Goal: Task Accomplishment & Management: Contribute content

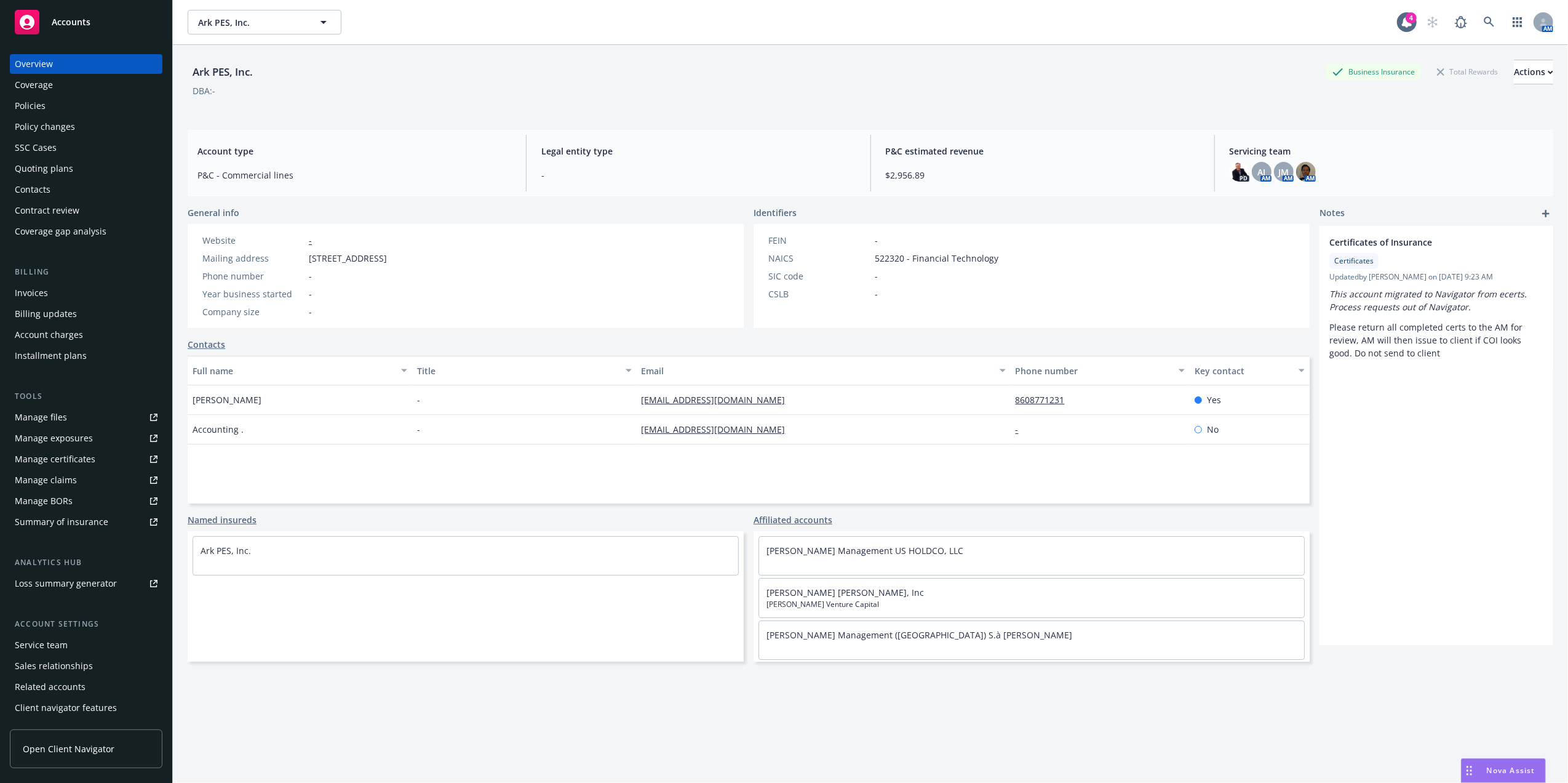
click at [61, 171] on div "Quoting plans" at bounding box center [44, 168] width 58 height 20
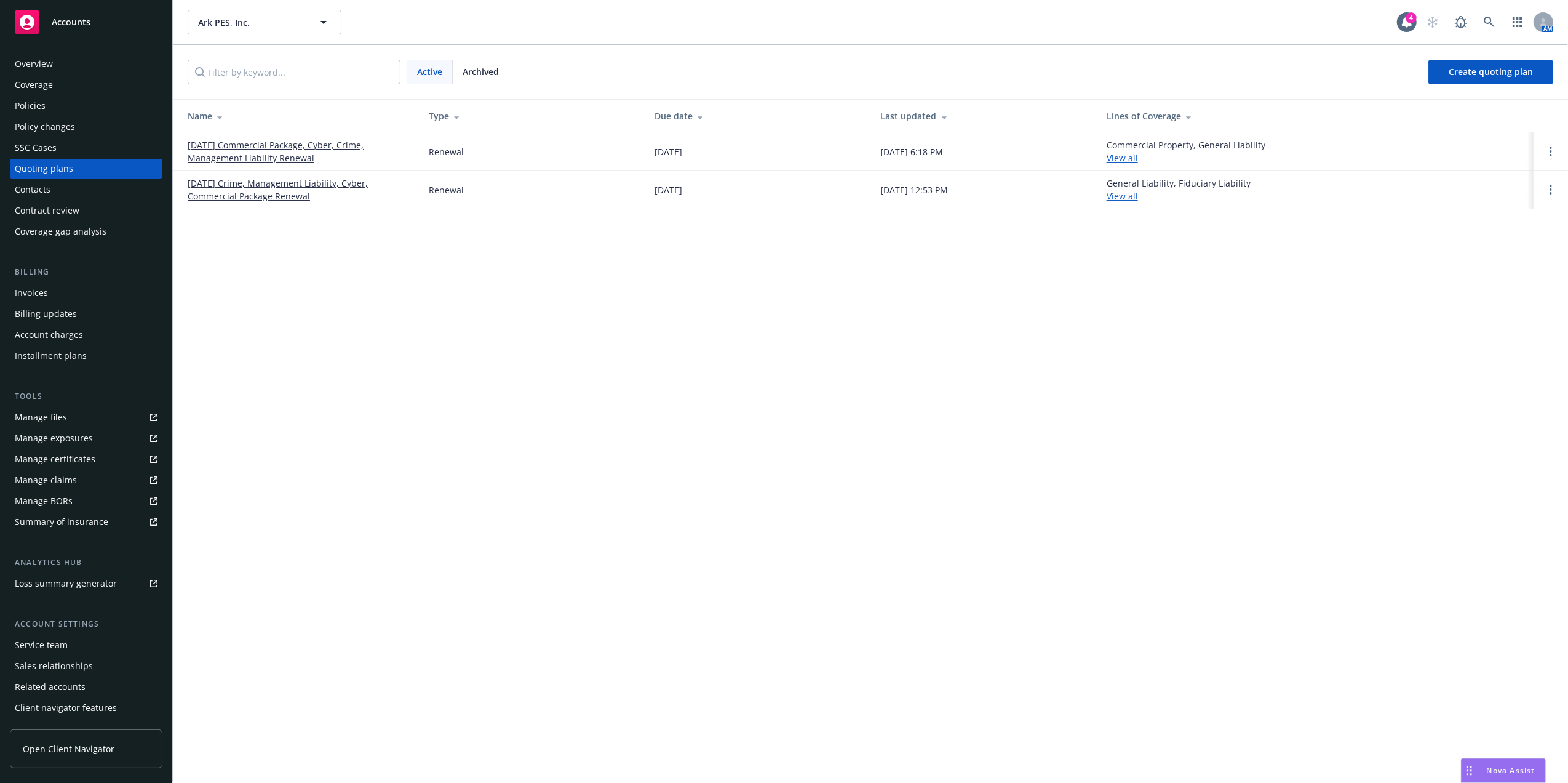
click at [268, 161] on link "01/01/26 Commercial Package, Cyber, Crime, Management Liability Renewal" at bounding box center [298, 151] width 222 height 26
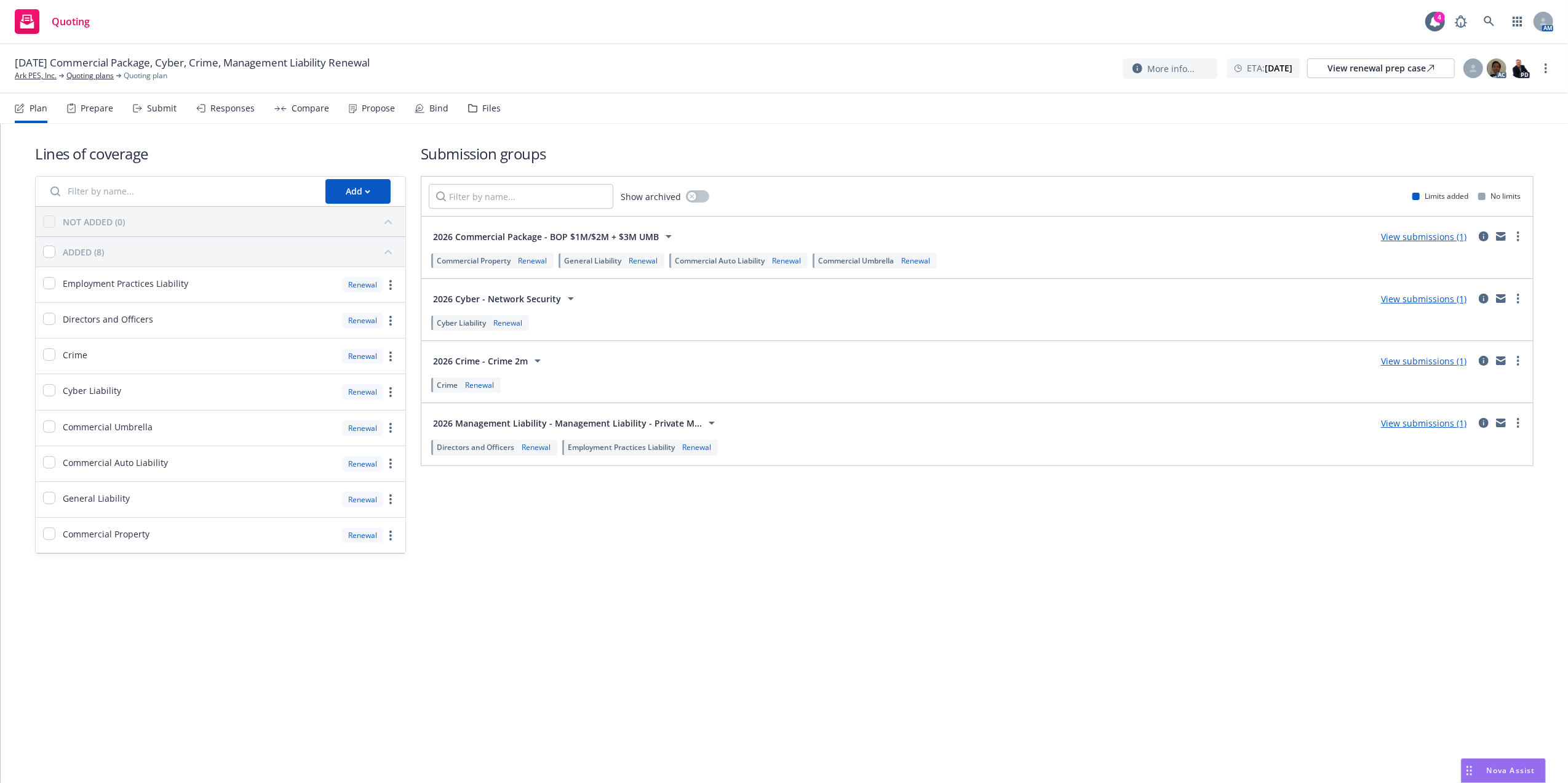
click at [495, 110] on div "Files" at bounding box center [491, 108] width 18 height 10
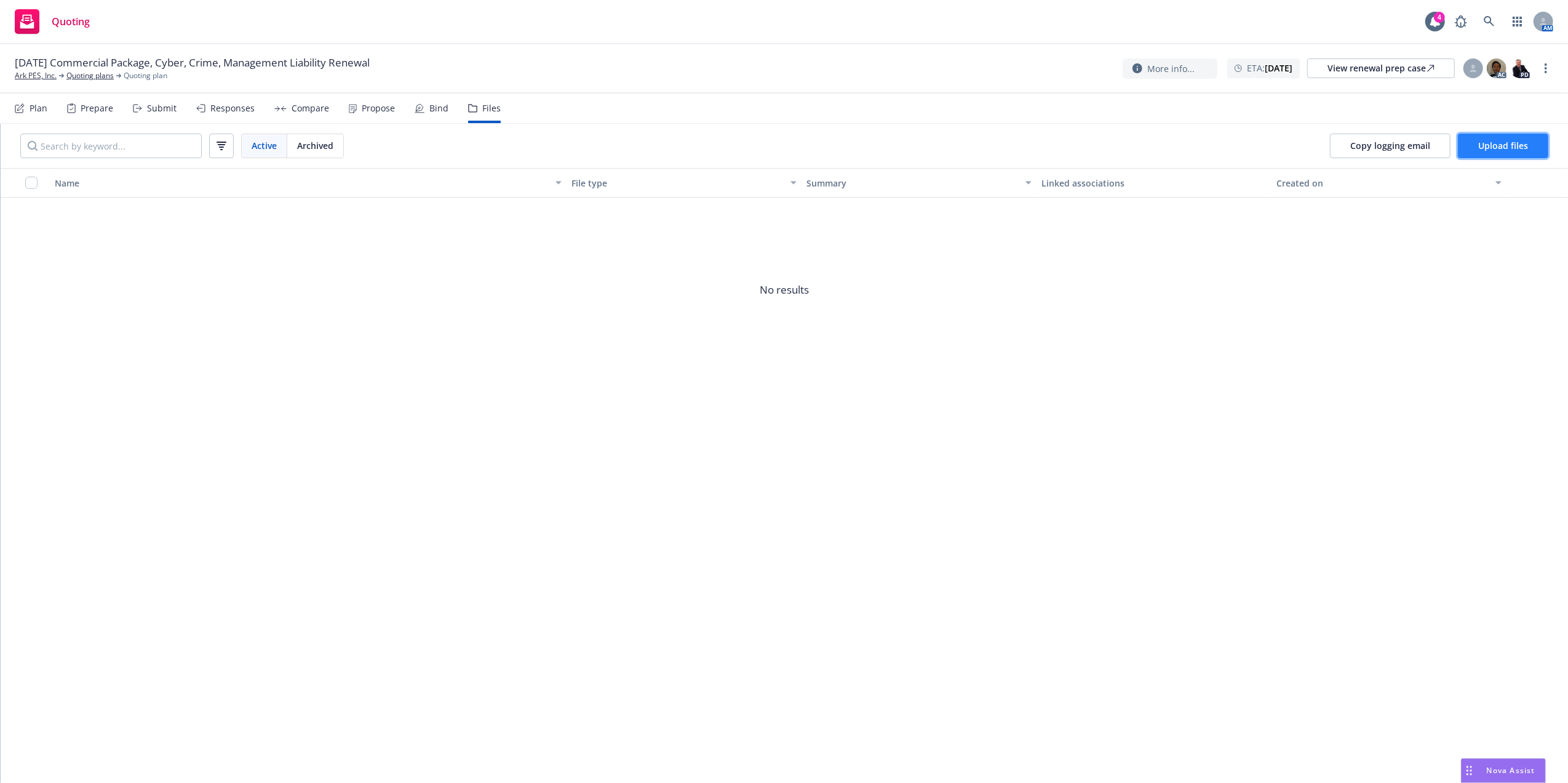
click at [1504, 153] on button "Upload files" at bounding box center [1503, 146] width 90 height 25
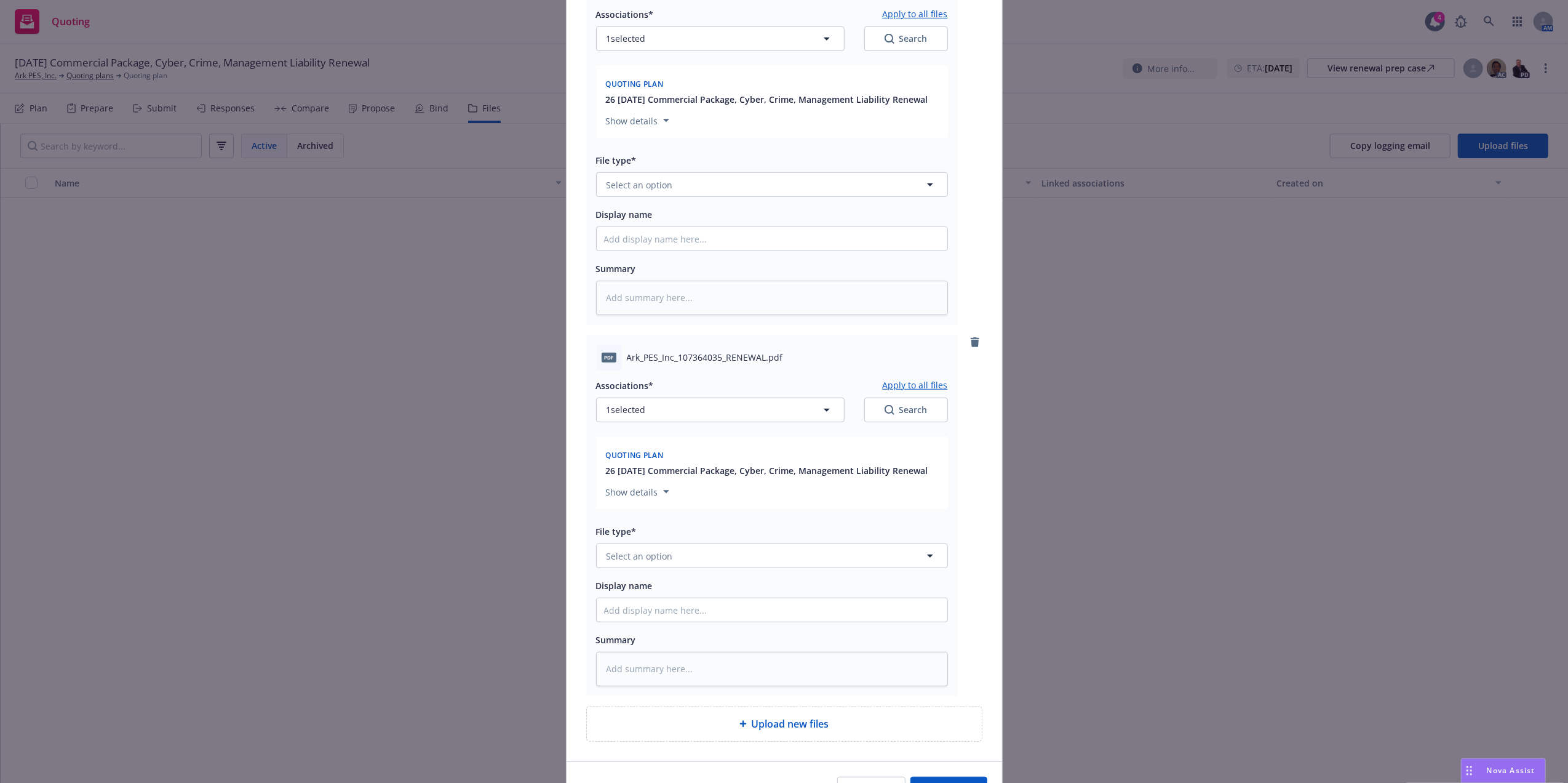
scroll to position [641, 0]
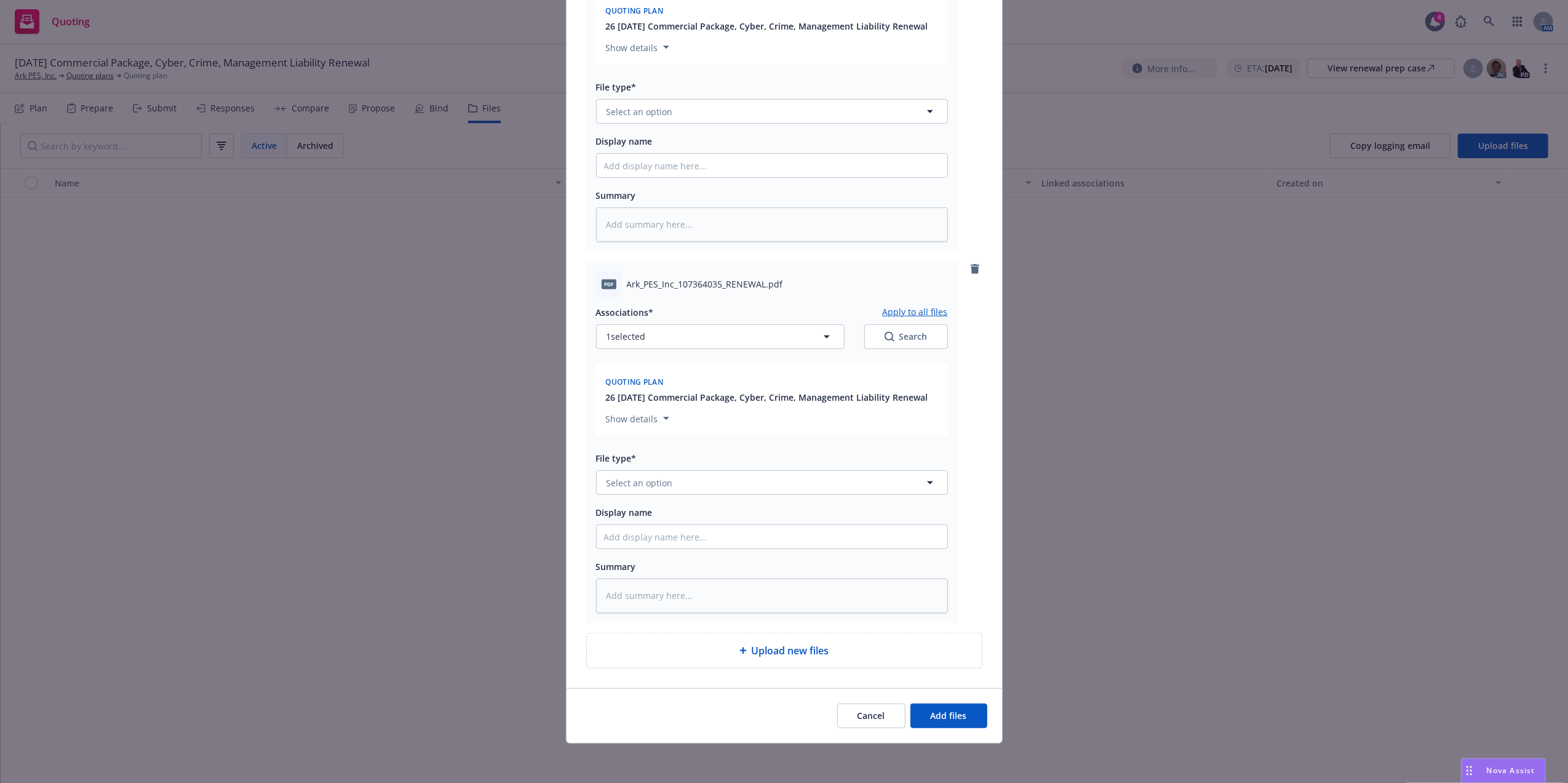
type textarea "x"
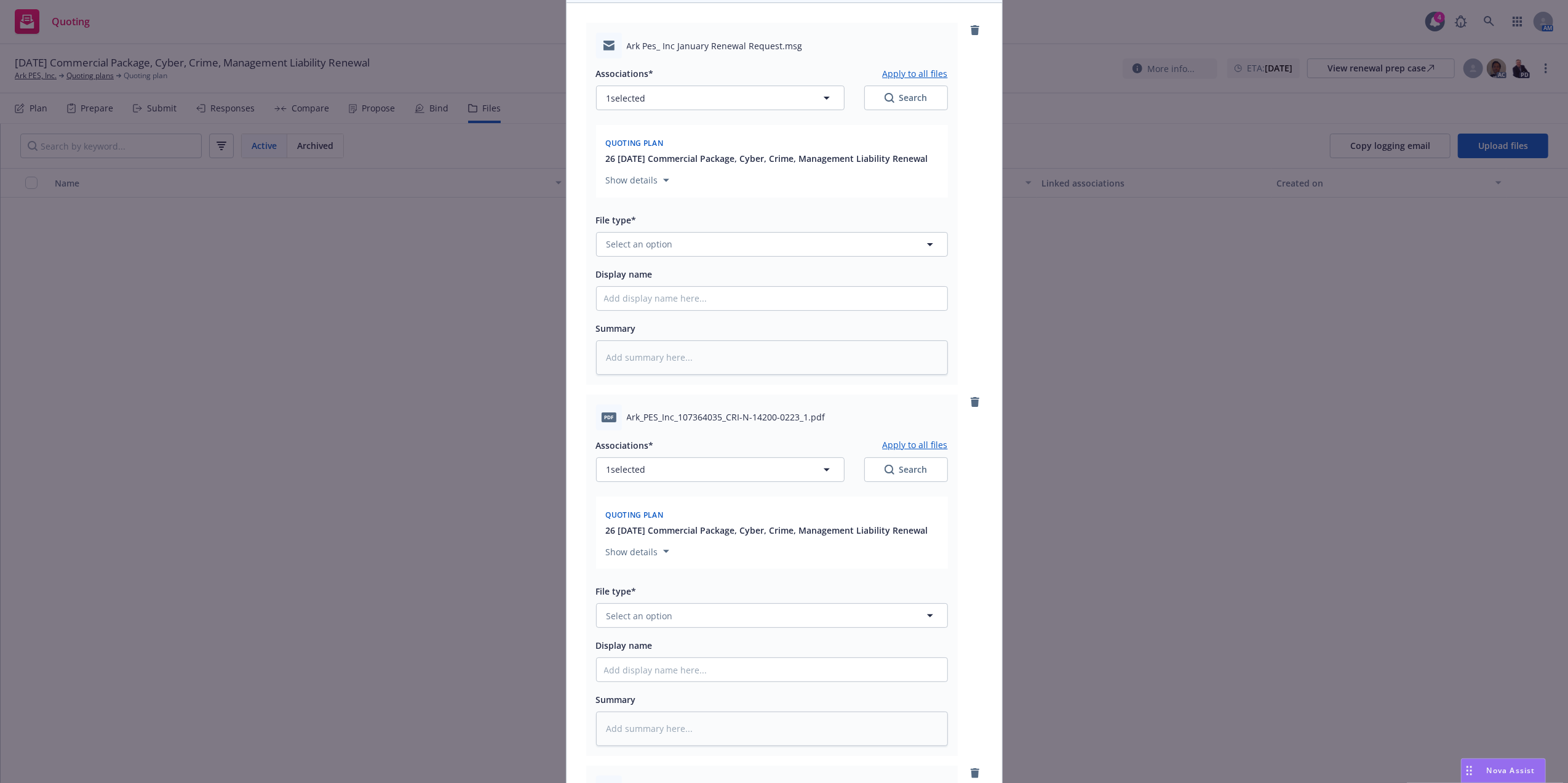
scroll to position [0, 0]
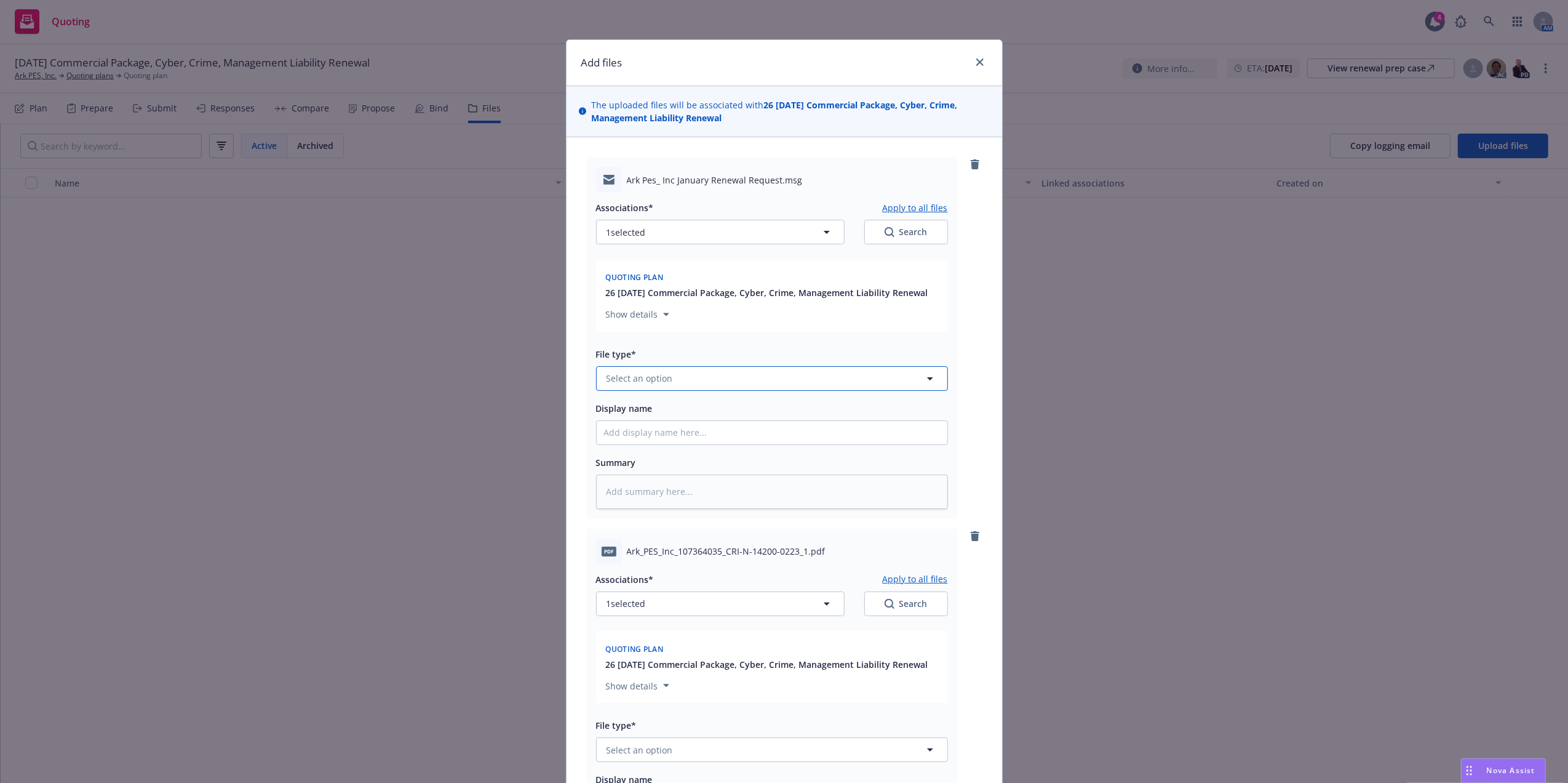
click at [655, 369] on button "Select an option" at bounding box center [772, 378] width 352 height 25
type input "email"
click at [662, 408] on div "Email" at bounding box center [771, 412] width 336 height 18
click at [645, 432] on input "Display name" at bounding box center [772, 432] width 350 height 23
drag, startPoint x: 780, startPoint y: 448, endPoint x: 780, endPoint y: 436, distance: 12.0
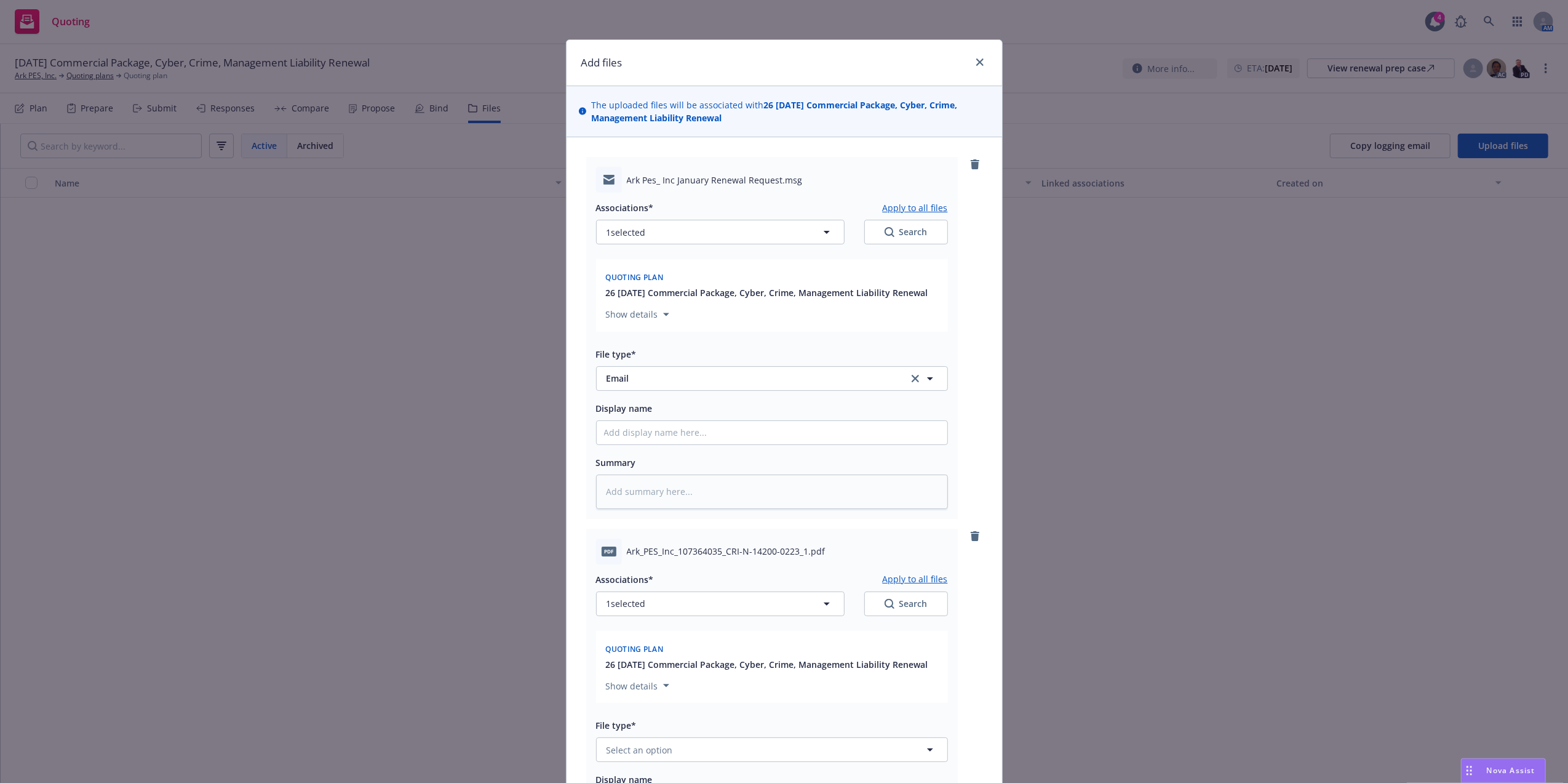
click at [780, 446] on div "Associations* Apply to all files 1 selected Search Quoting plan 26 01/01/26 Com…" at bounding box center [772, 351] width 352 height 315
click at [781, 434] on input "Display name" at bounding box center [772, 432] width 350 height 23
type textarea "x"
type input "R"
type textarea "x"
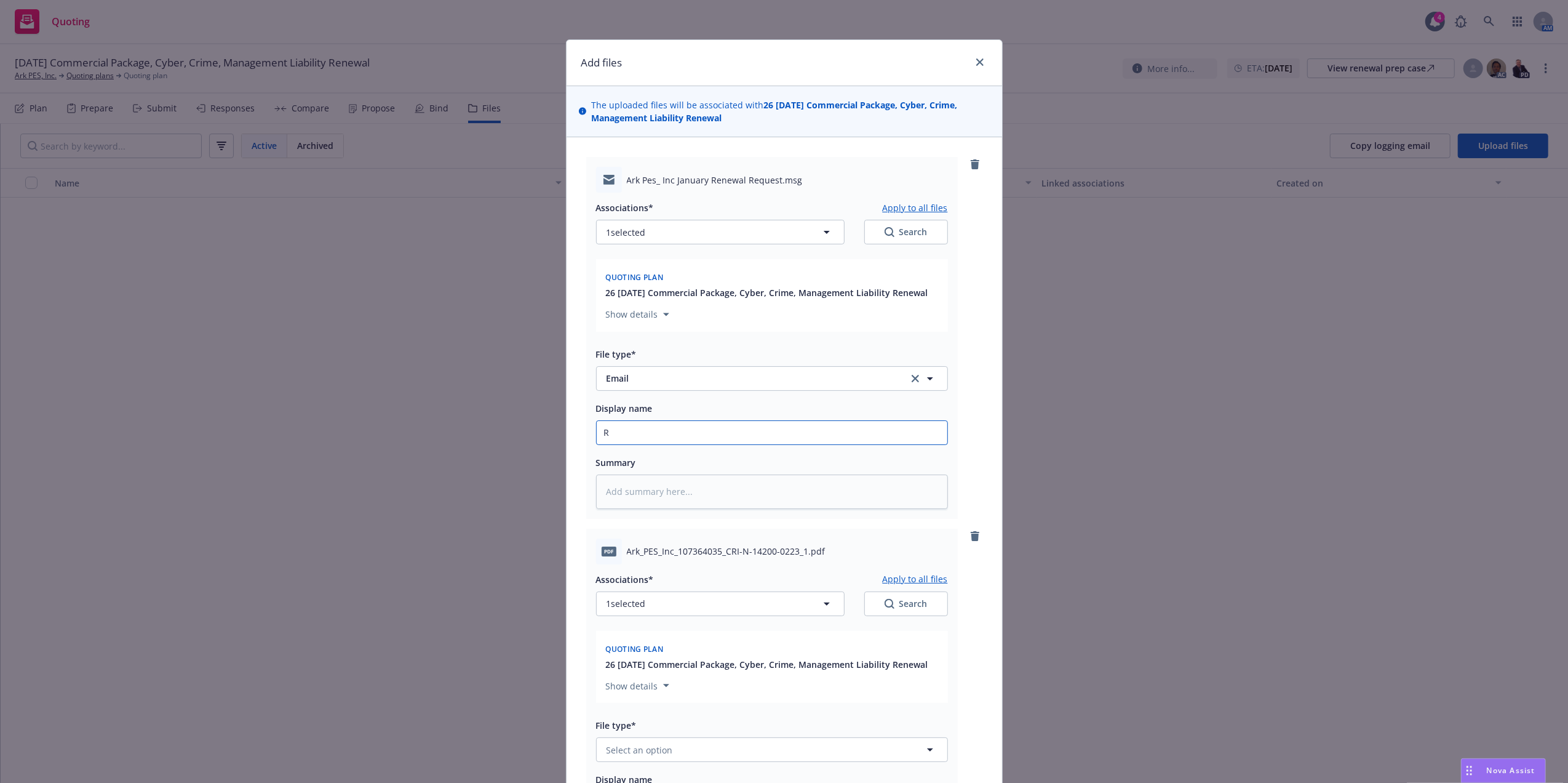
type input "RT"
type textarea "x"
type input "RT"
type textarea "x"
type input "RT S"
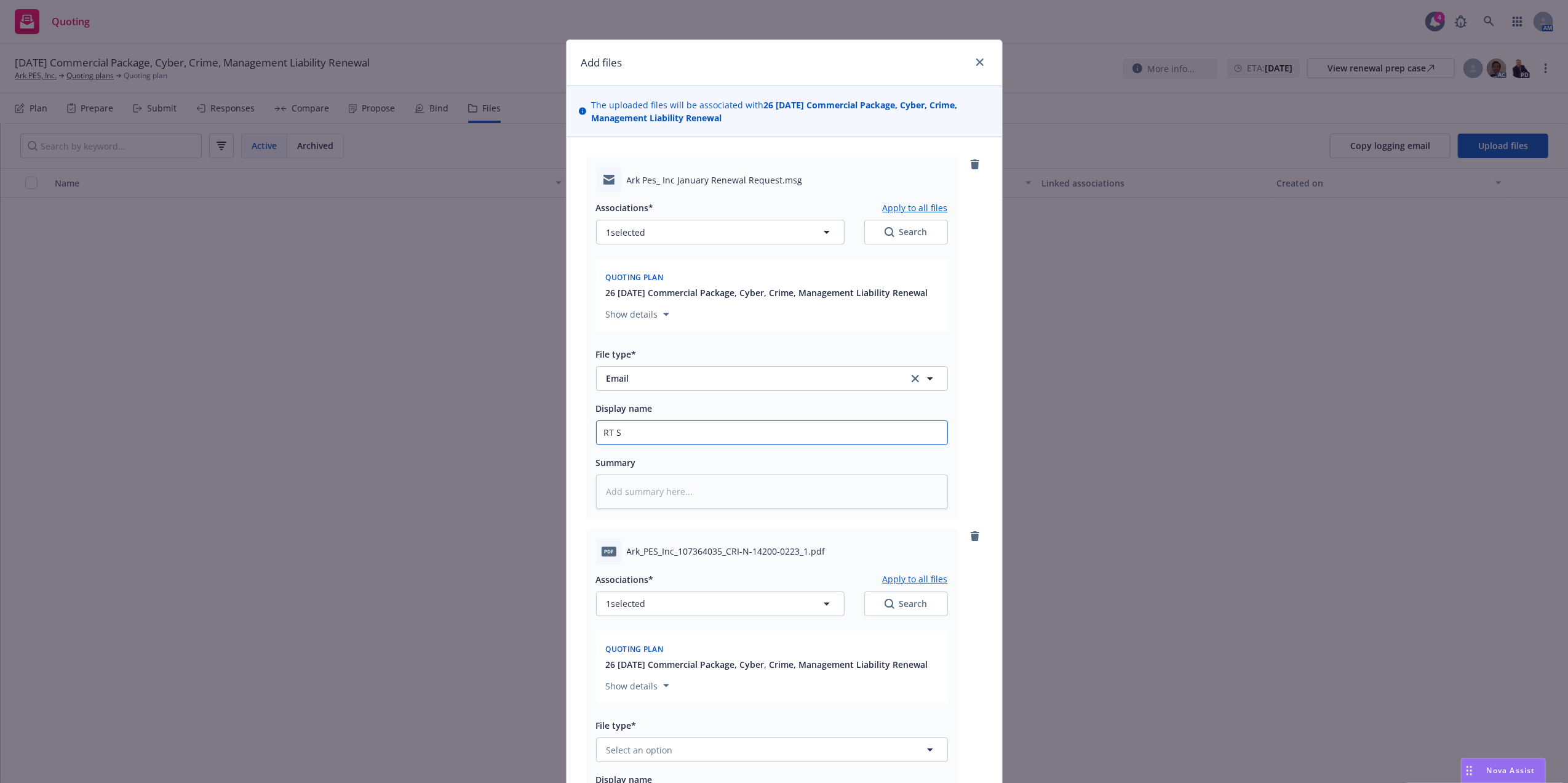
type textarea "x"
type input "RT Se"
type textarea "x"
type input "RT S"
type textarea "x"
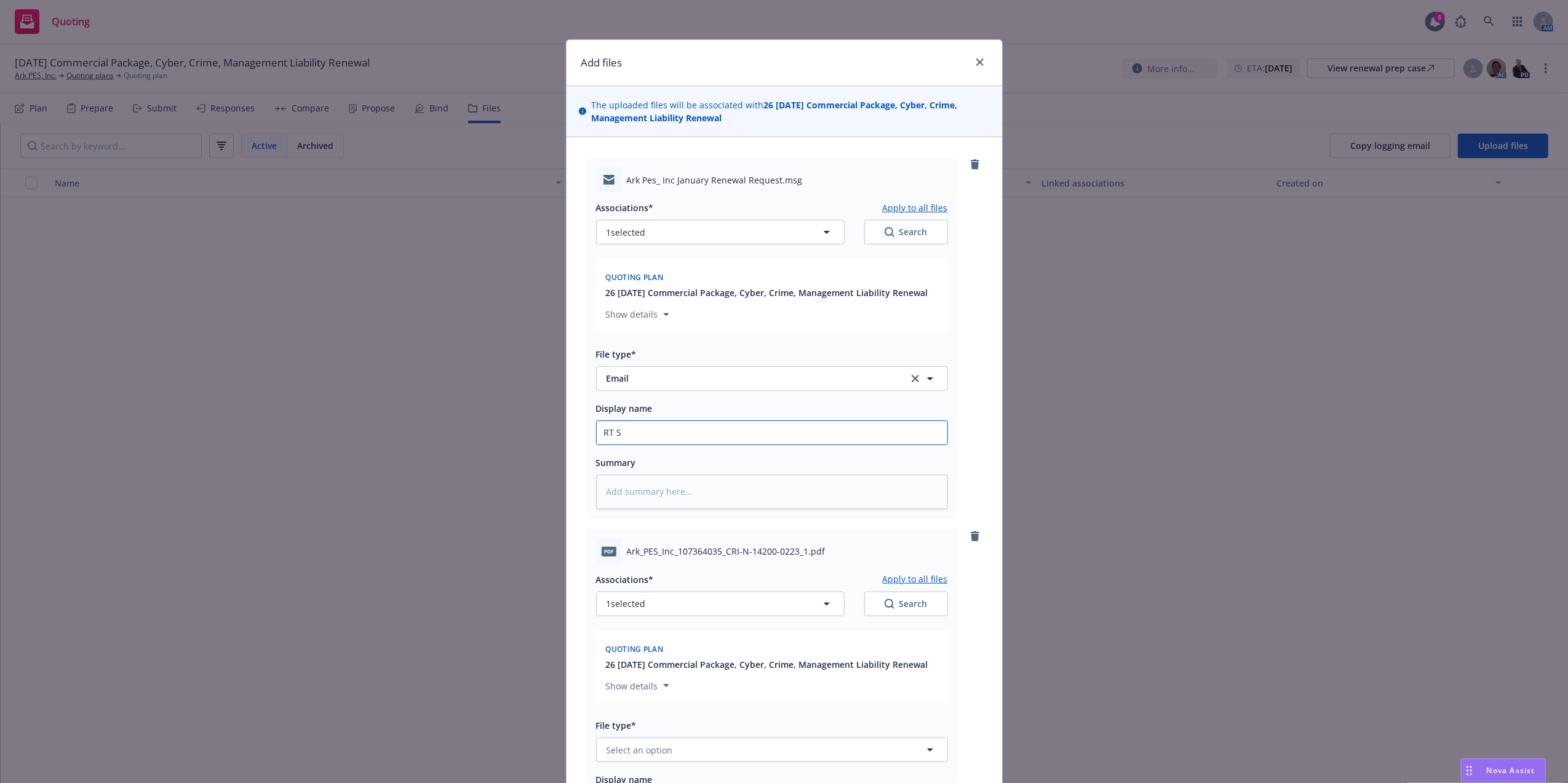
type input "RT Sp"
type textarea "x"
type input "RT Spe"
type textarea "x"
type input "RT Speci"
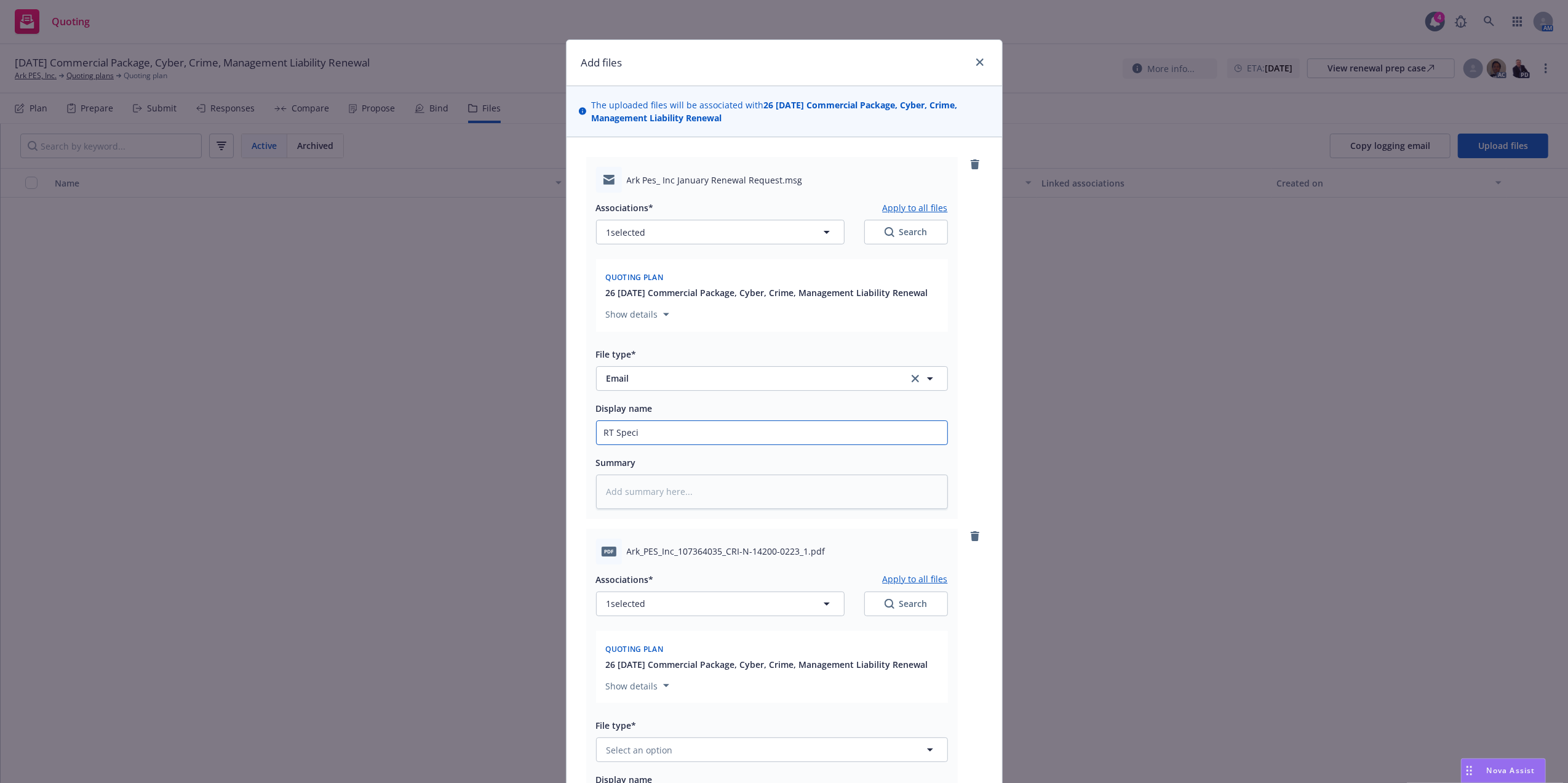
type textarea "x"
type input "RT Specia"
type textarea "x"
type input "RT Special"
type textarea "x"
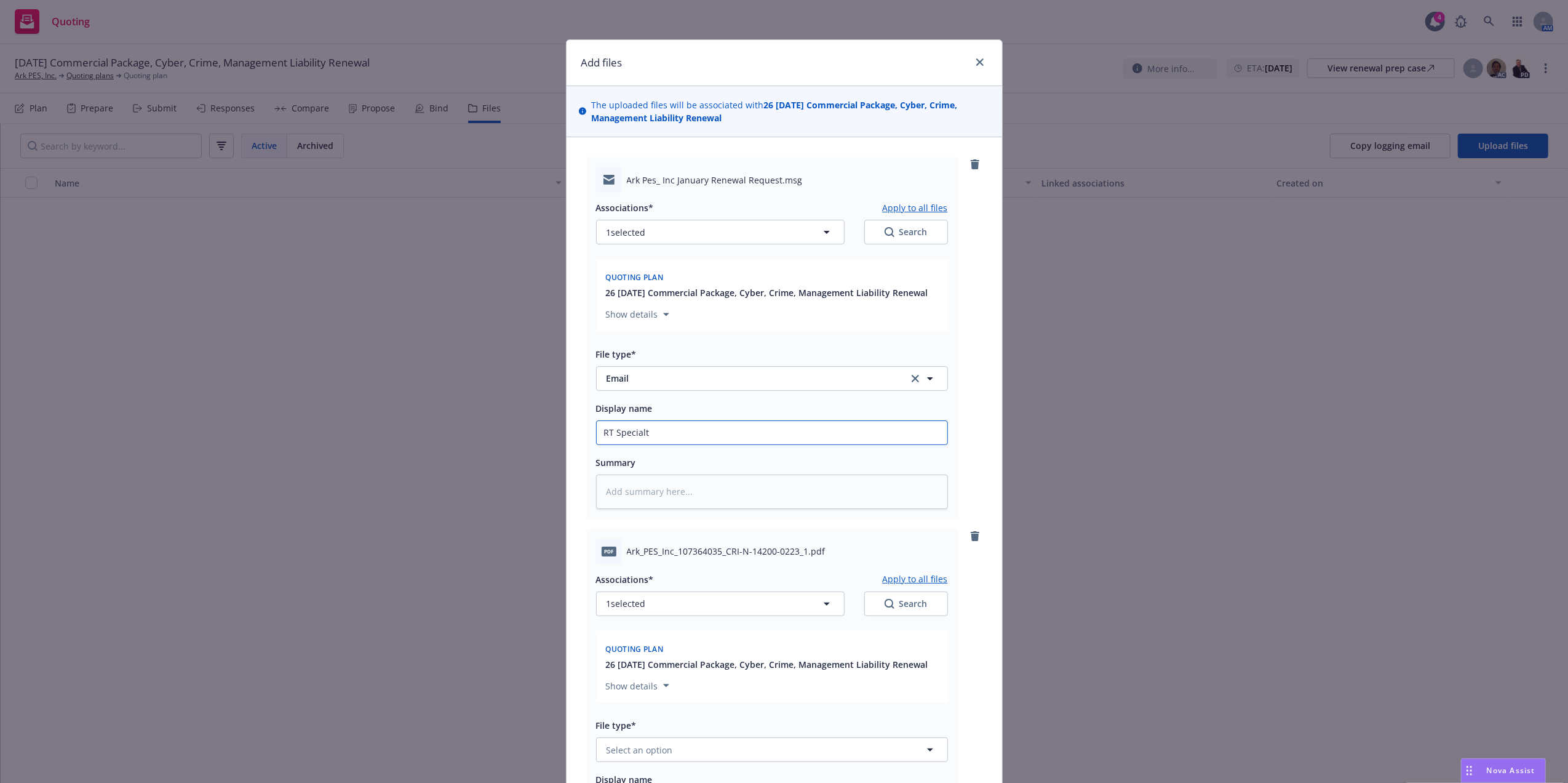
type input "RT Specialty"
type textarea "x"
type input "RT Specialty"
type textarea "x"
type input "RT Specialty R"
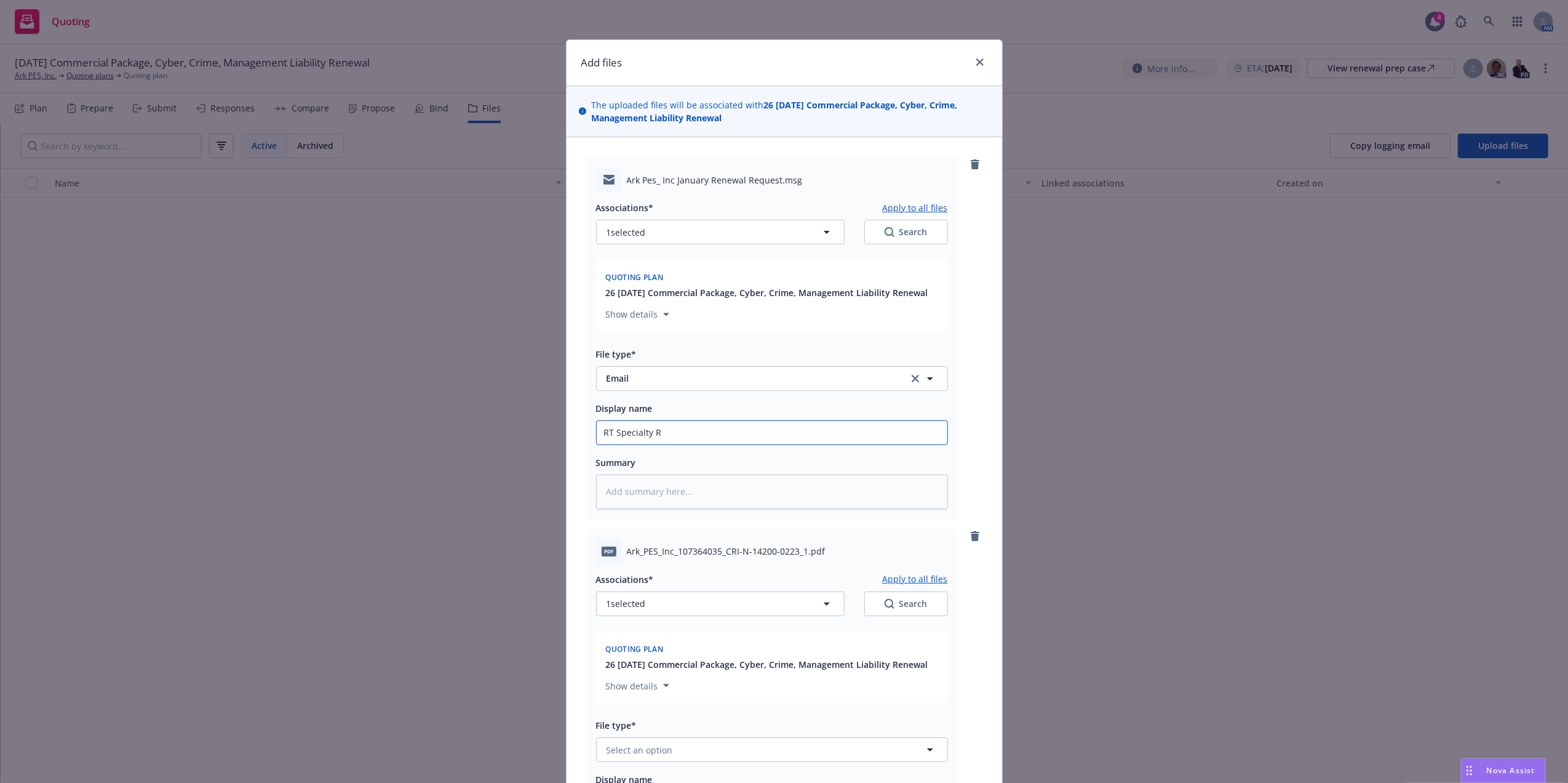
type textarea "x"
type input "RT Specialty Re"
type textarea "x"
type input "RT Specialty Rene"
type textarea "x"
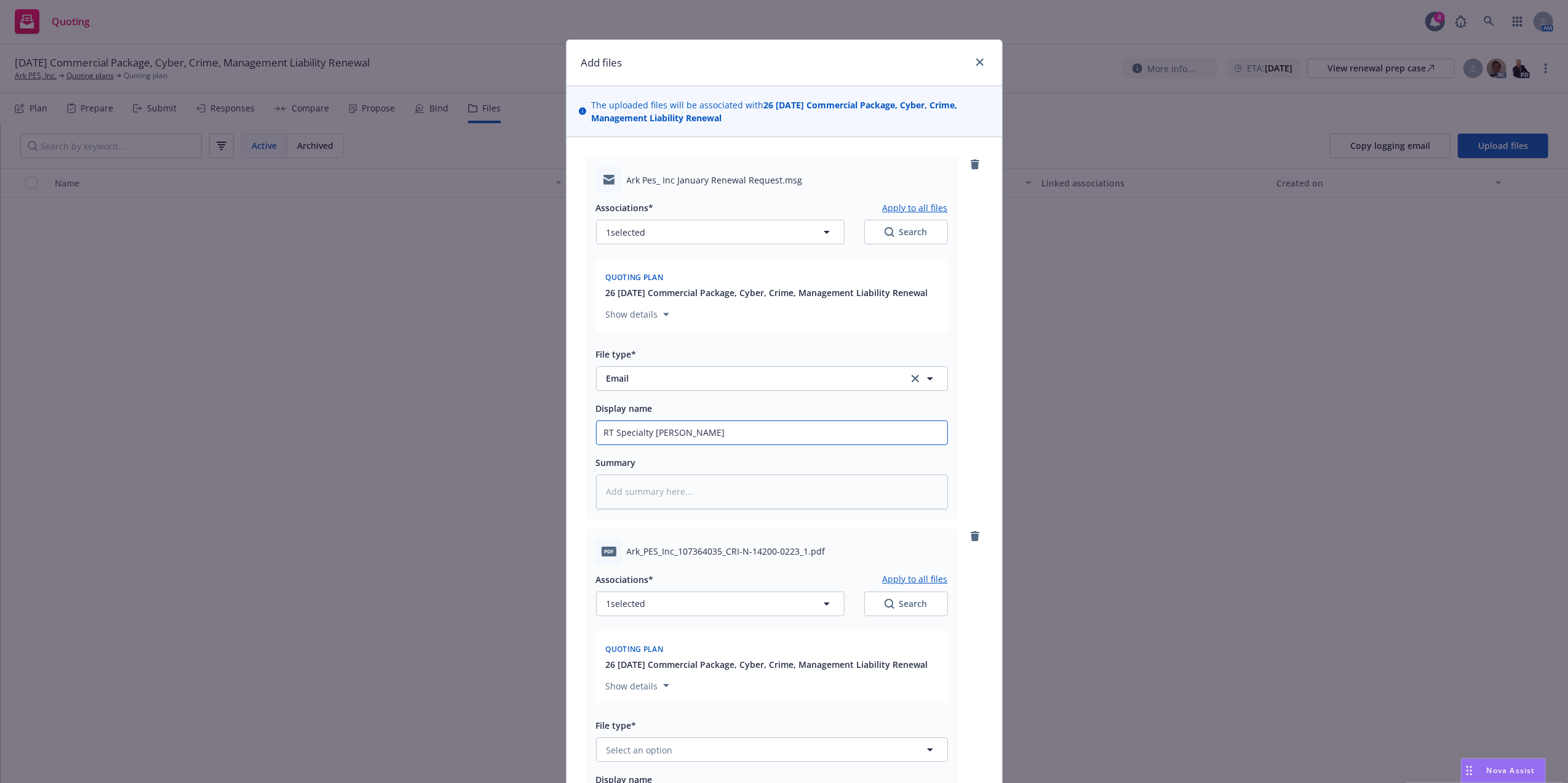
type input "RT Specialty Renew"
type textarea "x"
type input "RT Specialty Renewal"
type textarea "x"
type input "RT Specialty Renewal"
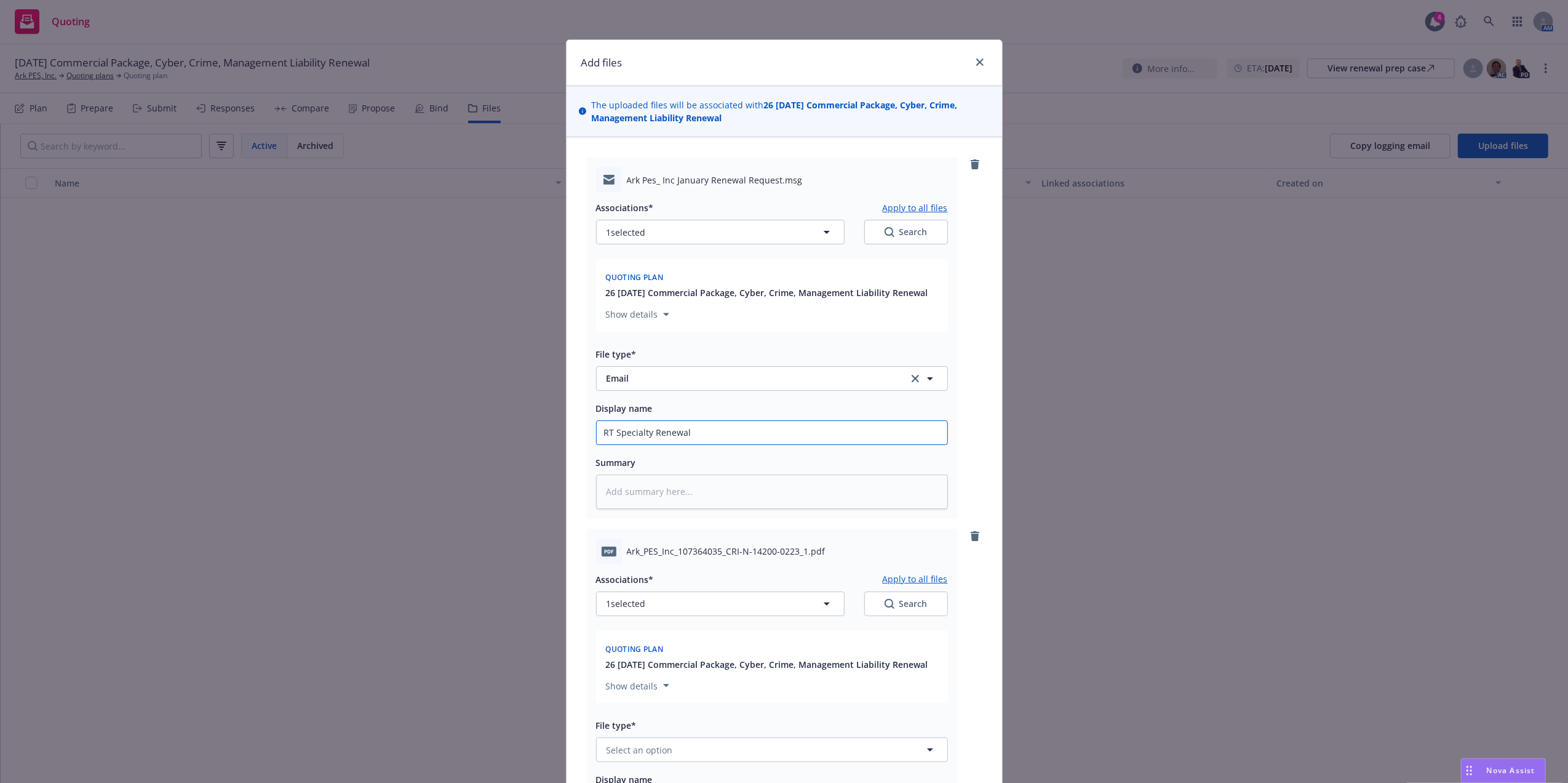
type textarea "x"
type input "RT Specialty Renewal E"
type textarea "x"
type input "RT Specialty Renewal Em"
type textarea "x"
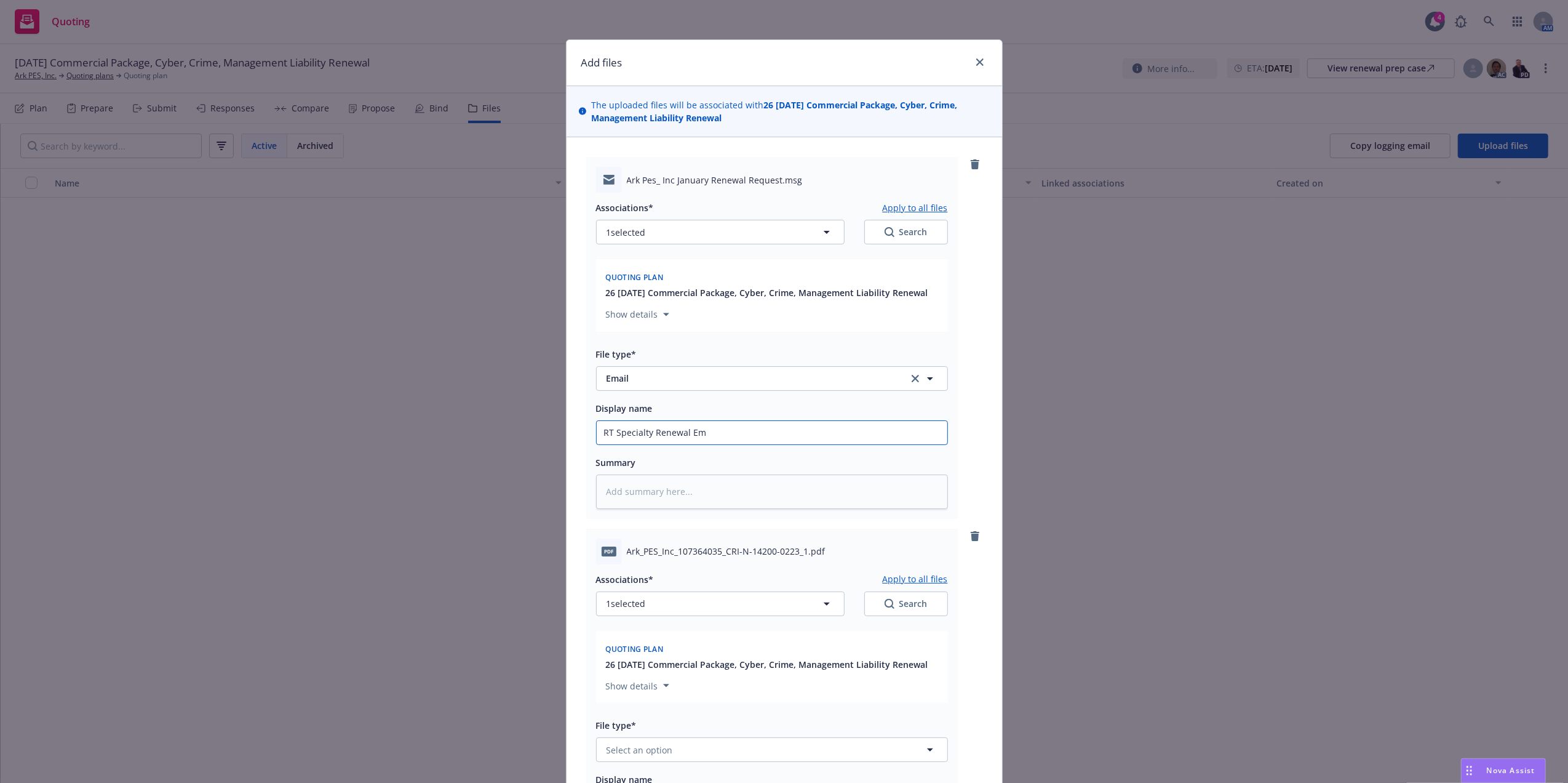
type input "RT Specialty Renewal Ema"
type textarea "x"
type input "RT Specialty Renewal Emai"
type textarea "x"
type input "RT Specialty Renewal Email"
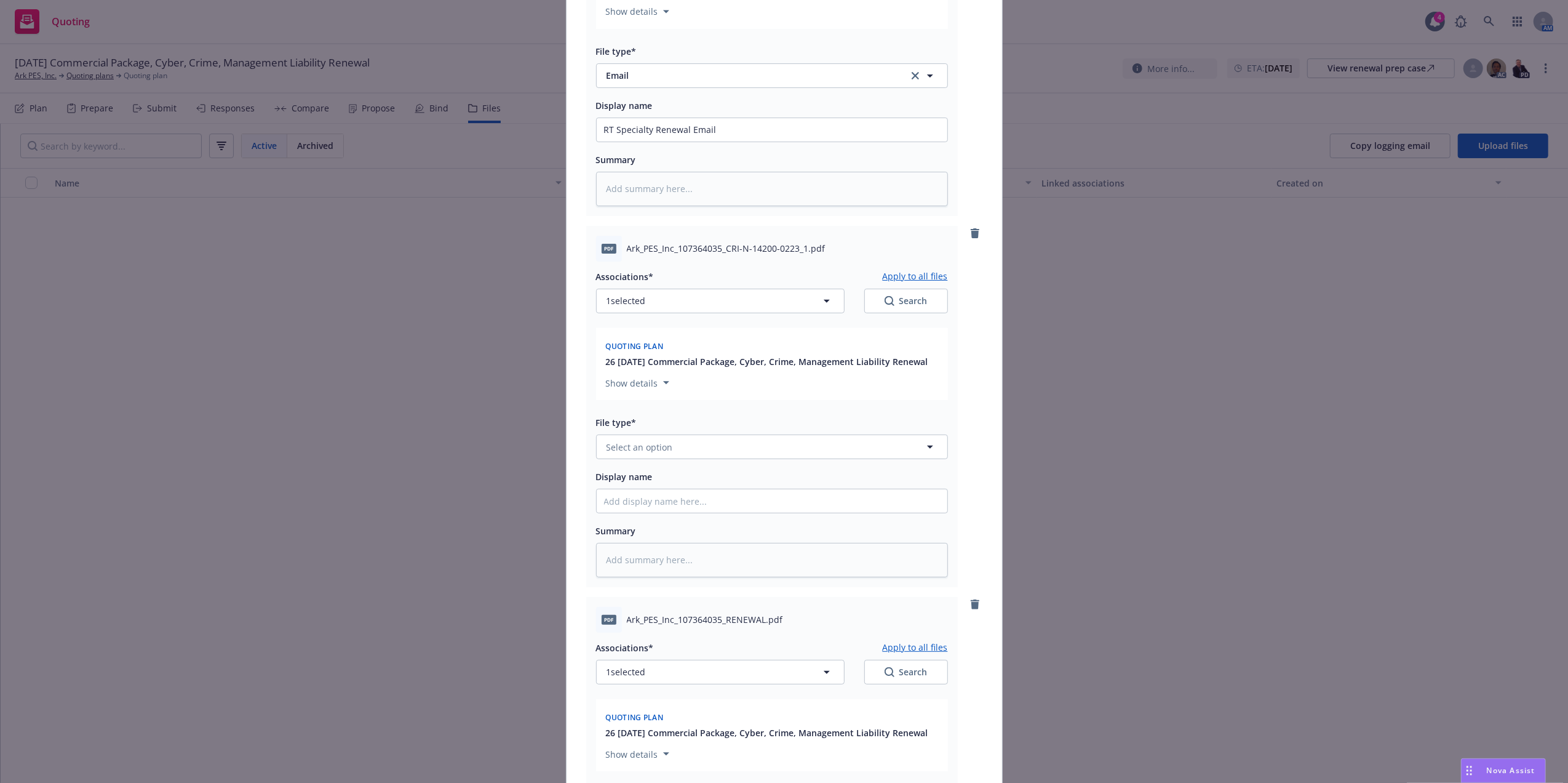
scroll to position [377, 0]
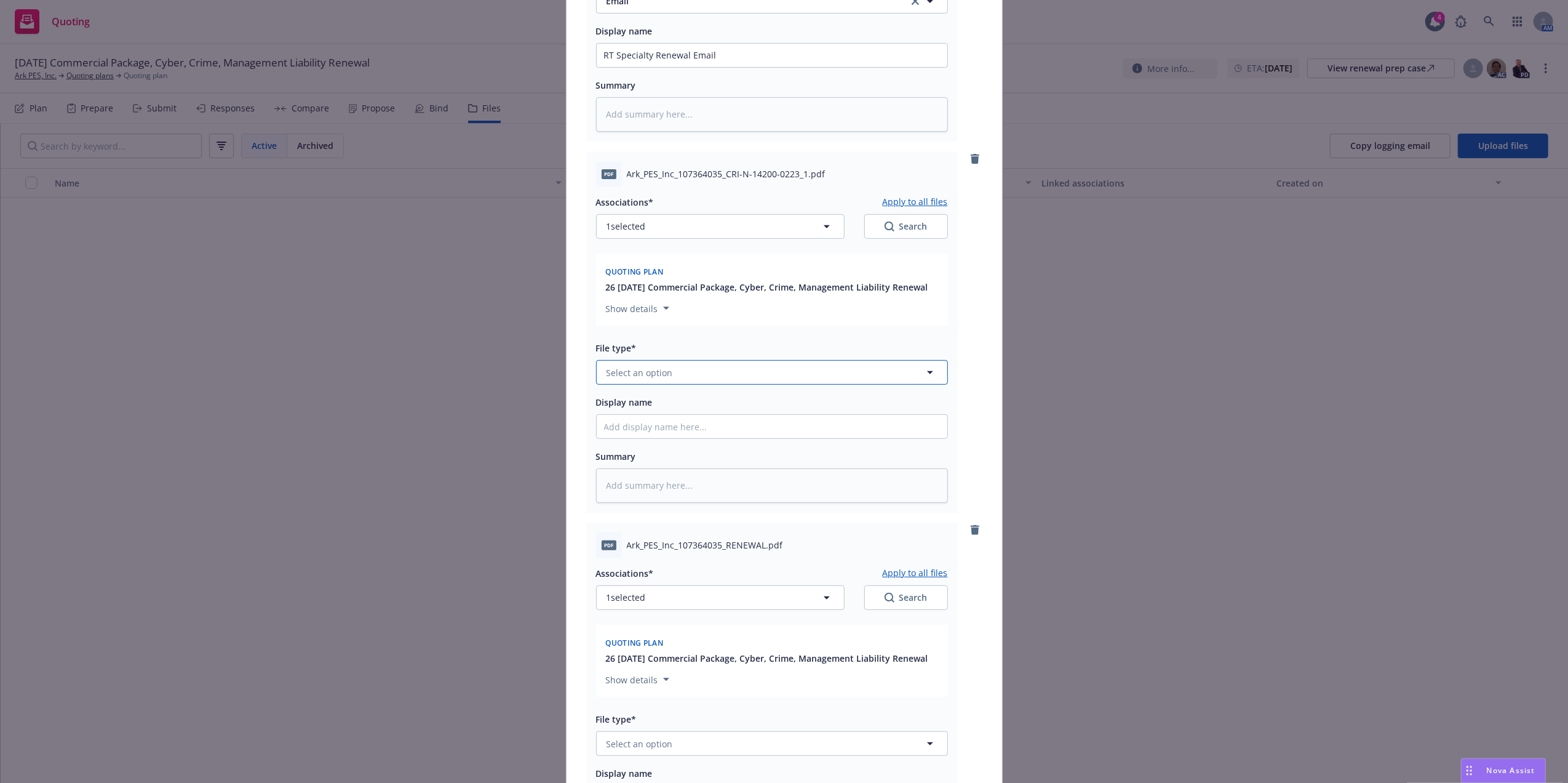
click at [690, 368] on button "Select an option" at bounding box center [772, 372] width 352 height 25
type input "app"
click at [700, 404] on div "Application" at bounding box center [771, 406] width 336 height 18
click at [621, 67] on input "Display name" at bounding box center [772, 55] width 350 height 23
type textarea "x"
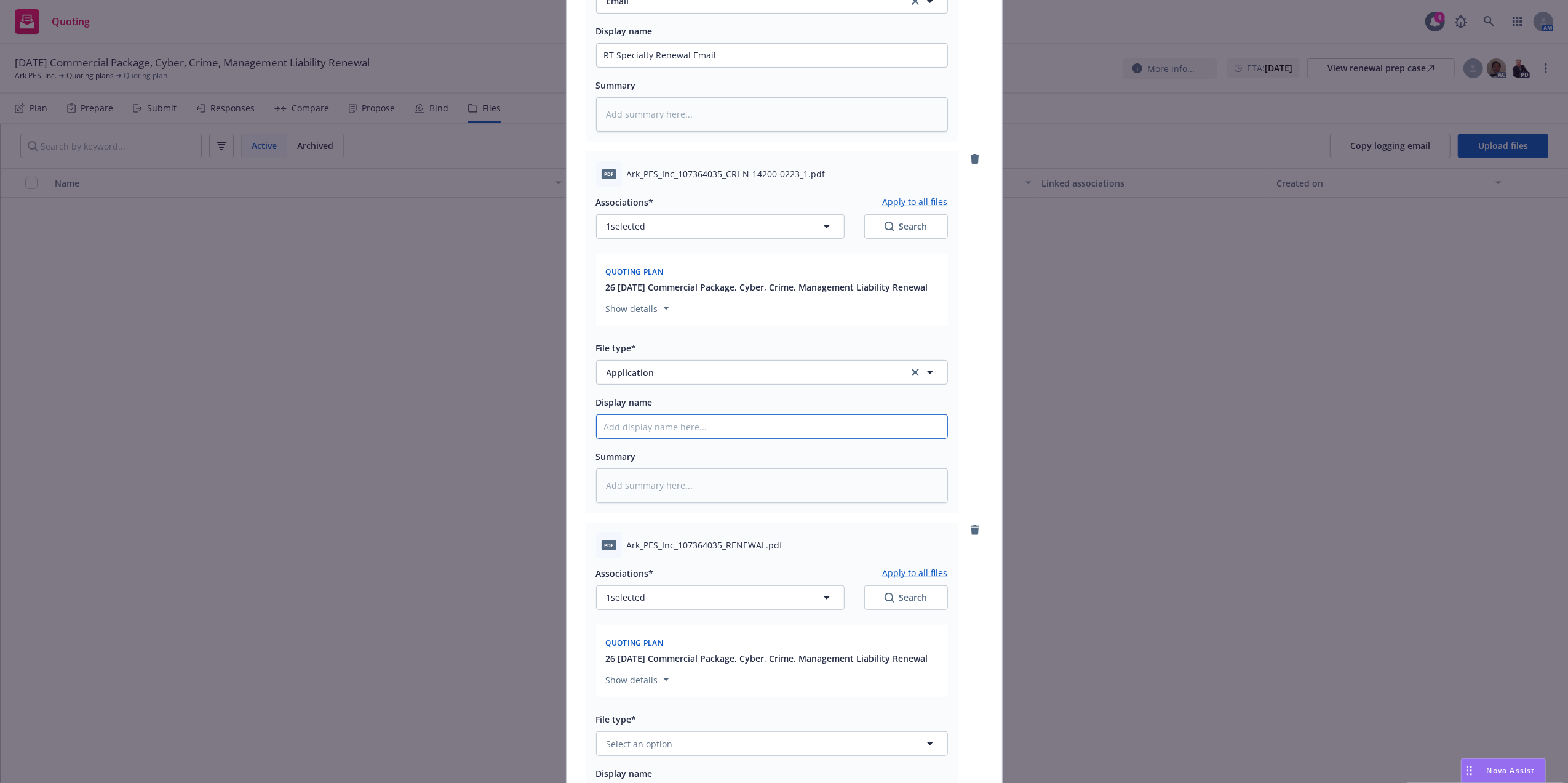
type input "T"
type textarea "x"
type input "Tra"
type textarea "x"
type input "Trav"
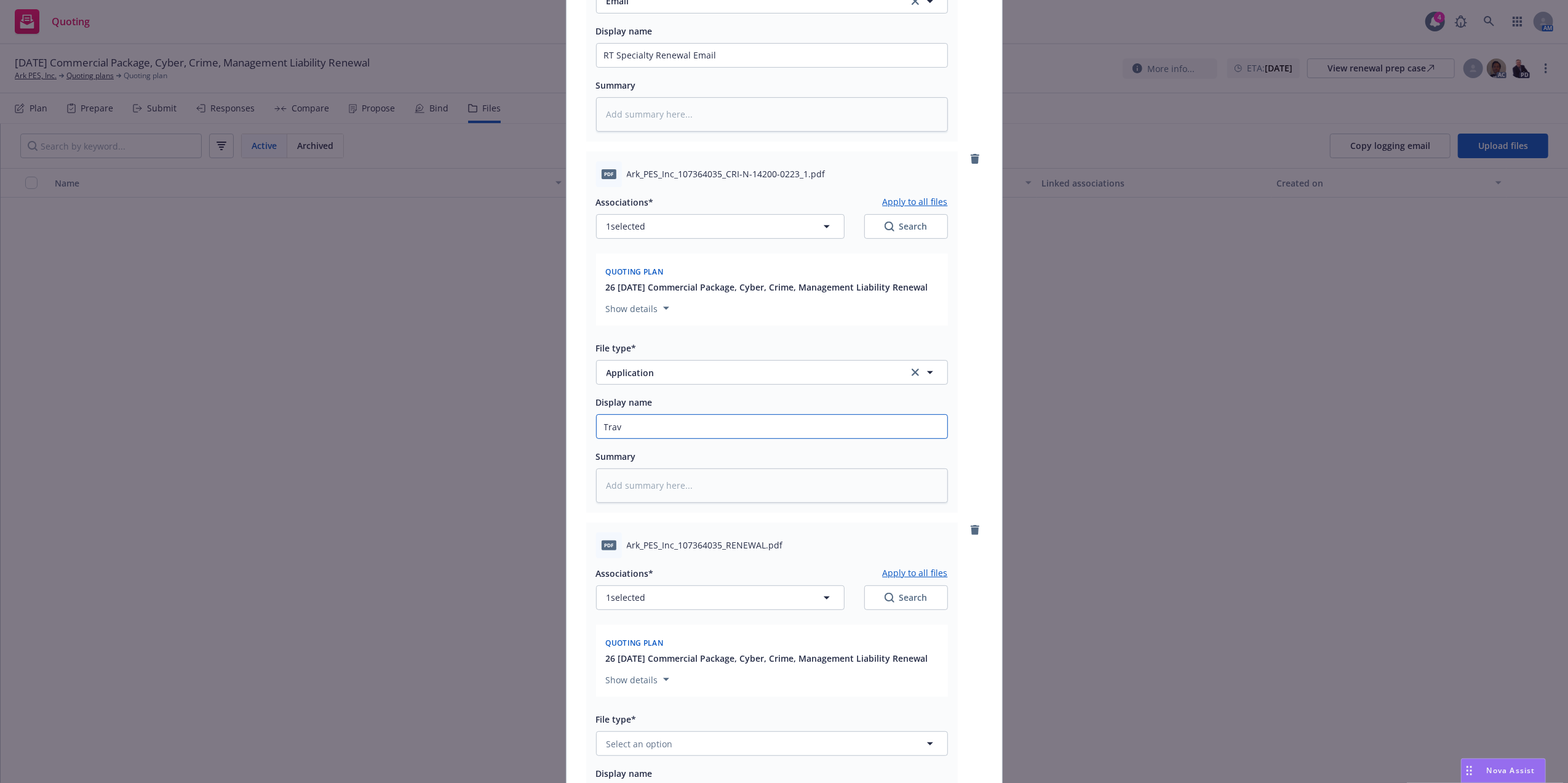
type textarea "x"
type input "Trave"
type textarea "x"
type input "Travel"
type textarea "x"
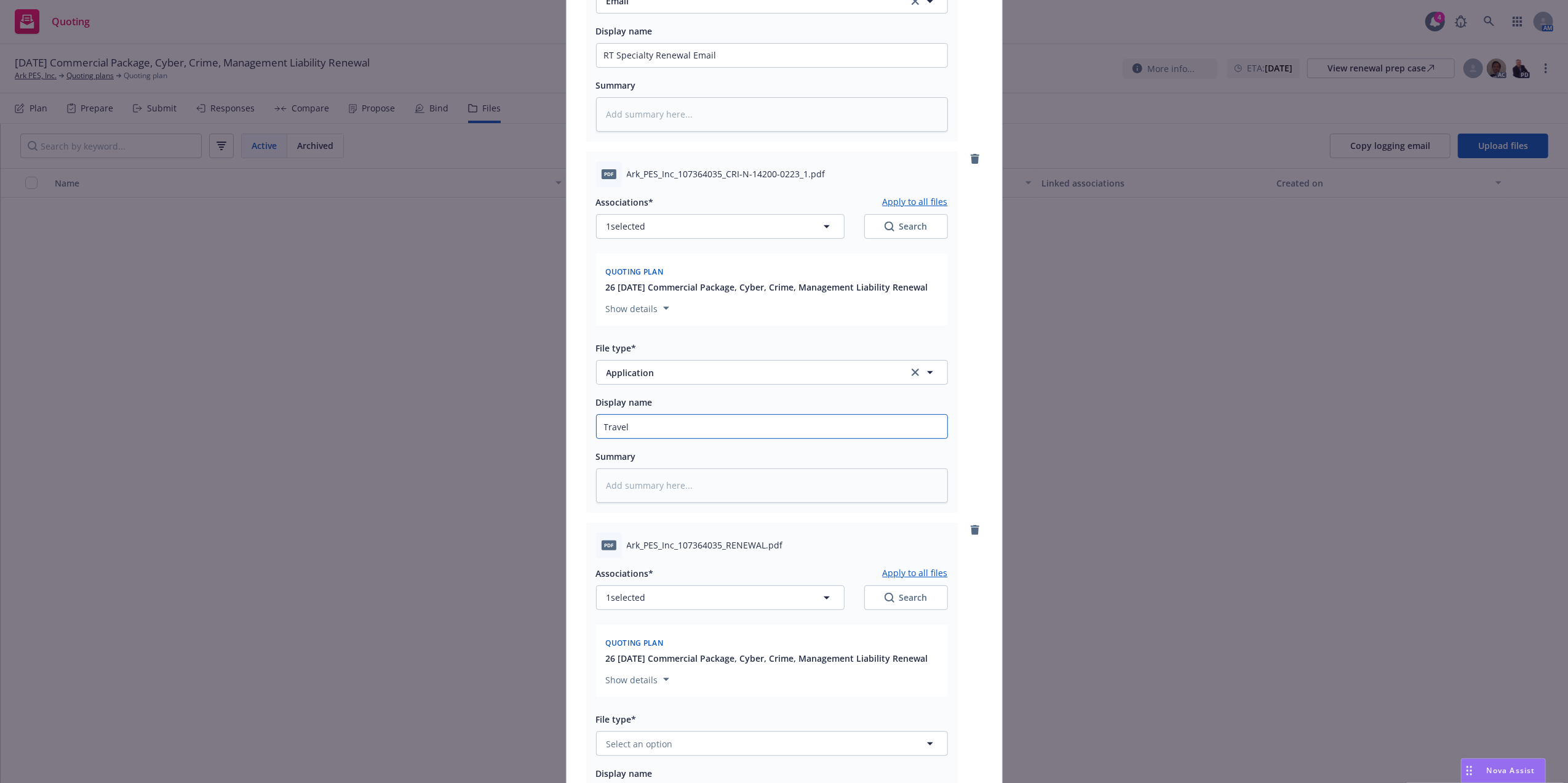
type input "Travele"
type textarea "x"
type input "Traveler"
type textarea "x"
type input "Travelers"
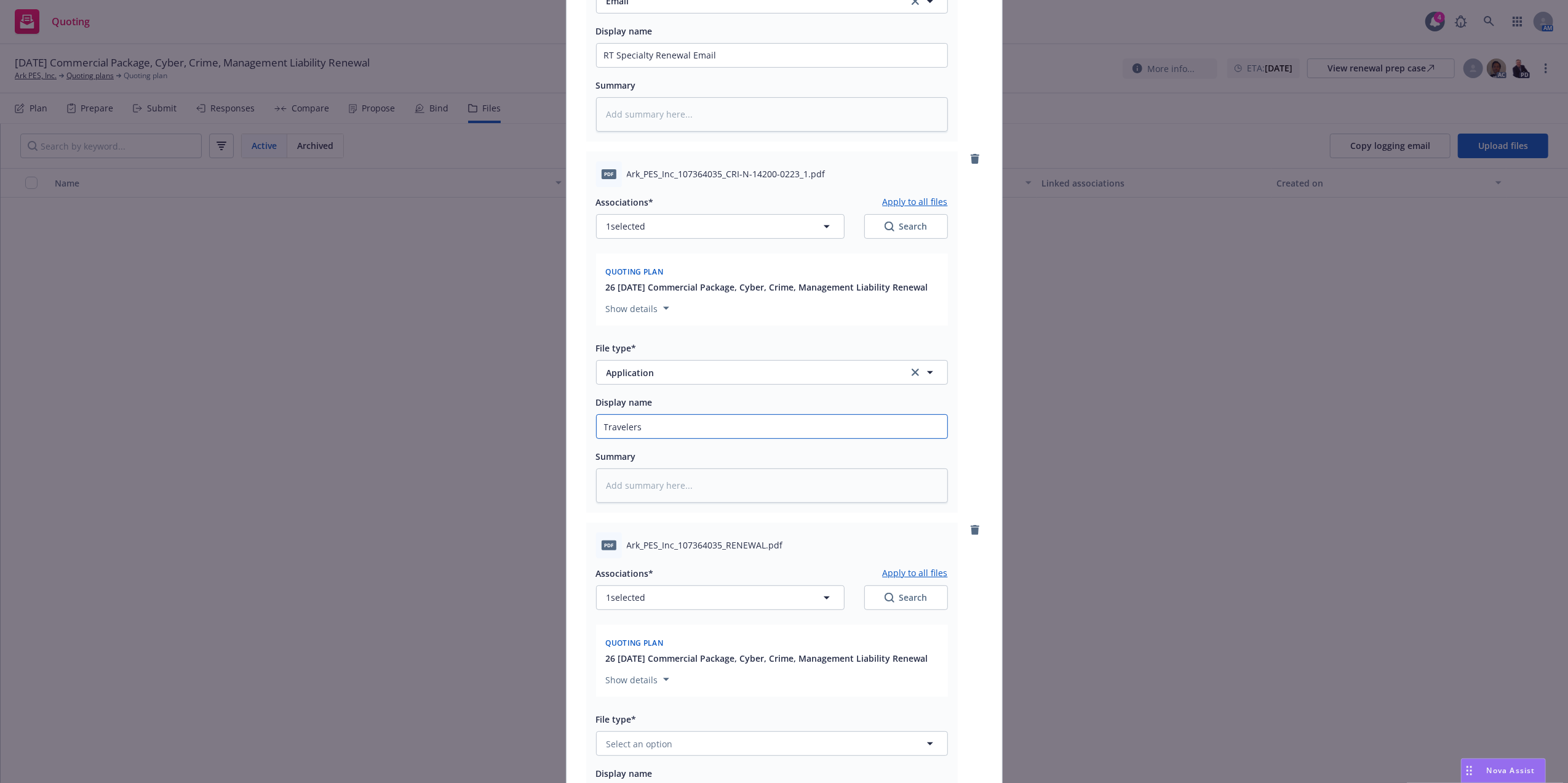
type textarea "x"
type input "Travelers"
type textarea "x"
type input "Travelers C"
type textarea "x"
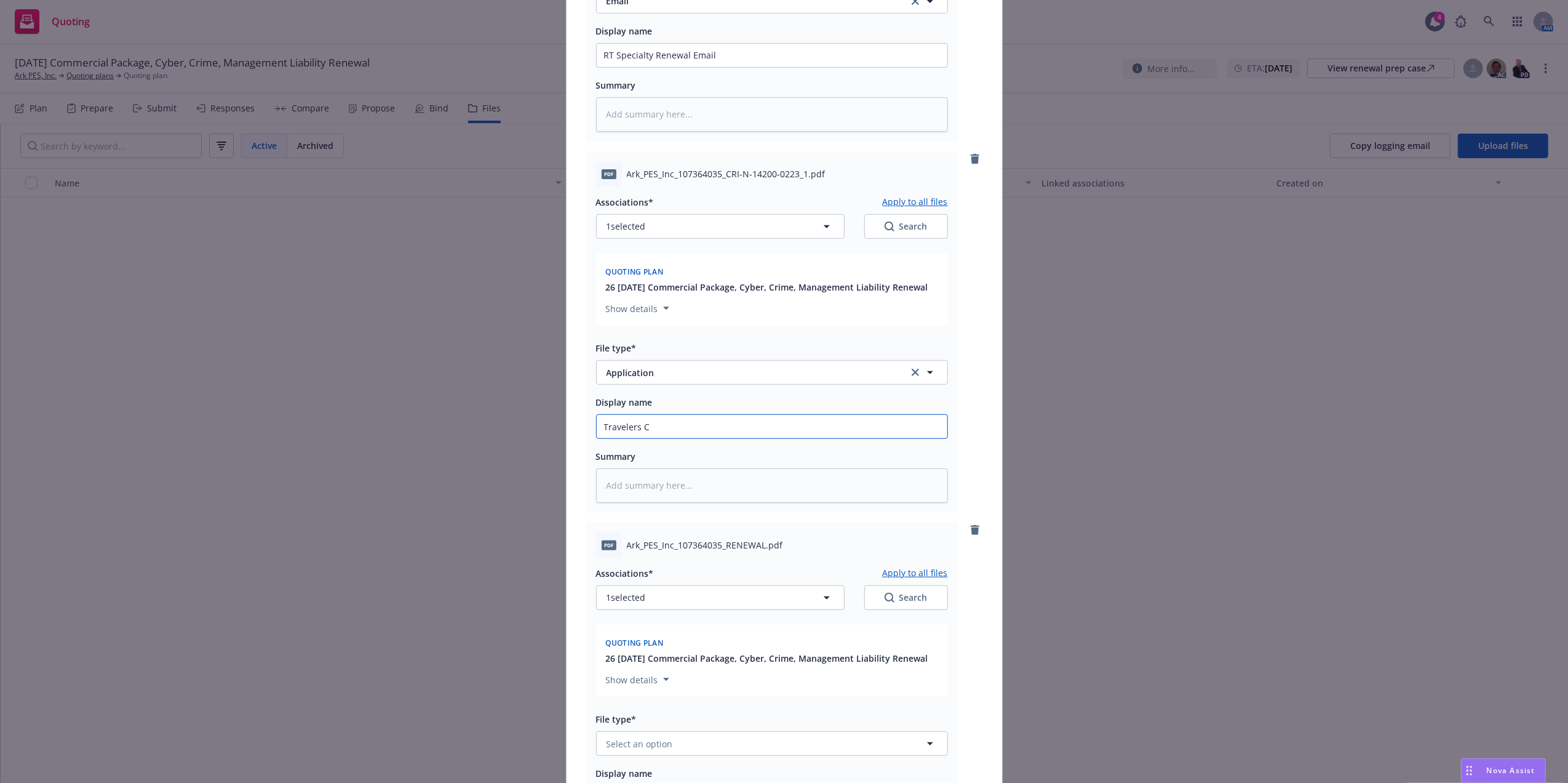
type input "Travelers Co"
type textarea "x"
type input "Travelers Com"
type textarea "x"
type input "Travelers Comm"
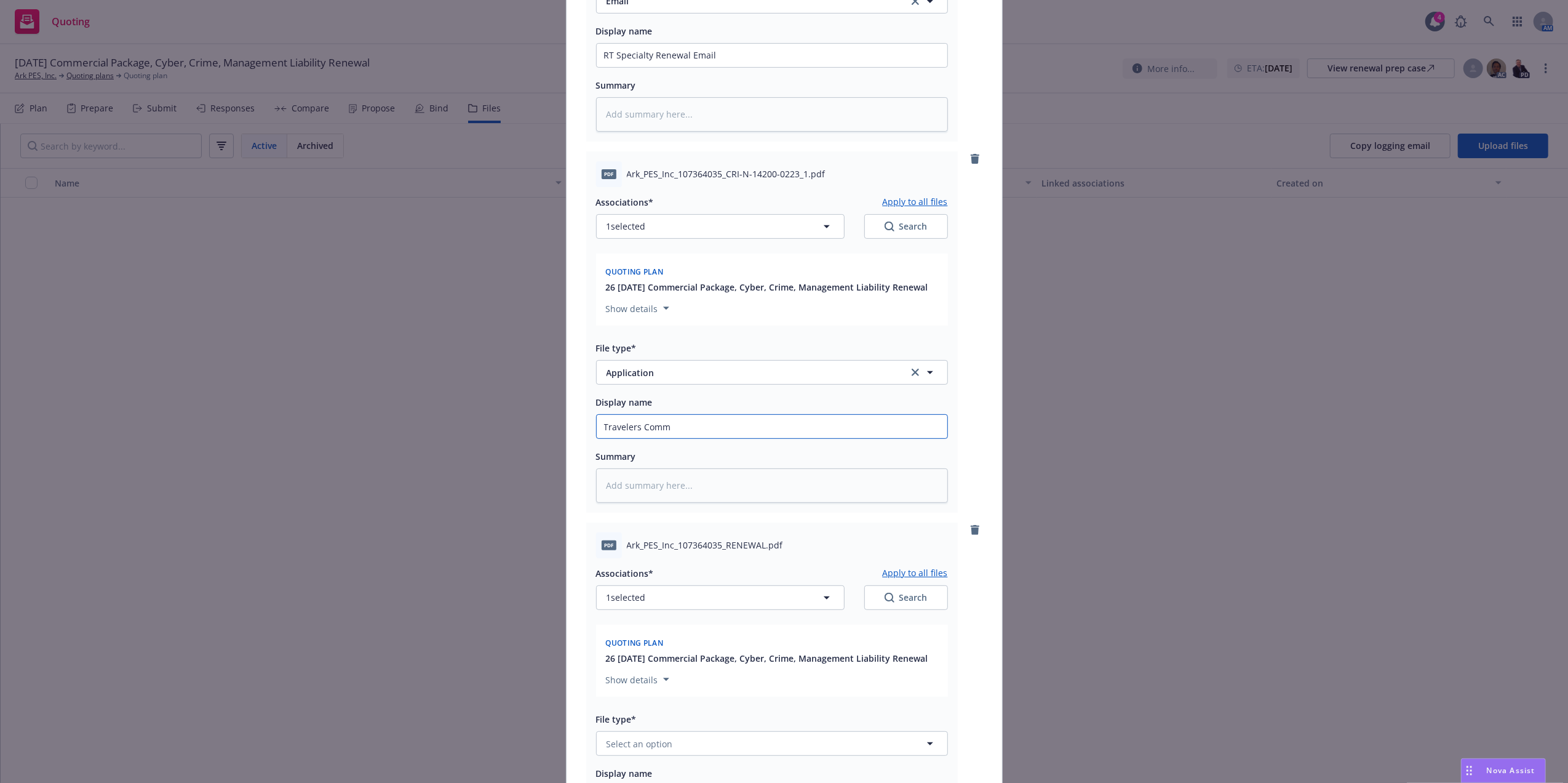
type textarea "x"
type input "Travelers Comm"
type textarea "x"
type input "Travelers Comm C"
type textarea "x"
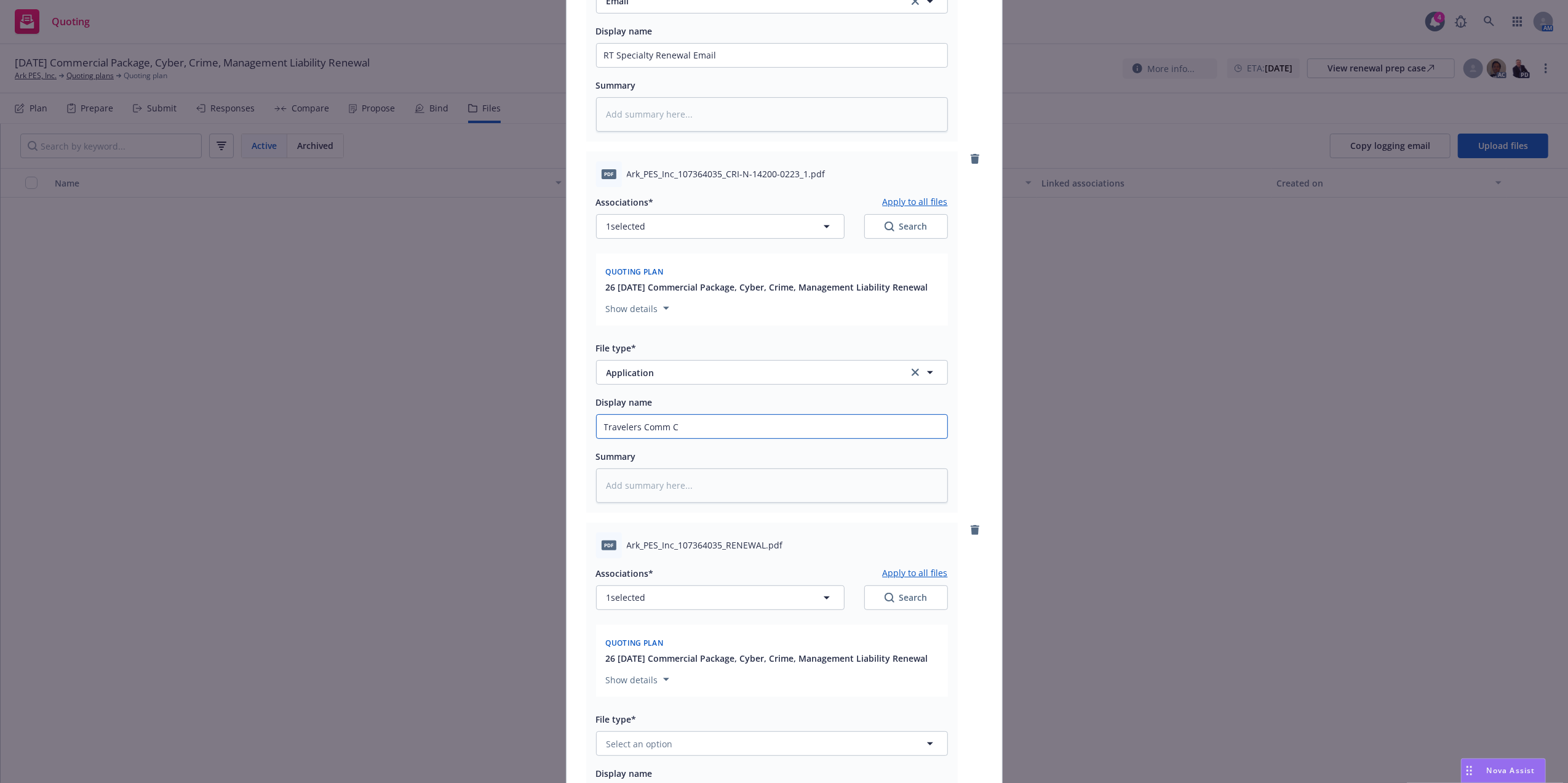
type input "Travelers Comm Cr"
type textarea "x"
type input "Travelers Comm Cri"
type textarea "x"
type input "Travelers Comm Crim"
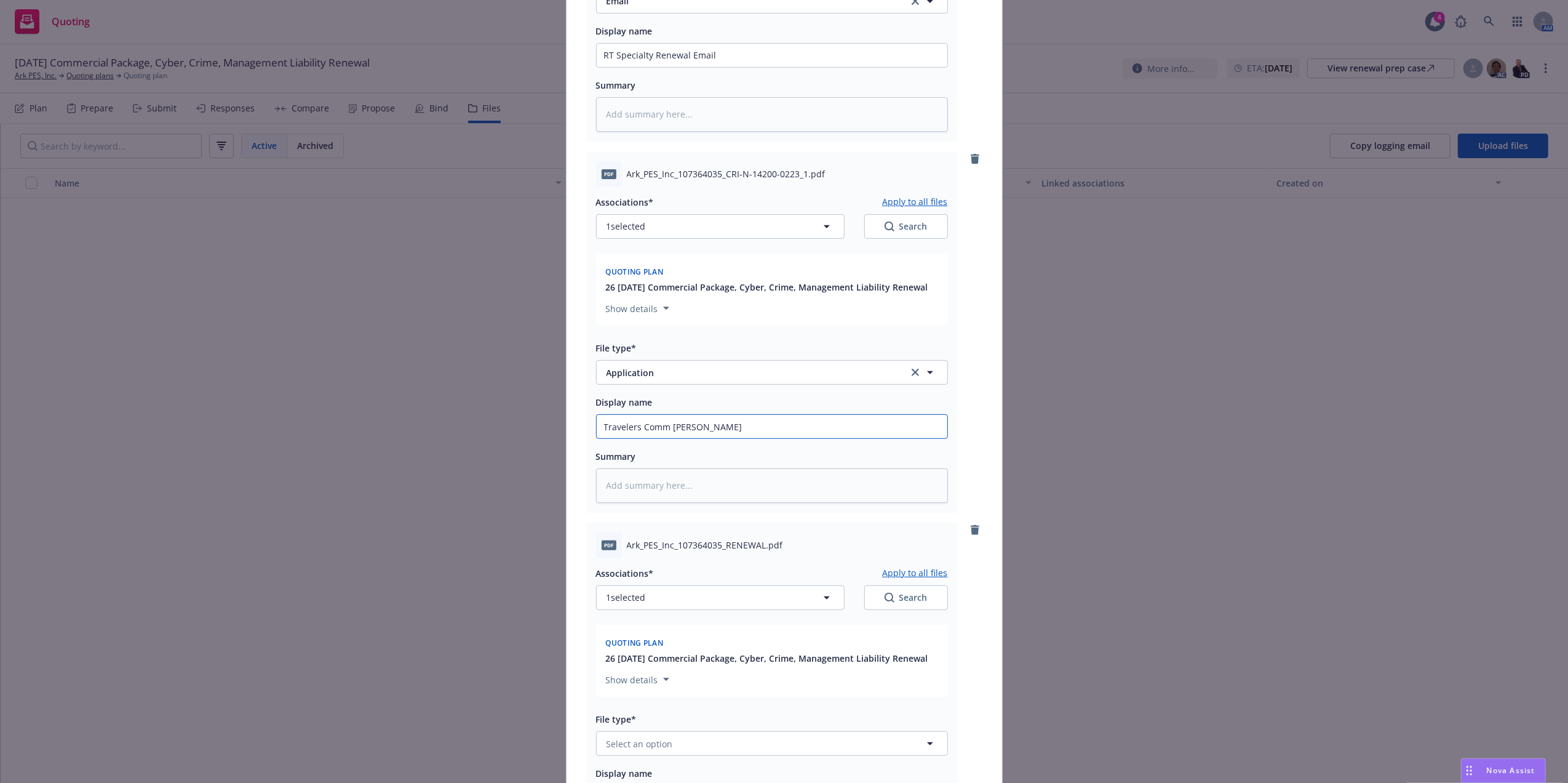
type textarea "x"
type input "Travelers Comm Crime"
type textarea "x"
type input "Travelers Comm Crime a"
type textarea "x"
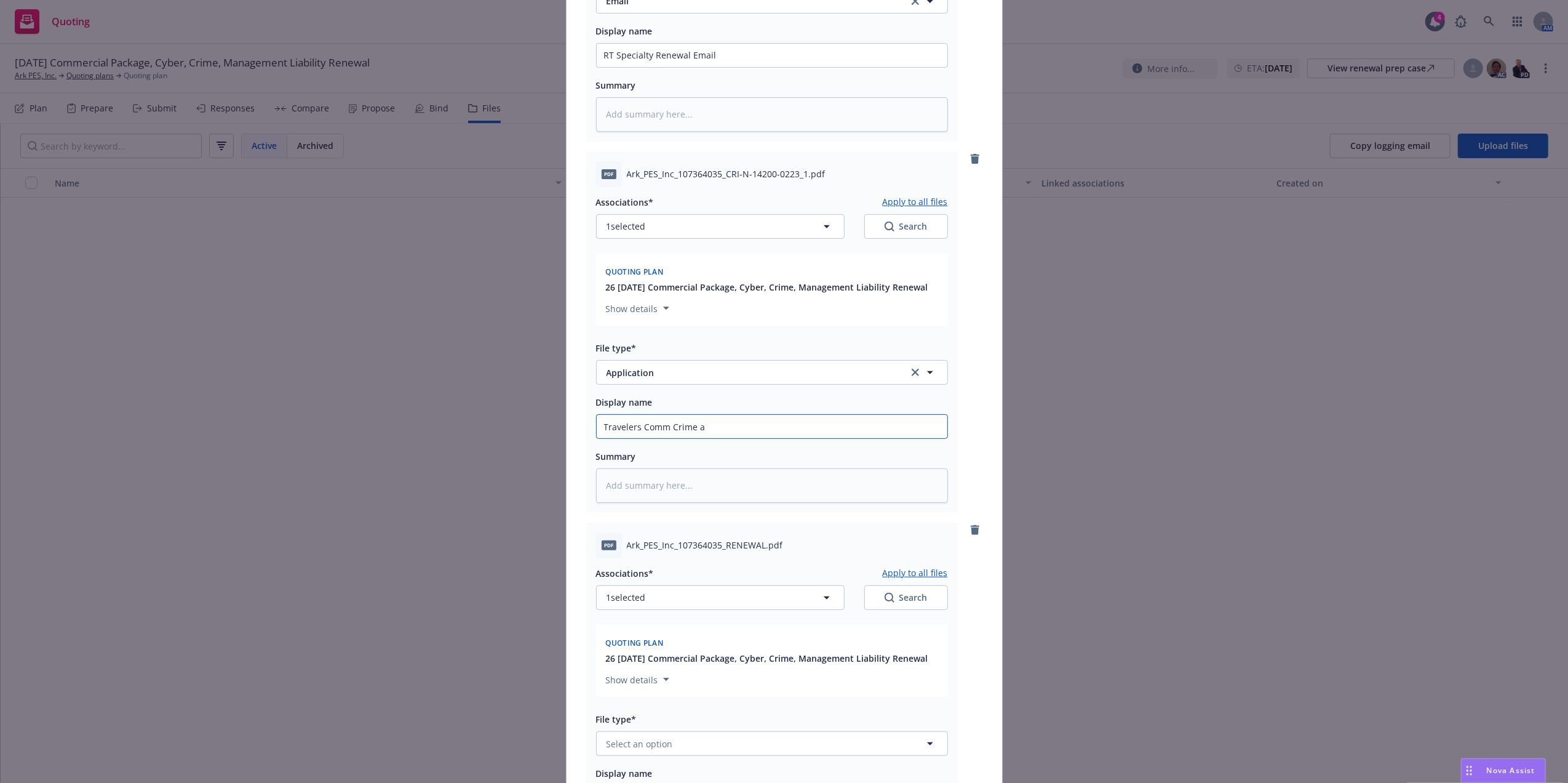
type input "Travelers Comm Crime ap"
type textarea "x"
type input "Travelers Comm Crime app"
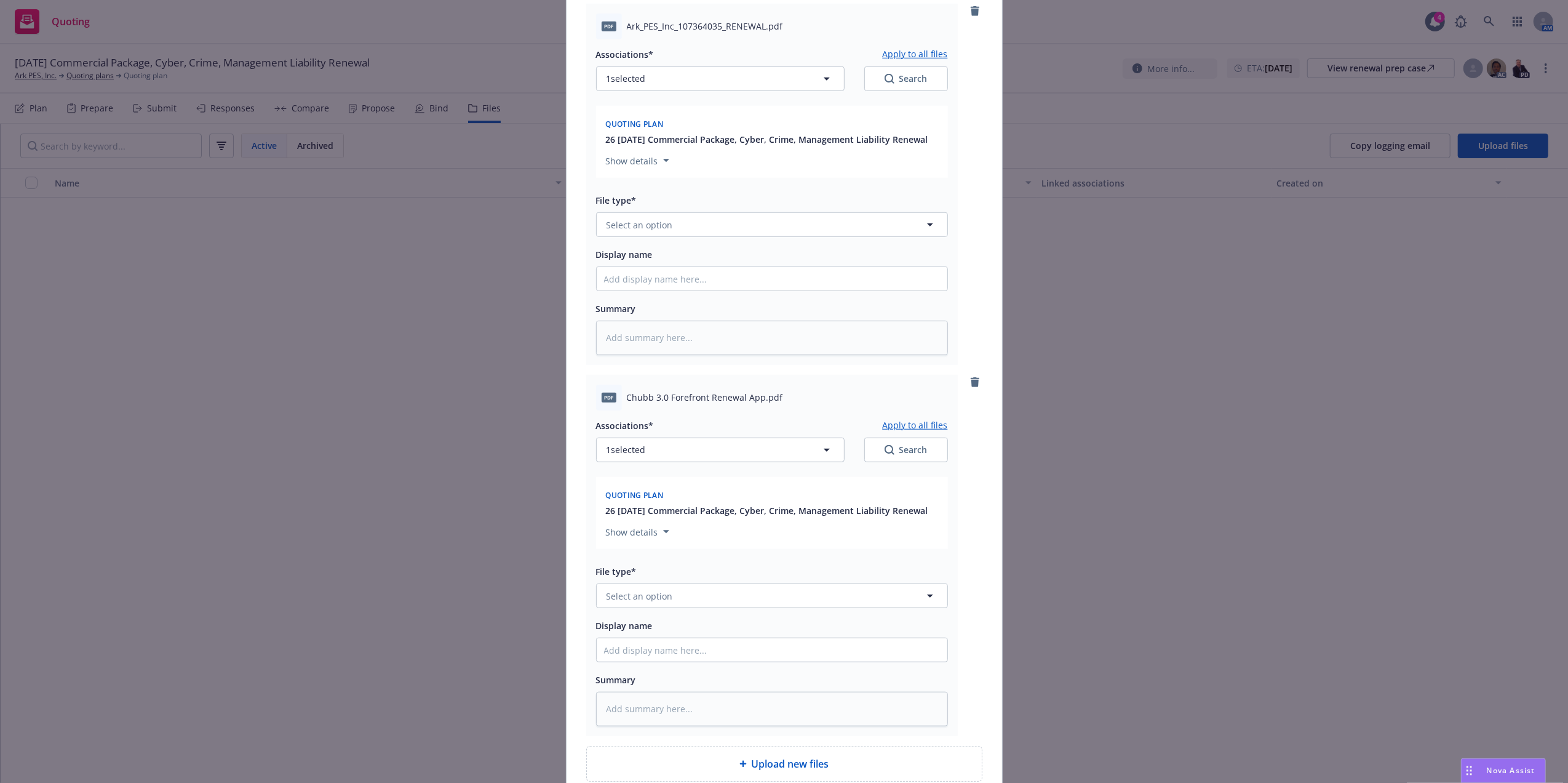
scroll to position [913, 0]
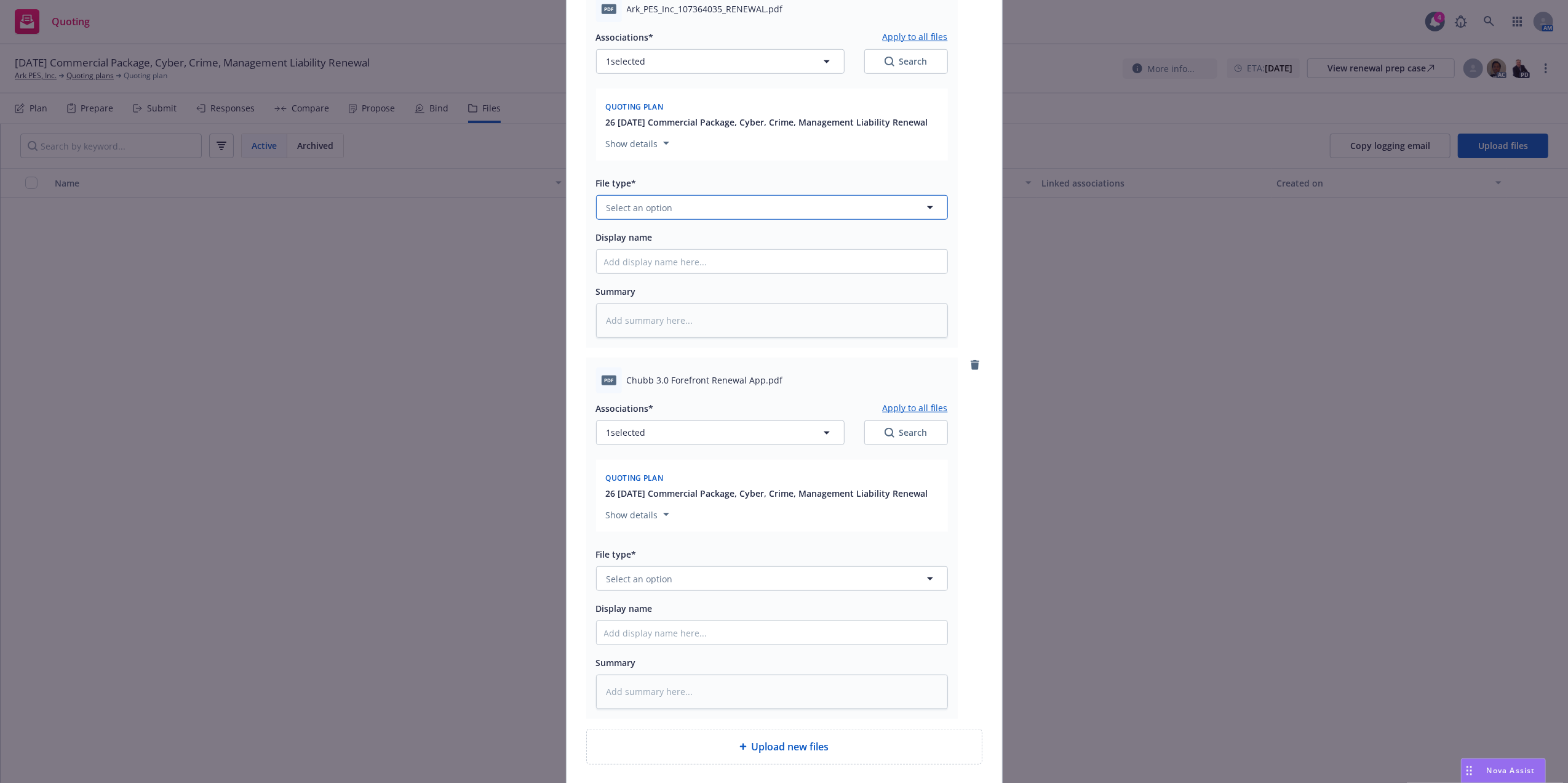
click at [676, 213] on button "Select an option" at bounding box center [772, 207] width 352 height 25
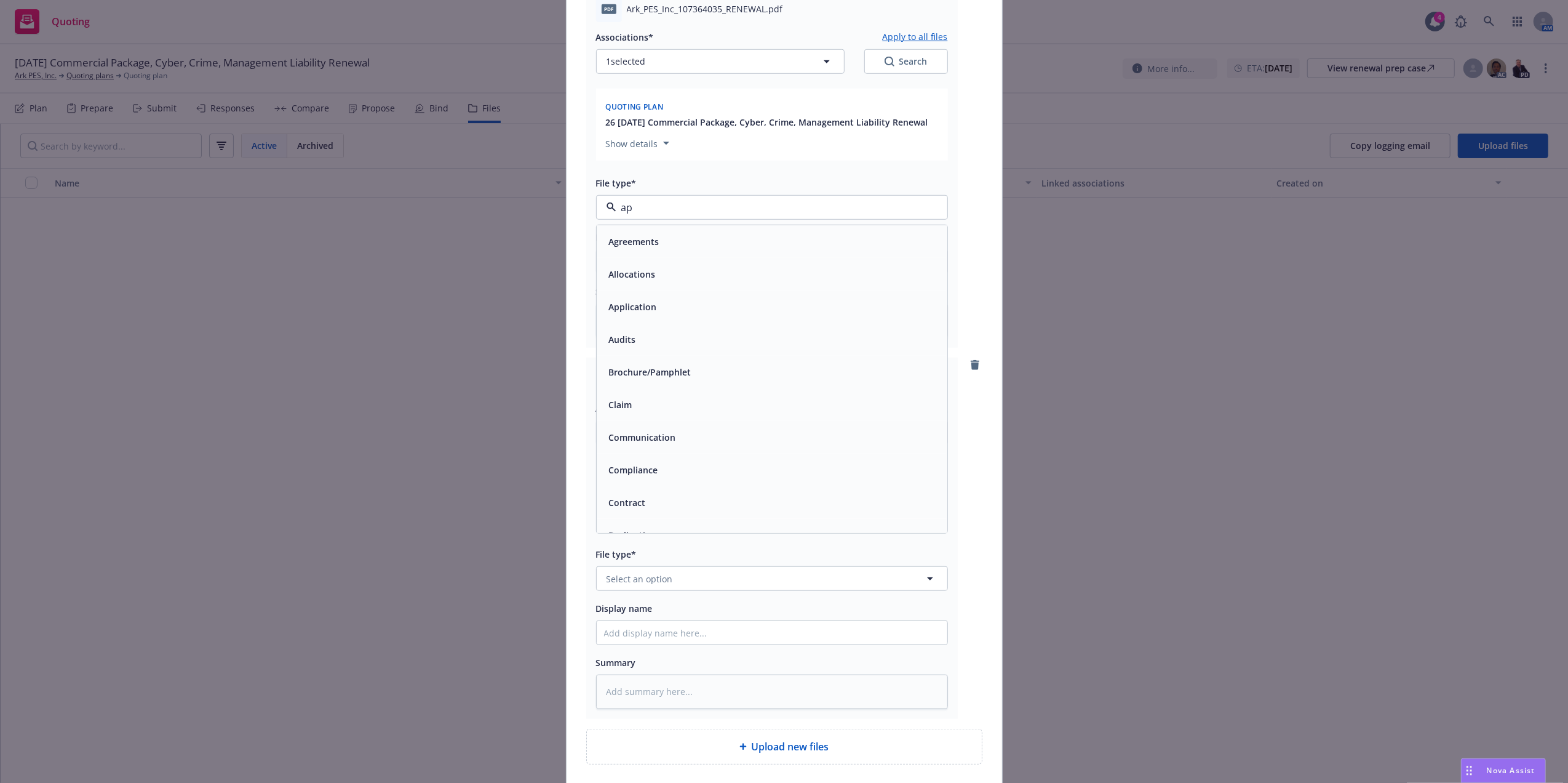
type input "app"
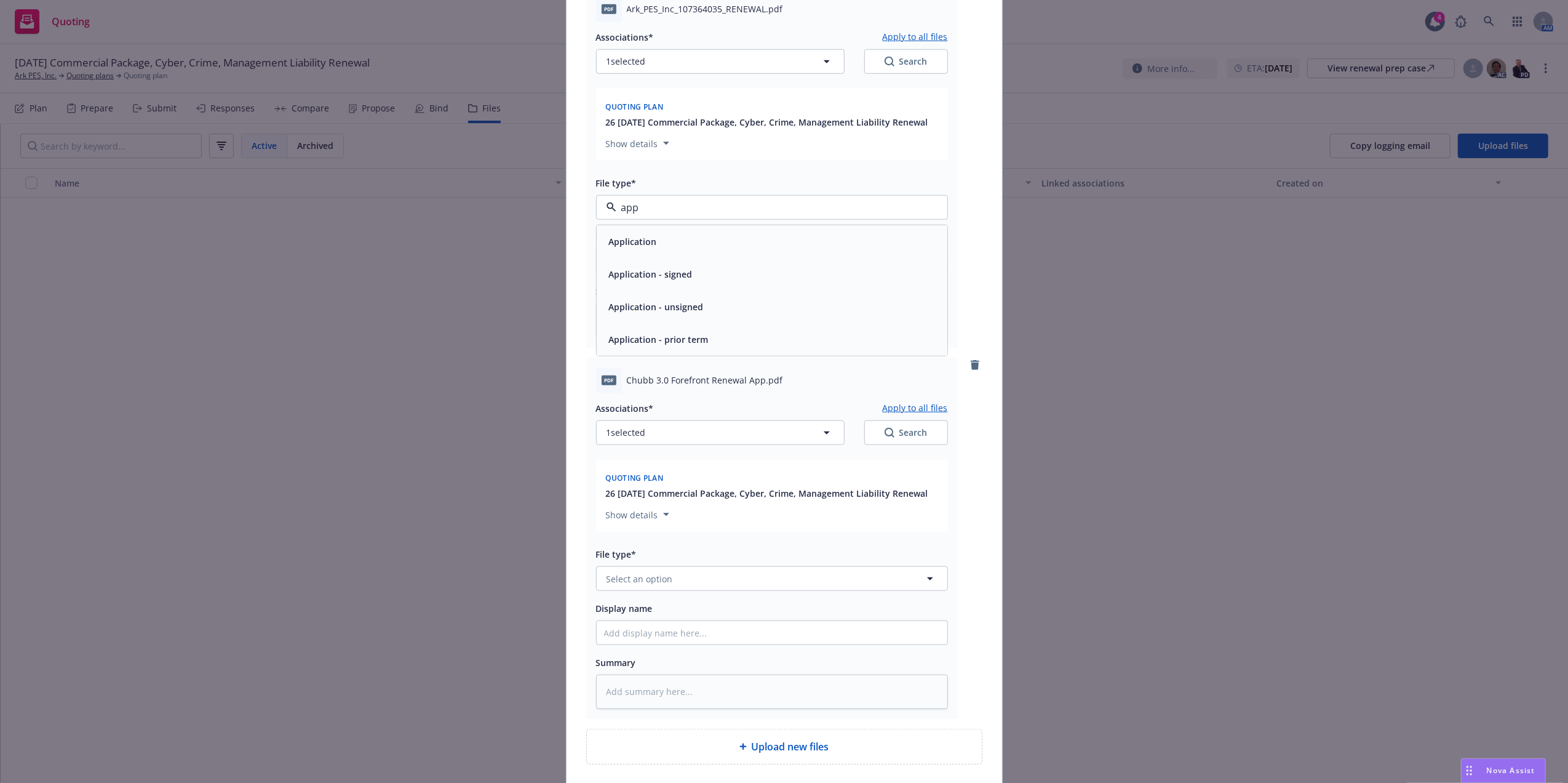
click at [636, 247] on span "Application" at bounding box center [633, 242] width 48 height 13
type textarea "x"
click at [657, 205] on span "Application" at bounding box center [749, 208] width 285 height 13
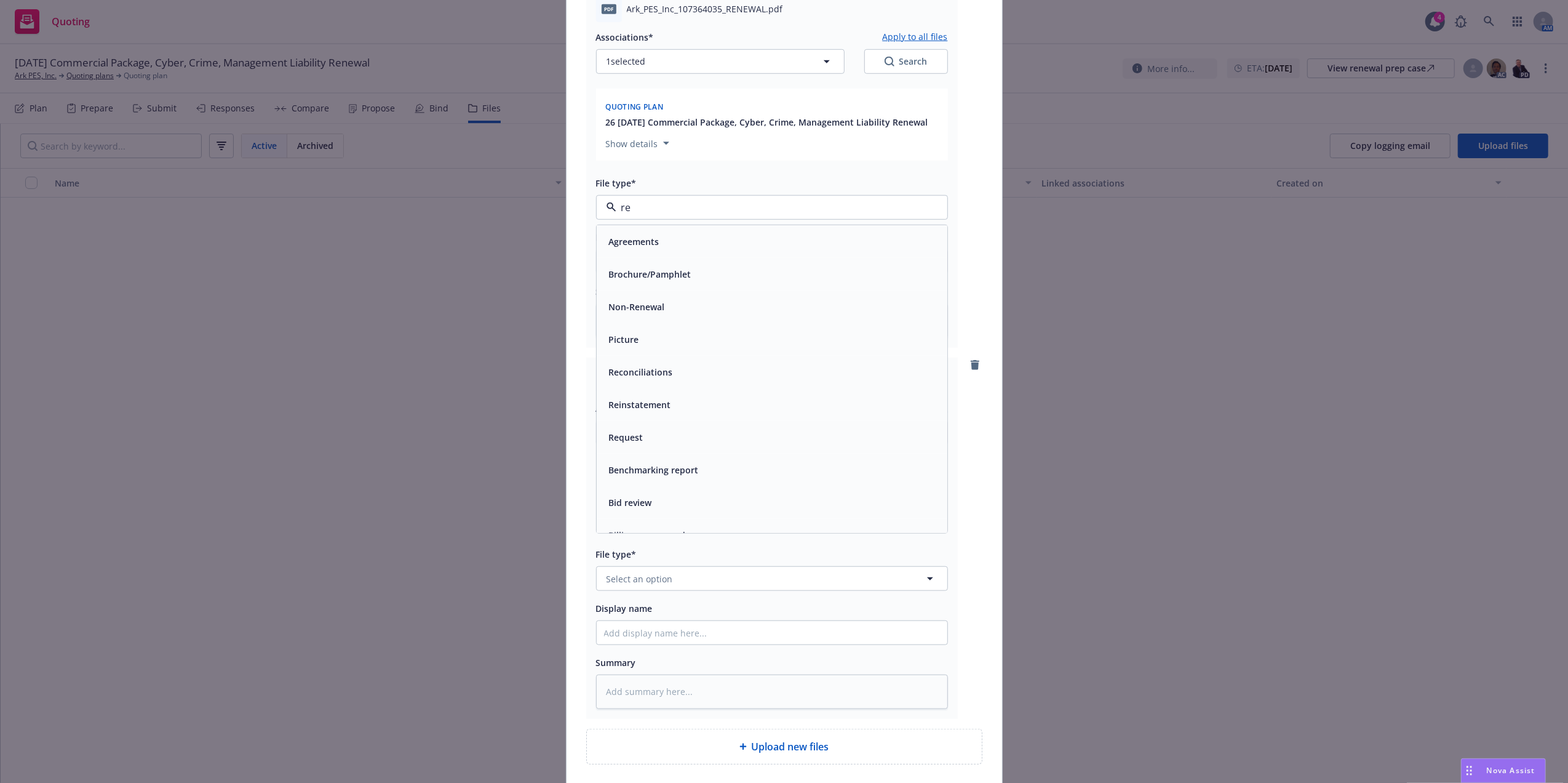
type input "ren"
click at [648, 308] on span "Renewal update" at bounding box center [643, 306] width 68 height 13
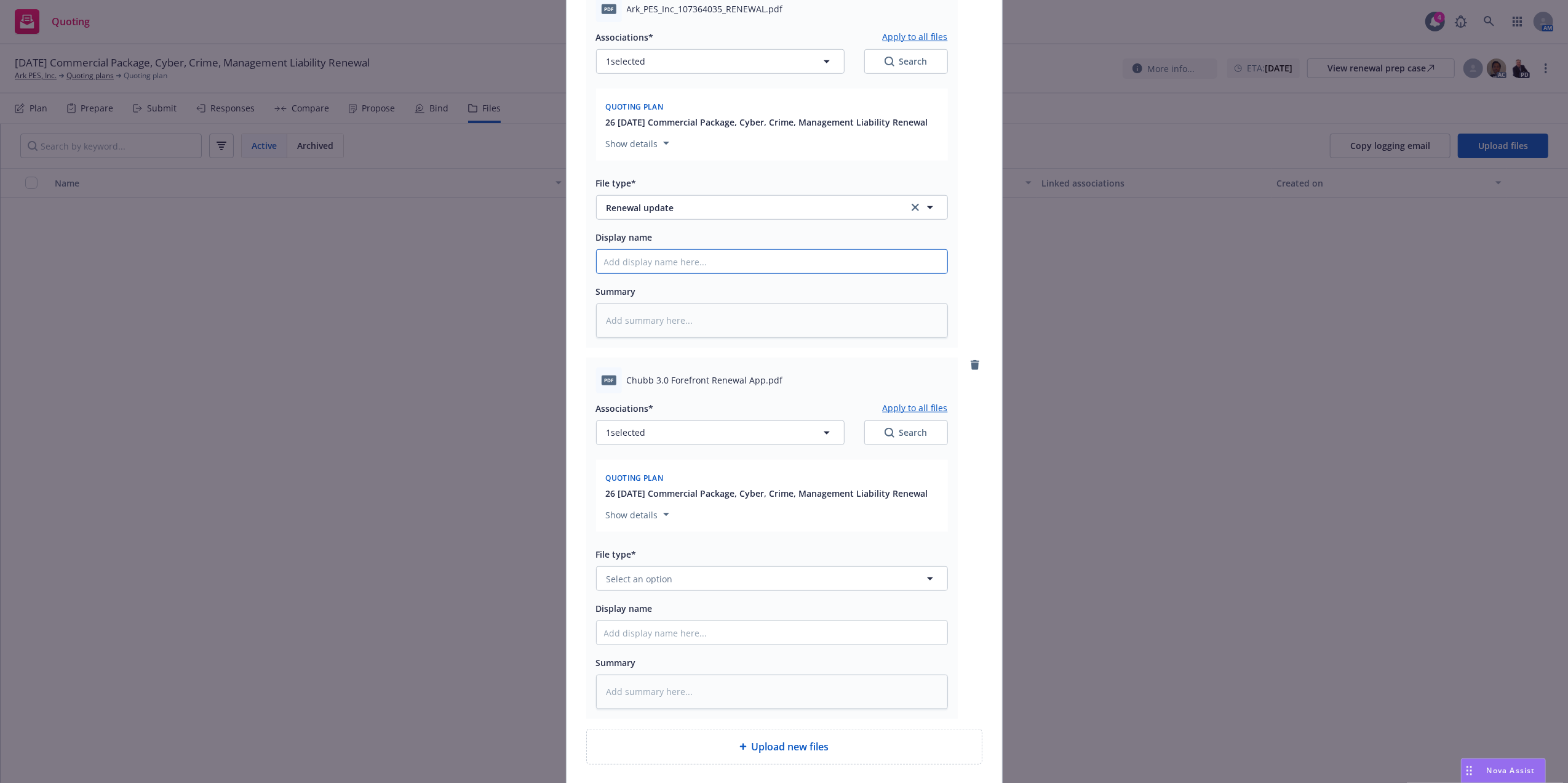
type textarea "x"
type input "T"
type textarea "x"
type input "Tra"
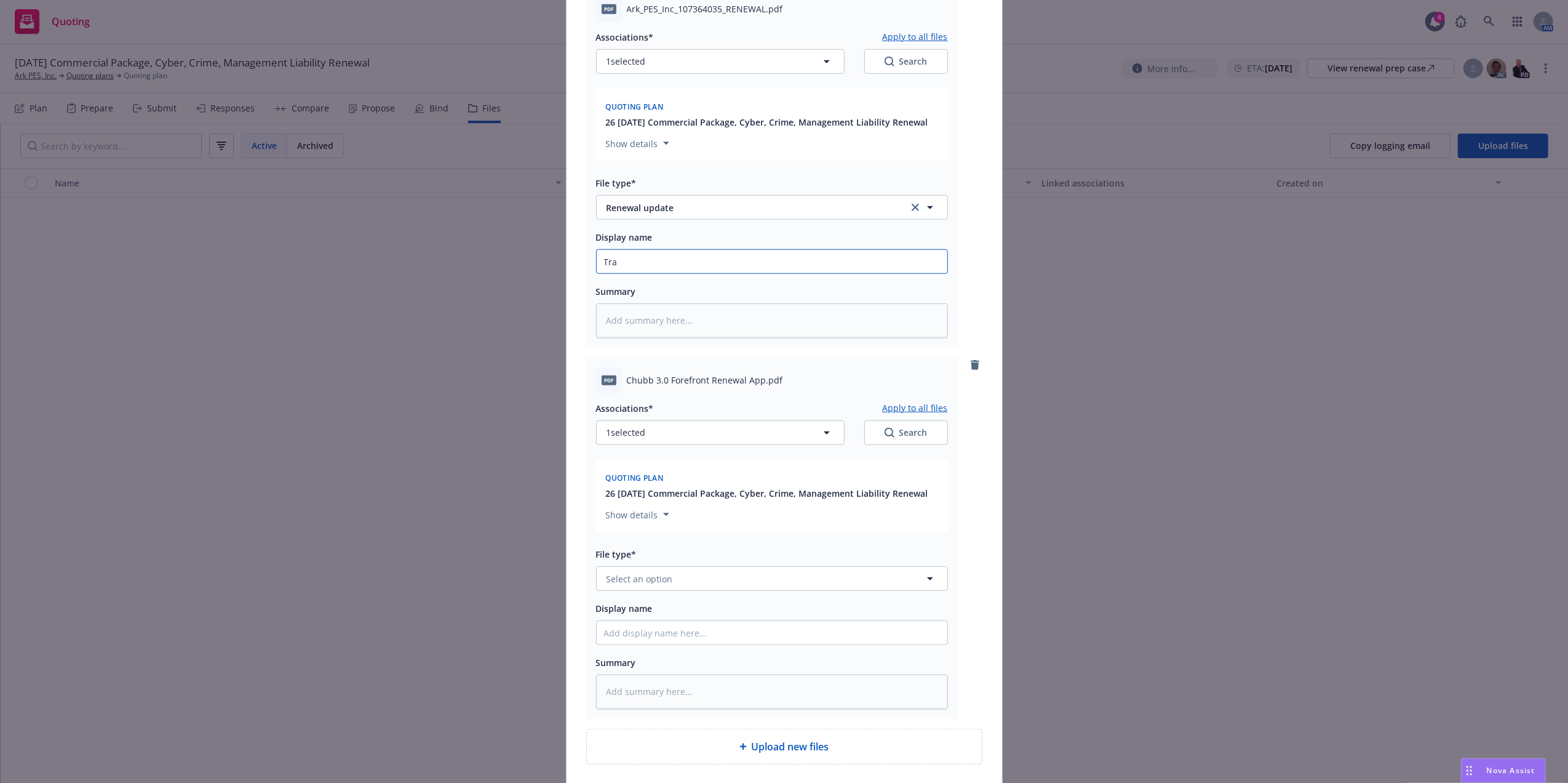
type textarea "x"
type input "Trav"
type textarea "x"
type input "Travel"
type textarea "x"
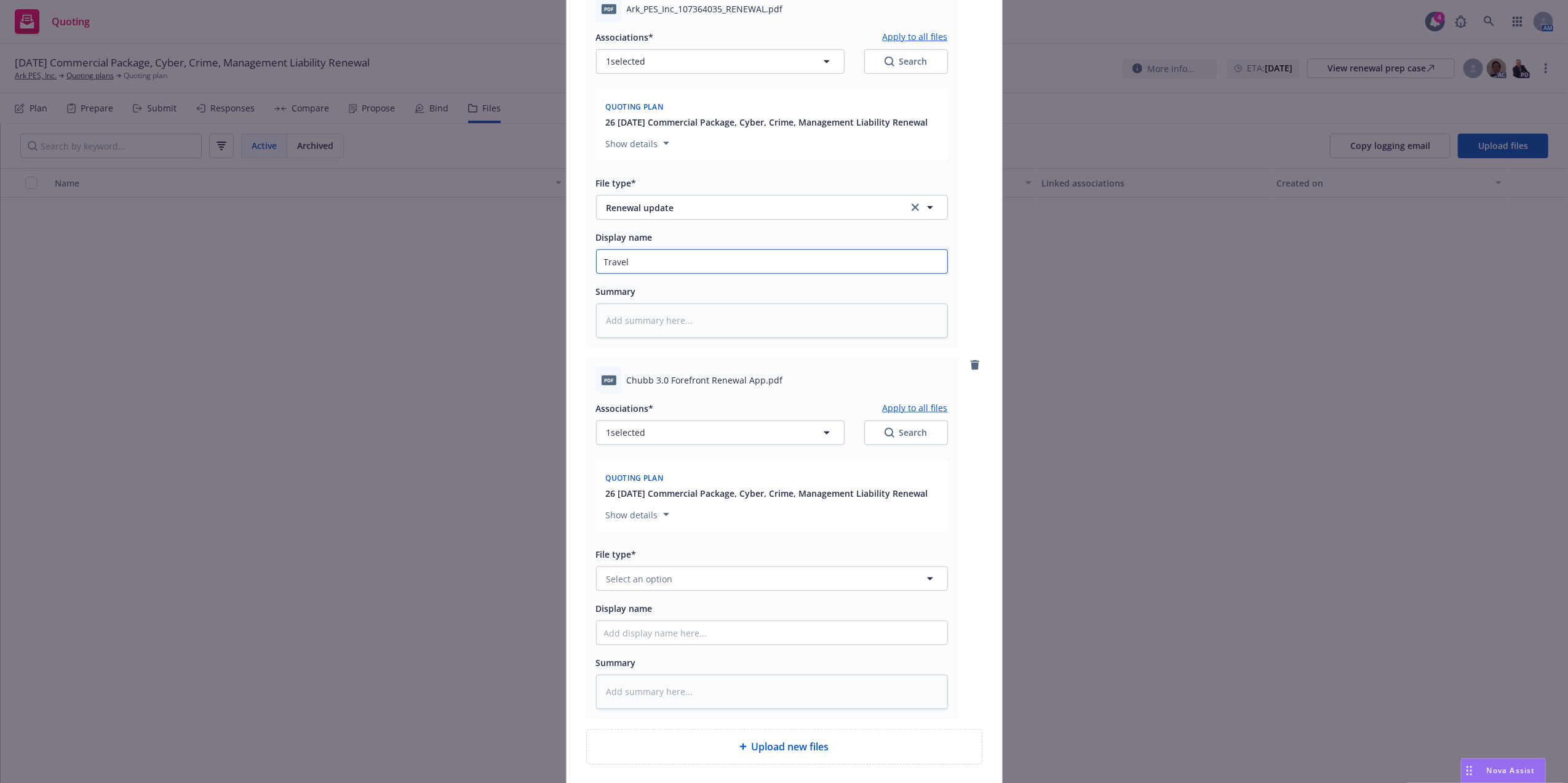
type input "Travele"
type textarea "x"
type input "Traveler"
type textarea "x"
type input "Travelers"
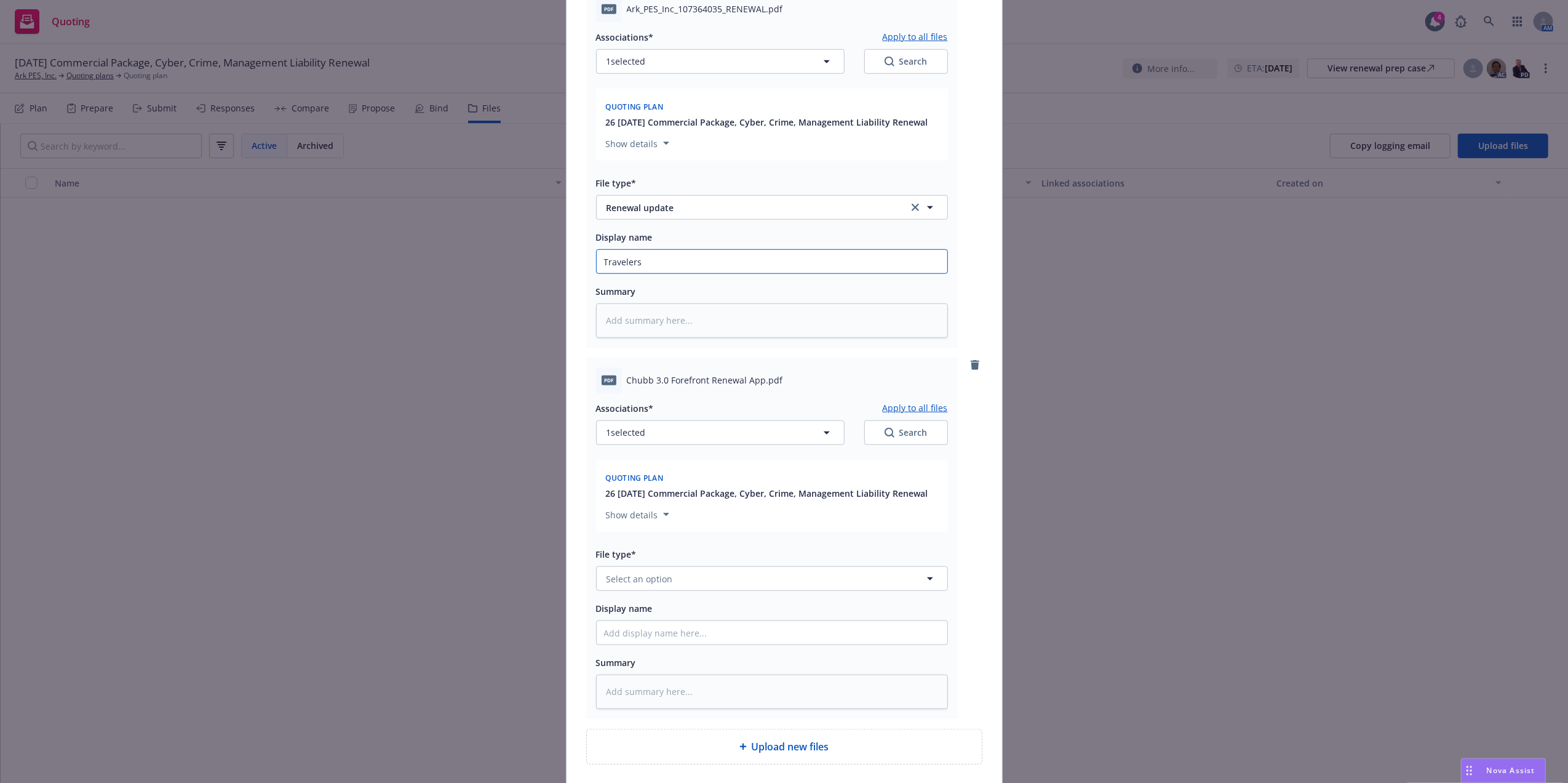
type textarea "x"
type input "Travelers R"
type textarea "x"
type input "Travelers Ren"
type textarea "x"
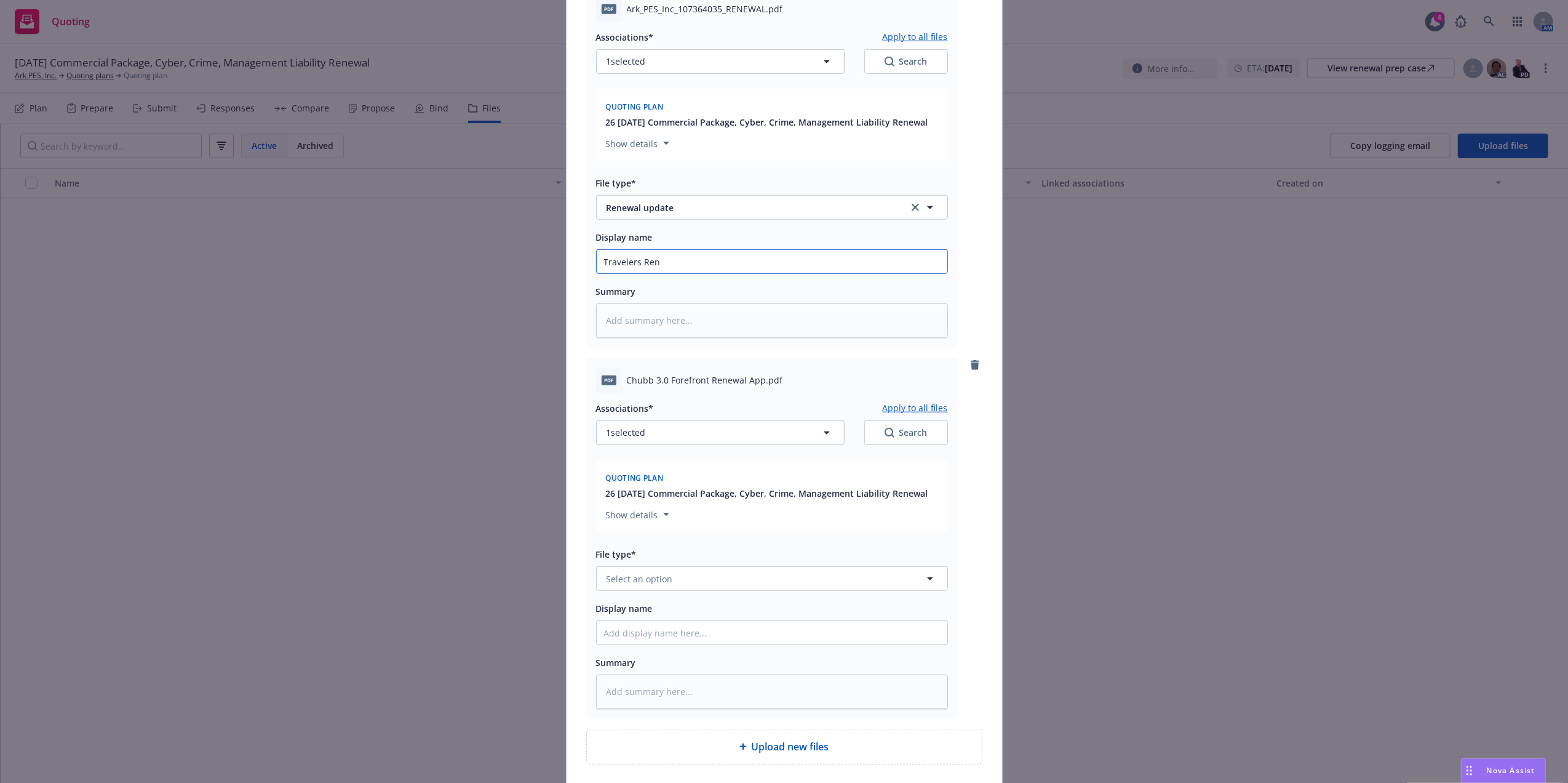
type input "Travelers Rene"
type textarea "x"
type input "Travelers Renew"
type textarea "x"
type input "Travelers Renewa"
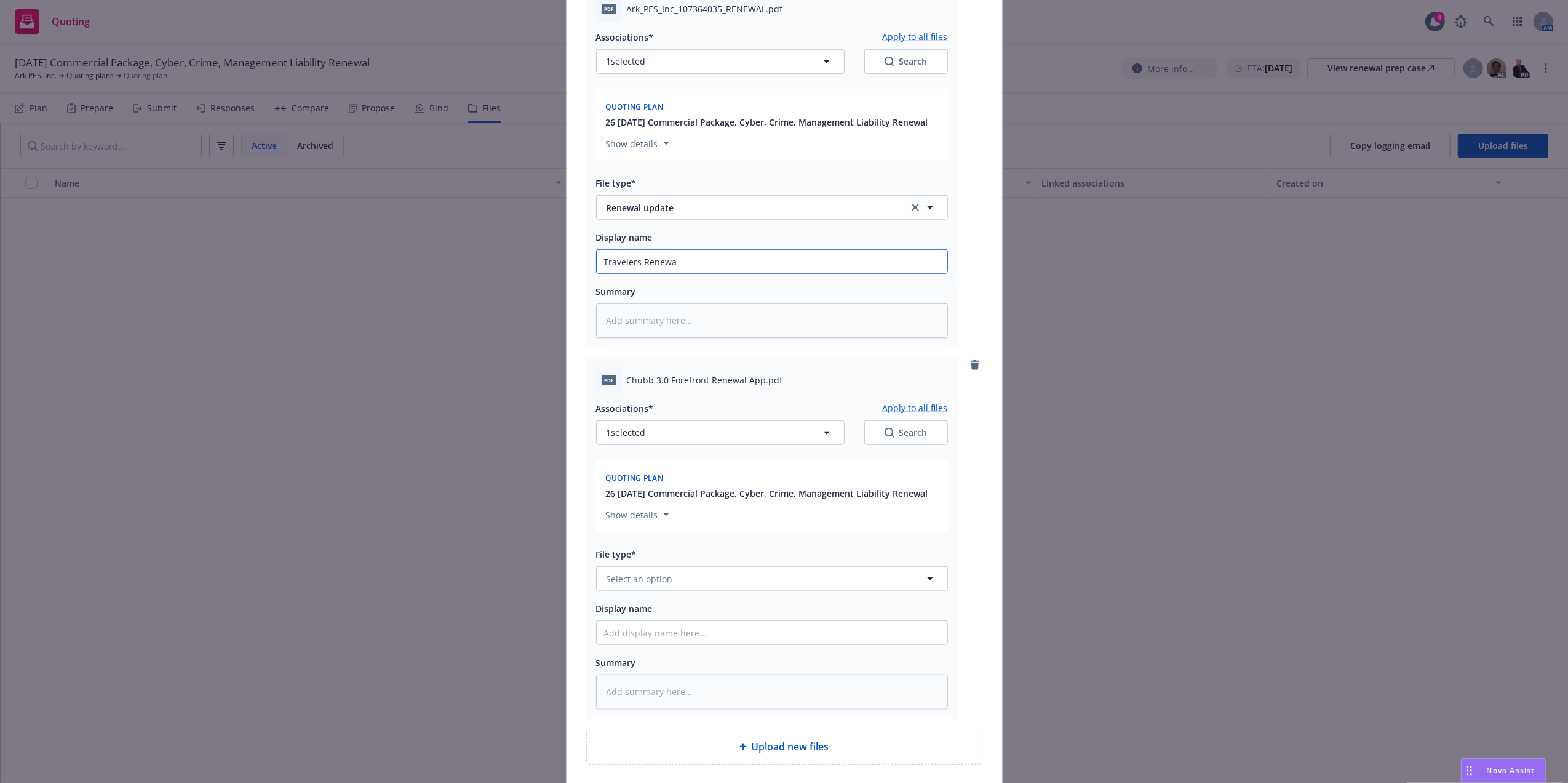
type textarea "x"
type input "Travelers Renewal"
type textarea "x"
type input "Travelers Renewal"
type textarea "x"
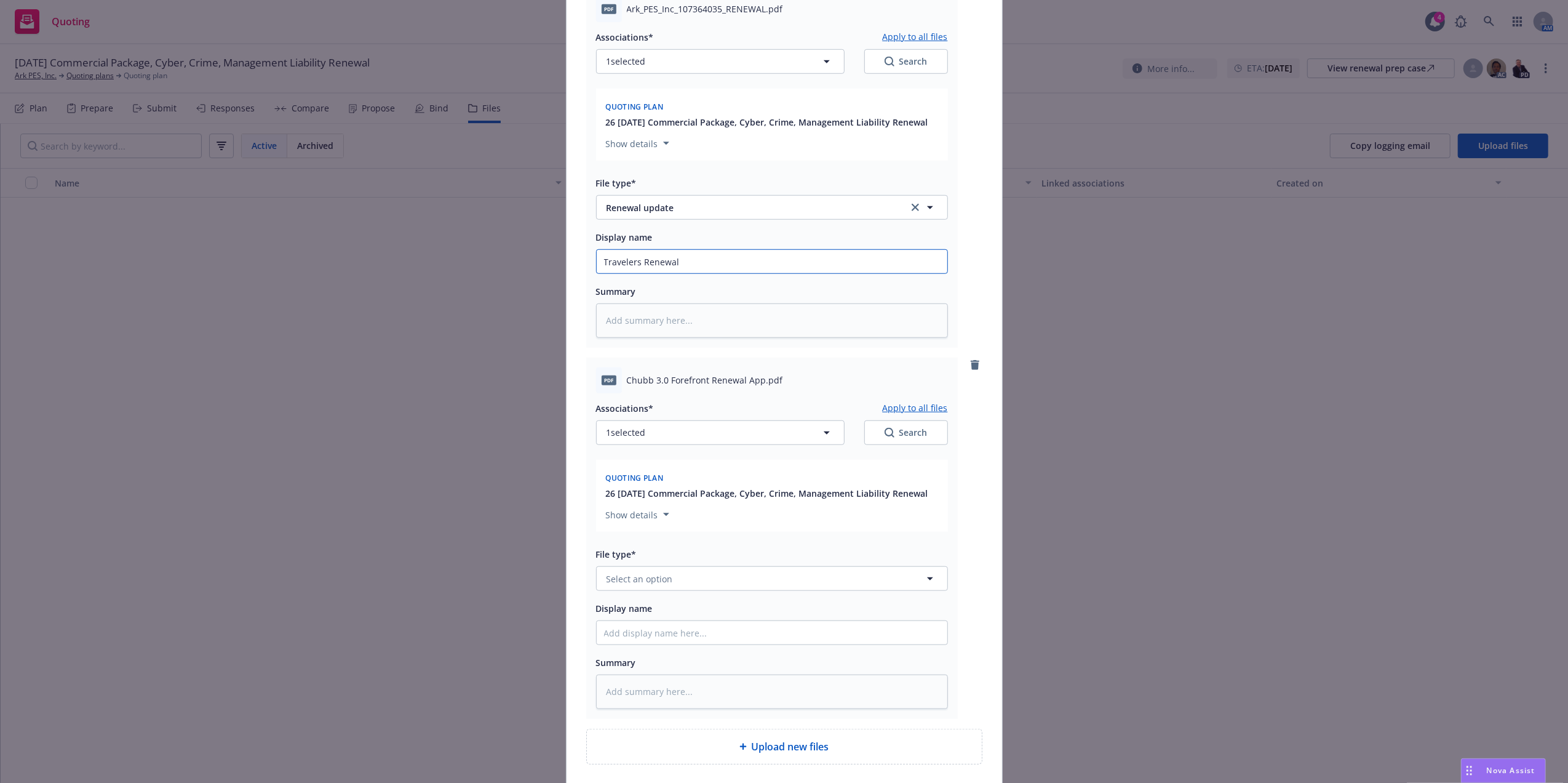
type input "Travelers Renewal l"
type textarea "x"
type input "Travelers Renewal le"
type textarea "x"
type input "Travelers Renewal lee"
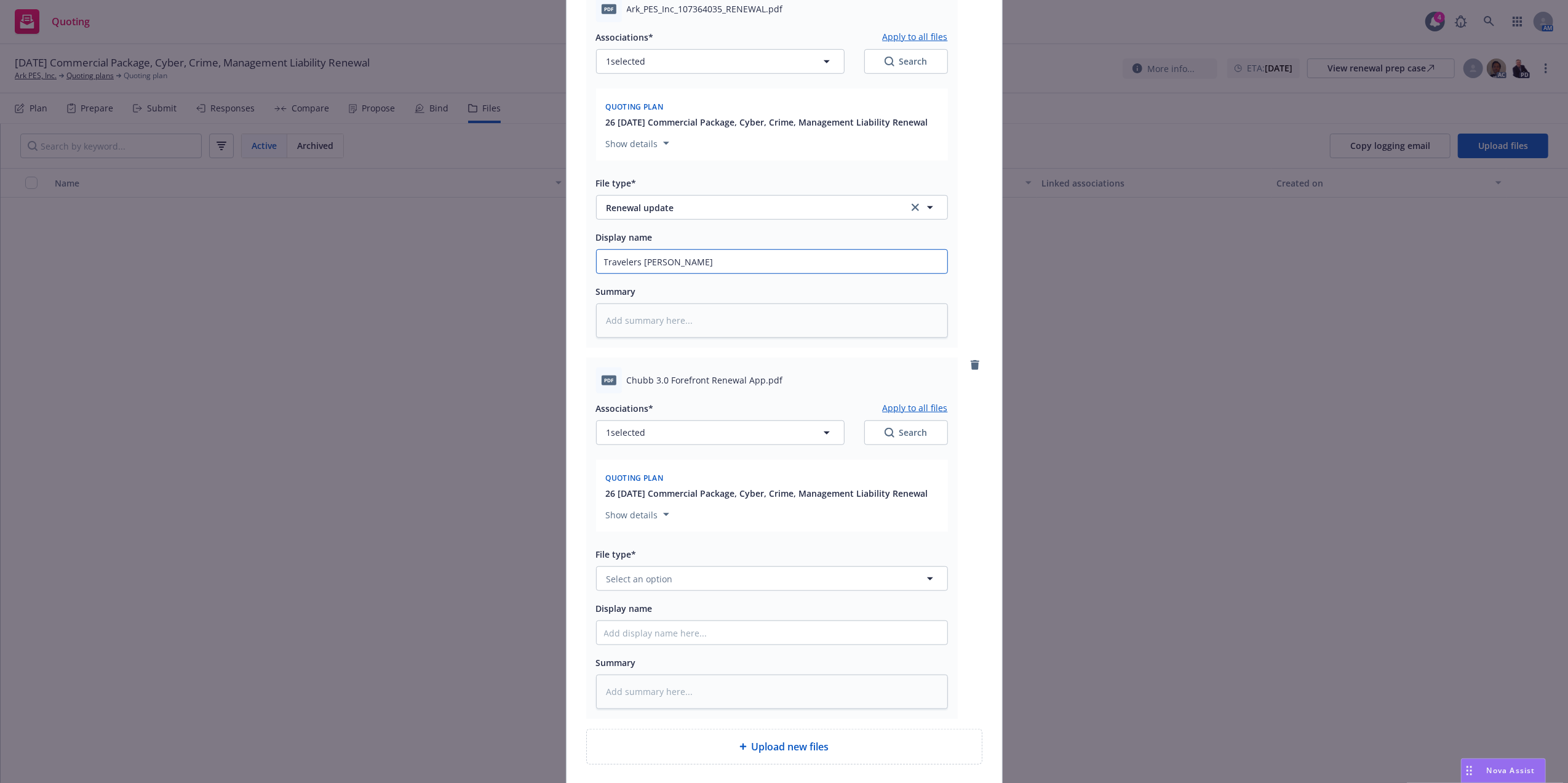
type textarea "x"
type input "Travelers Renewal le"
type textarea "x"
type input "Travelers Renewal let"
type textarea "x"
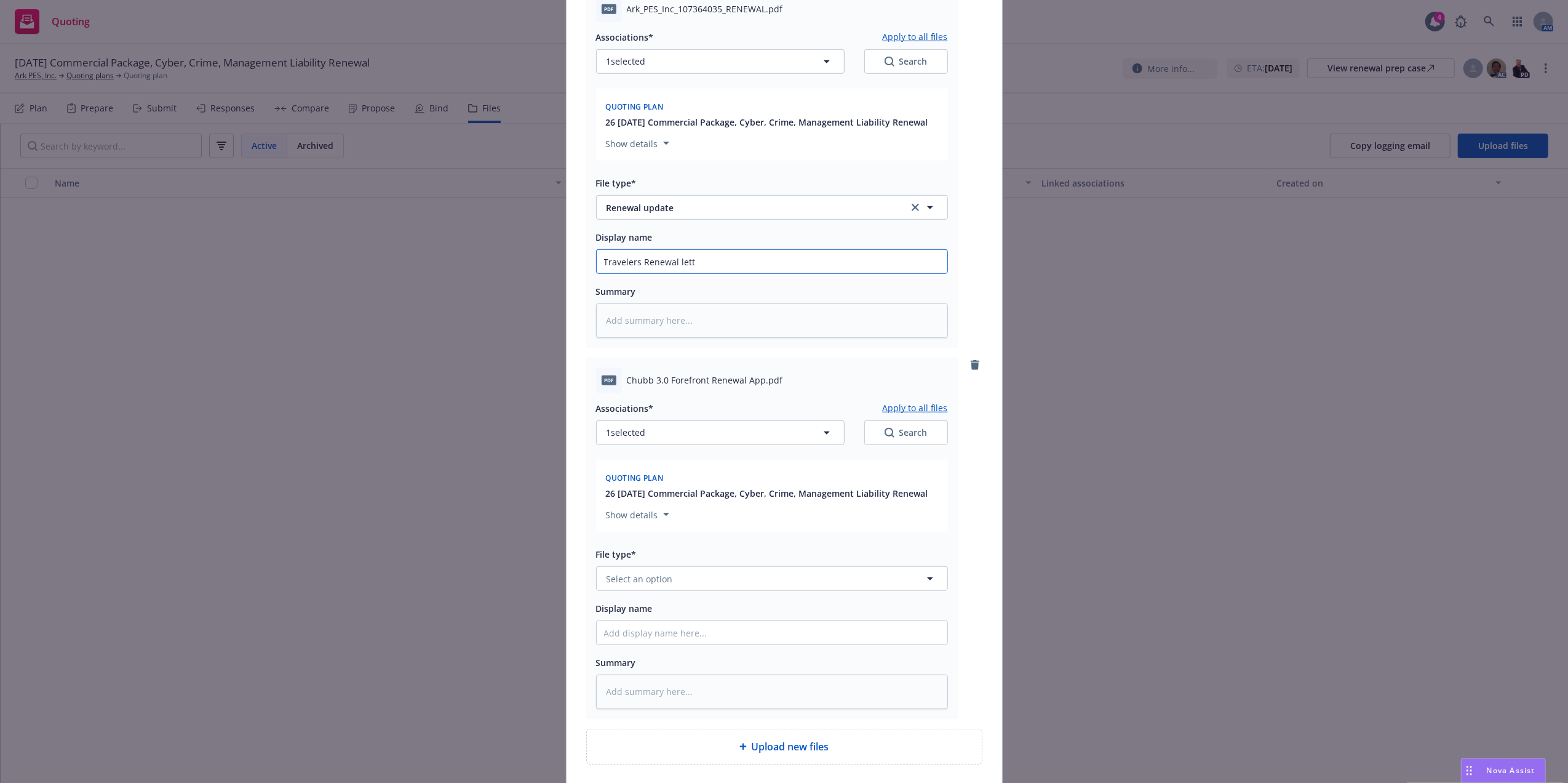
type input "Travelers Renewal lette"
type textarea "x"
type input "Travelers Renewal letter"
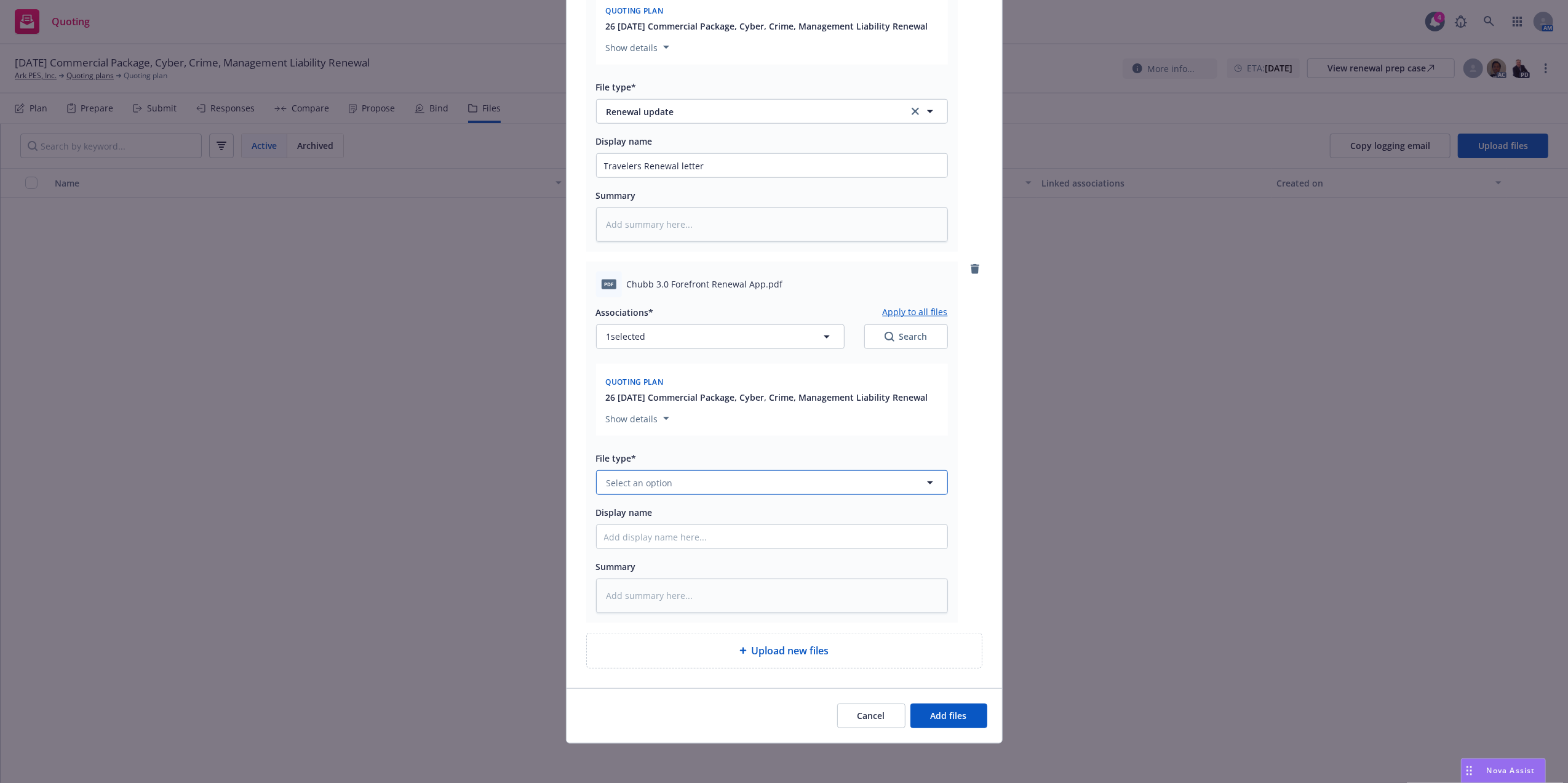
click at [673, 481] on button "Select an option" at bounding box center [772, 482] width 352 height 25
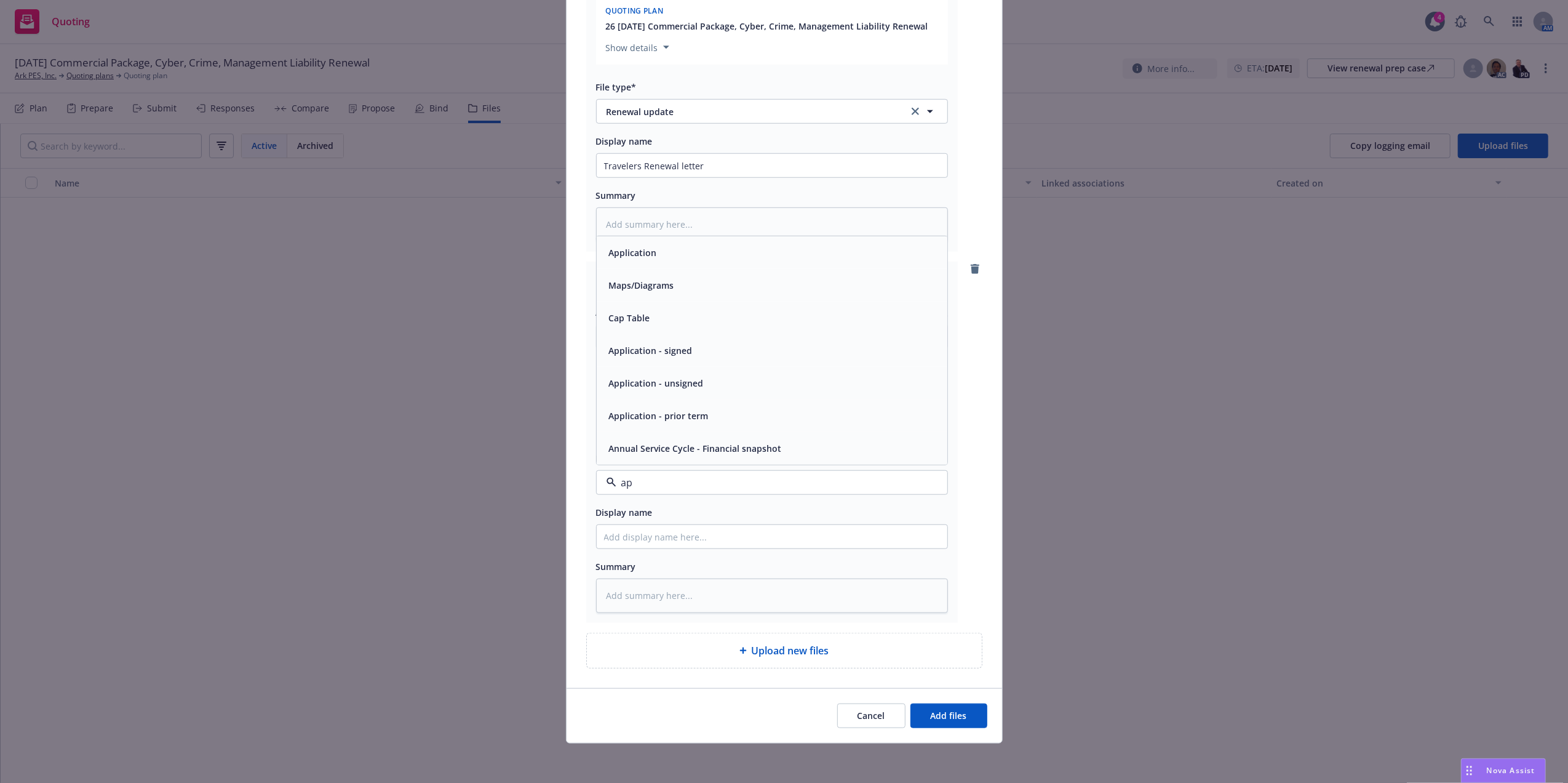
type input "app"
click at [659, 348] on div "Application" at bounding box center [771, 350] width 336 height 18
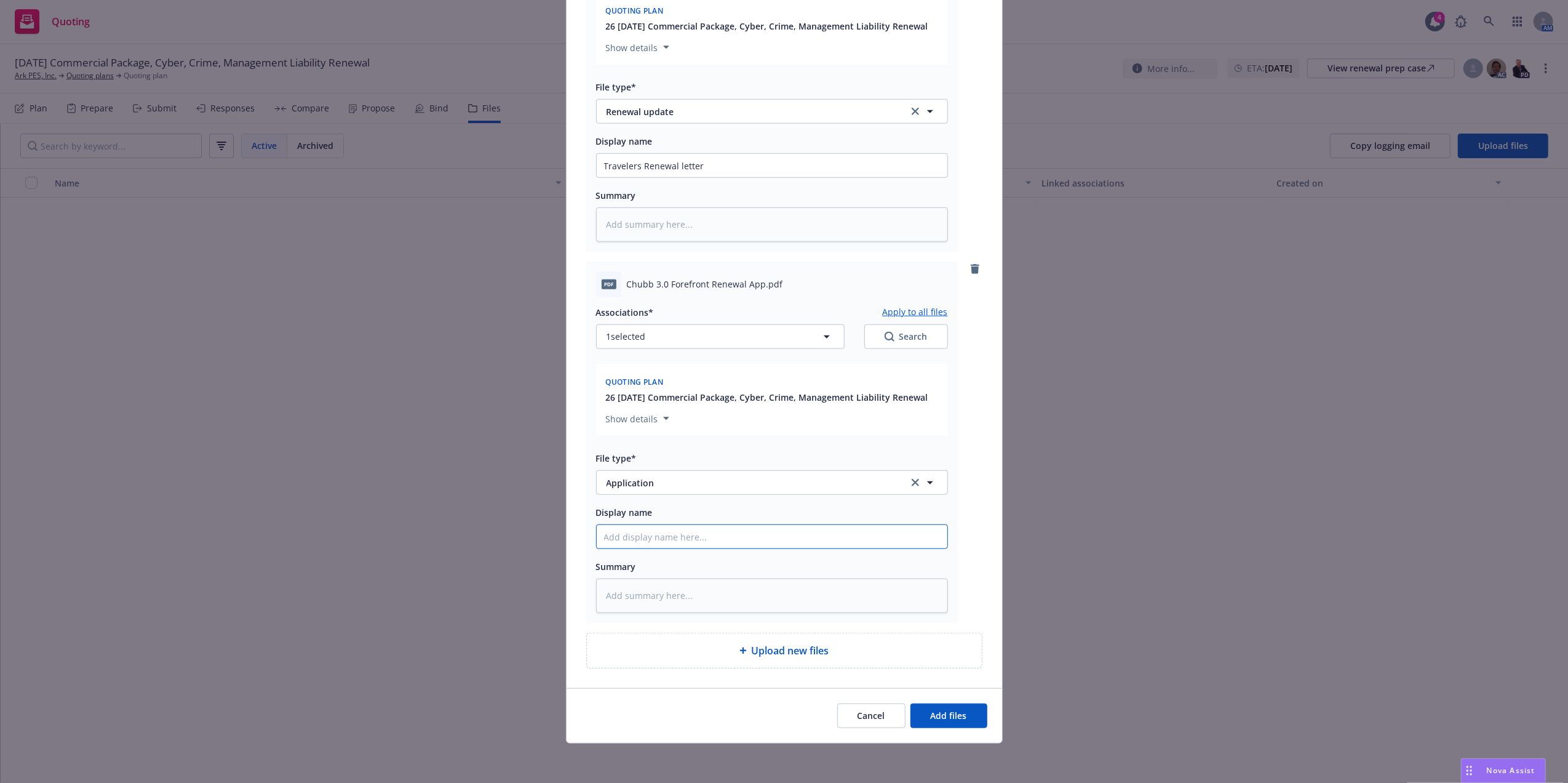
type textarea "x"
type input "C"
type textarea "x"
type input "Ch"
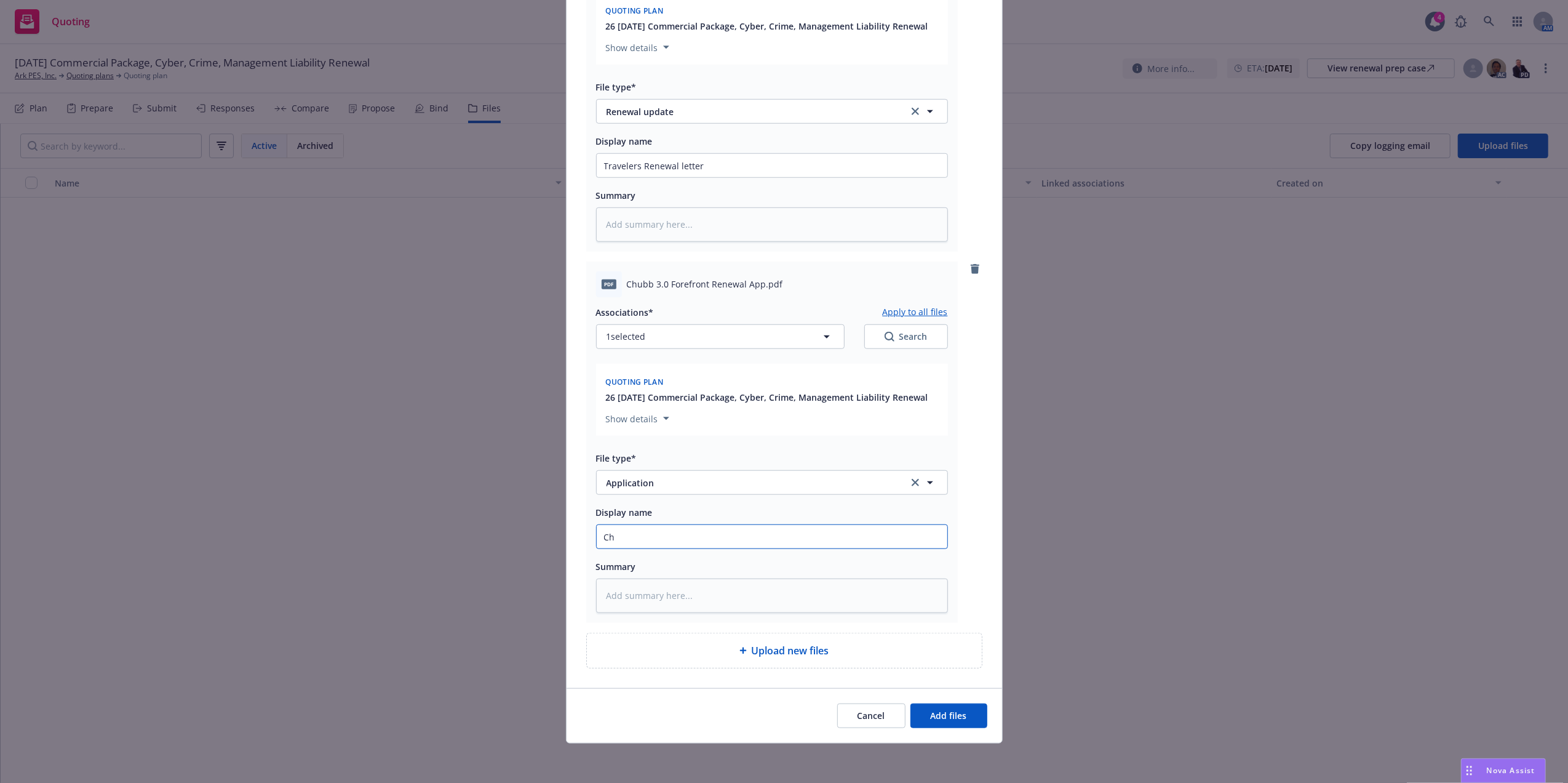
type textarea "x"
type input "Chu"
type textarea "x"
type input "Chub"
type textarea "x"
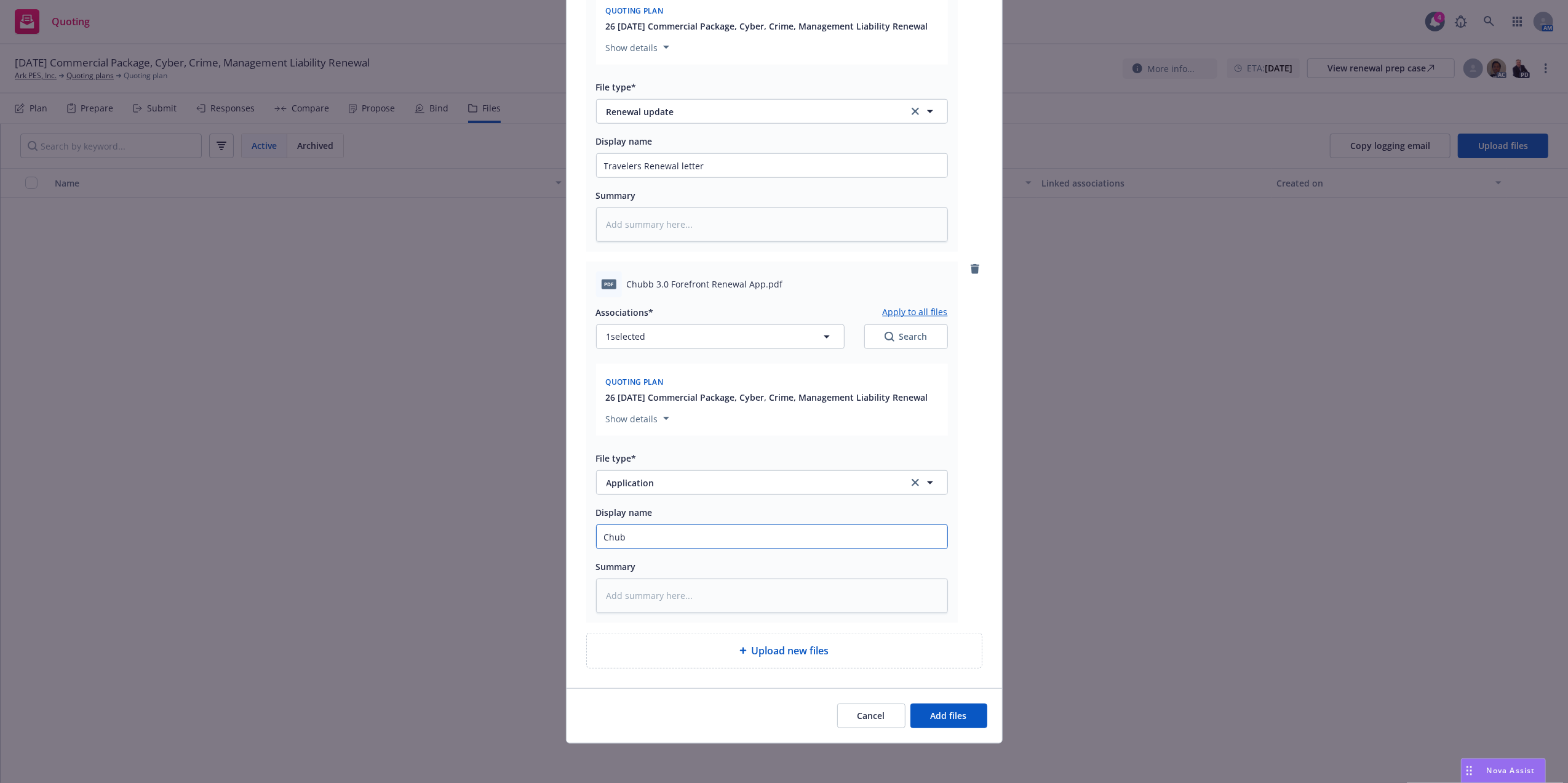
type input "Chubb"
type textarea "x"
type input "Chubb"
type textarea "x"
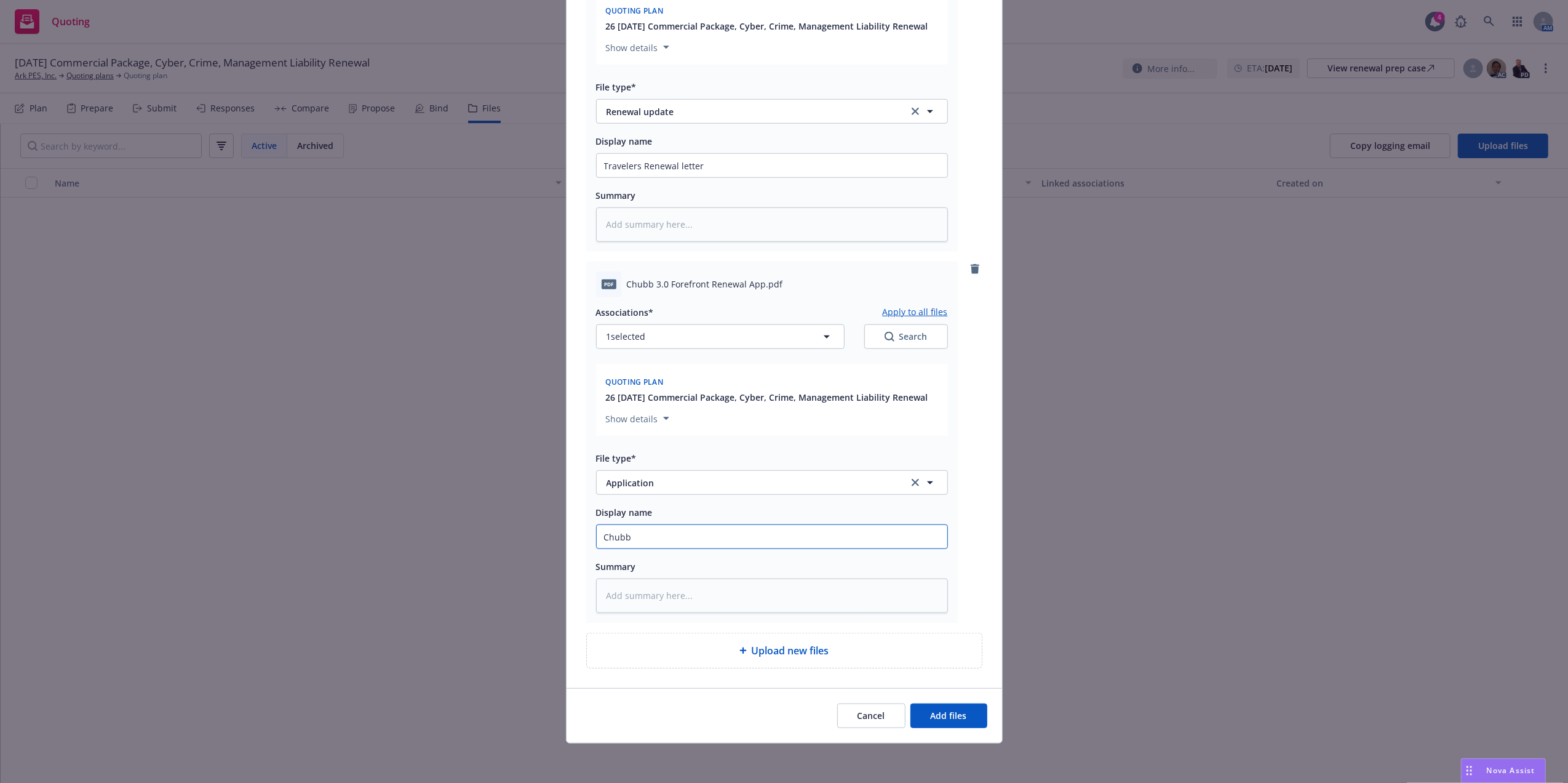
type input "Chubb M"
type textarea "x"
type input "Chubb Man"
type textarea "x"
type input "Chubb Mana"
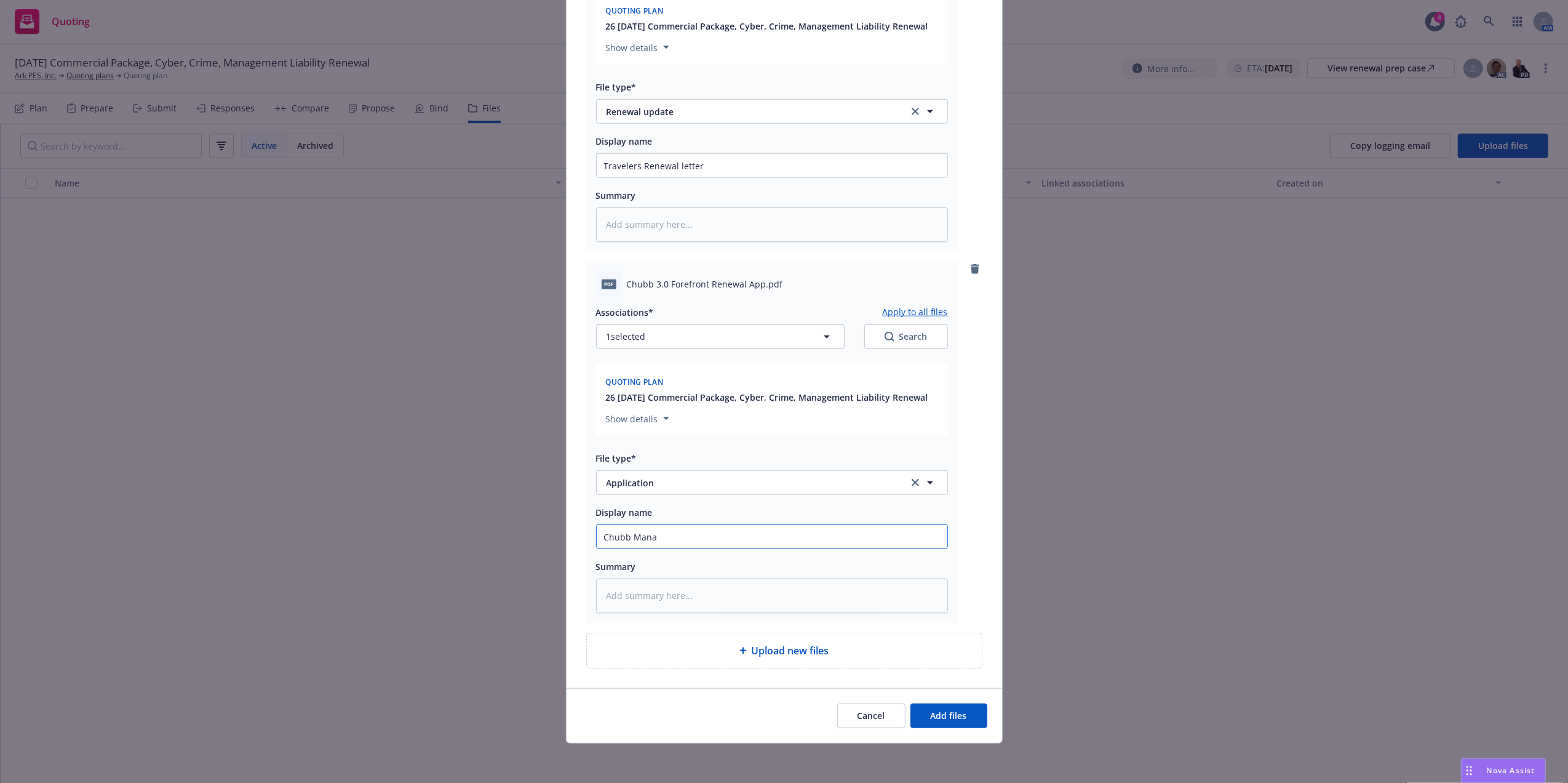
type textarea "x"
type input "Chubb Manag"
type textarea "x"
type input "Chubb Managem"
type textarea "x"
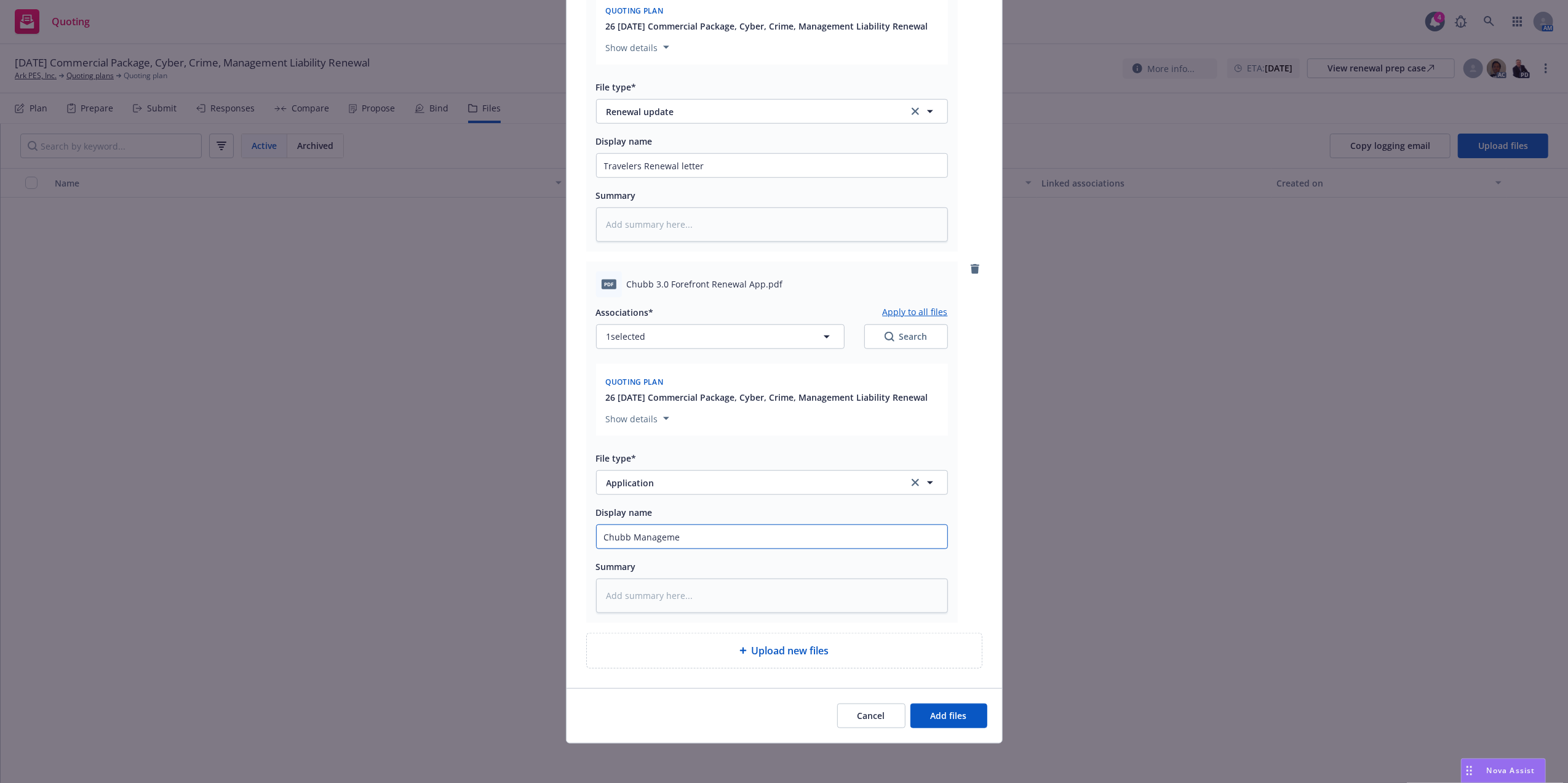
type input "Chubb Managemen"
type textarea "x"
type input "Chubb Management"
type textarea "x"
type input "Chubb Management L"
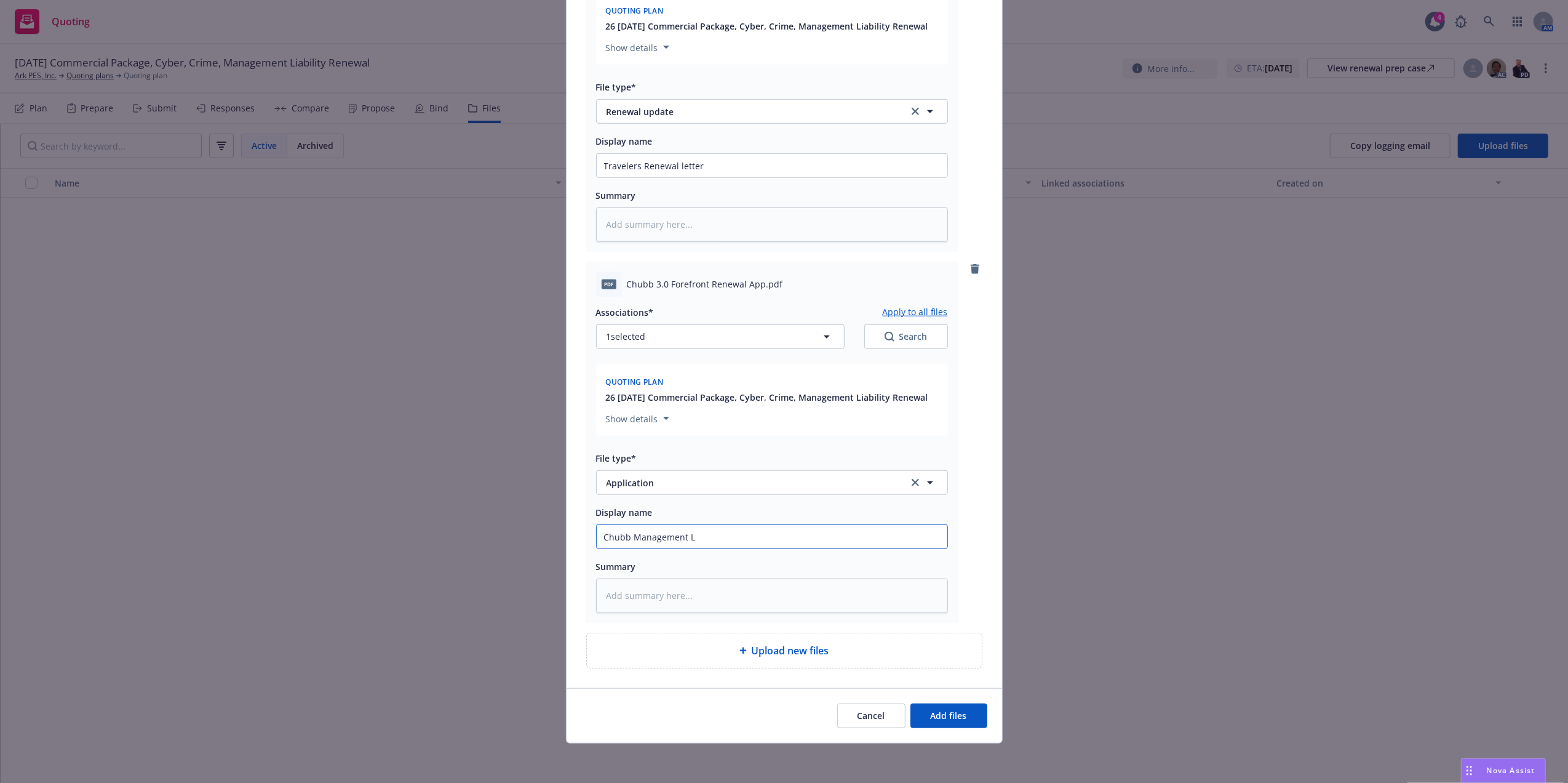
type textarea "x"
type input "Chubb Management Li"
type textarea "x"
type input "Chubb Management Liab"
type textarea "x"
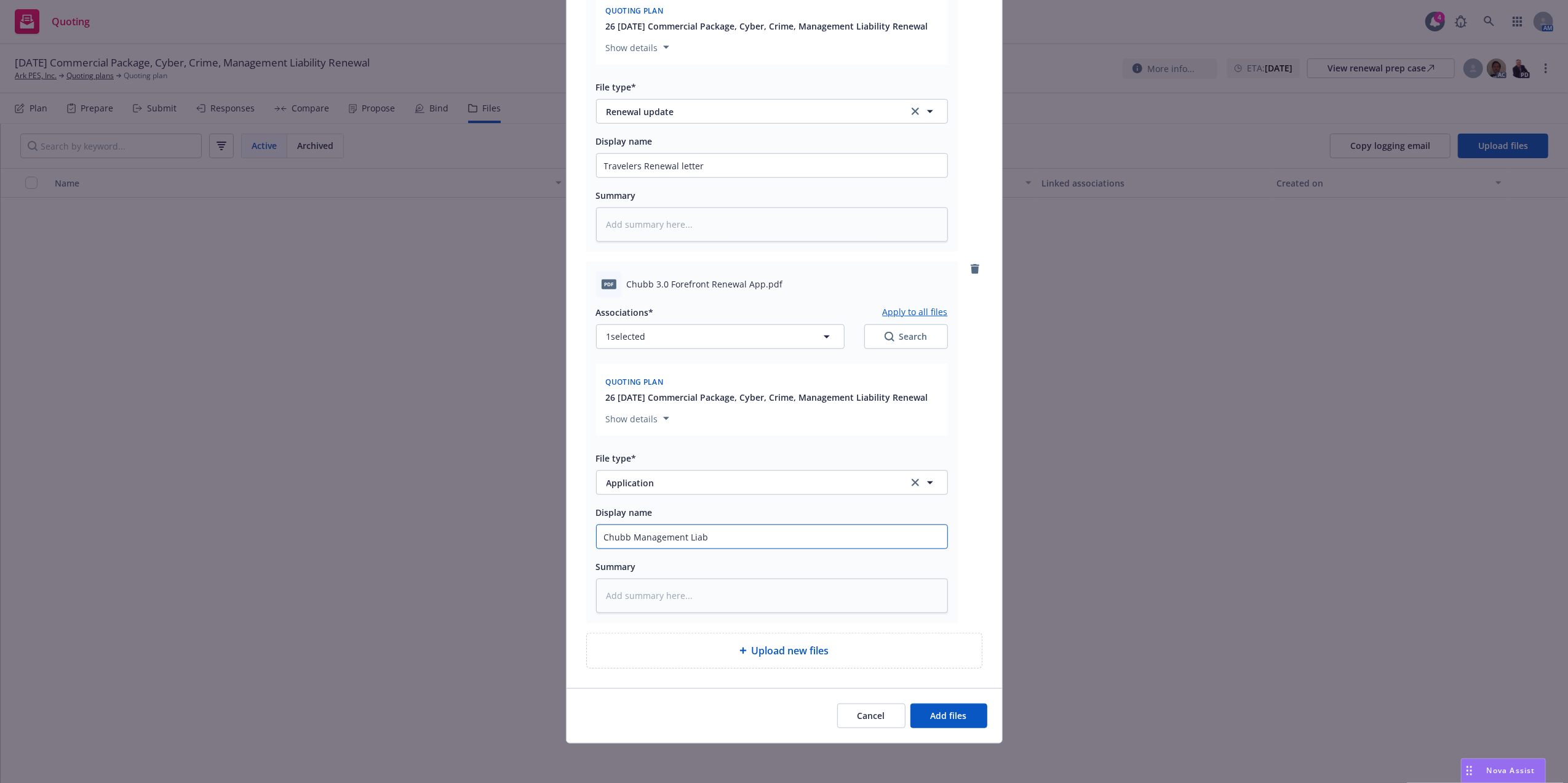
type input "Chubb Management Liabi"
type textarea "x"
type input "Chubb Management Liabil"
type textarea "x"
type input "Chubb Management Liabili"
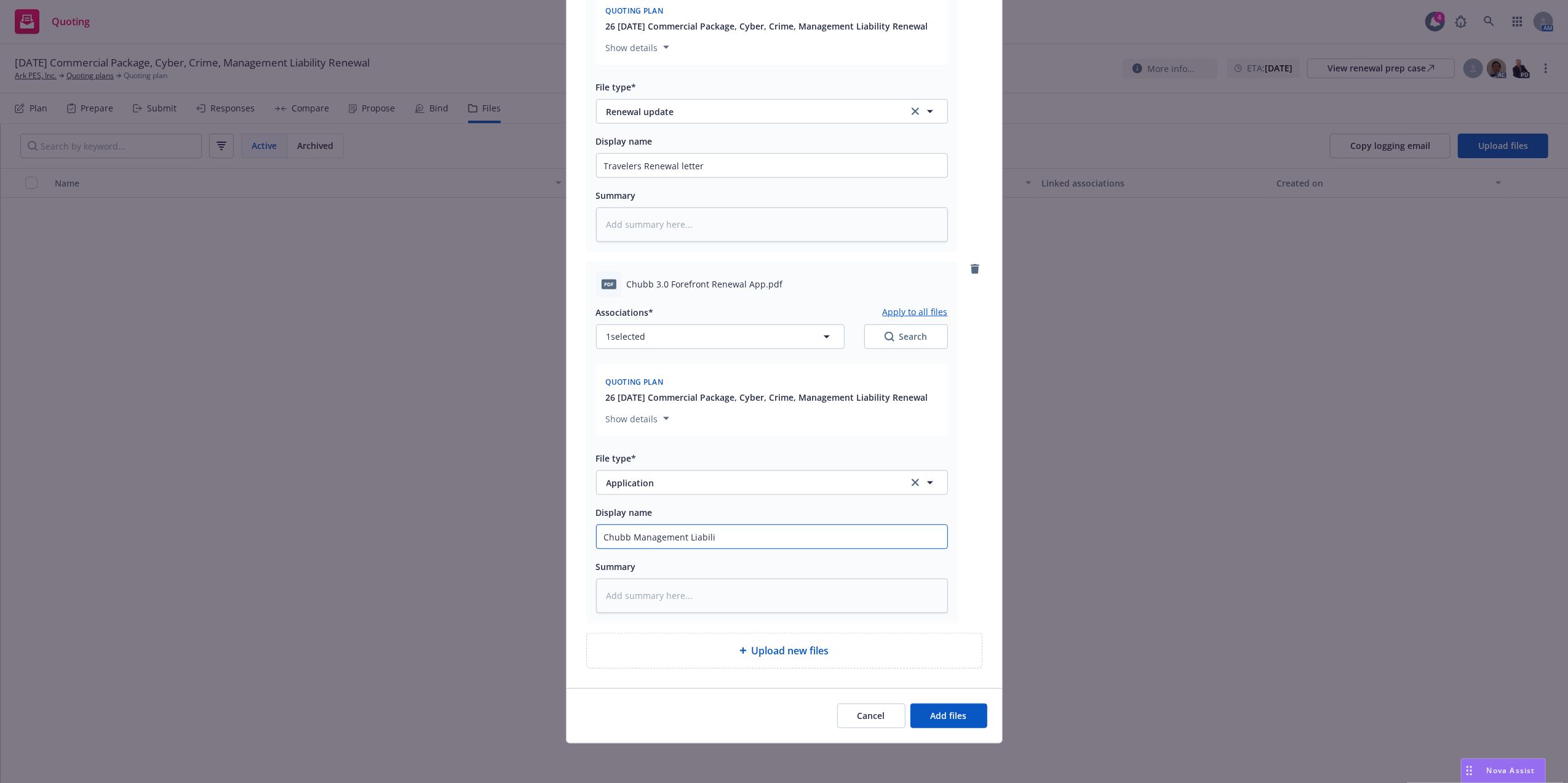
type textarea "x"
type input "Chubb Management Liabilit"
type textarea "x"
type input "Chubb Management Liability"
type textarea "x"
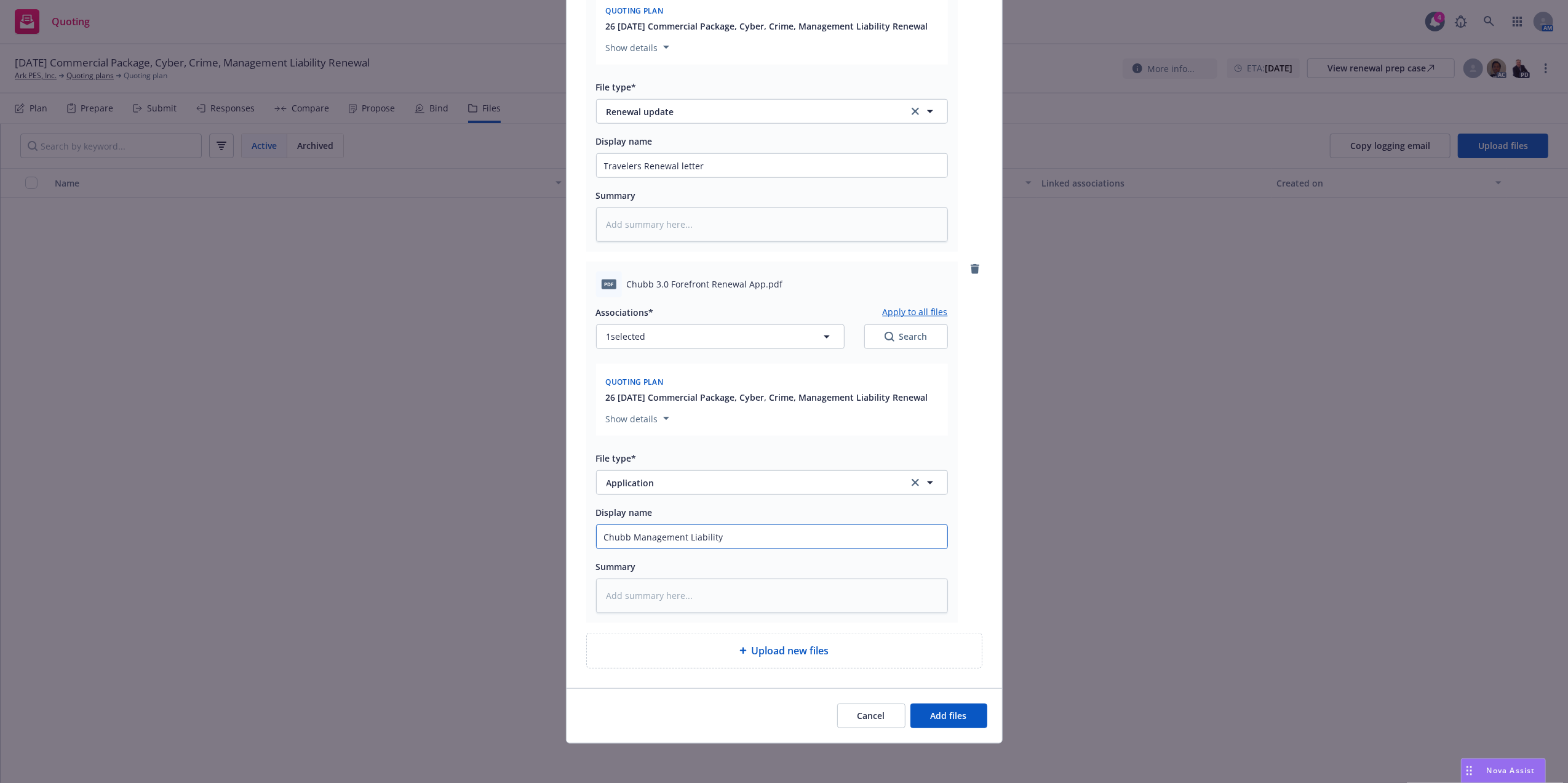
type input "Chubb Management Liability A"
type textarea "x"
type input "Chubb Management Liability AP"
type textarea "x"
type input "Chubb Management Liability APP"
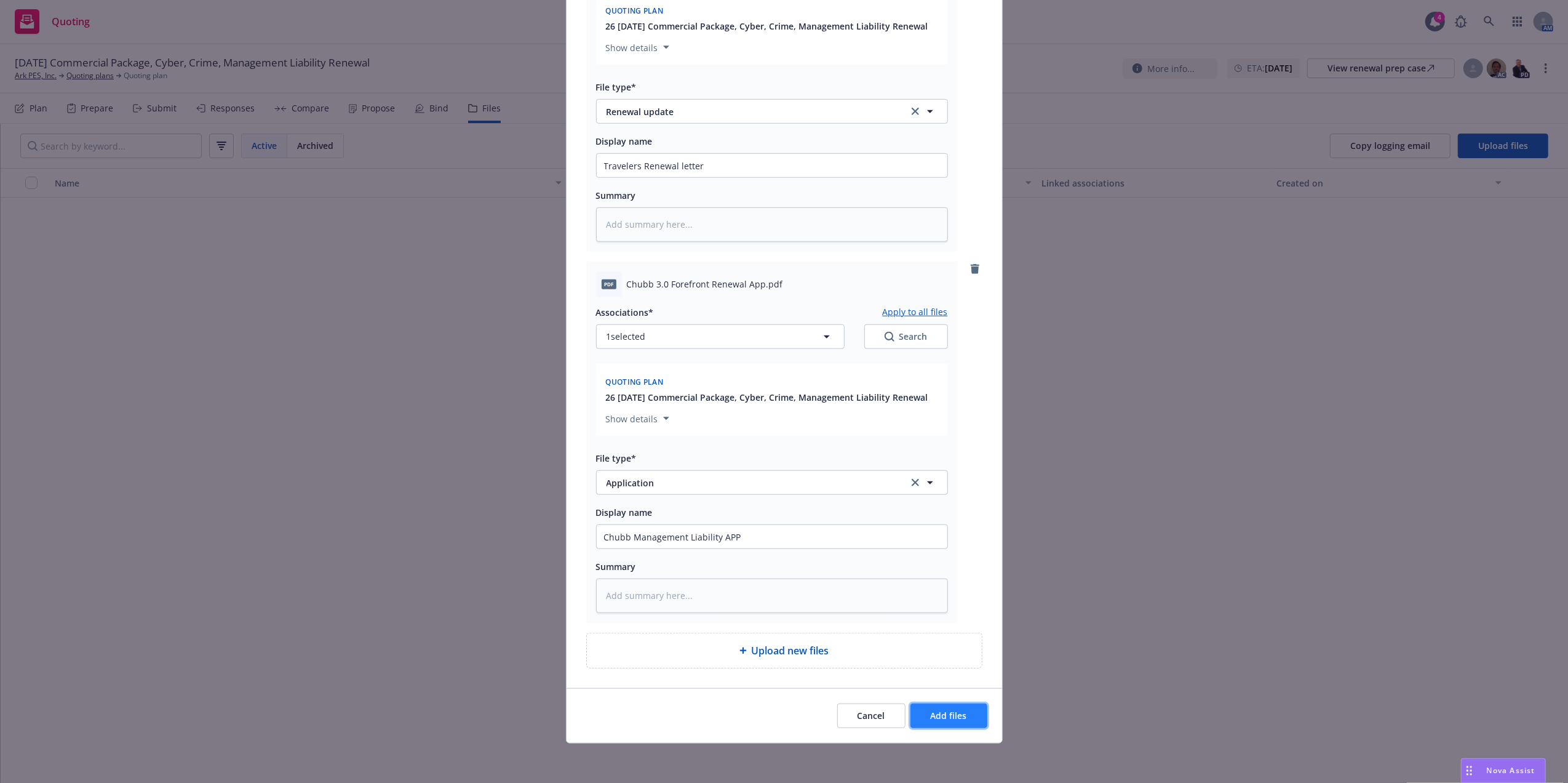
click at [931, 720] on span "Add files" at bounding box center [949, 715] width 37 height 12
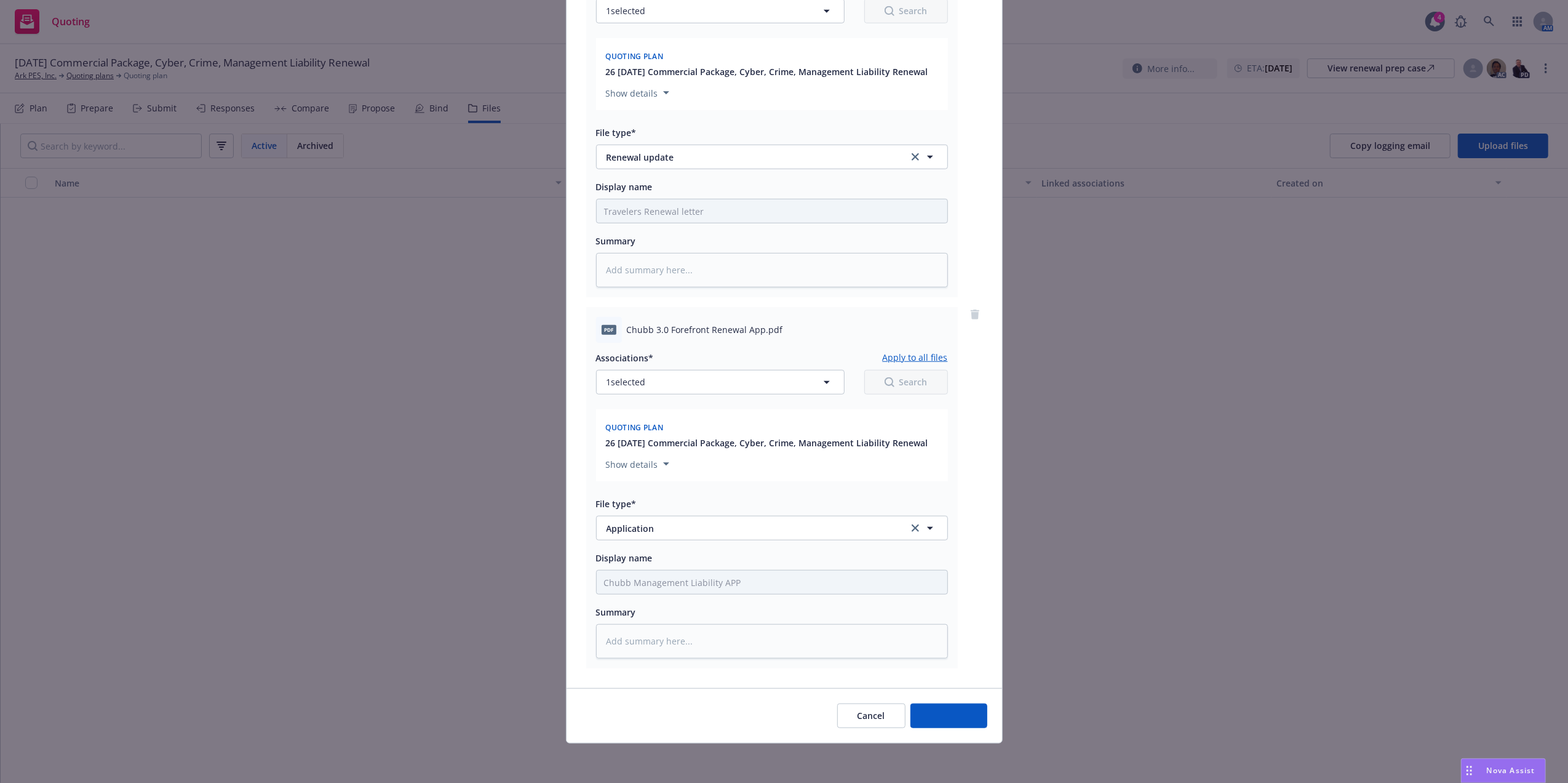
scroll to position [966, 0]
type textarea "x"
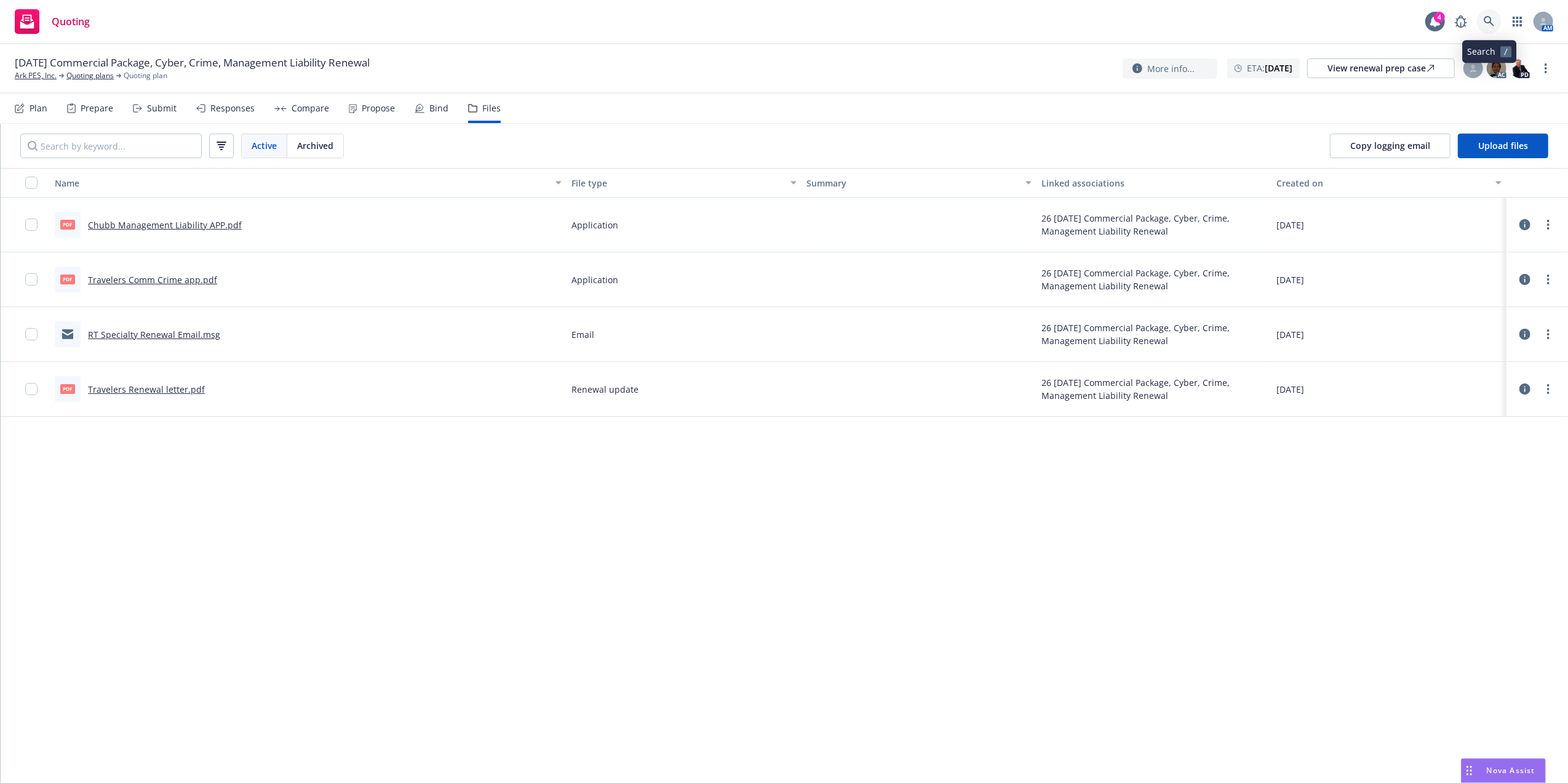
click at [1491, 20] on icon at bounding box center [1488, 21] width 11 height 11
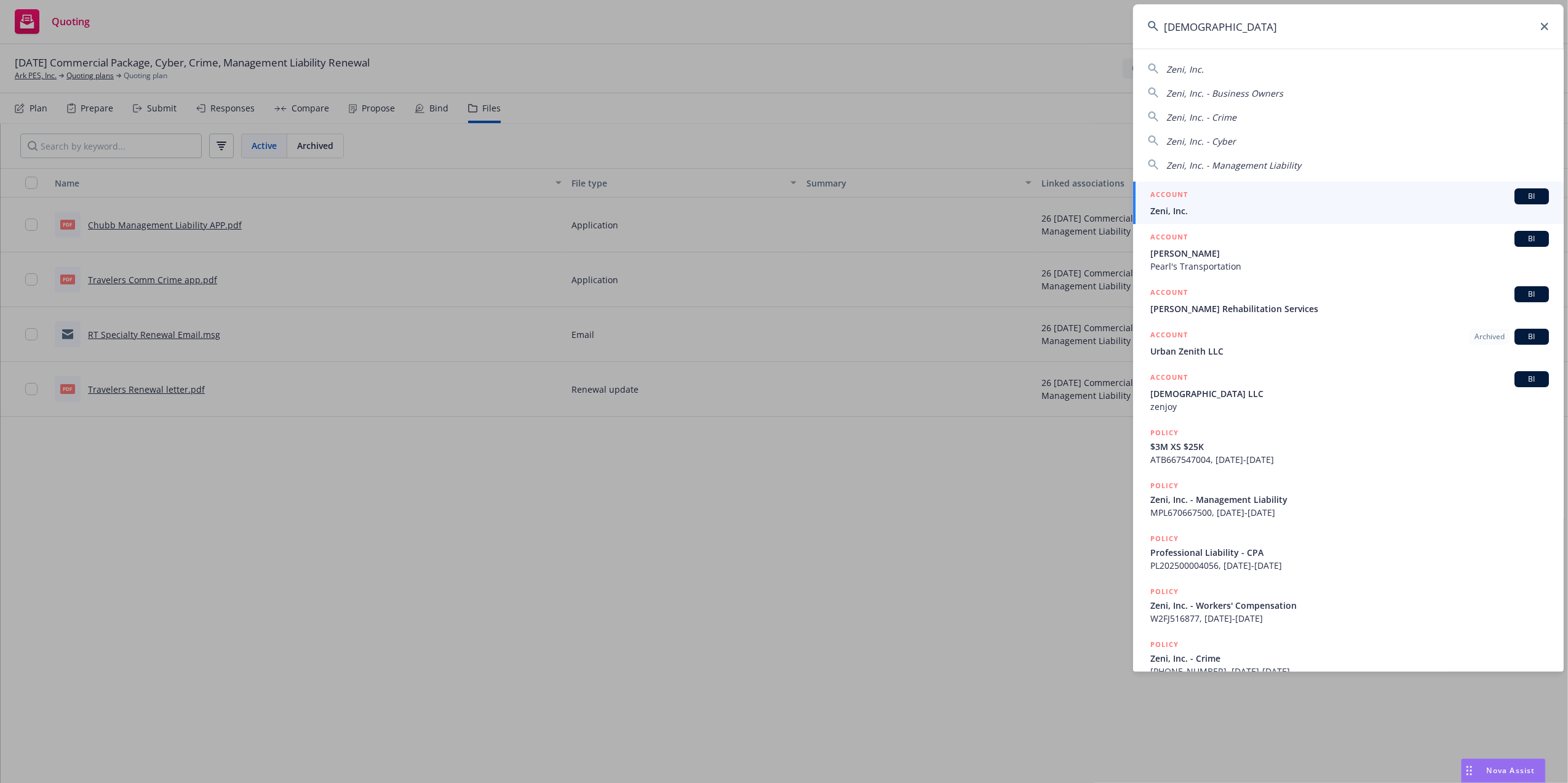
type input "zeni"
click at [1246, 198] on div "ACCOUNT BI" at bounding box center [1349, 196] width 398 height 16
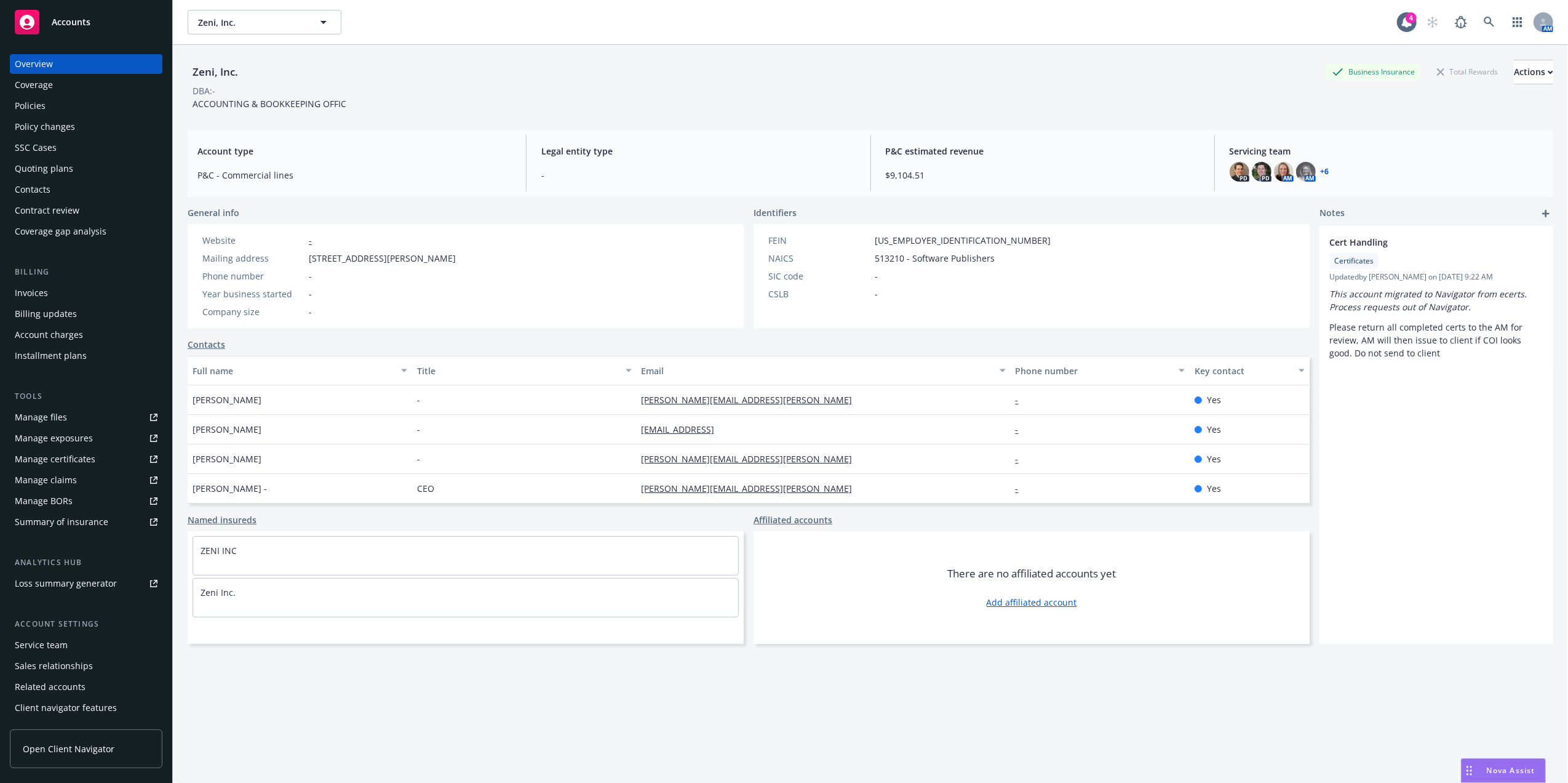
click at [60, 171] on div "Quoting plans" at bounding box center [44, 168] width 58 height 20
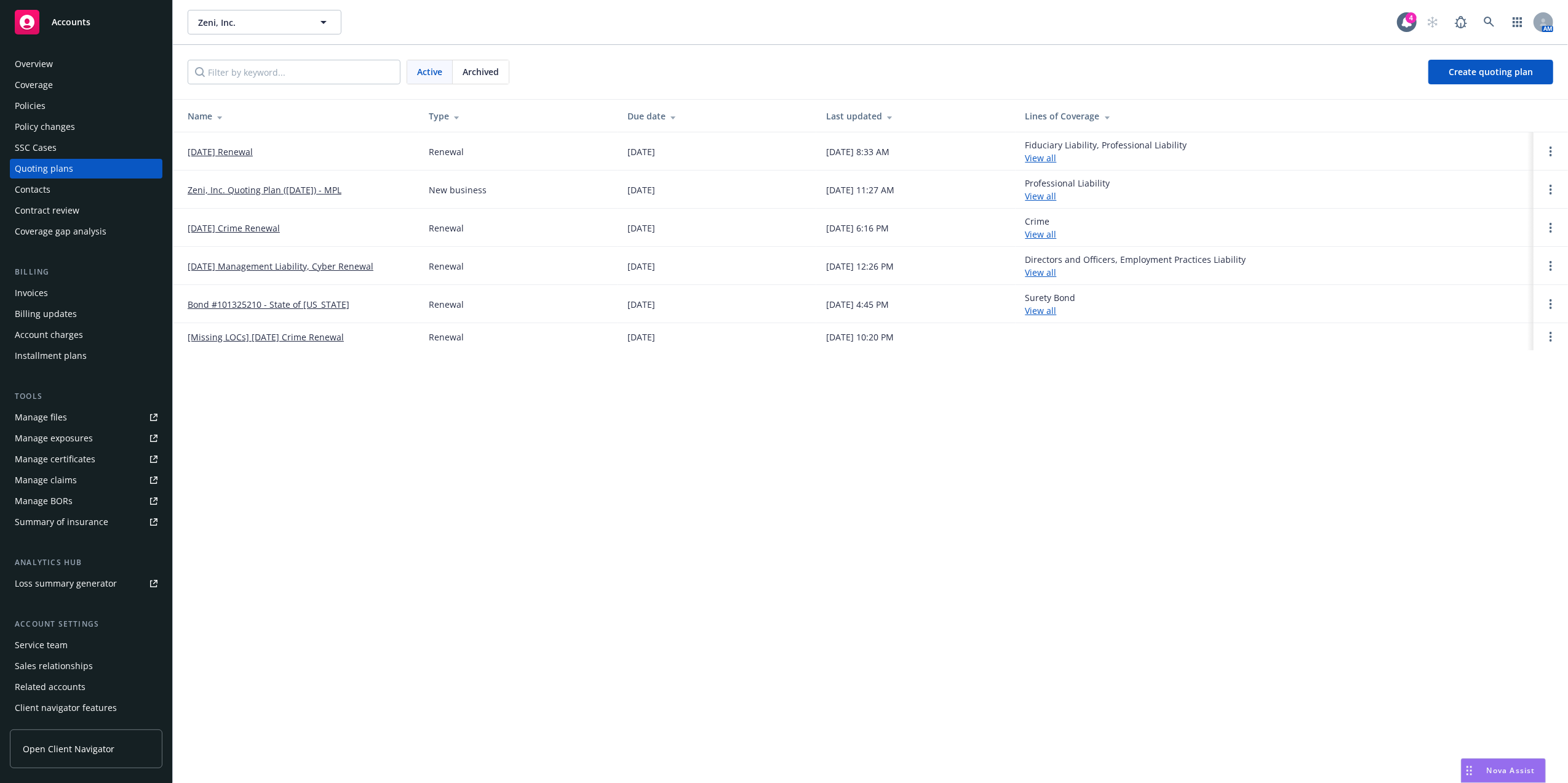
click at [209, 148] on link "January 1/27 Renewal" at bounding box center [220, 151] width 65 height 13
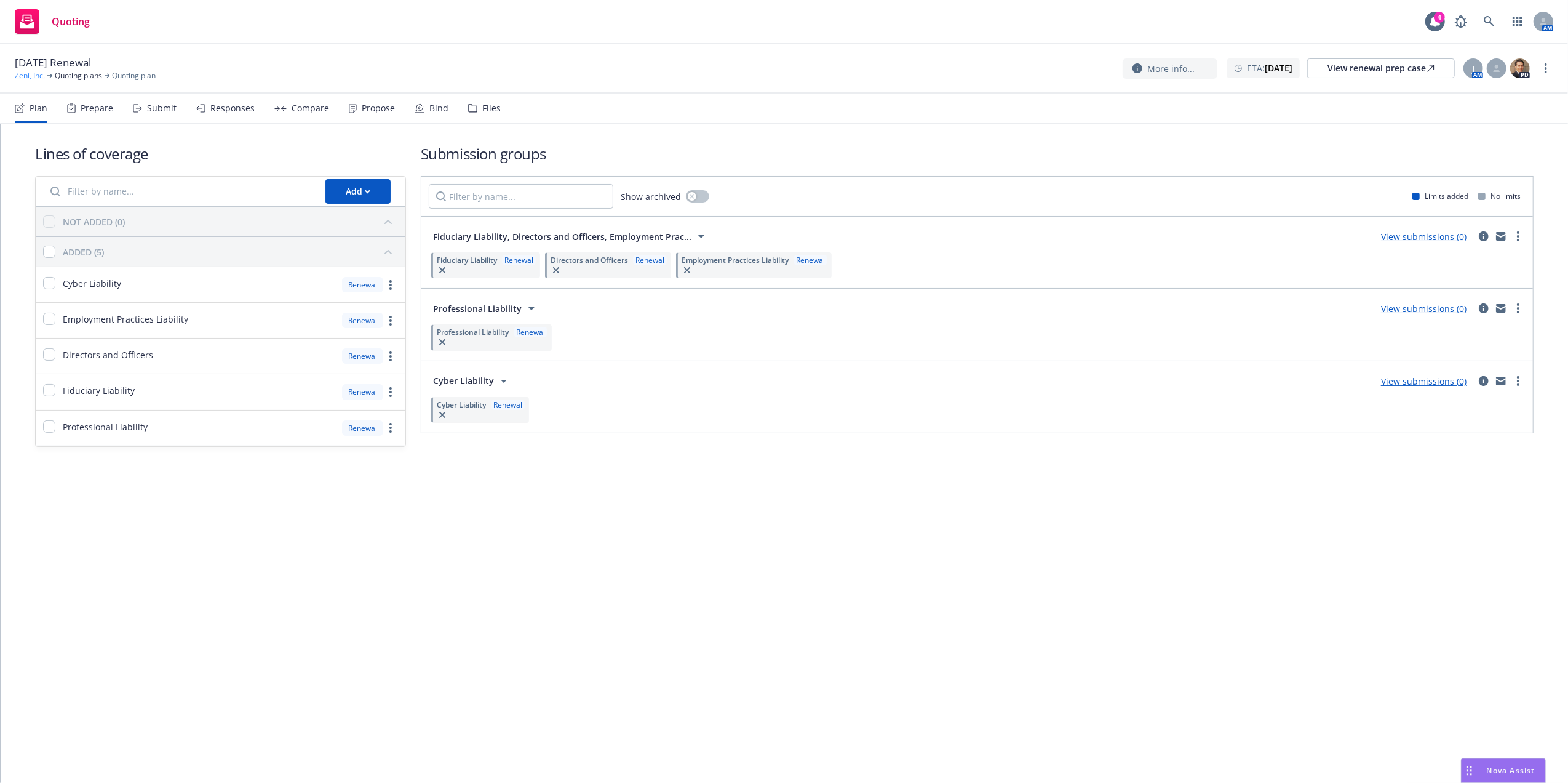
click at [25, 76] on link "Zeni, Inc." at bounding box center [30, 76] width 30 height 11
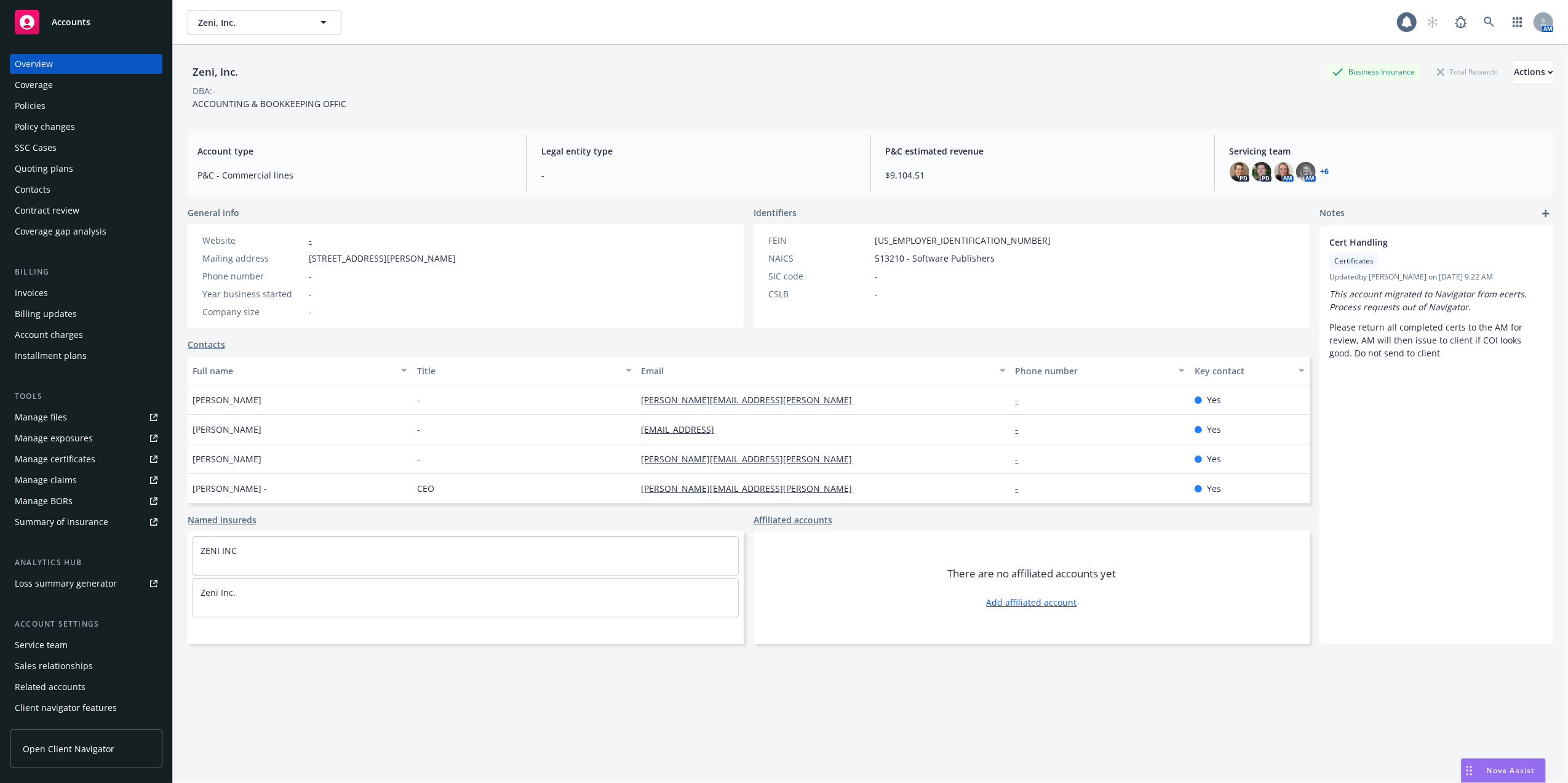
click at [41, 104] on div "Policies" at bounding box center [30, 106] width 31 height 20
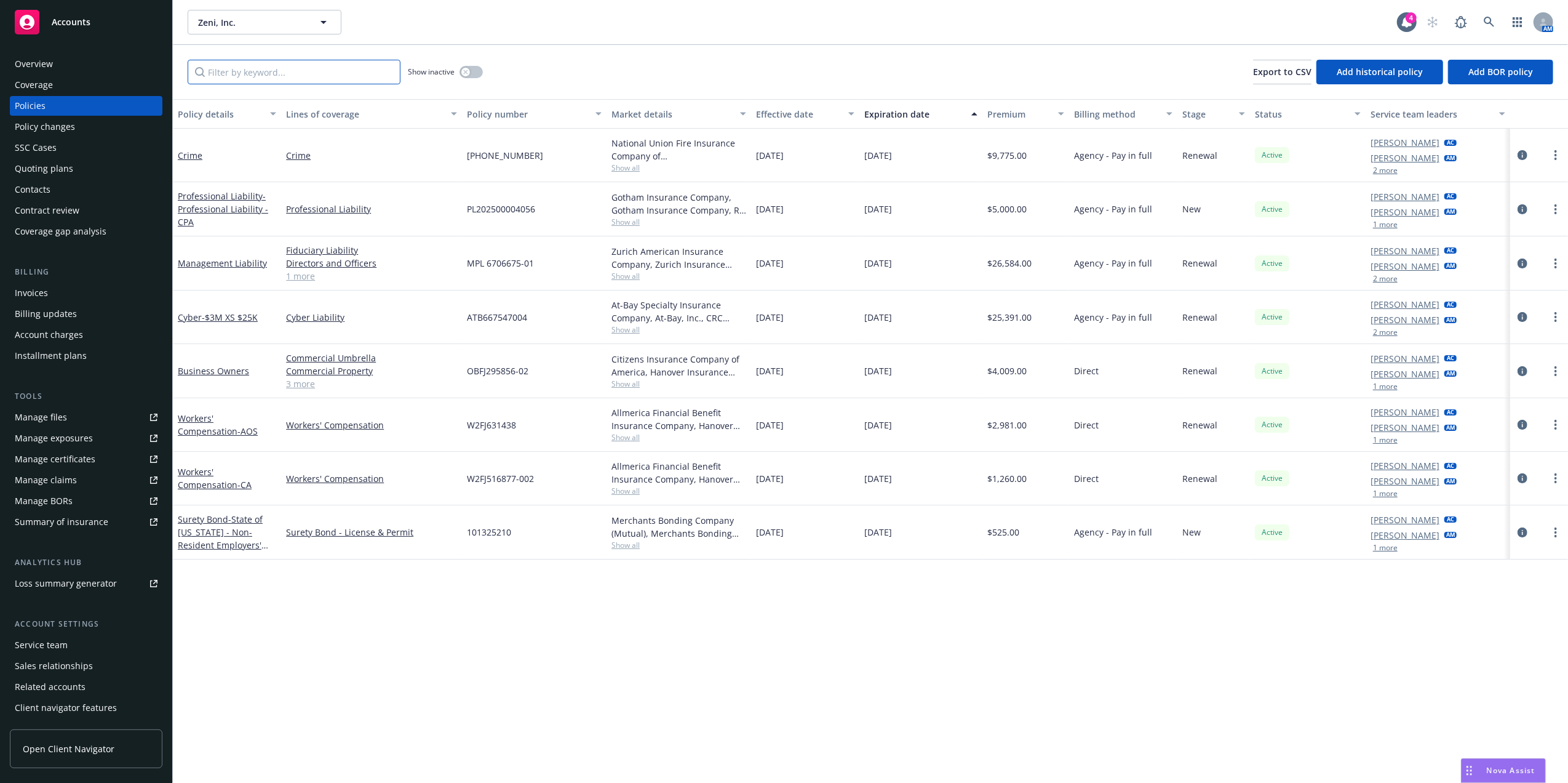
click at [290, 69] on input "Filter by keyword..." at bounding box center [294, 72] width 213 height 25
paste input "AB667547004"
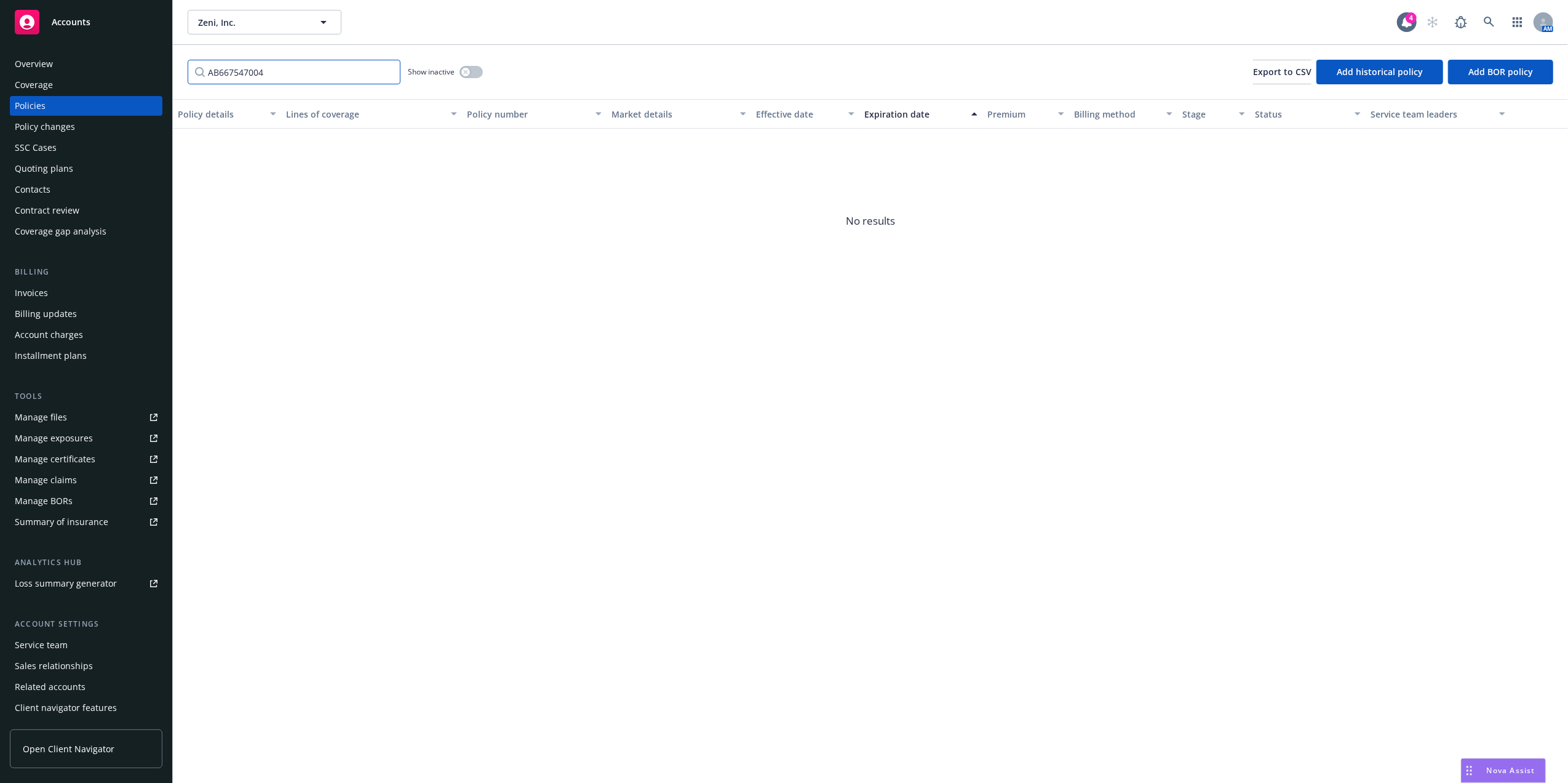
type input "AB667547004"
click at [462, 77] on button "button" at bounding box center [471, 72] width 23 height 12
click at [384, 71] on input "AB667547004" at bounding box center [294, 72] width 213 height 25
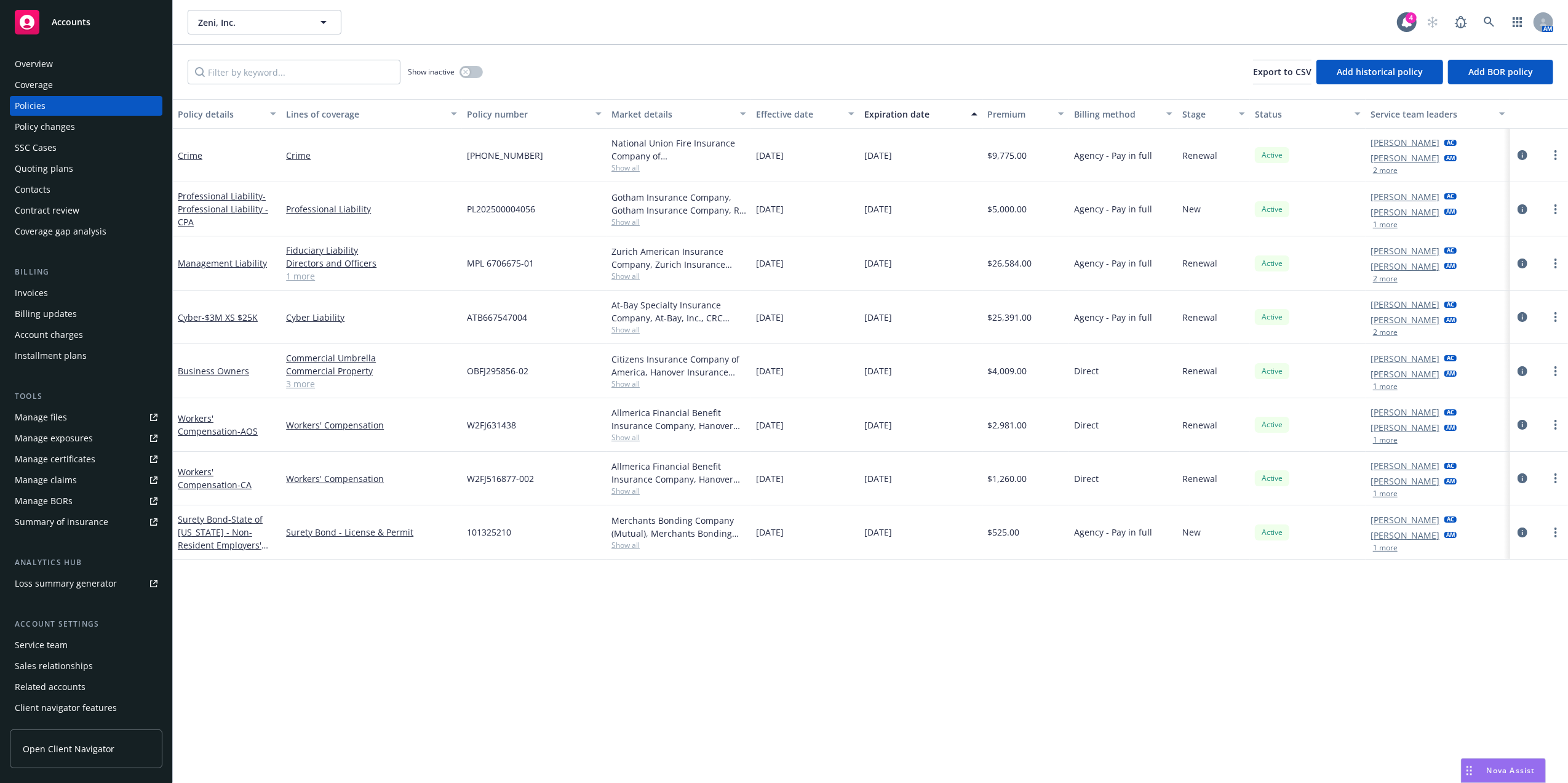
click at [25, 161] on div "Quoting plans" at bounding box center [44, 168] width 58 height 20
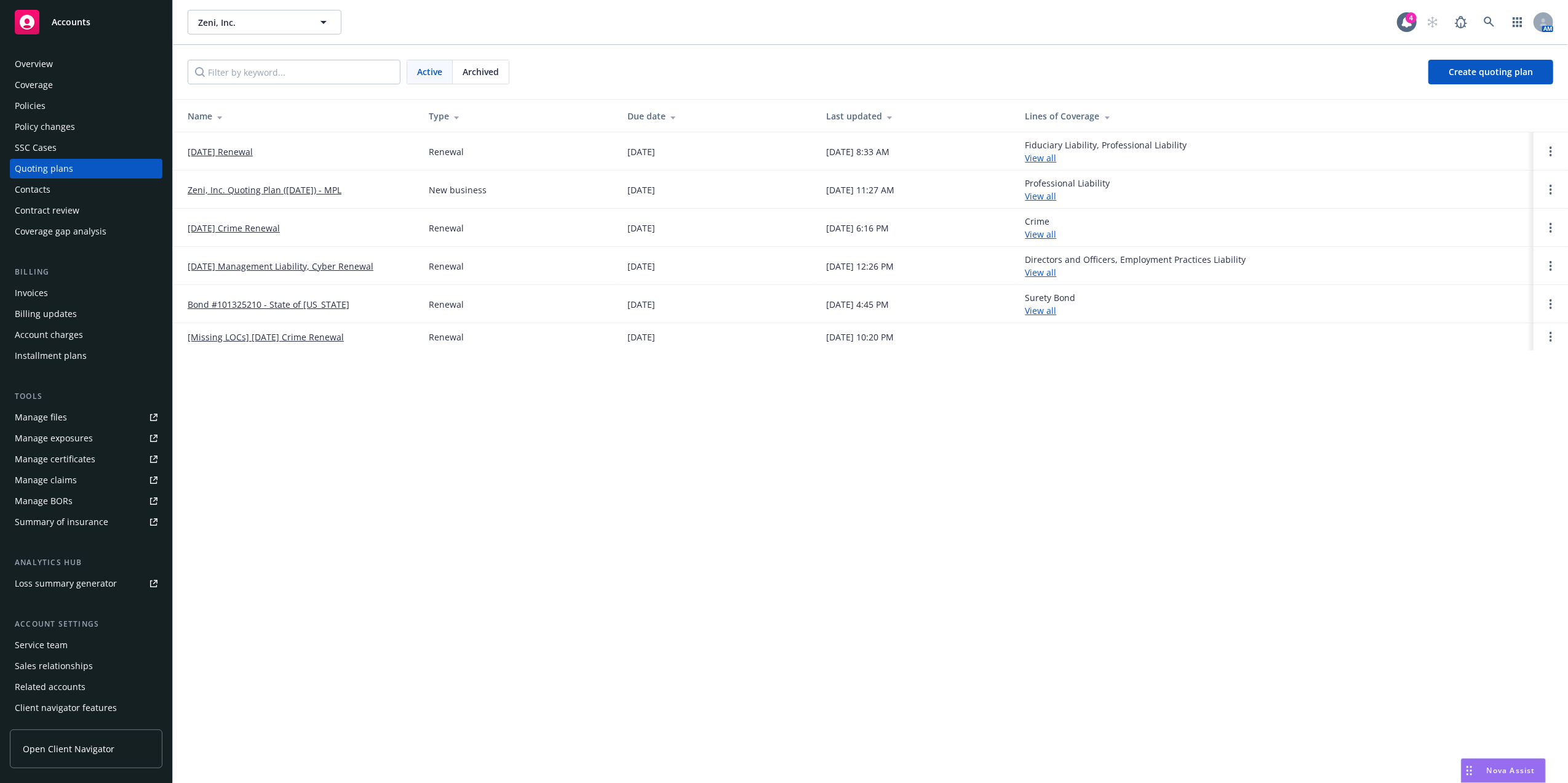
click at [248, 148] on link "[DATE] Renewal" at bounding box center [220, 151] width 65 height 13
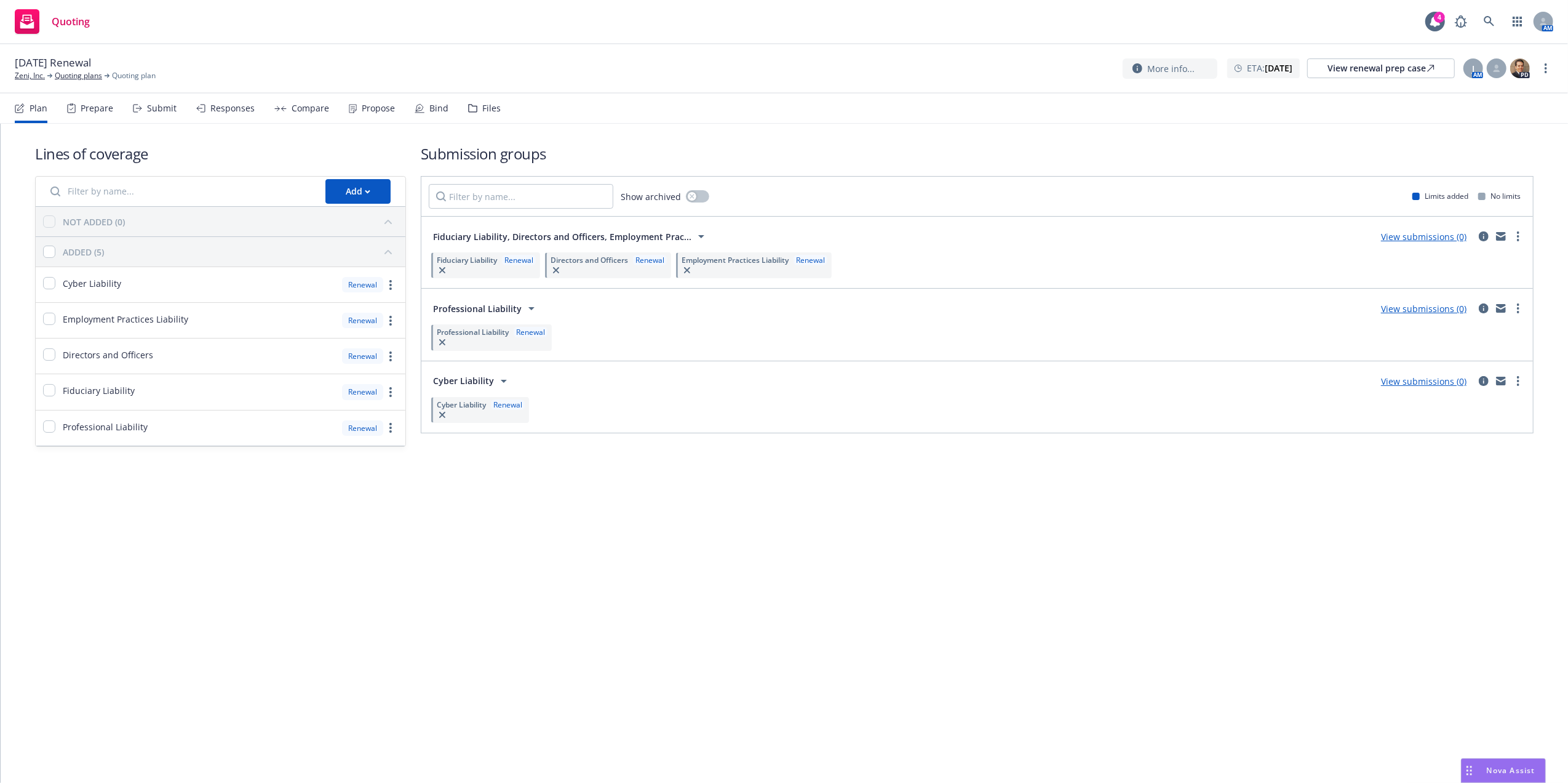
click at [486, 107] on div "Files" at bounding box center [491, 108] width 18 height 10
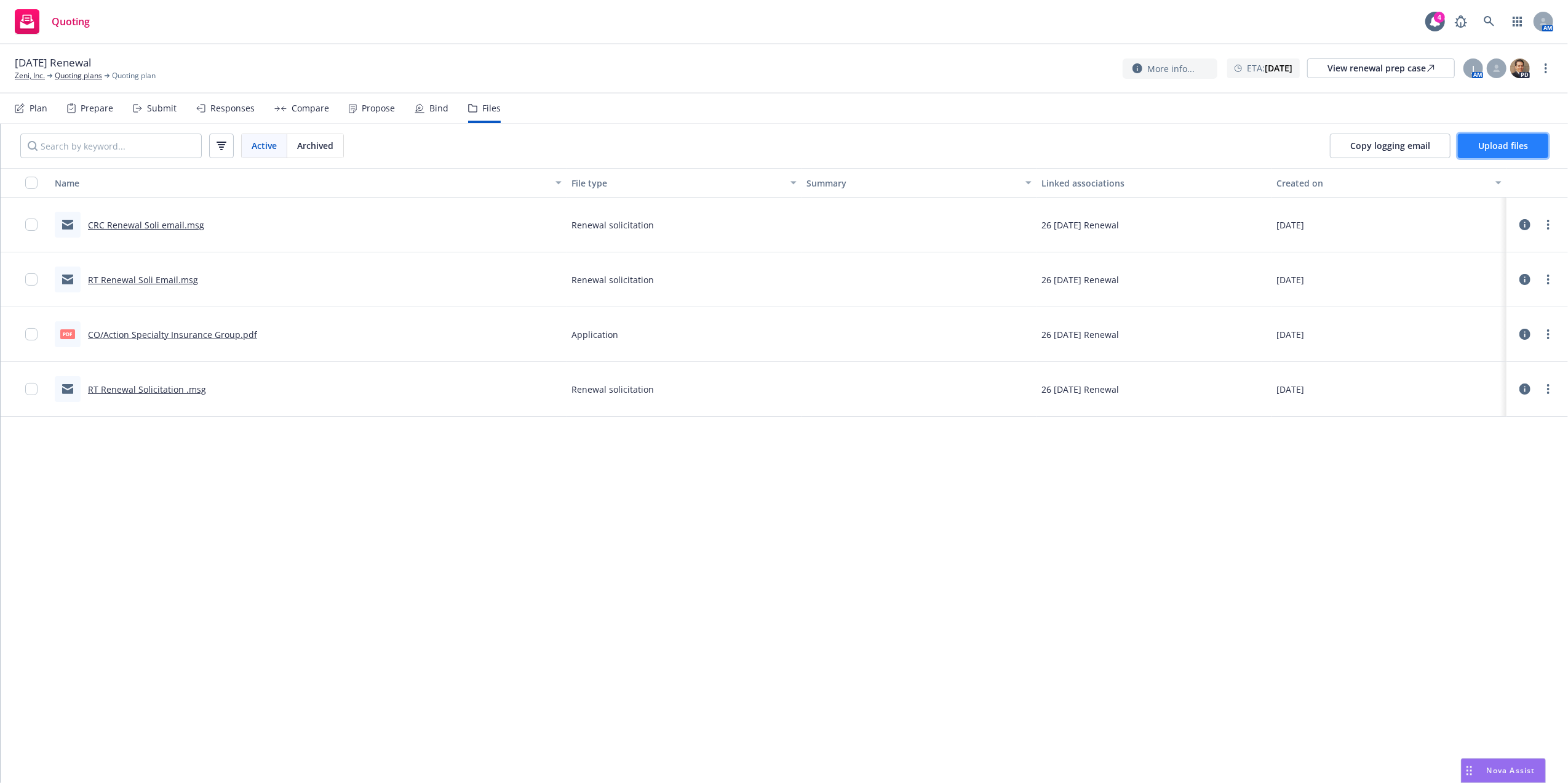
click at [1497, 154] on button "Upload files" at bounding box center [1503, 146] width 90 height 25
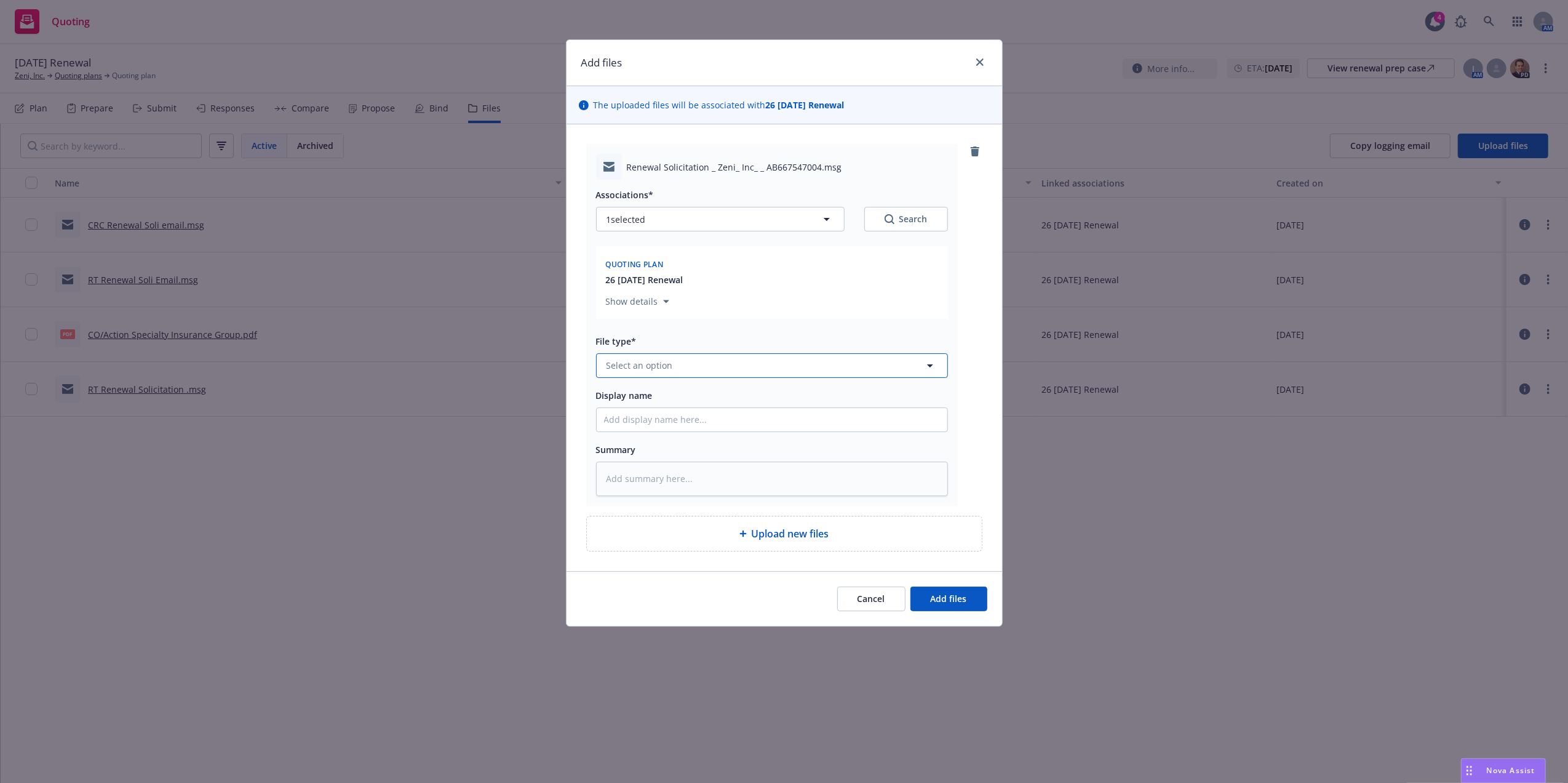
click at [701, 359] on button "Select an option" at bounding box center [772, 365] width 352 height 25
type input "renewal"
click at [744, 437] on div "Renewal solicitation" at bounding box center [771, 432] width 336 height 18
click at [731, 427] on input "Display name" at bounding box center [772, 419] width 350 height 23
type textarea "x"
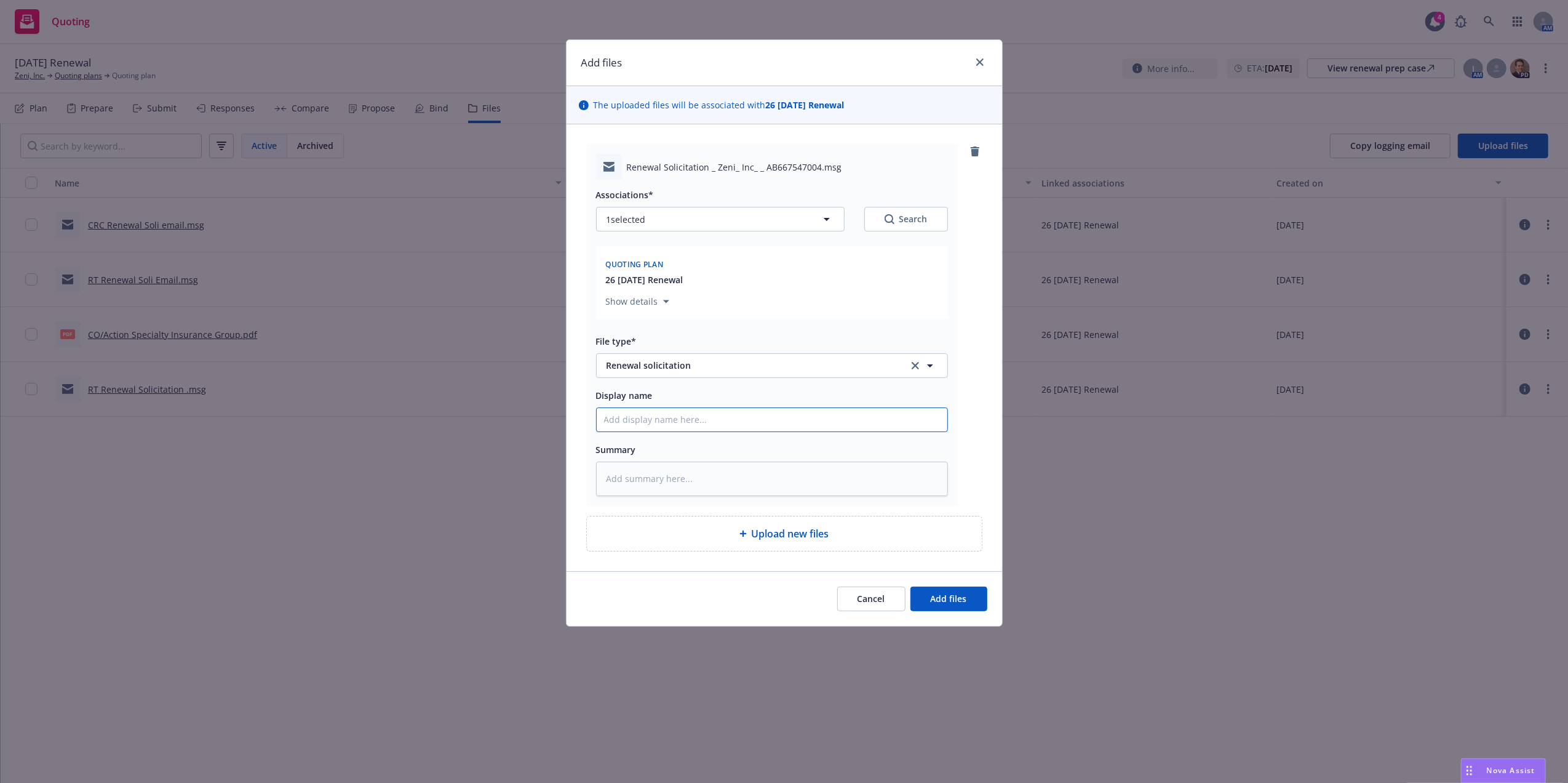
type input "C"
type textarea "x"
type input "CR"
type textarea "x"
type input "CRC"
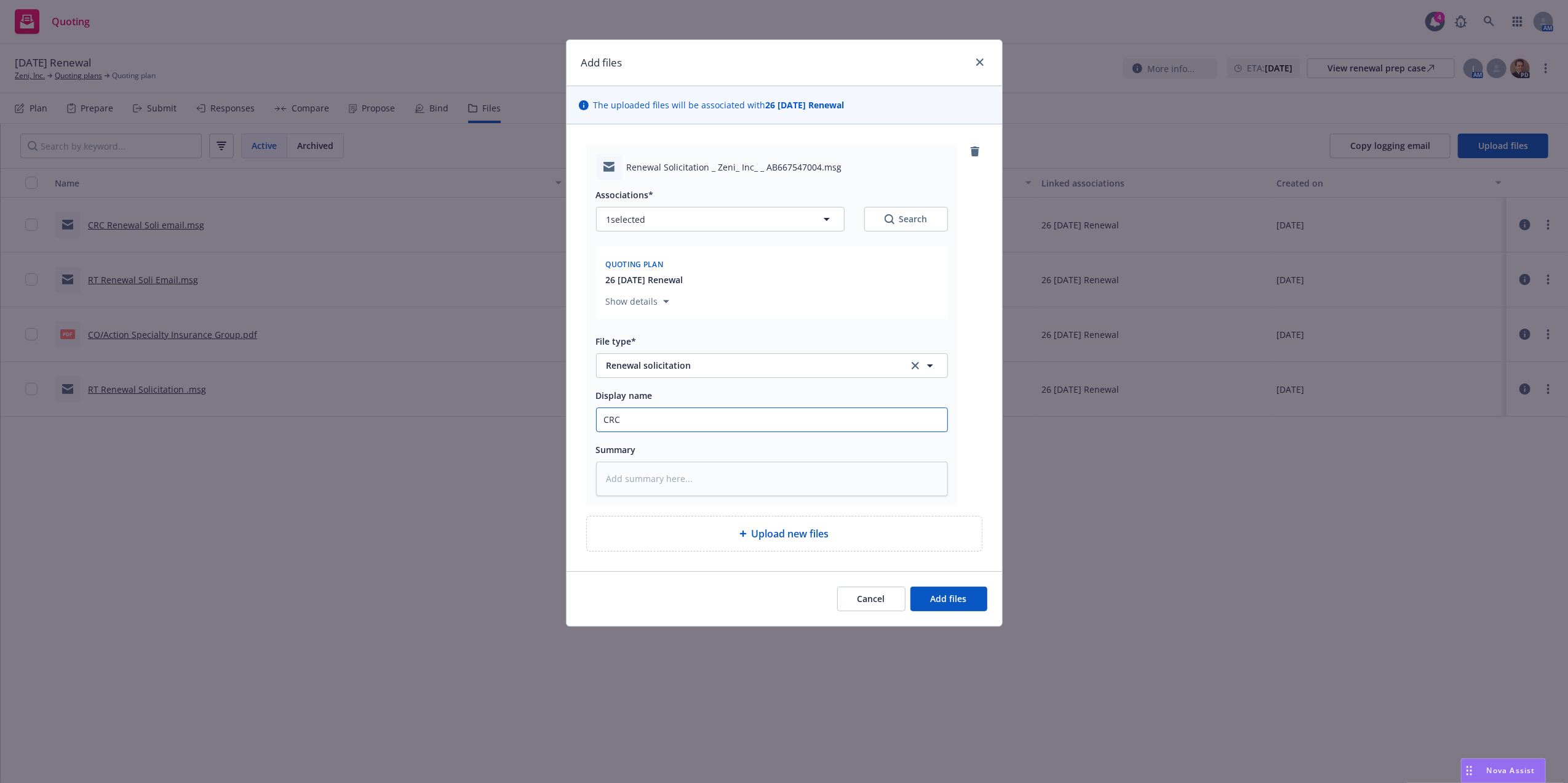
type textarea "x"
type input "CRC"
type textarea "x"
type input "CRC R"
type textarea "x"
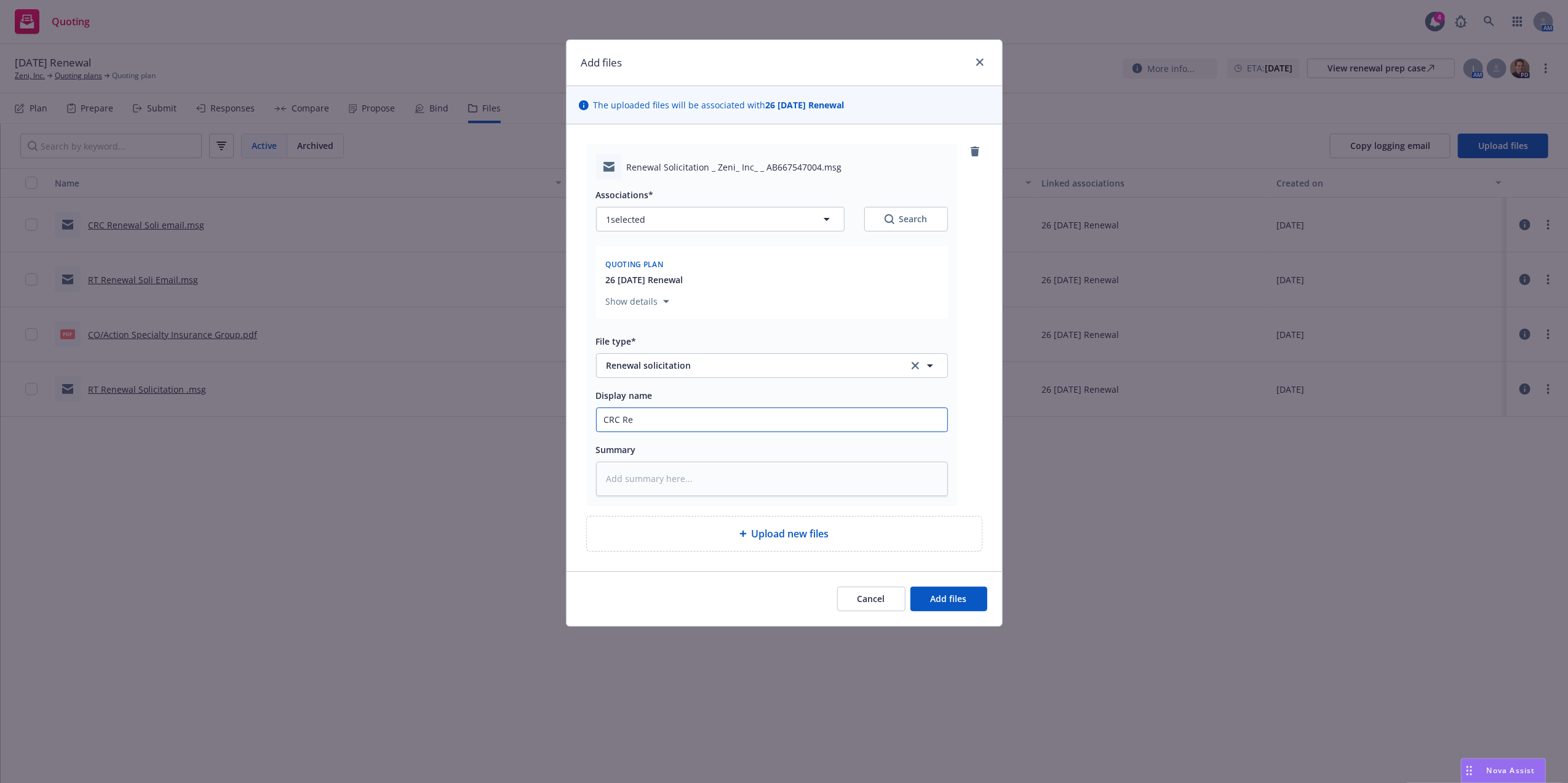
type input "CRC Ren"
type textarea "x"
type input "CRC [PERSON_NAME]"
type textarea "x"
type input "CRC Renew"
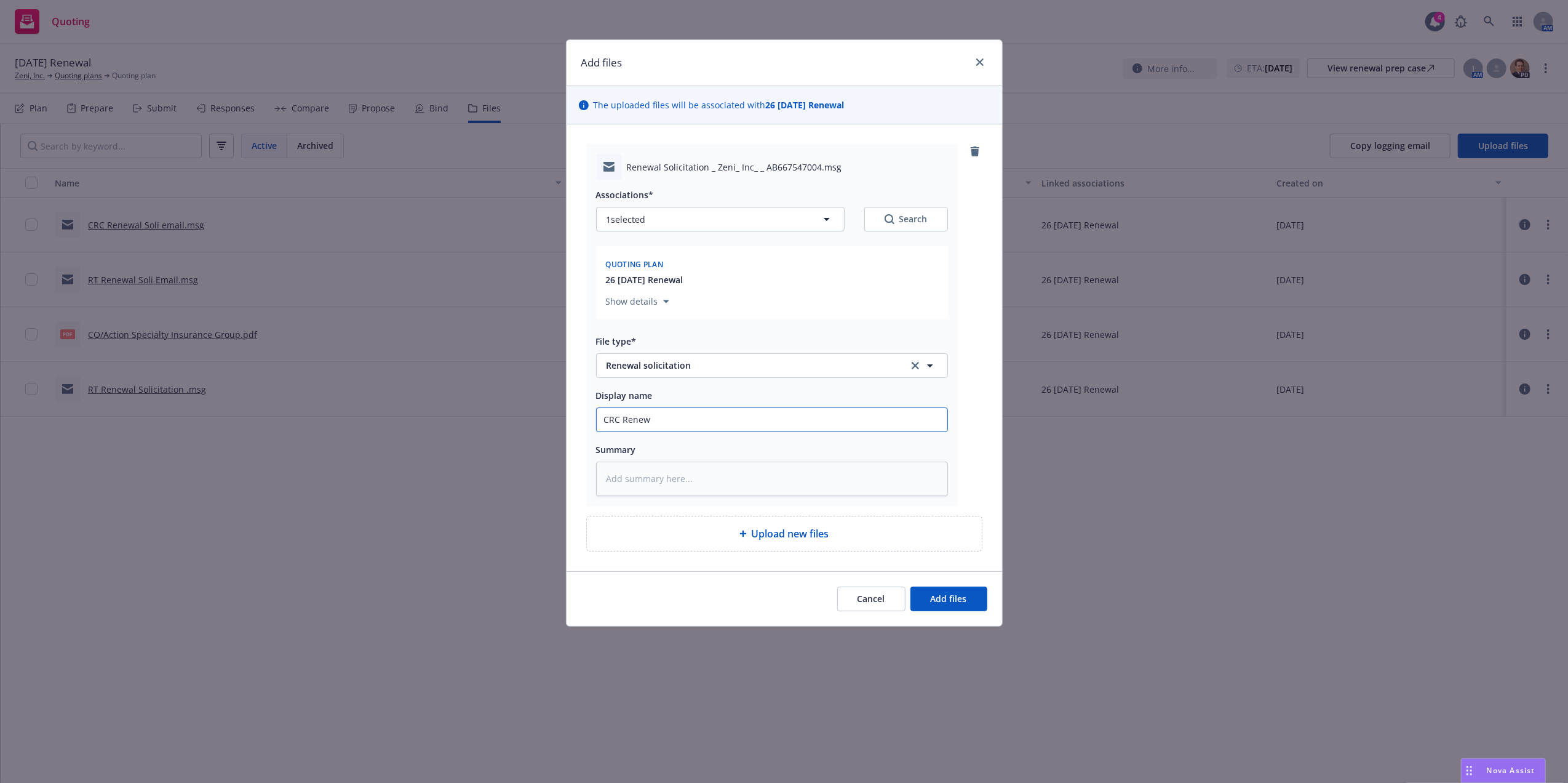
type textarea "x"
type input "CRC Renewal"
type textarea "x"
type input "CRC Renewal"
type textarea "x"
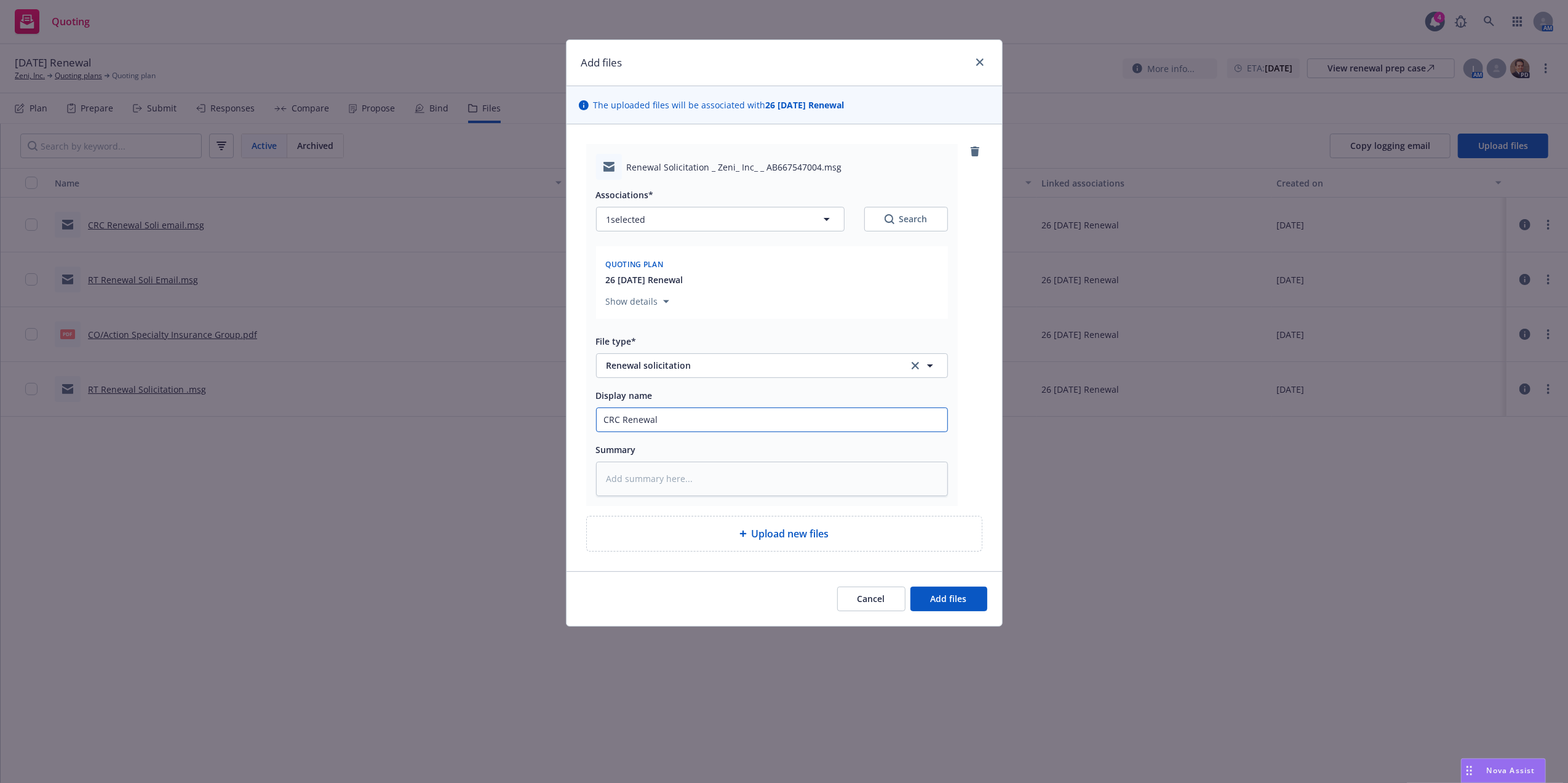
type input "CRC Renewal S"
type textarea "x"
type input "CRC Renewal So"
type textarea "x"
type input "CRC Renewal Sol"
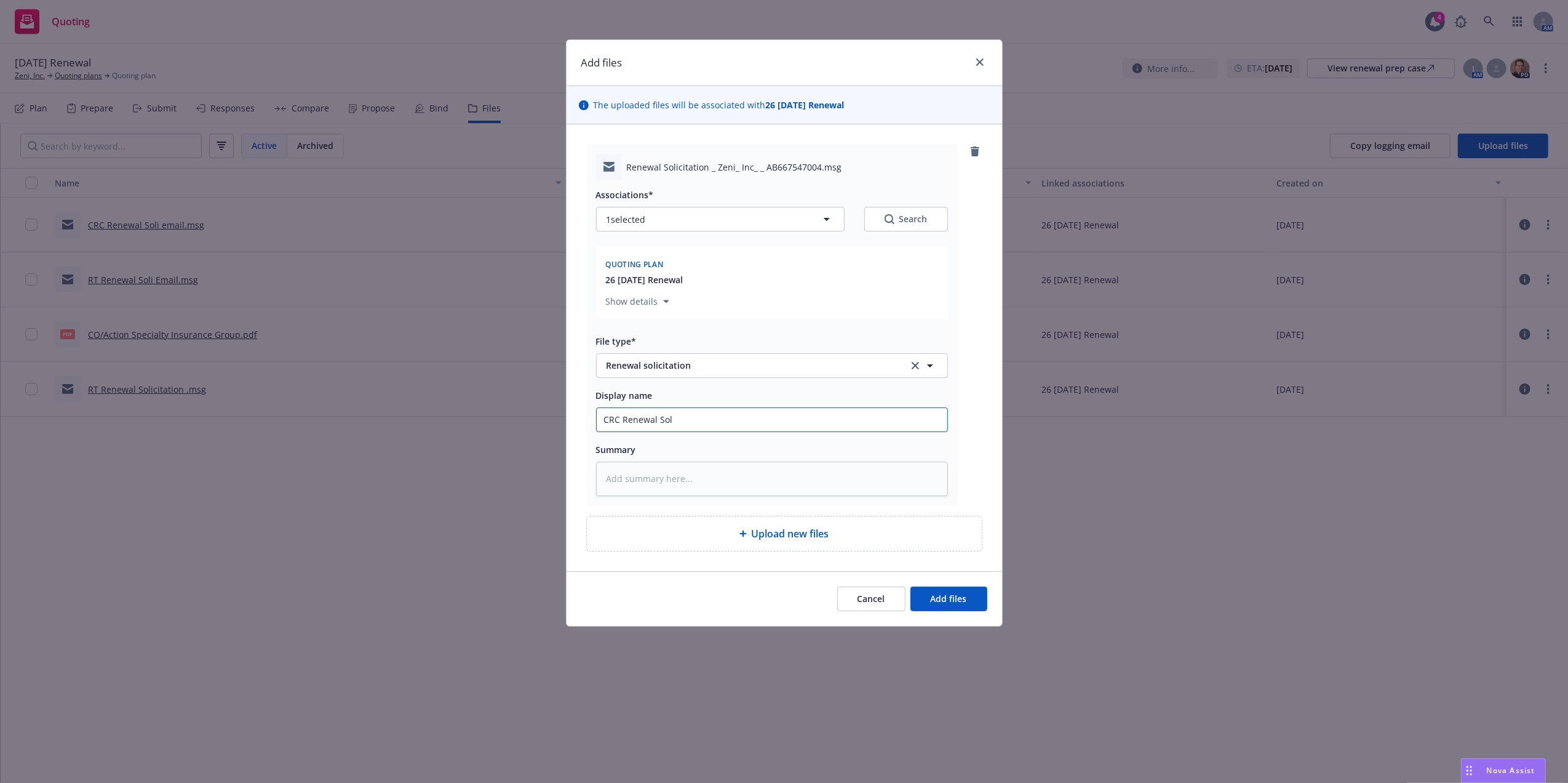
type textarea "x"
type input "CRC Renewal Soli"
type textarea "x"
type input "CRC Renewal Soli"
type textarea "x"
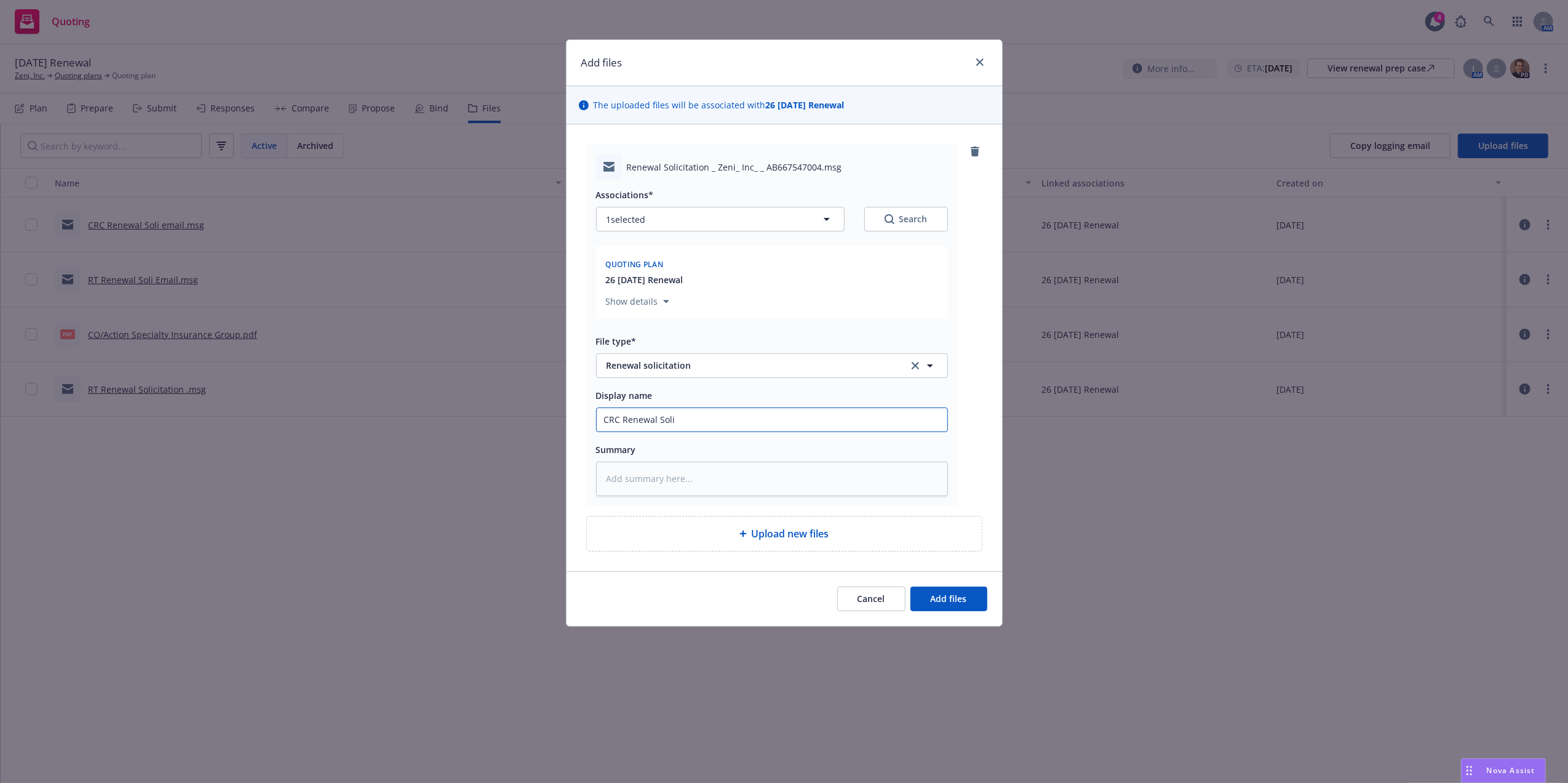
type input "CRC Renewal Soli E"
type textarea "x"
type input "CRC Renewal [PERSON_NAME]"
type textarea "x"
type input "CRC Renewal Soli Eam"
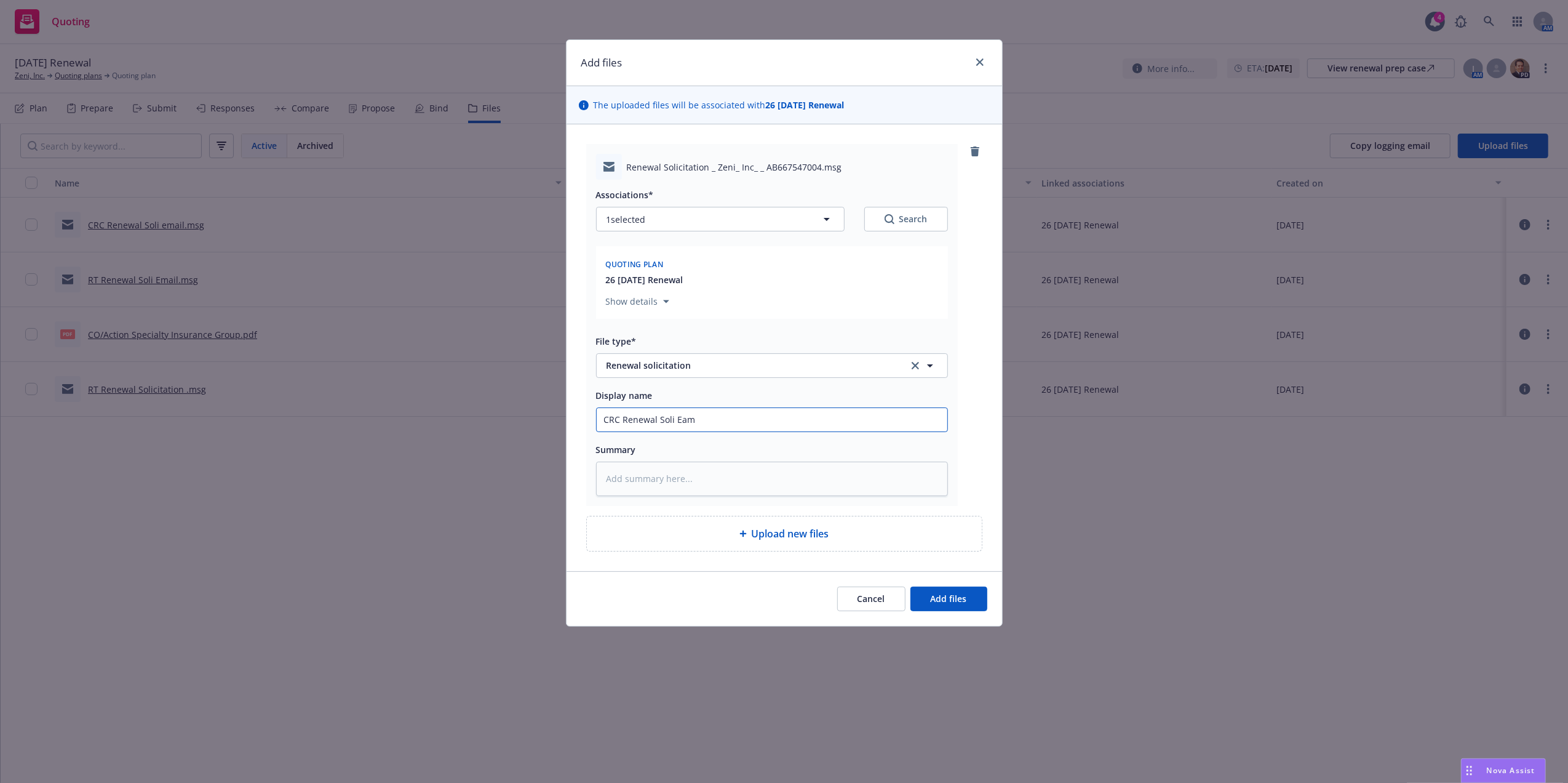
type textarea "x"
type input "CRC Renewal Soli Eami"
type textarea "x"
type input "CRC Renewal Soli Eamil"
type textarea "x"
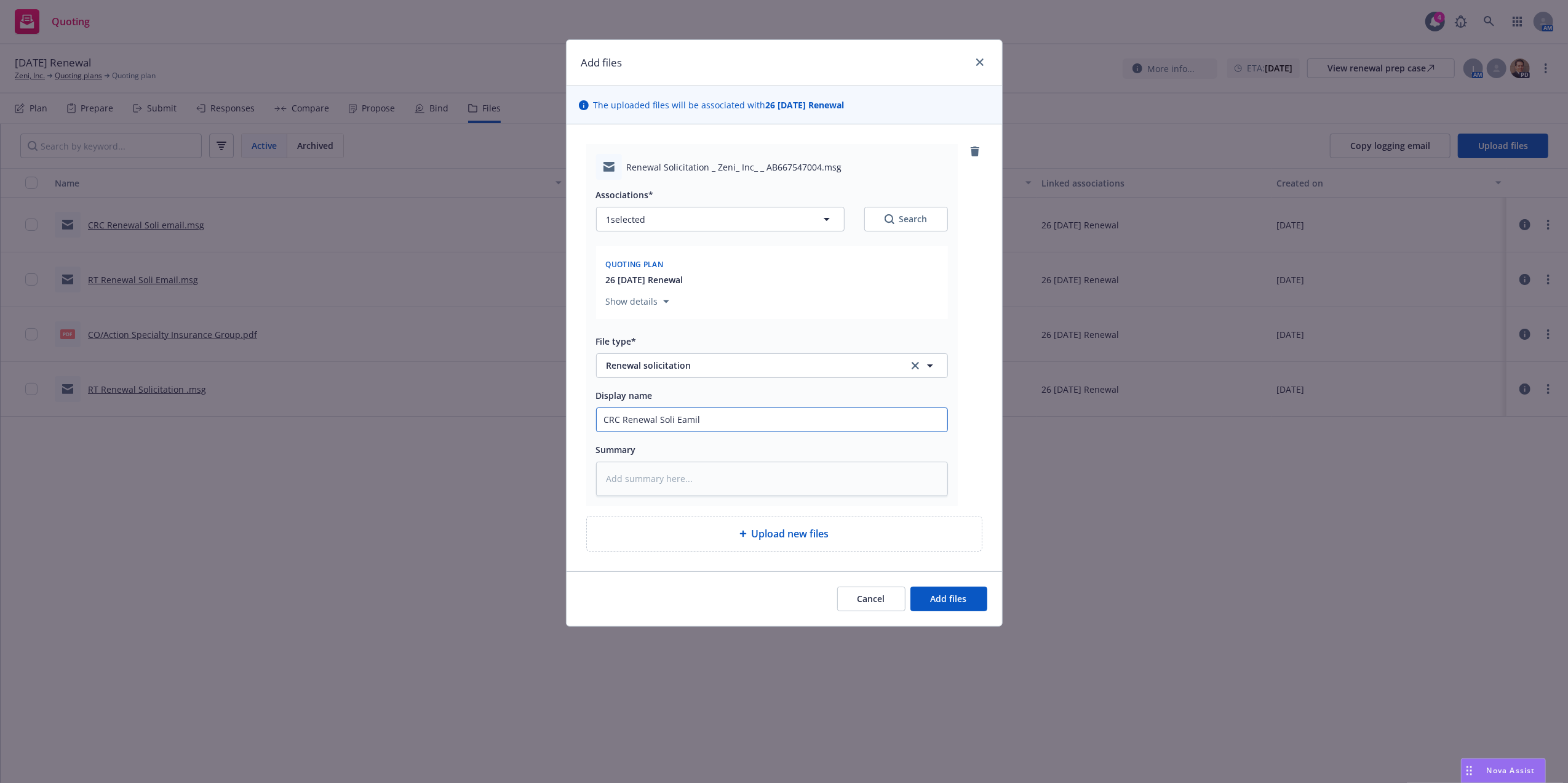
type input "CRC Renewal Soli Eami"
type textarea "x"
type input "CRC Renewal Soli Eam"
type textarea "x"
type input "CRC Renewal [PERSON_NAME]"
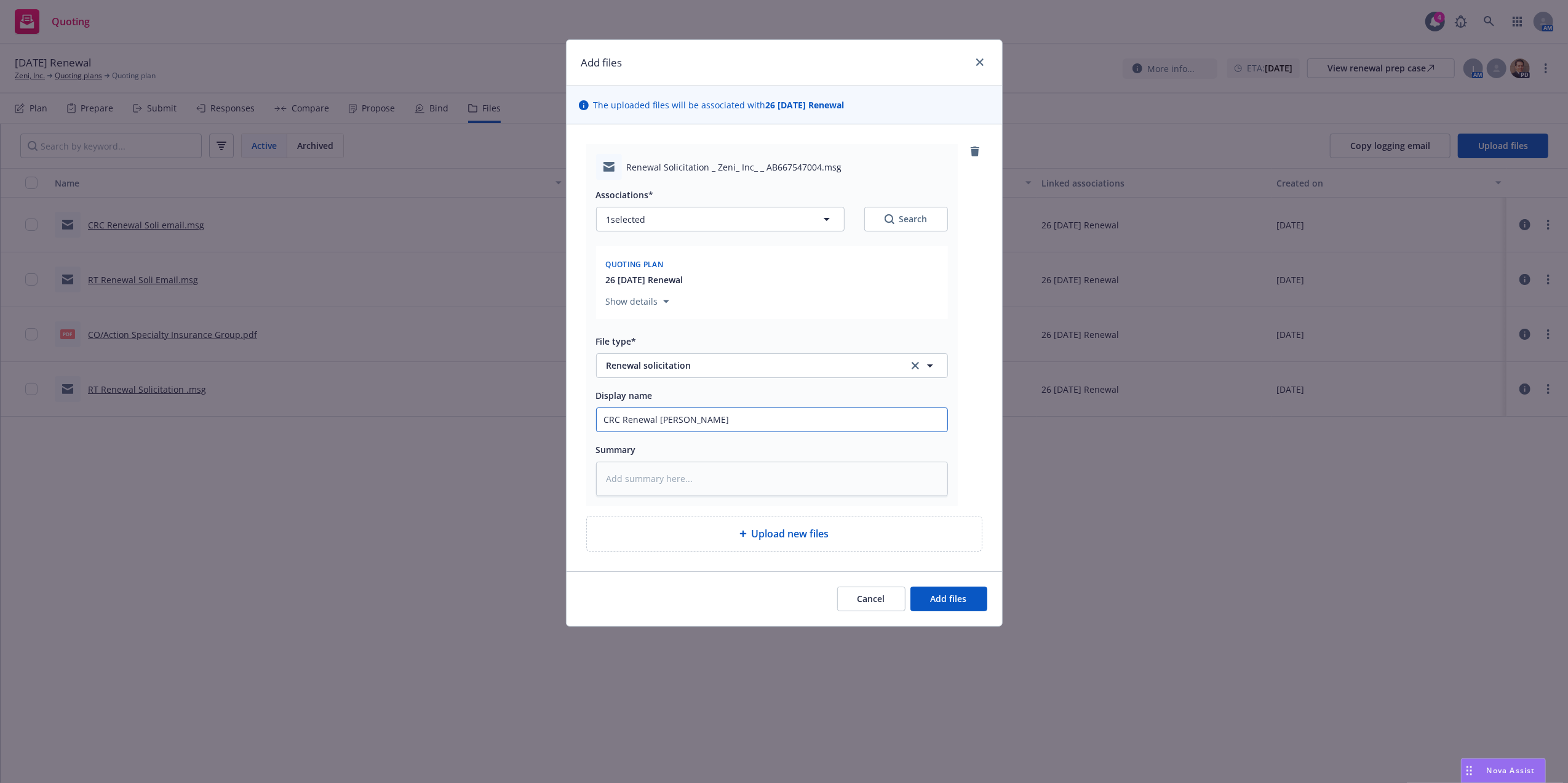
type textarea "x"
type input "CRC Renewal Soli E"
type textarea "x"
type input "CRC Renewal [PERSON_NAME]"
type textarea "x"
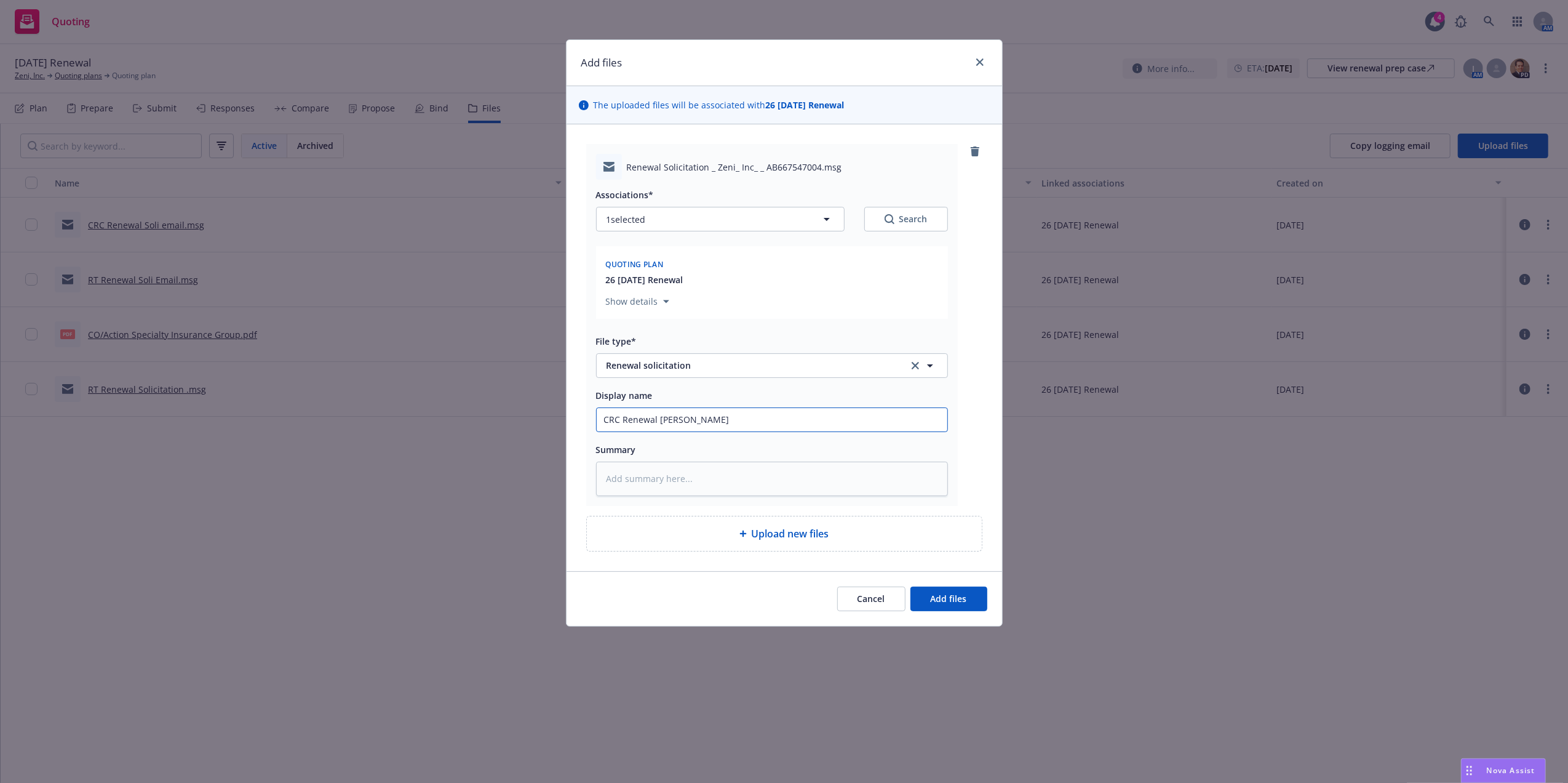
type input "CRC Renewal Soli Ema"
type textarea "x"
type input "CRC Renewal Soli Emai"
type textarea "x"
type input "CRC Renewal Soli Email"
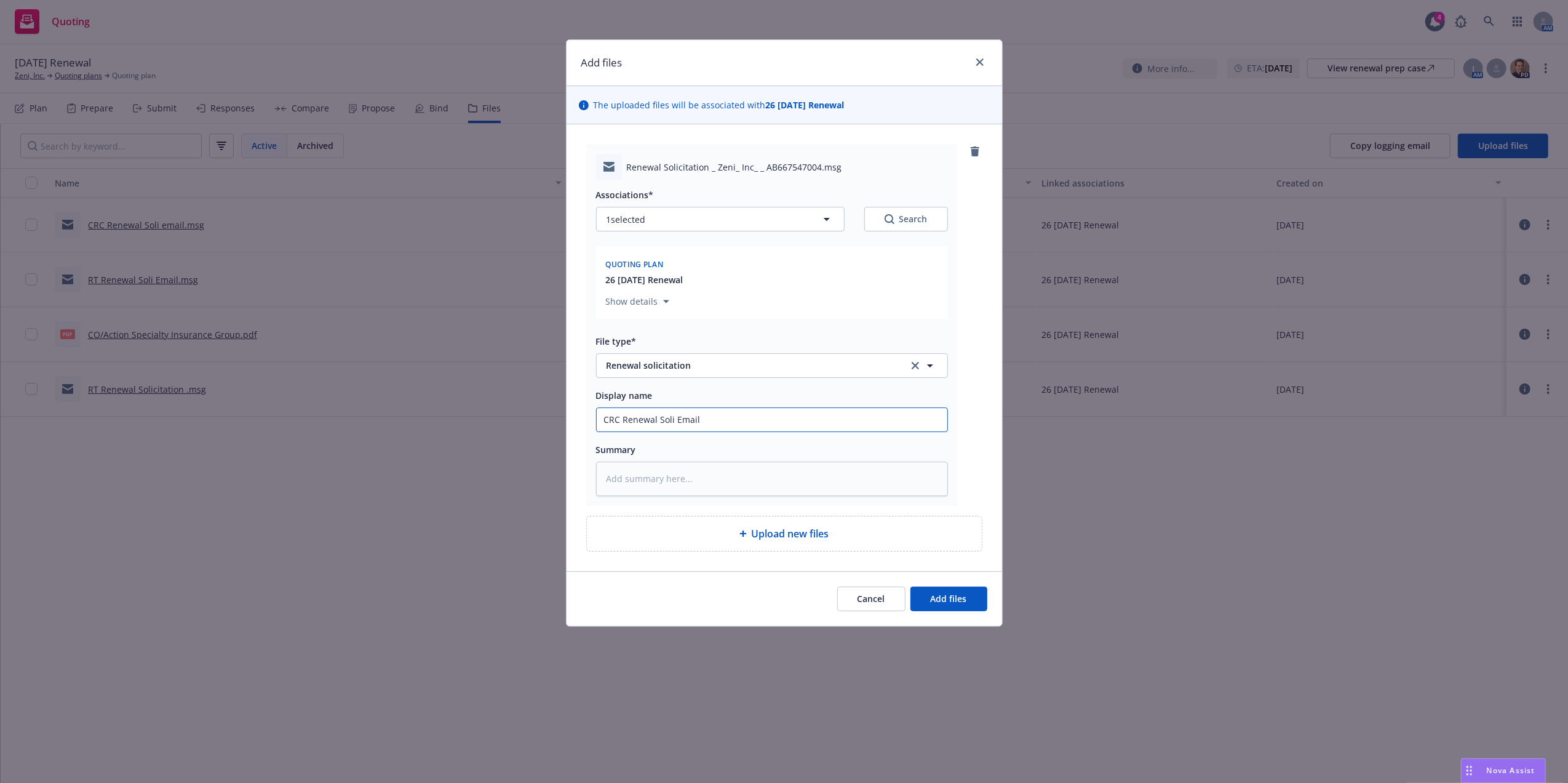
type textarea "x"
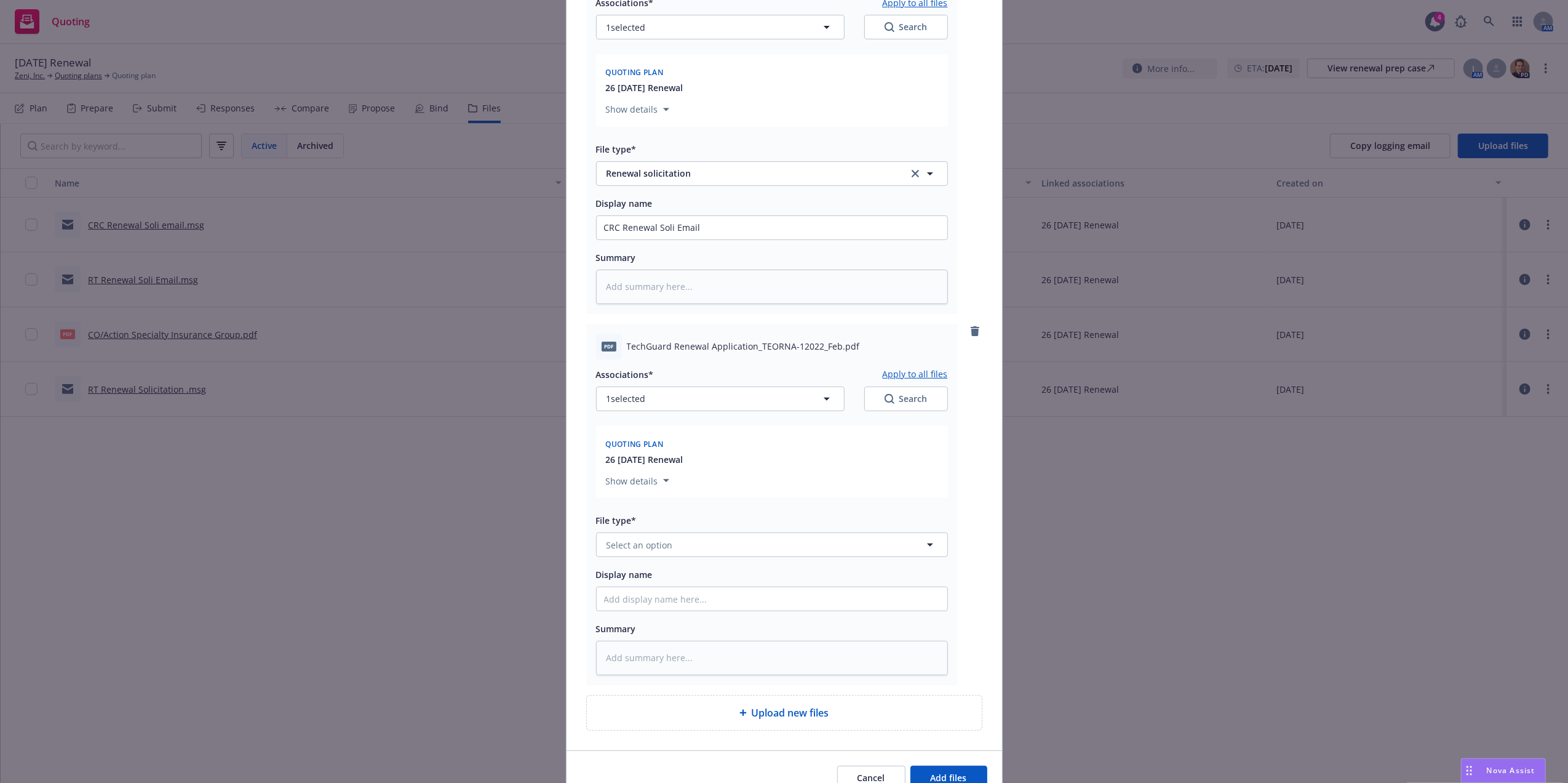
scroll to position [244, 0]
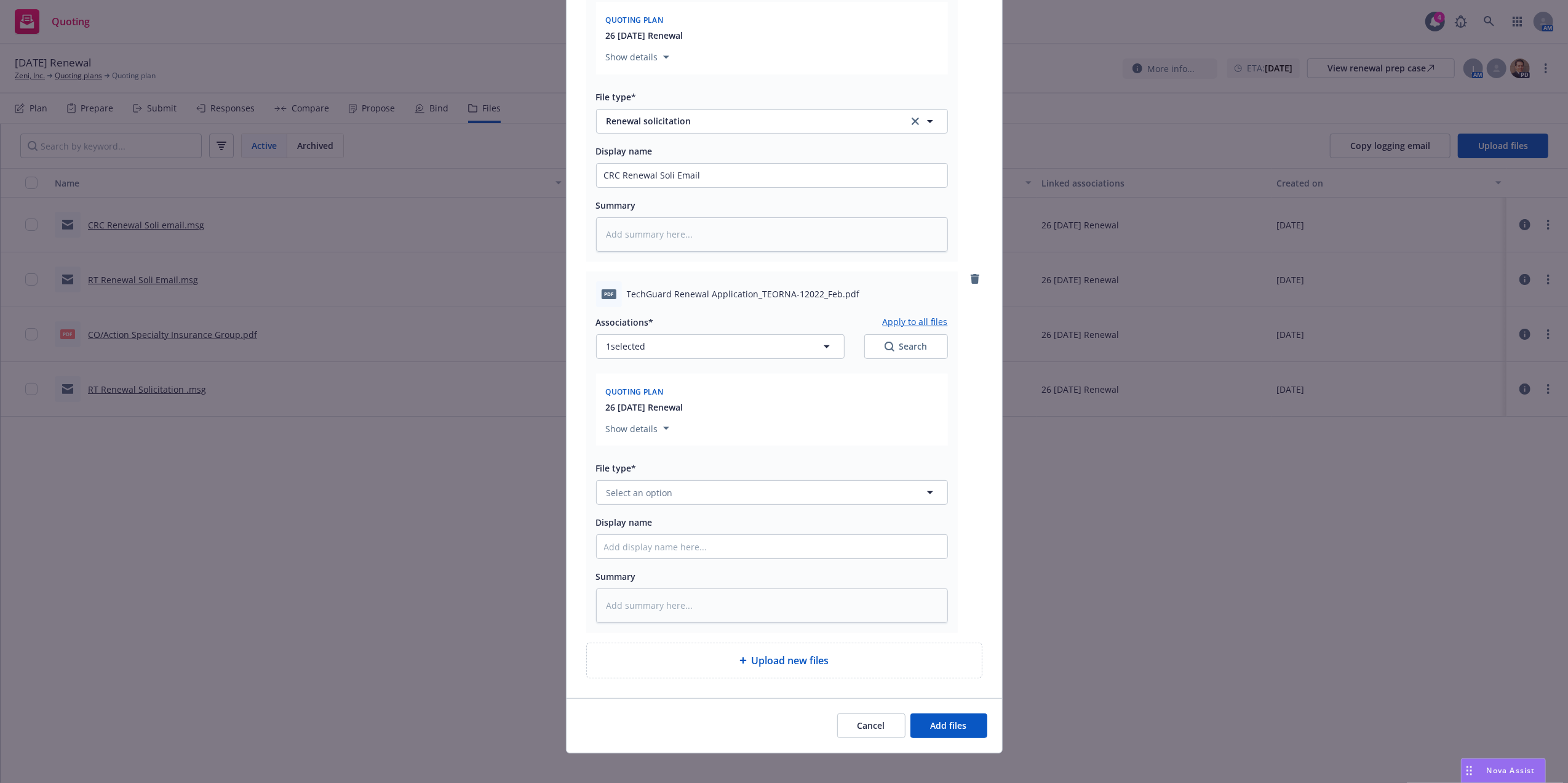
click at [626, 508] on div "Associations* Apply to all files 1 selected Search Quoting plan 26 [DATE] Renew…" at bounding box center [772, 465] width 352 height 315
click at [640, 498] on span "Select an option" at bounding box center [640, 492] width 66 height 13
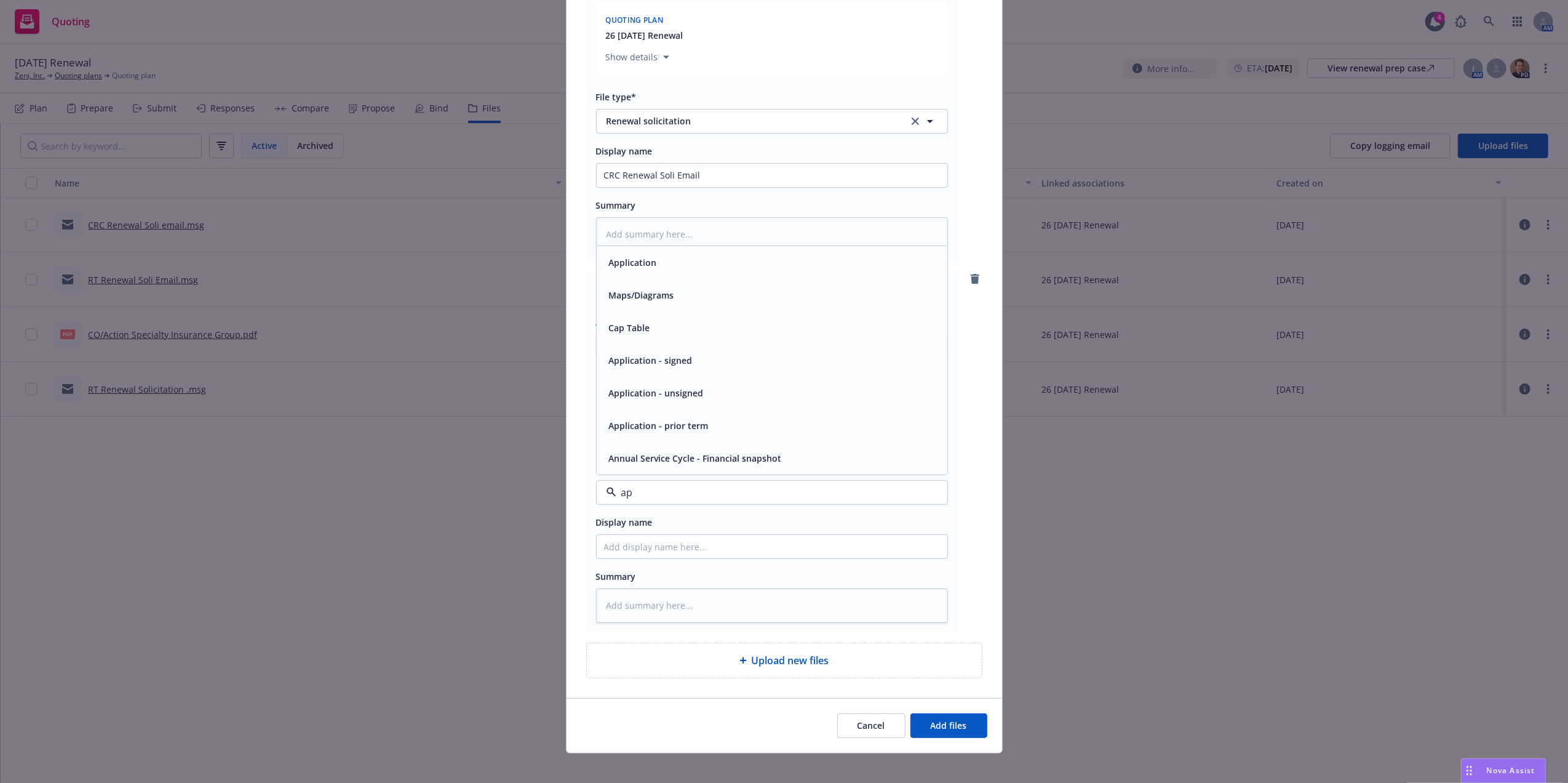
type input "app"
click at [660, 370] on div "Application" at bounding box center [772, 361] width 350 height 32
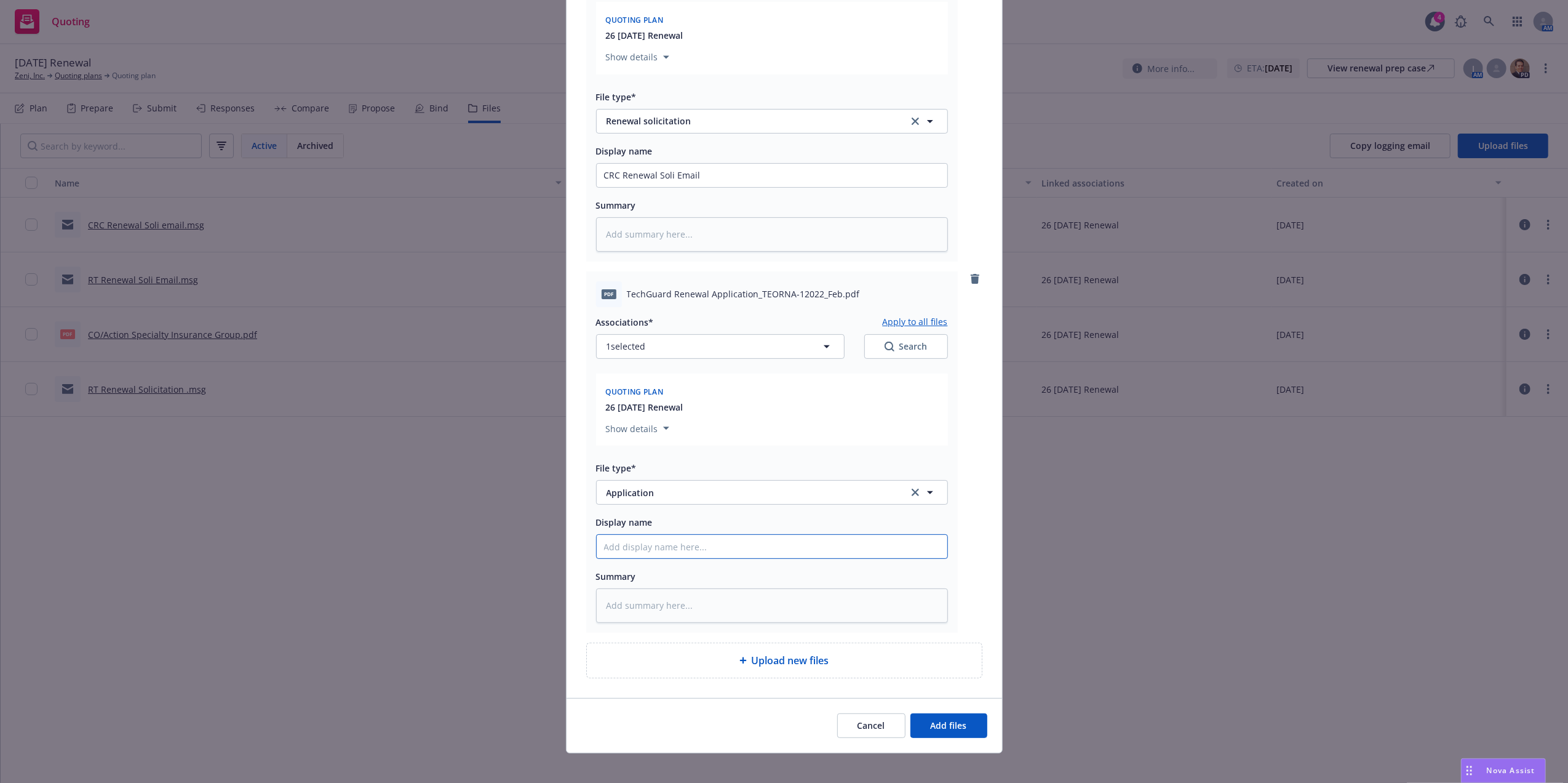
click at [659, 187] on input "Display name" at bounding box center [772, 175] width 350 height 23
type textarea "x"
type input "To"
type textarea "x"
type input "Tok"
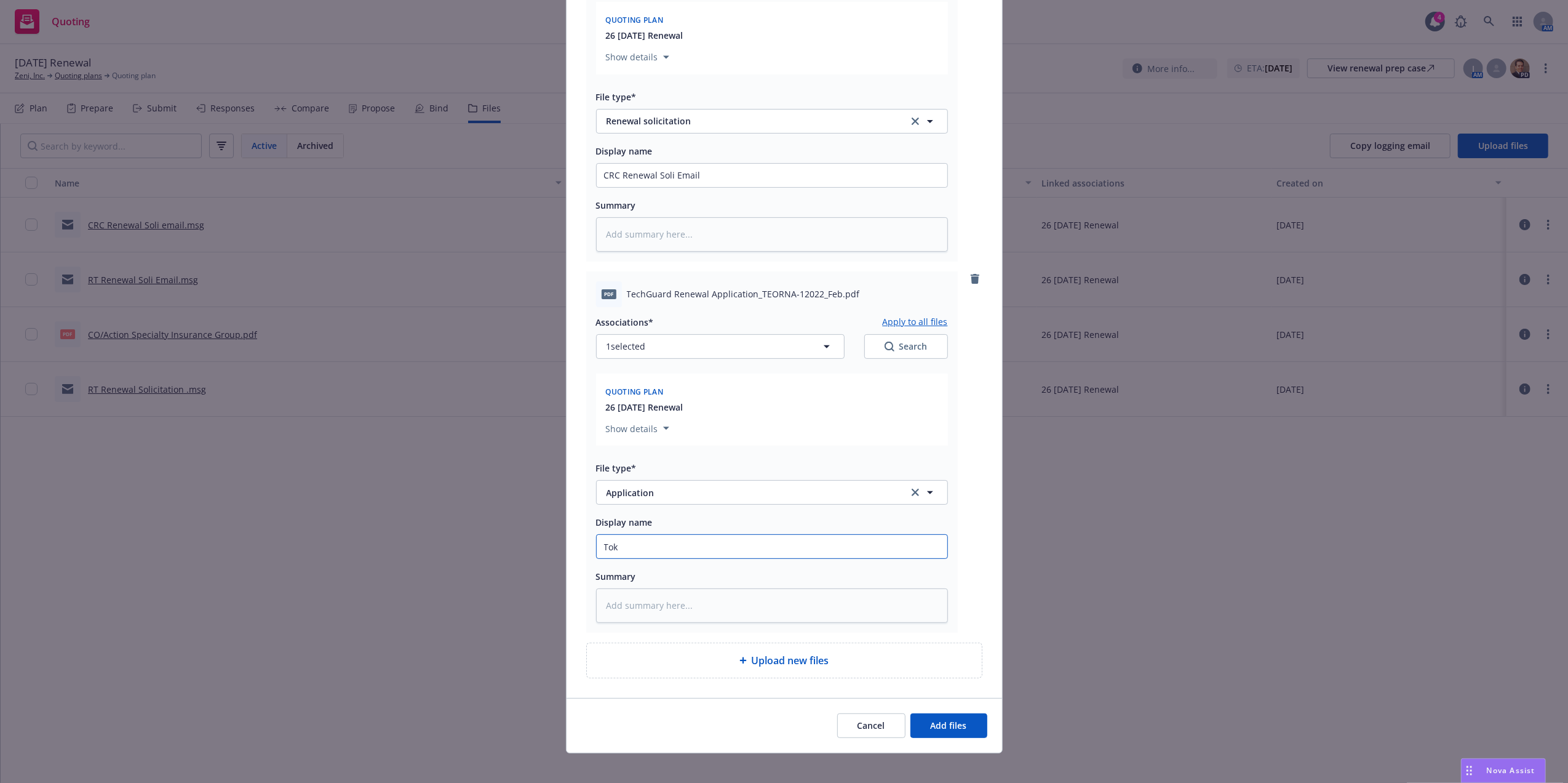
type textarea "x"
type input "Toki"
type textarea "x"
type input "[GEOGRAPHIC_DATA]"
type textarea "x"
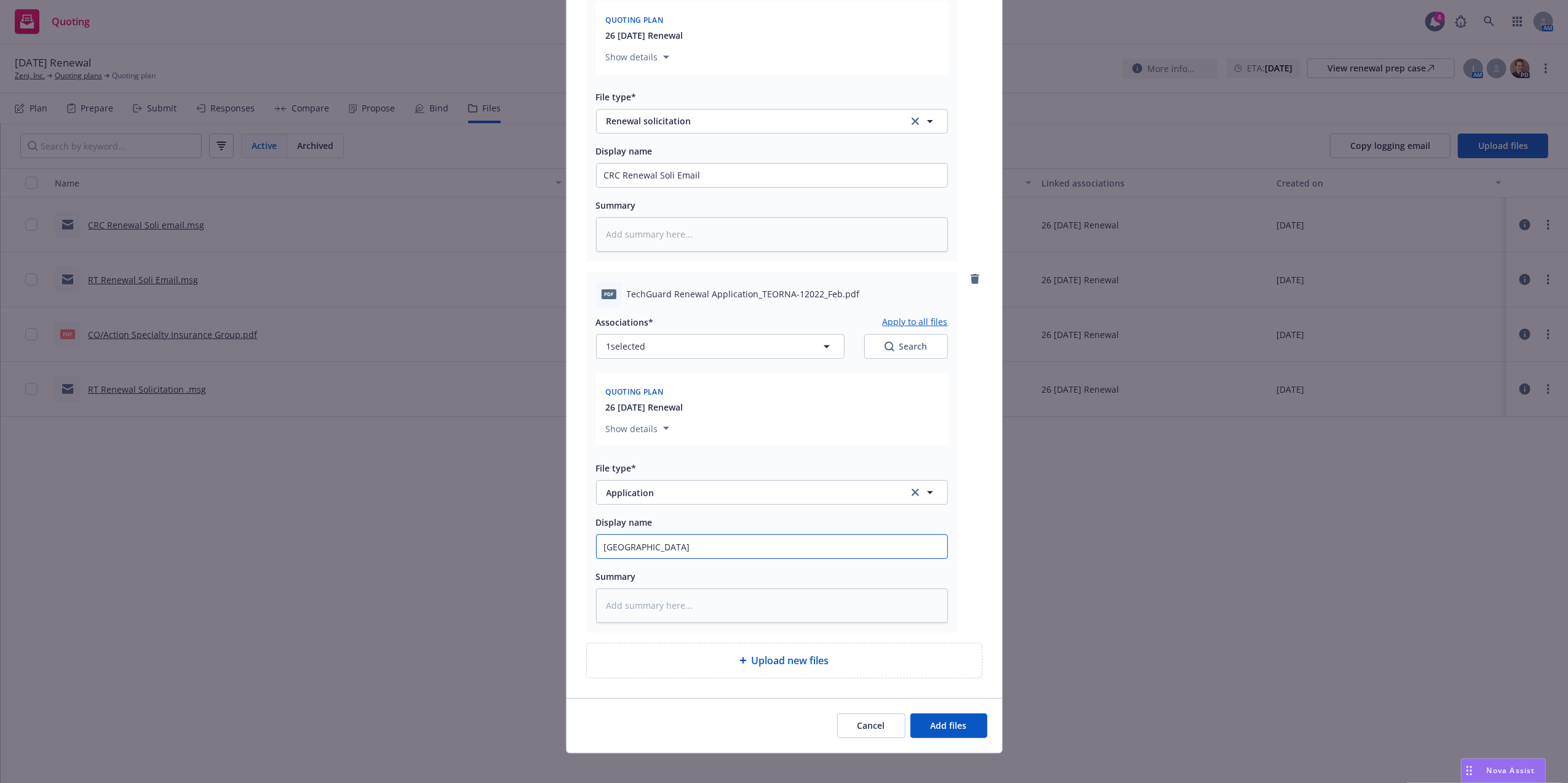
type input "Tokio M"
type textarea "x"
type input "Tokio Ma"
type textarea "x"
type input "Tokio Mar"
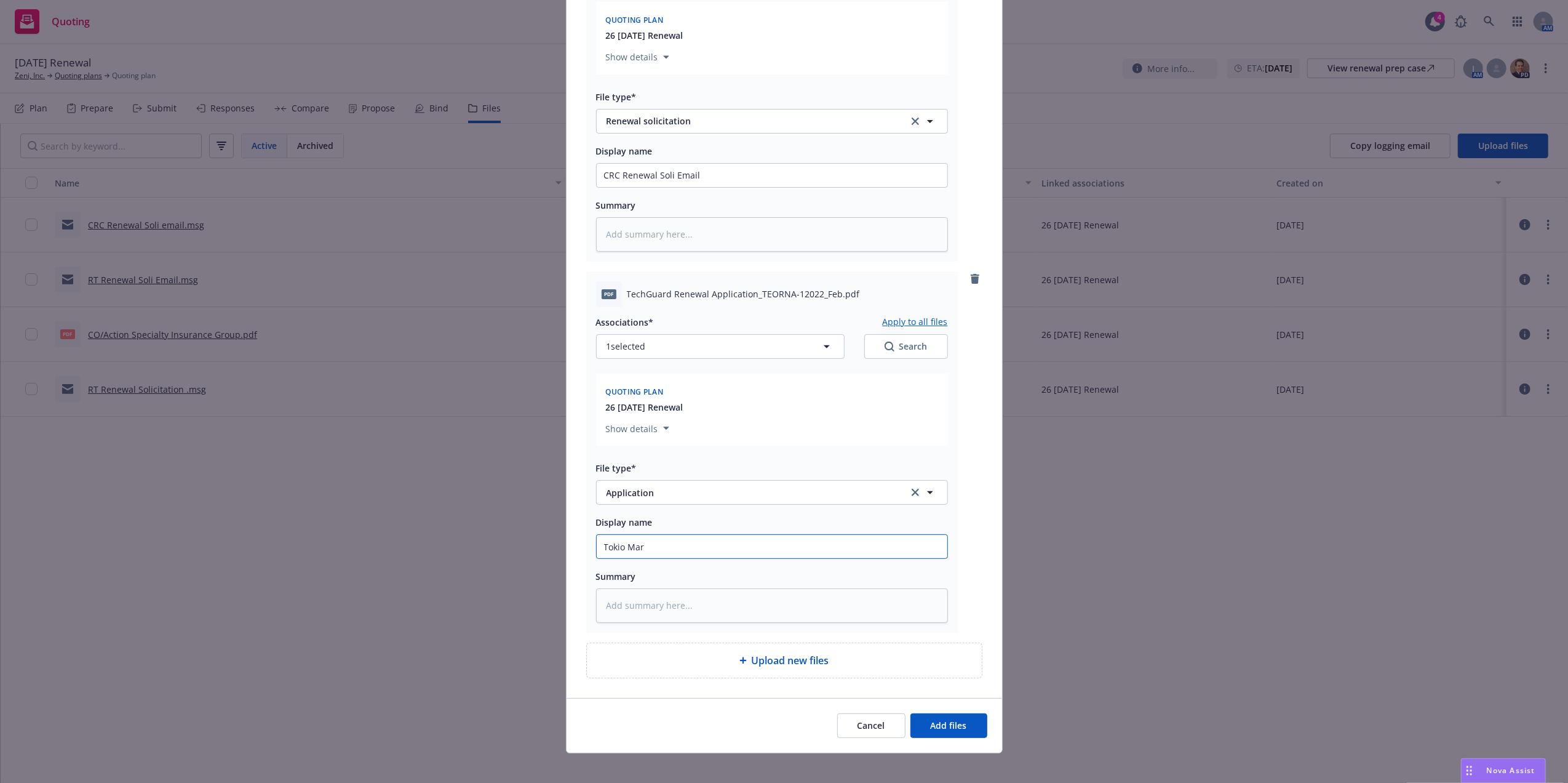
type textarea "x"
type input "Tokio Mari"
type textarea "x"
type input "[PERSON_NAME]"
type textarea "x"
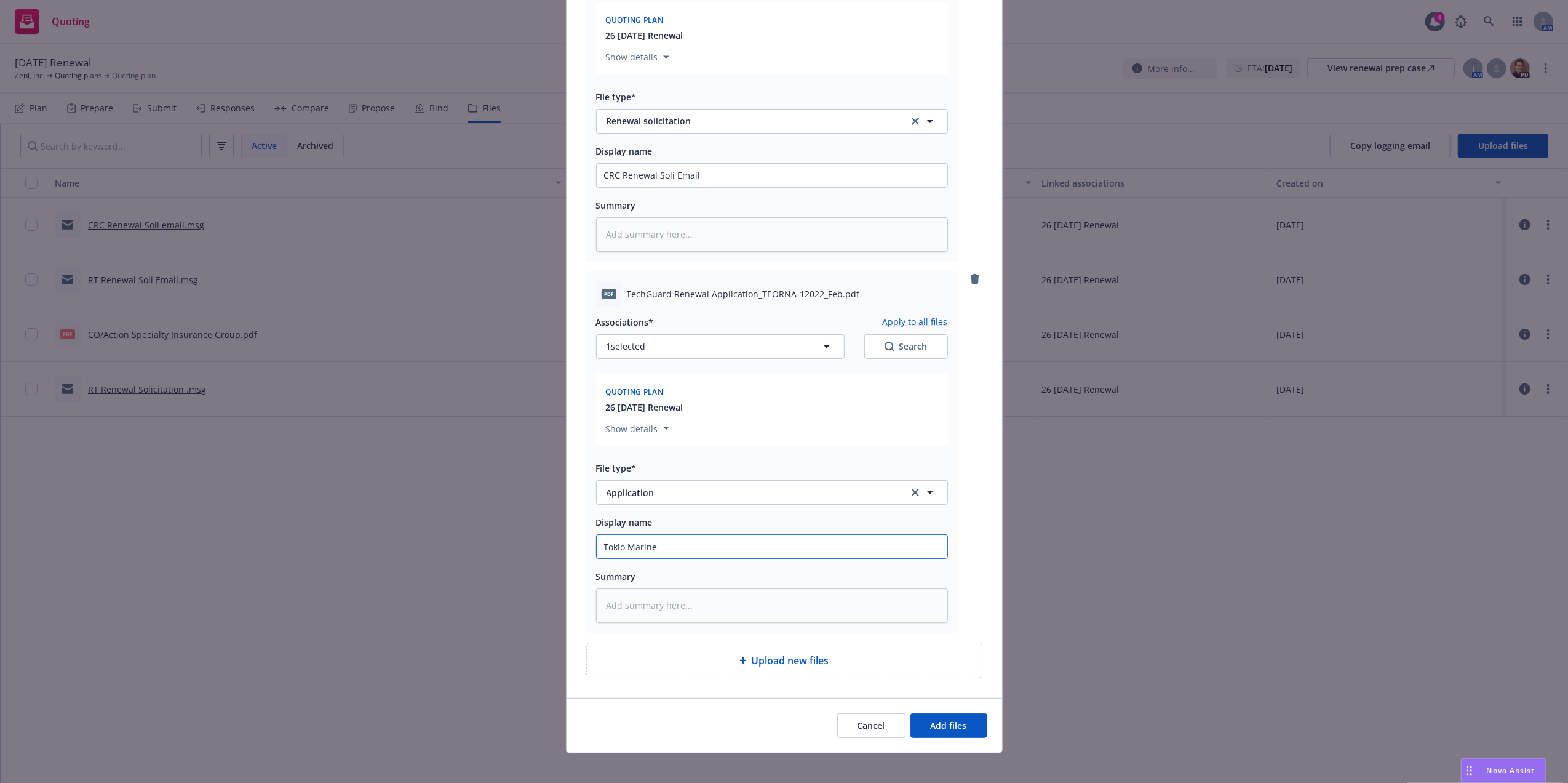
type input "Tokio Marine"
type textarea "x"
type input "Tokio Marine H"
type textarea "x"
type input "Tokio Marine HC"
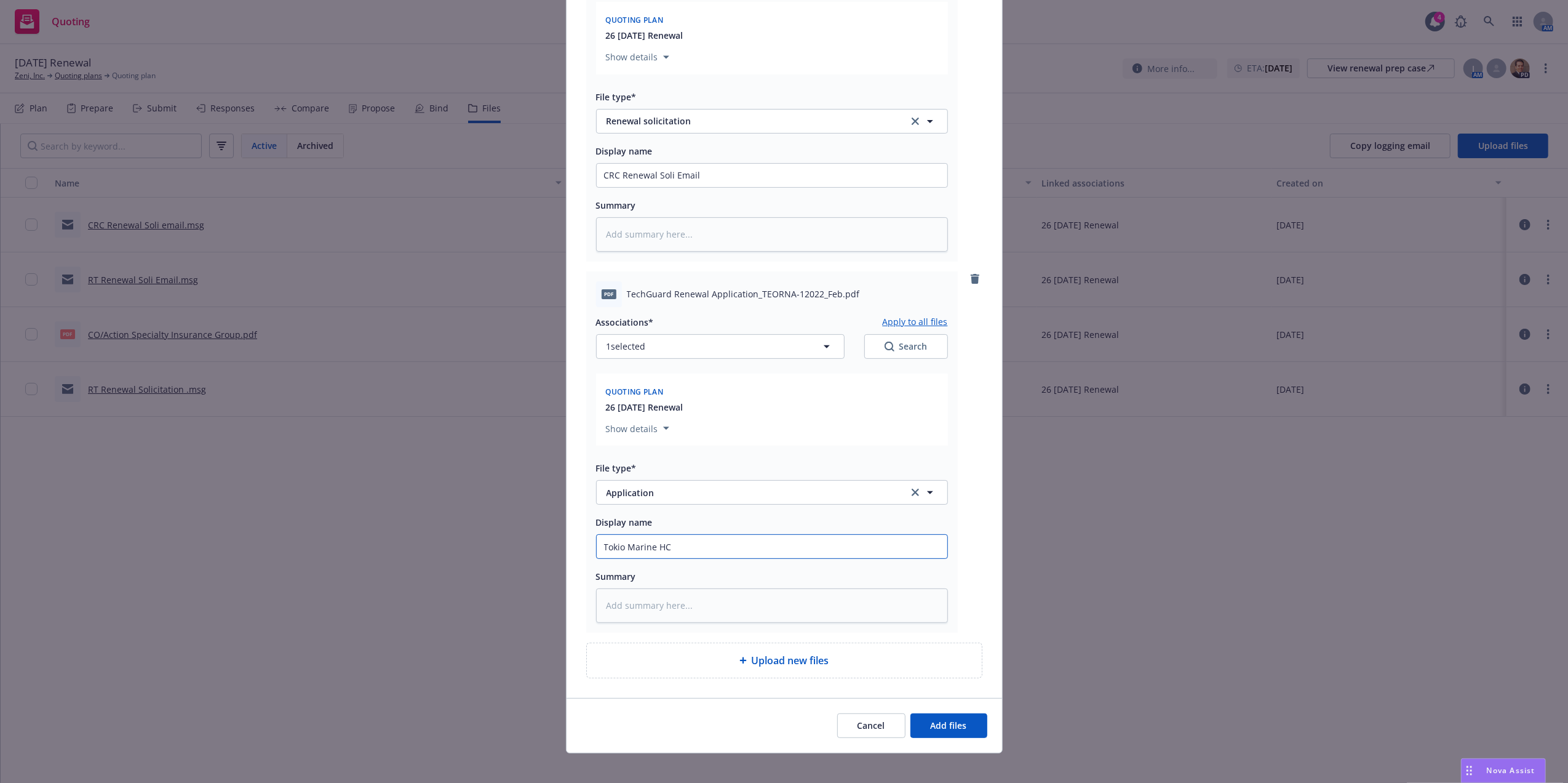
type textarea "x"
type input "Tokio Marine HCC"
type textarea "x"
type input "Tokio Marine HCC"
type textarea "x"
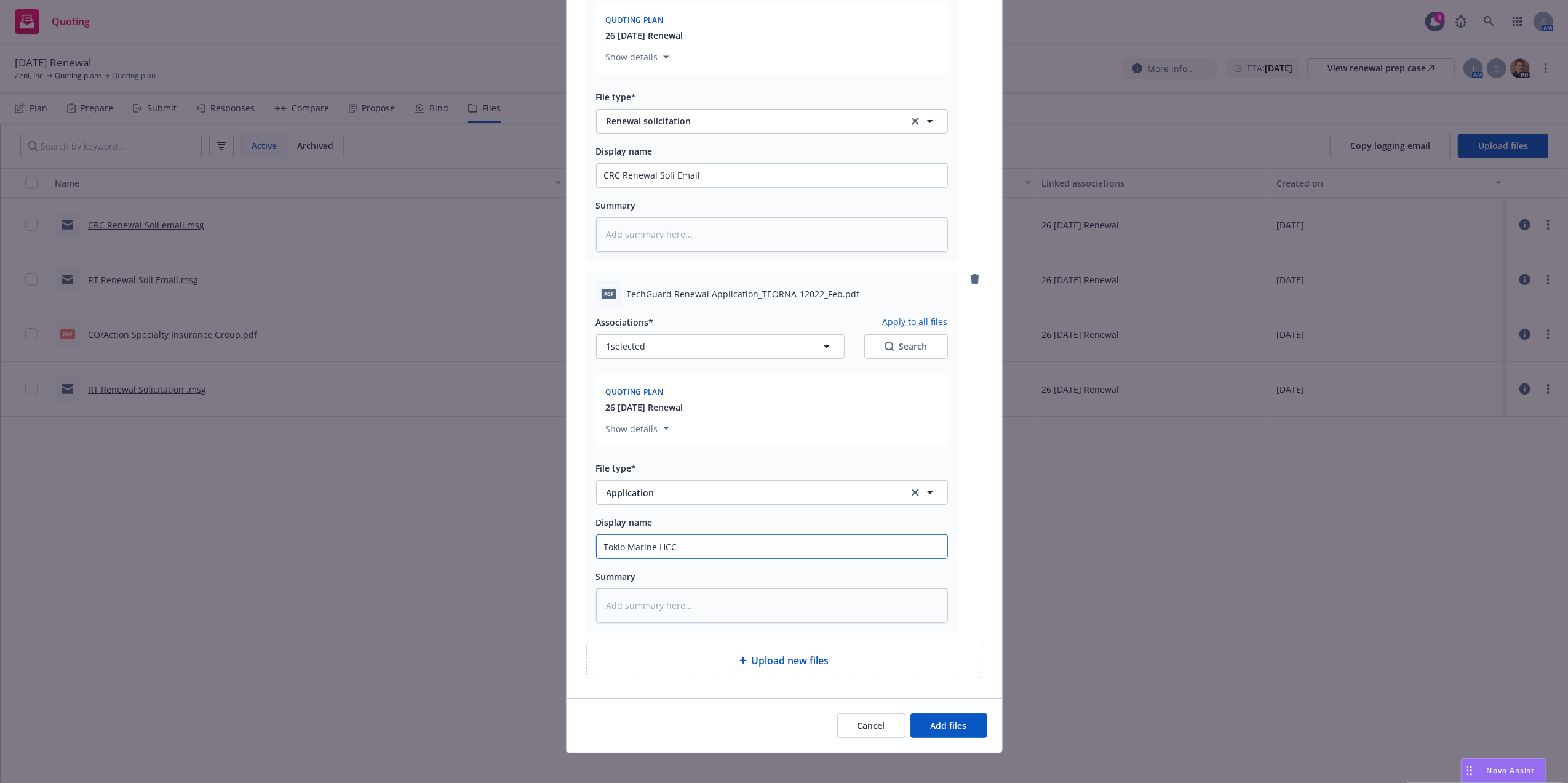
type input "Tokio Marine HCC C"
type textarea "x"
type input "Tokio Marine HCC Cy"
type textarea "x"
type input "Tokio Marine HCC Cyb"
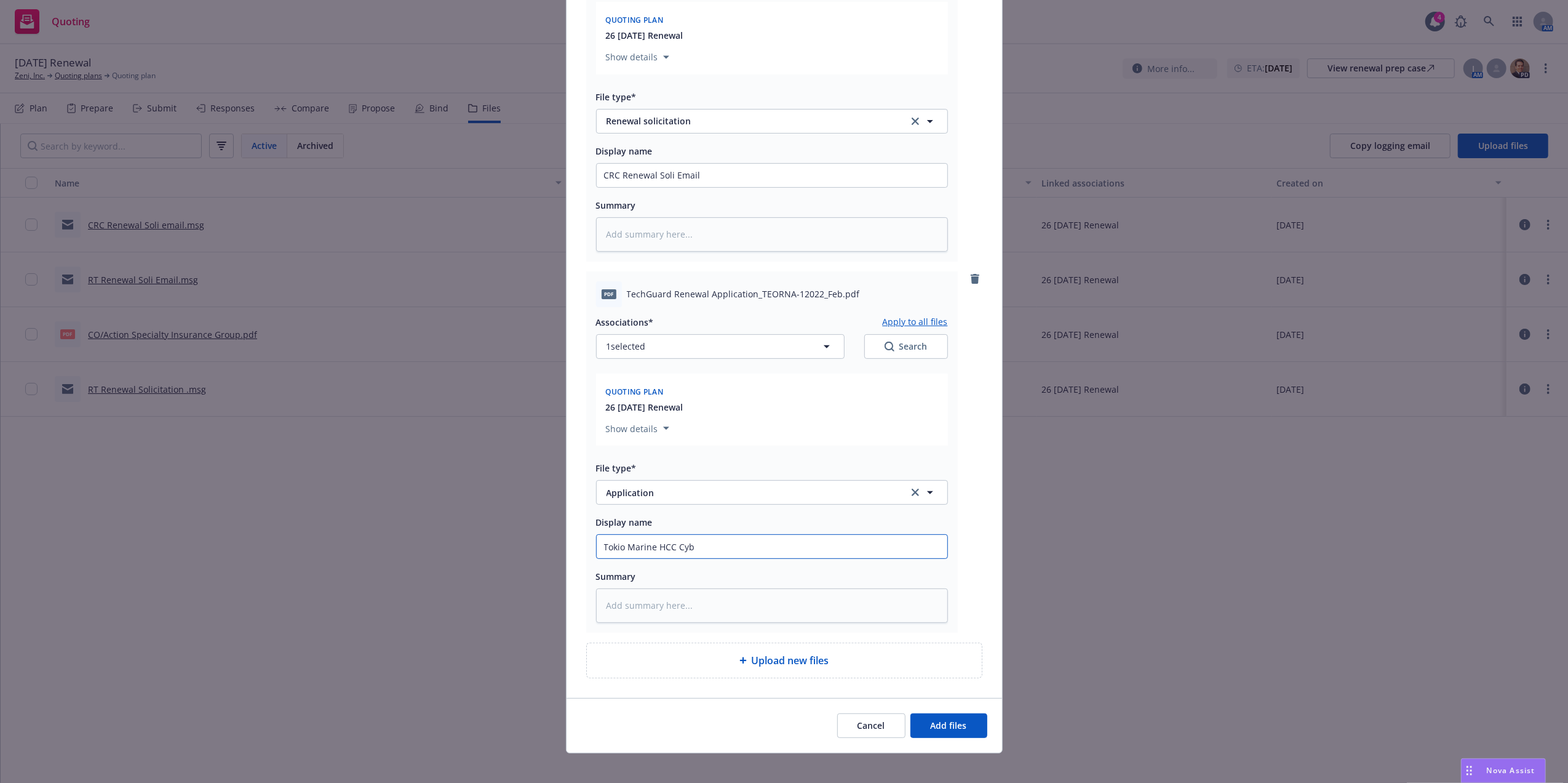
type textarea "x"
type input "Tokio Marine HCC Cybe"
type textarea "x"
type input "Tokio Marine HCC Cyber"
type textarea "x"
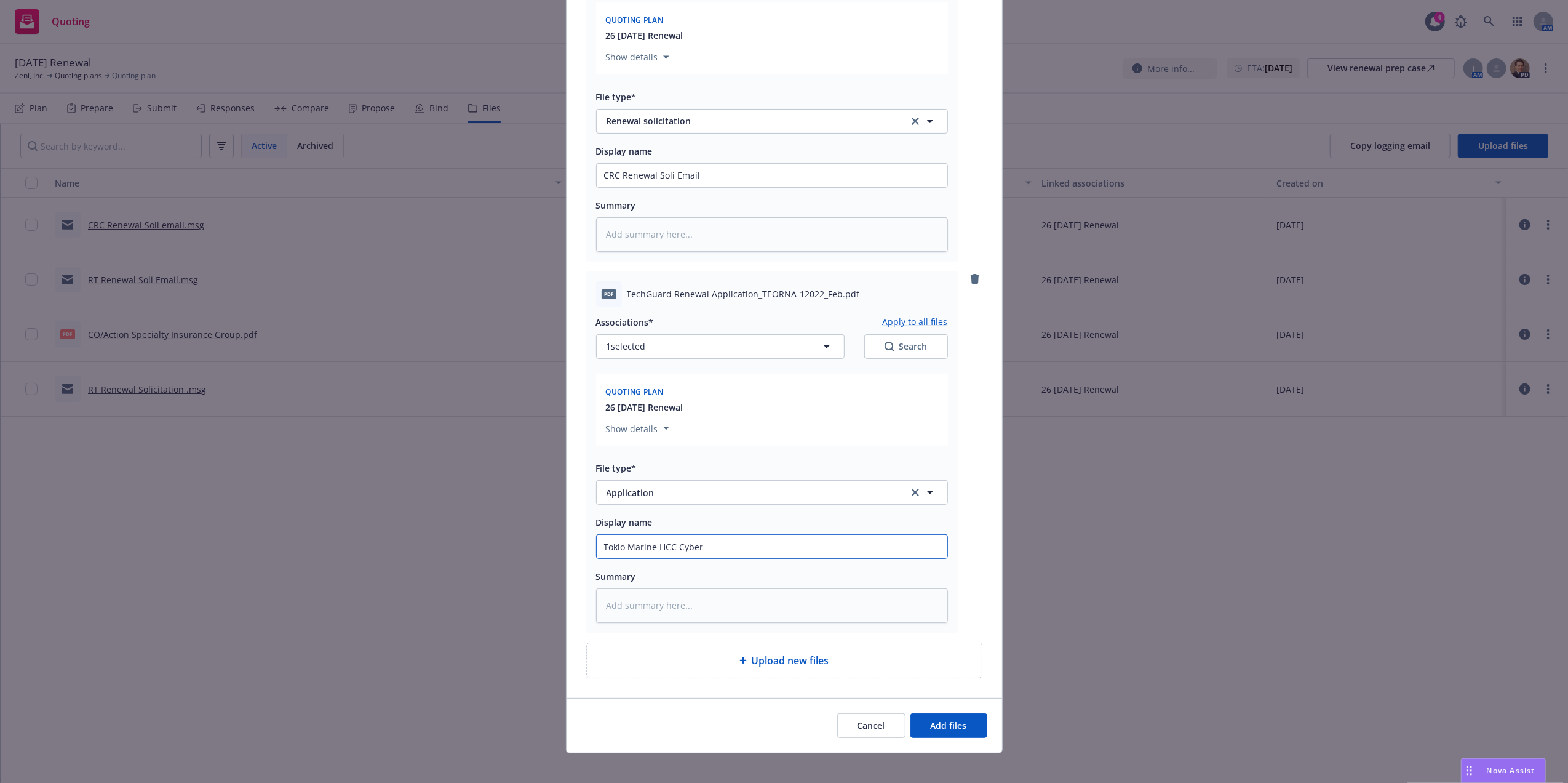
type input "Tokio Marine HCC Cyber"
type textarea "x"
type input "Tokio Marine HCC Cyber a"
type textarea "x"
type input "Tokio Marine HCC Cyber ap"
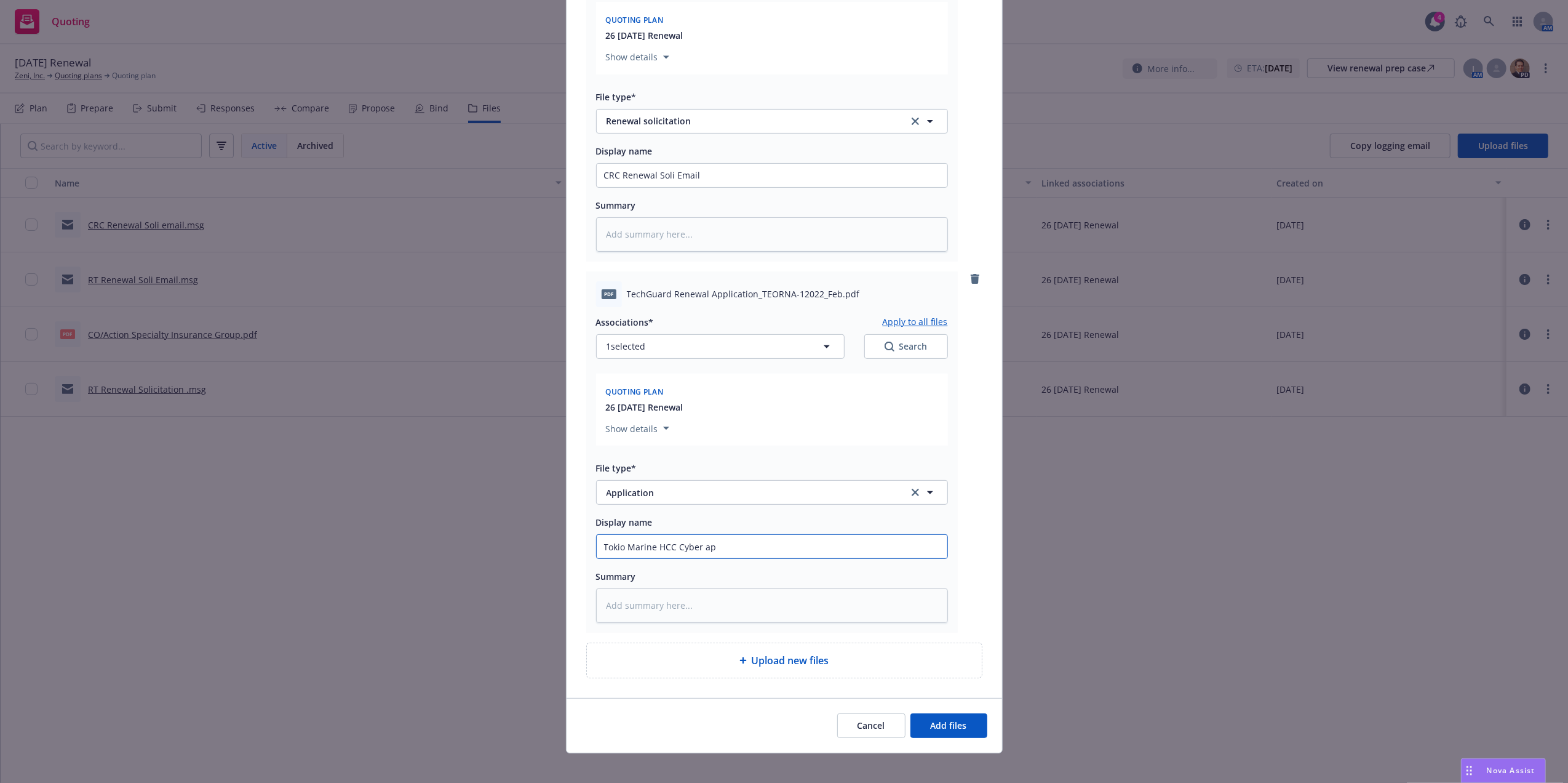
type textarea "x"
type input "Tokio Marine HCC Cyber app"
type textarea "x"
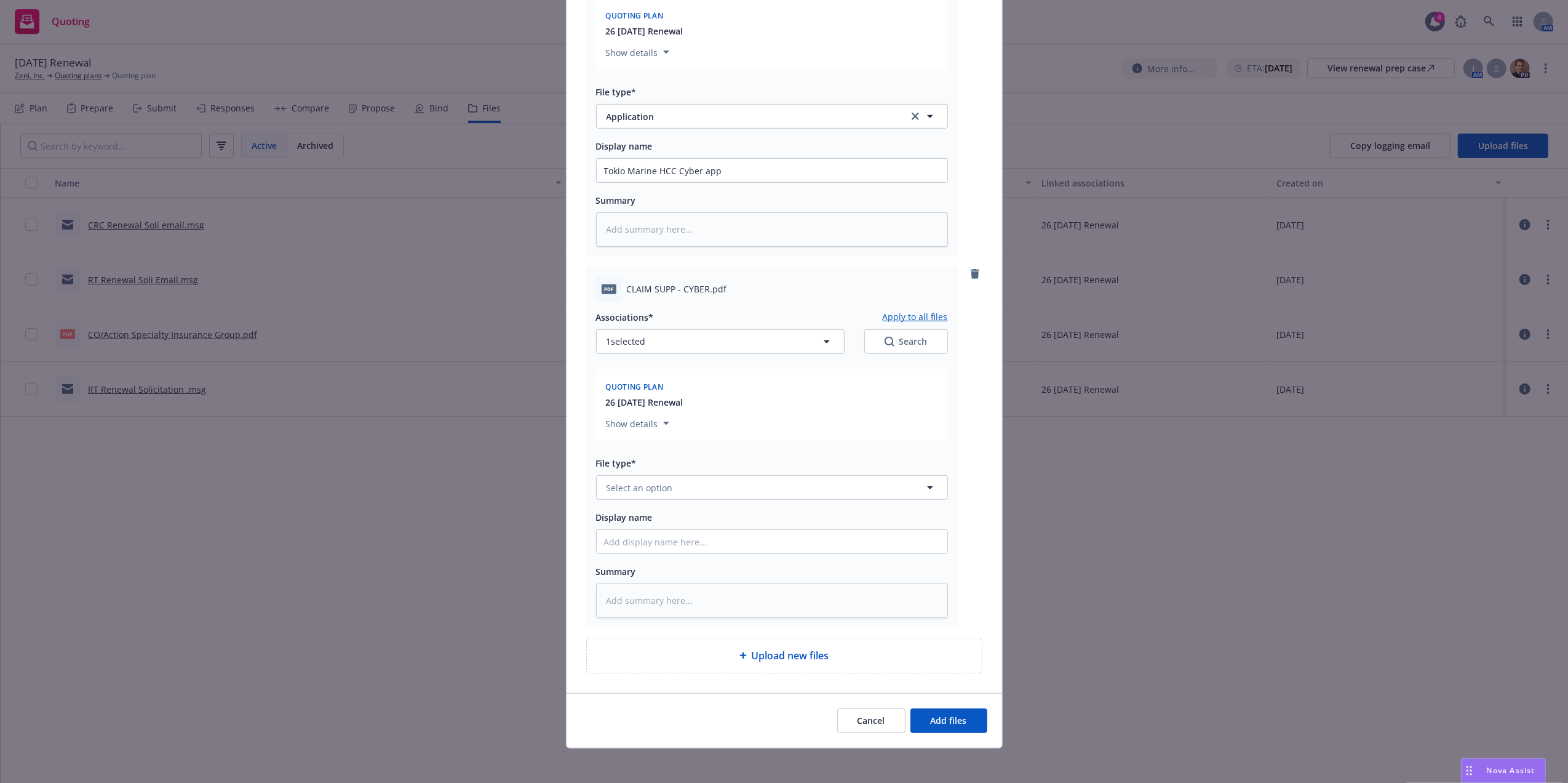
scroll to position [627, 0]
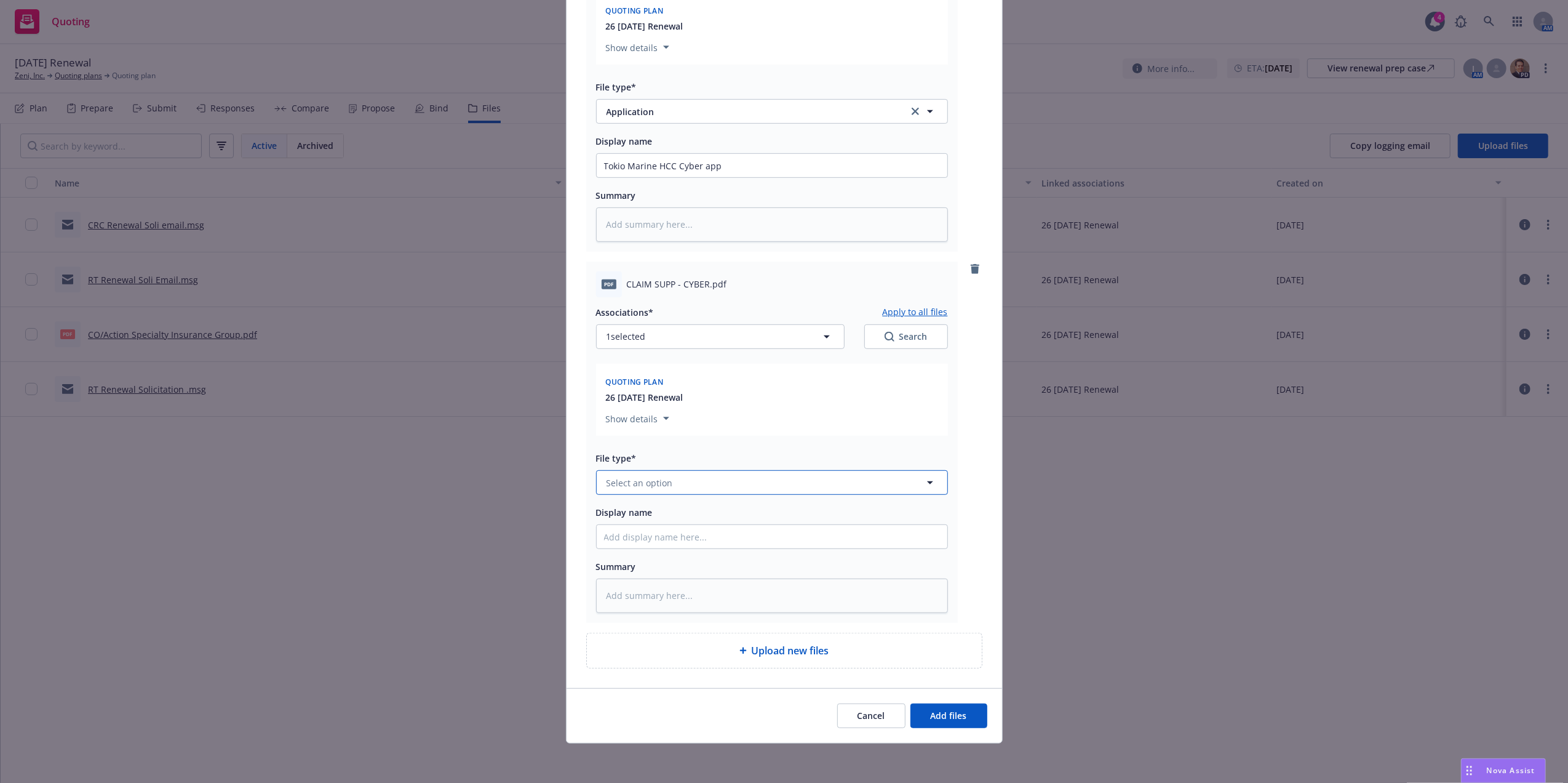
click at [630, 478] on span "Select an option" at bounding box center [640, 482] width 66 height 13
type input "app"
click at [625, 352] on span "Application" at bounding box center [633, 351] width 48 height 13
type textarea "x"
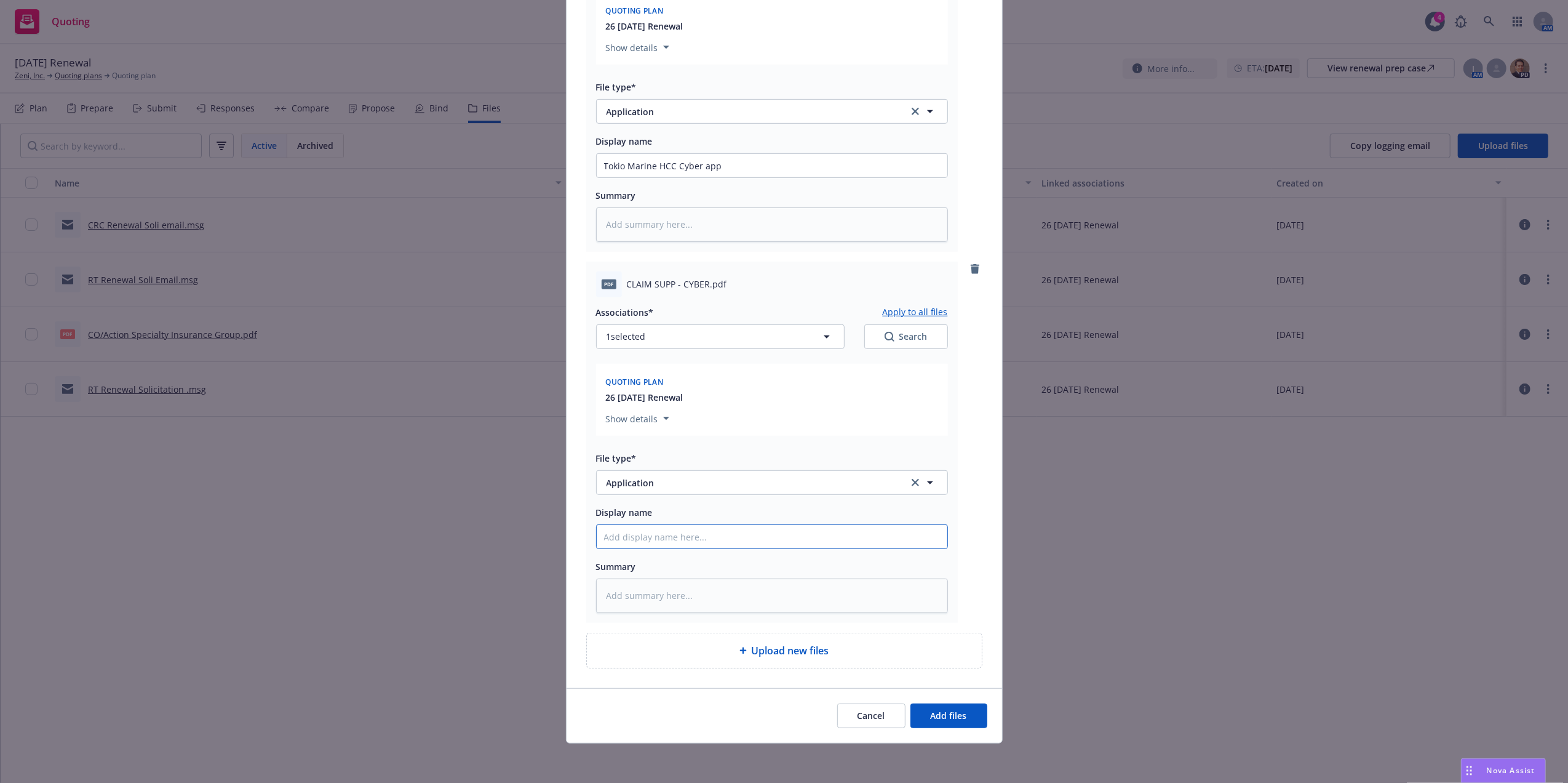
type input "C"
type textarea "x"
type input "Cy"
type textarea "x"
type input "Cybe"
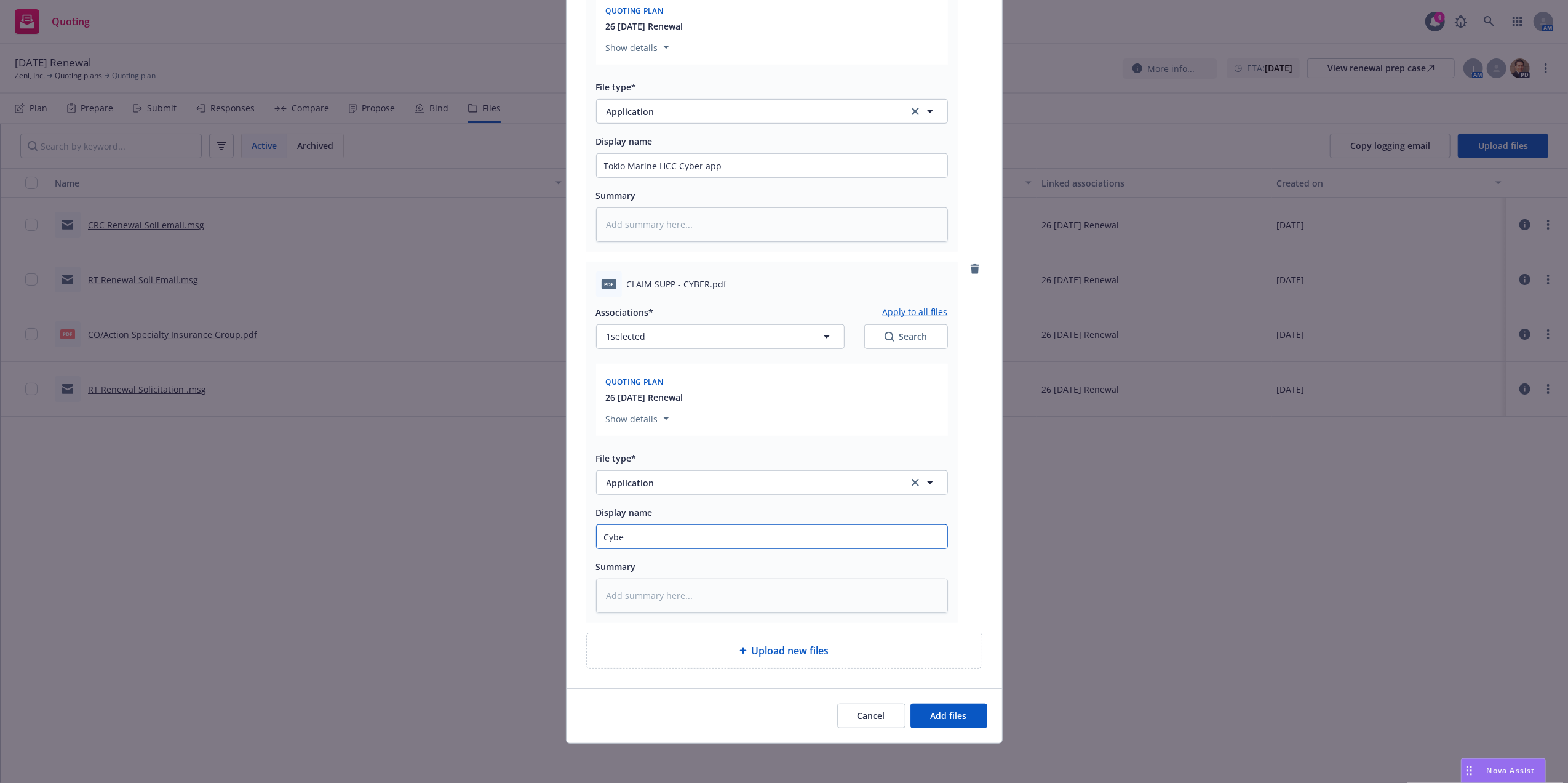
type textarea "x"
type input "Cyber"
type textarea "x"
type input "Cyber"
type textarea "x"
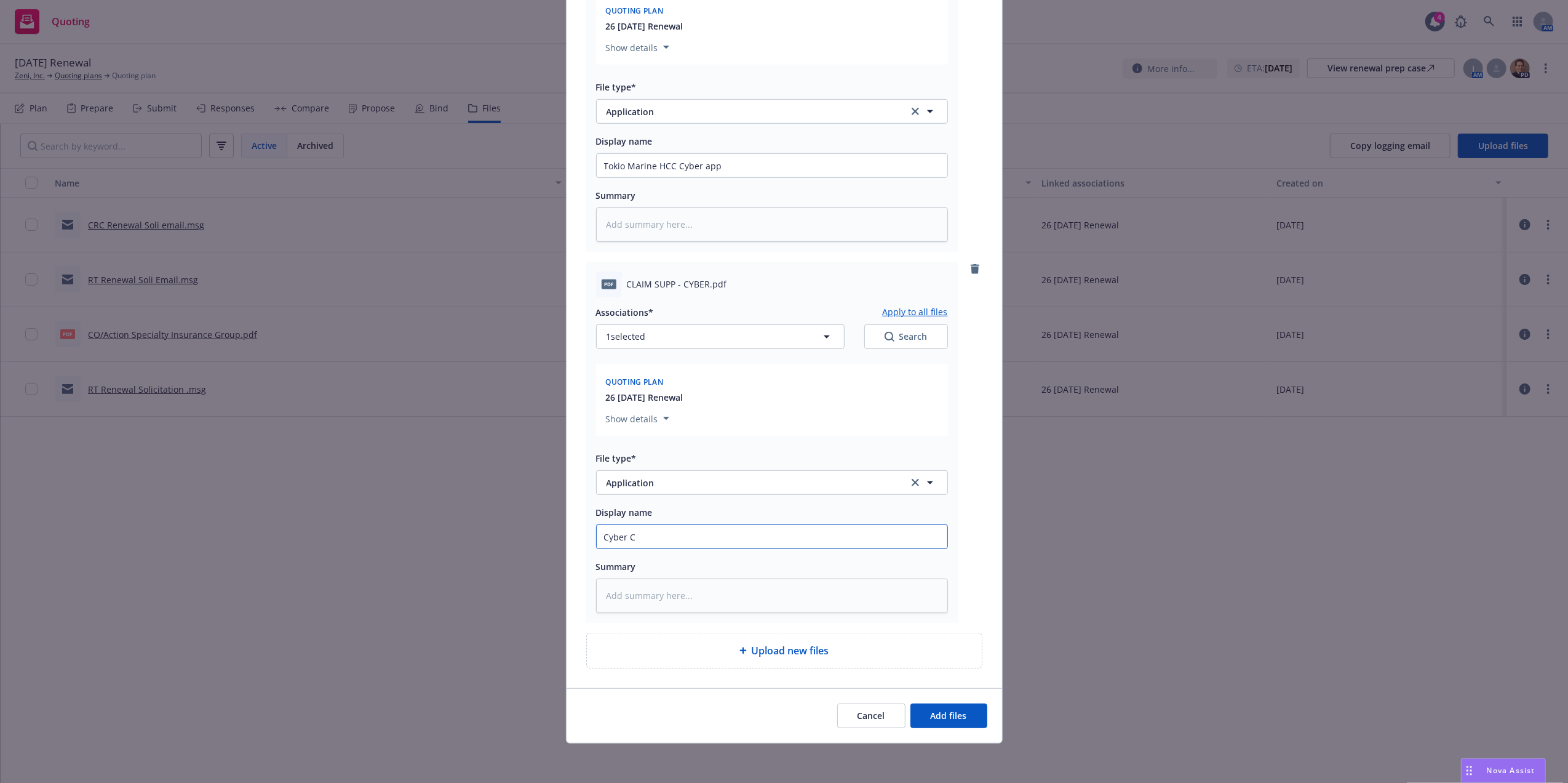
type input "Cyber Cl"
type textarea "x"
type input "Cyber Cla"
type textarea "x"
type input "Cyber Clai"
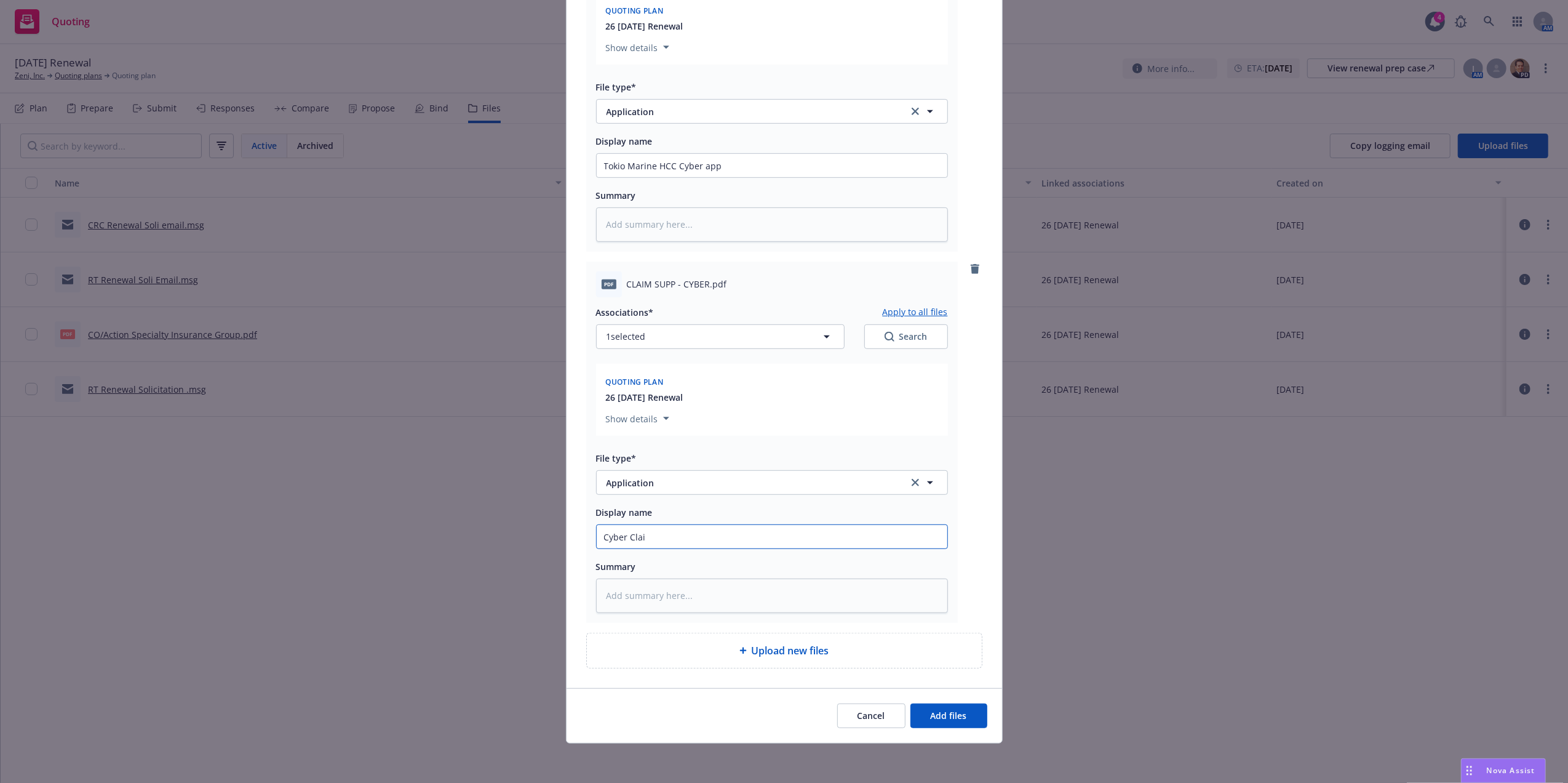
type textarea "x"
type input "Cyber Claim"
type textarea "x"
type input "Cyber Claim F"
type textarea "x"
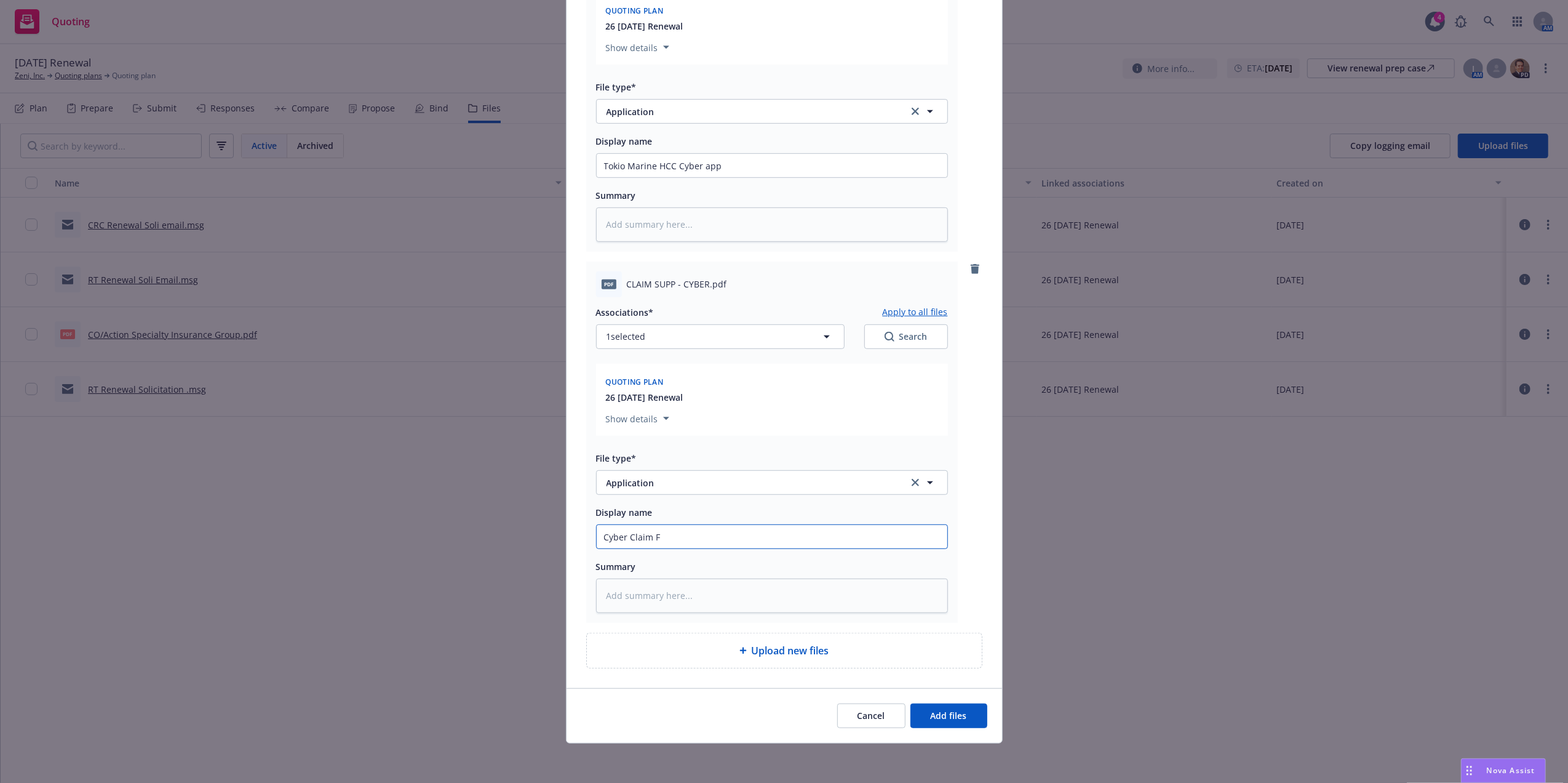
type input "Cyber Claim Fo"
type textarea "x"
type input "Cyber Claim For"
type textarea "x"
type input "Cyber Claim Form"
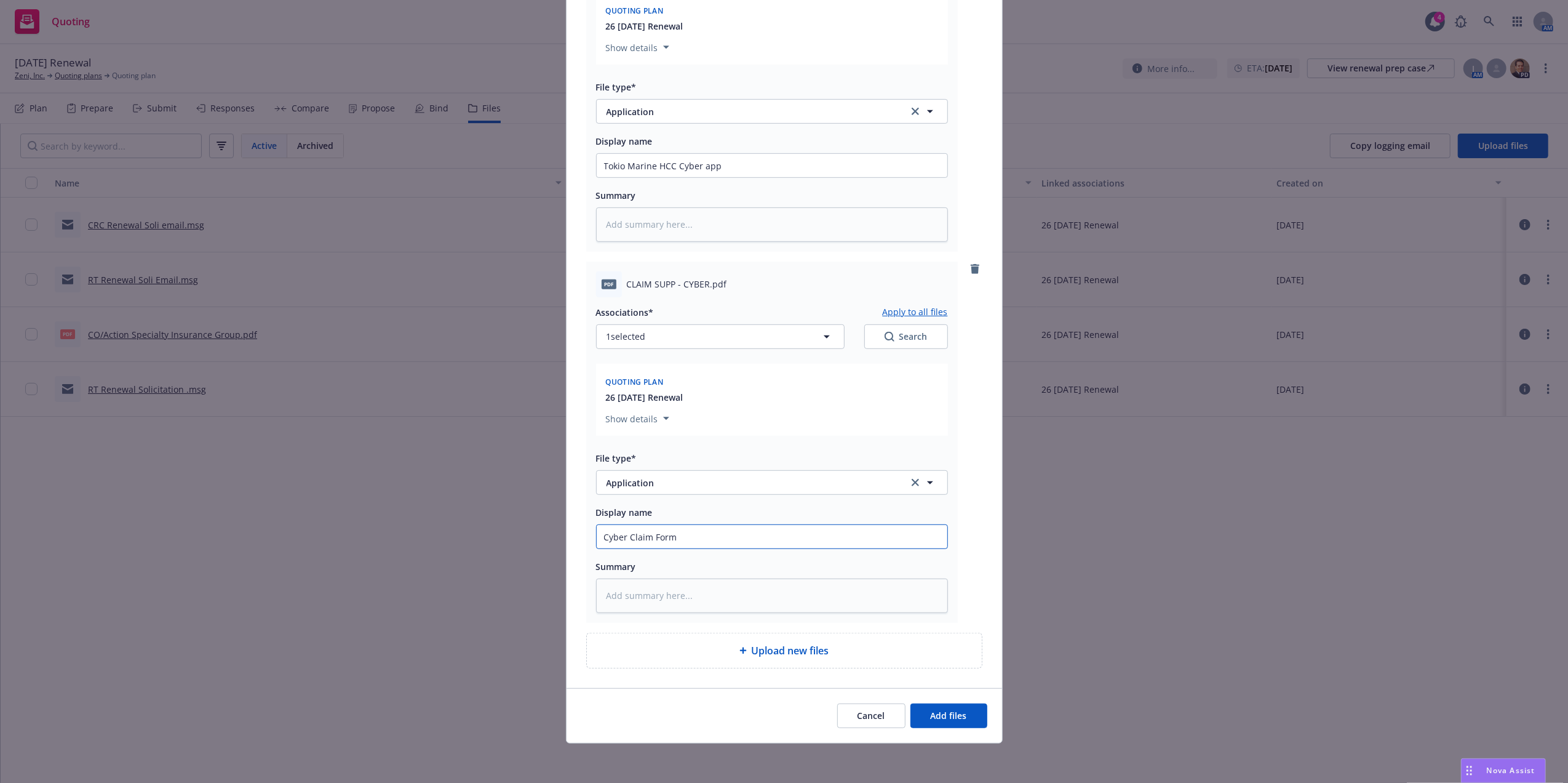
type textarea "x"
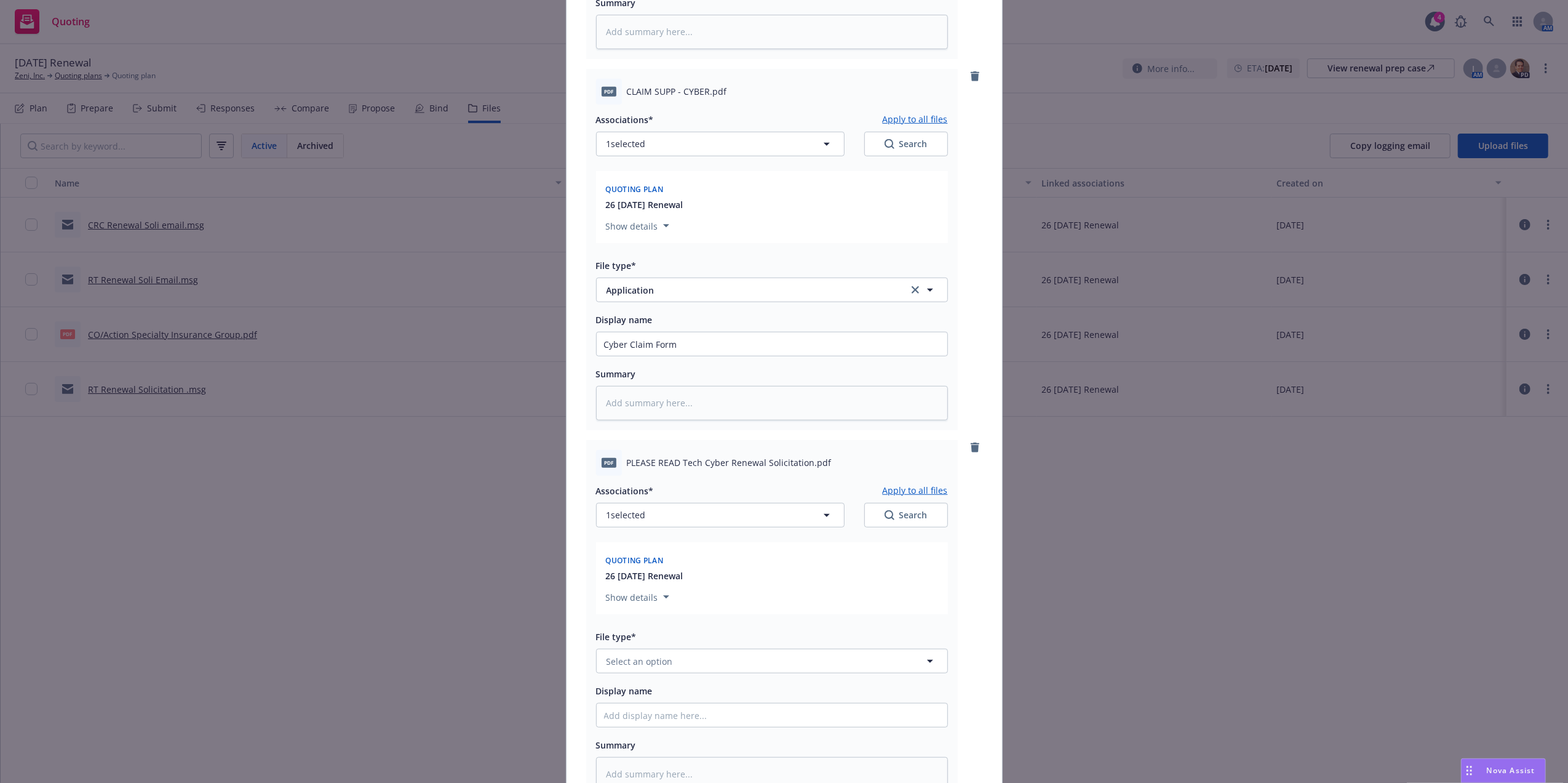
scroll to position [999, 0]
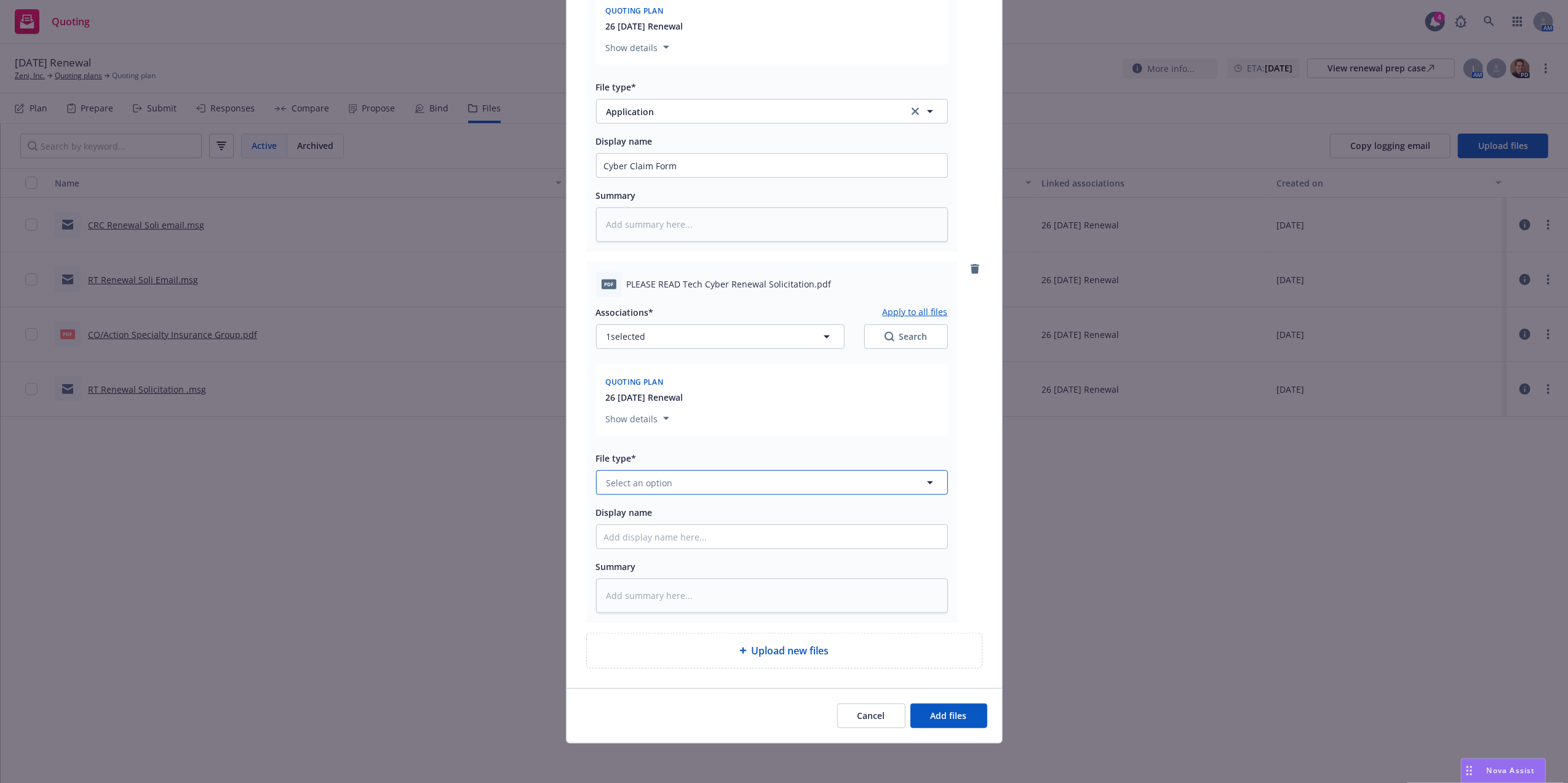
click at [681, 485] on button "Select an option" at bounding box center [772, 482] width 352 height 25
type input "app"
click at [677, 346] on div "Application" at bounding box center [771, 350] width 336 height 18
type textarea "x"
type input "Application"
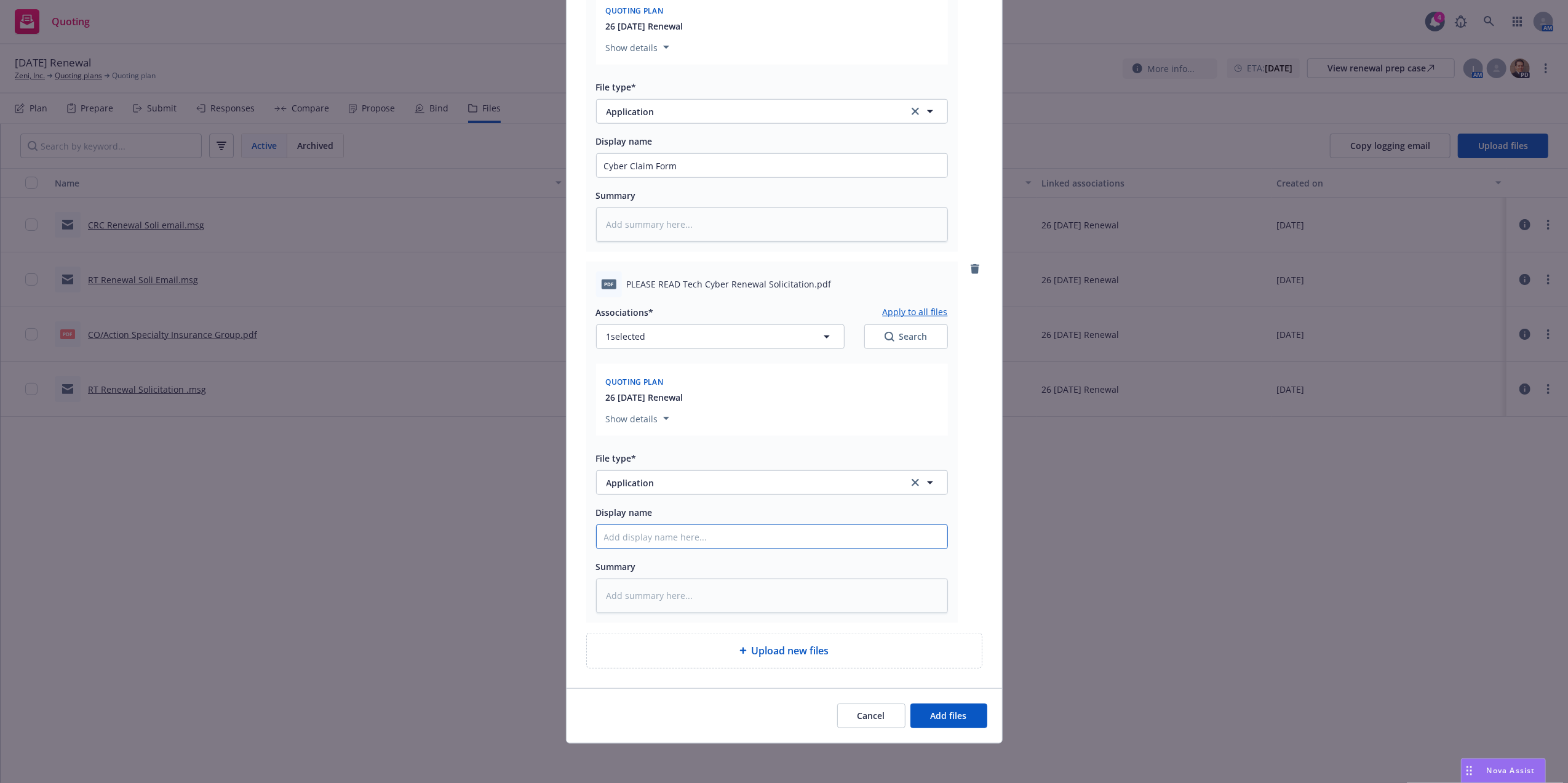
click at [668, 474] on button "Application" at bounding box center [772, 482] width 352 height 25
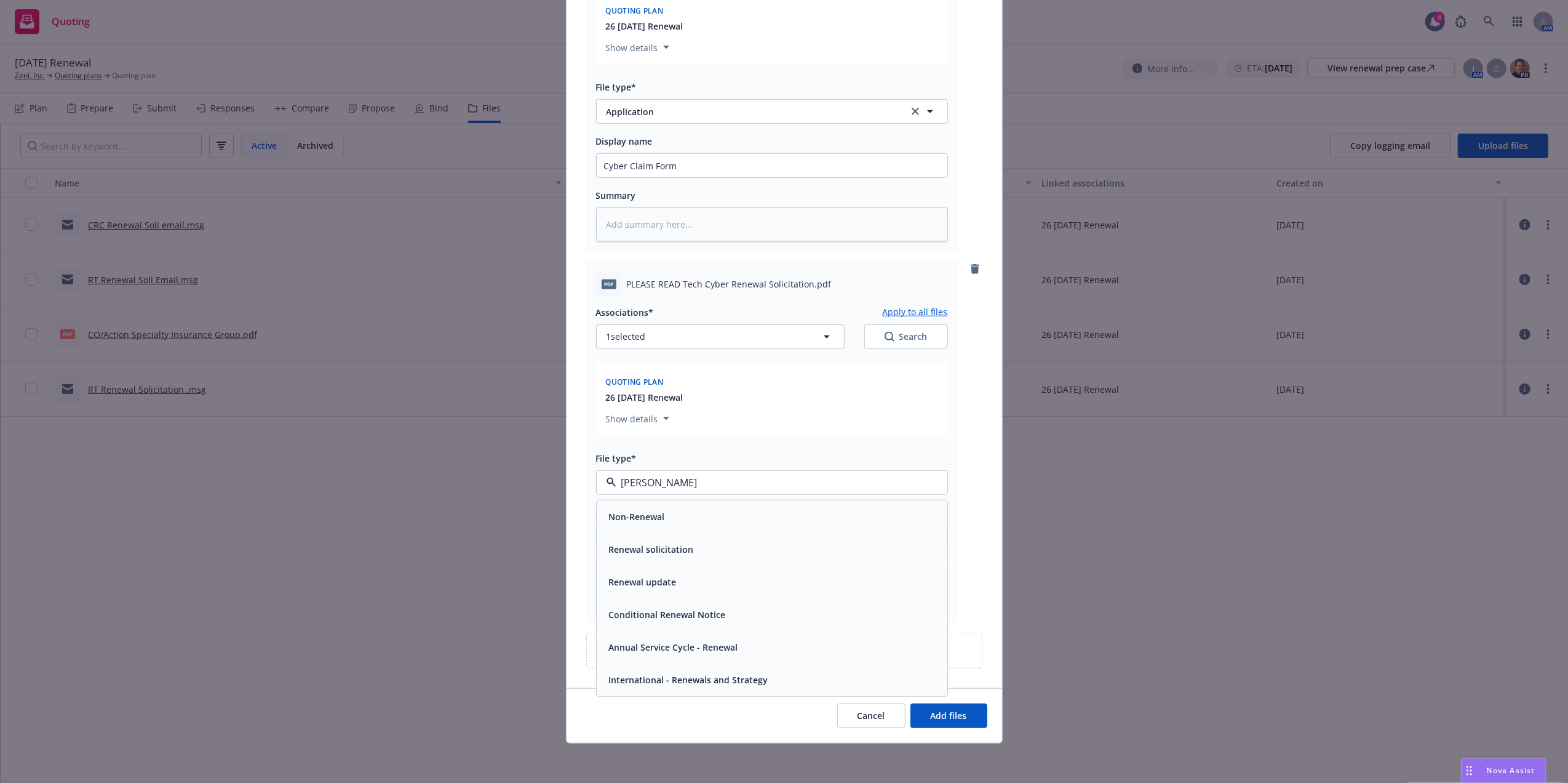
type input "renew"
click at [686, 586] on div "Renewal update" at bounding box center [771, 582] width 336 height 18
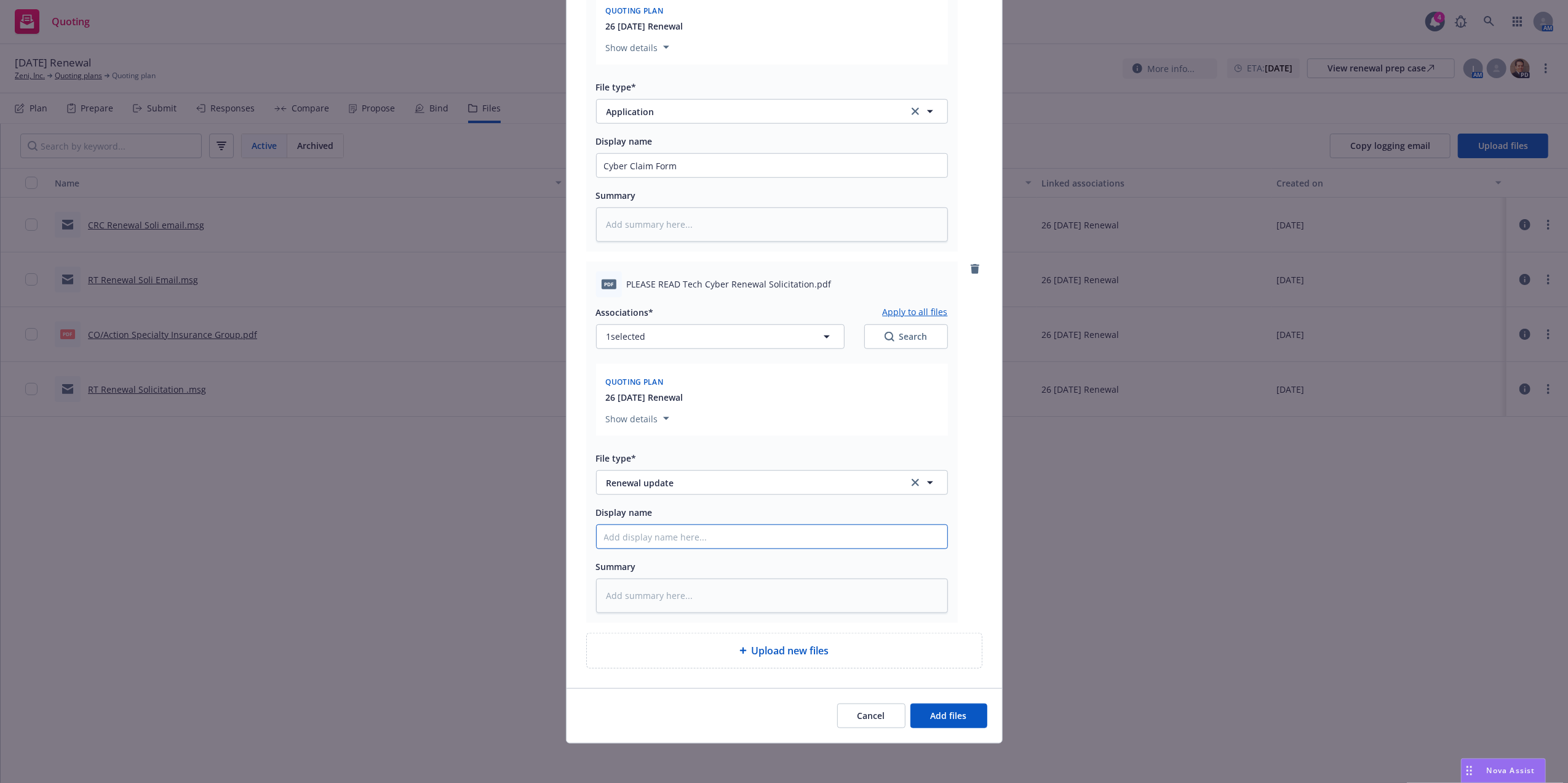
type textarea "x"
type input "C"
type textarea "x"
type input "CR"
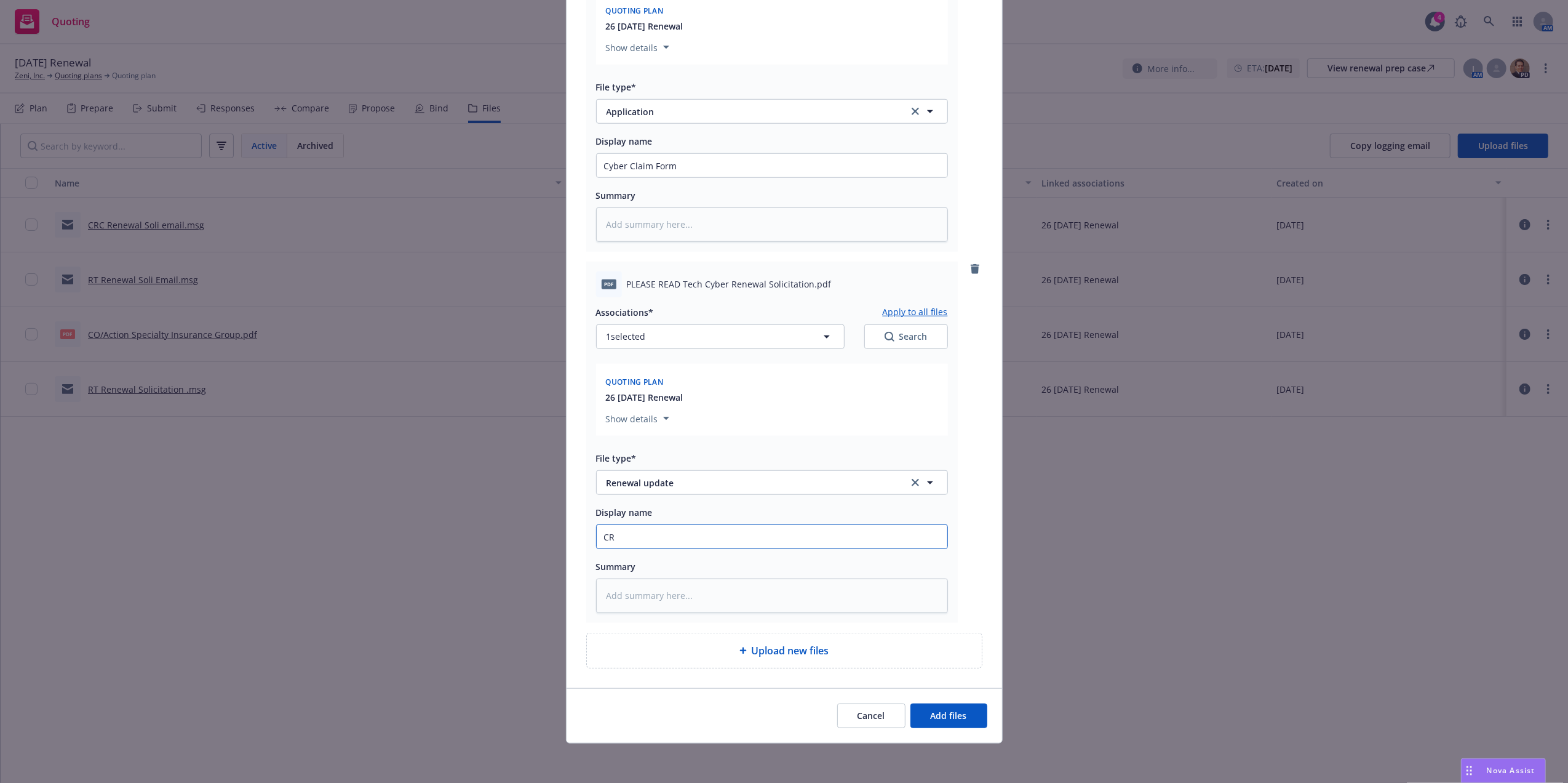
type textarea "x"
type input "CRC"
type textarea "x"
type input "CRC"
type textarea "x"
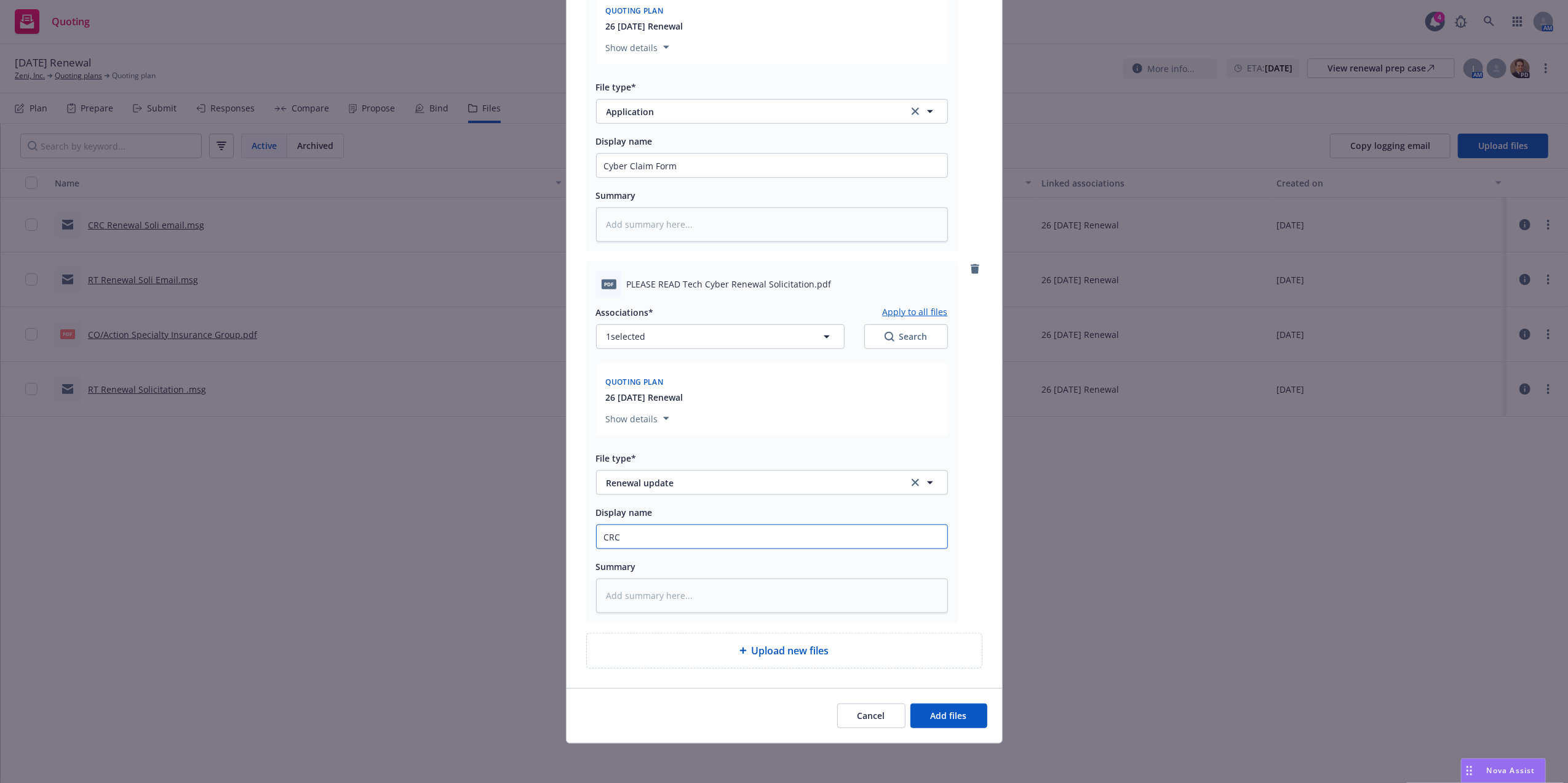
type input "CRC R"
type textarea "x"
type input "CRC Ren"
type textarea "x"
type input "CRC [PERSON_NAME]"
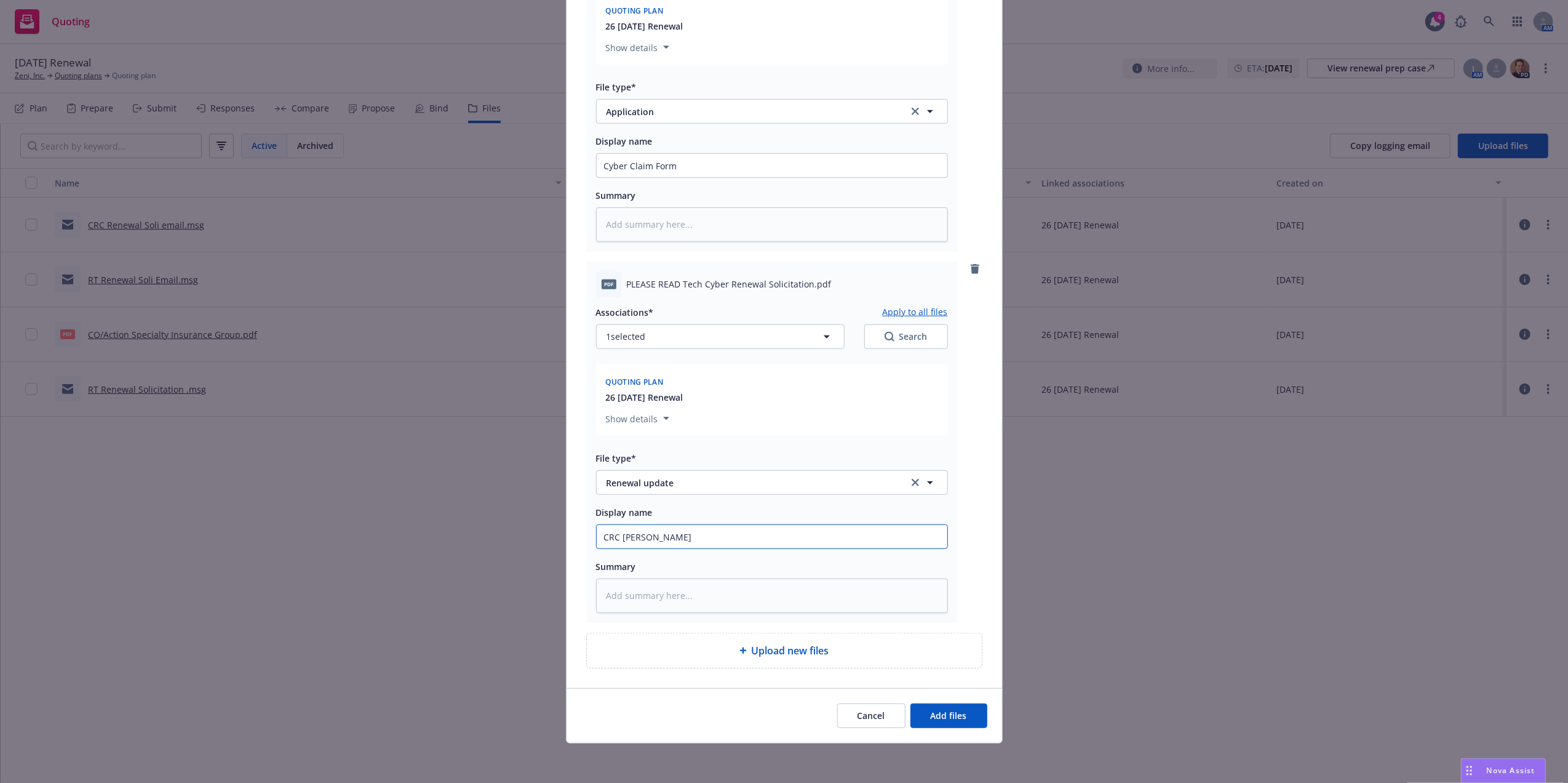
type textarea "x"
type input "CRC Renew"
type textarea "x"
type input "CRC Renewal"
type textarea "x"
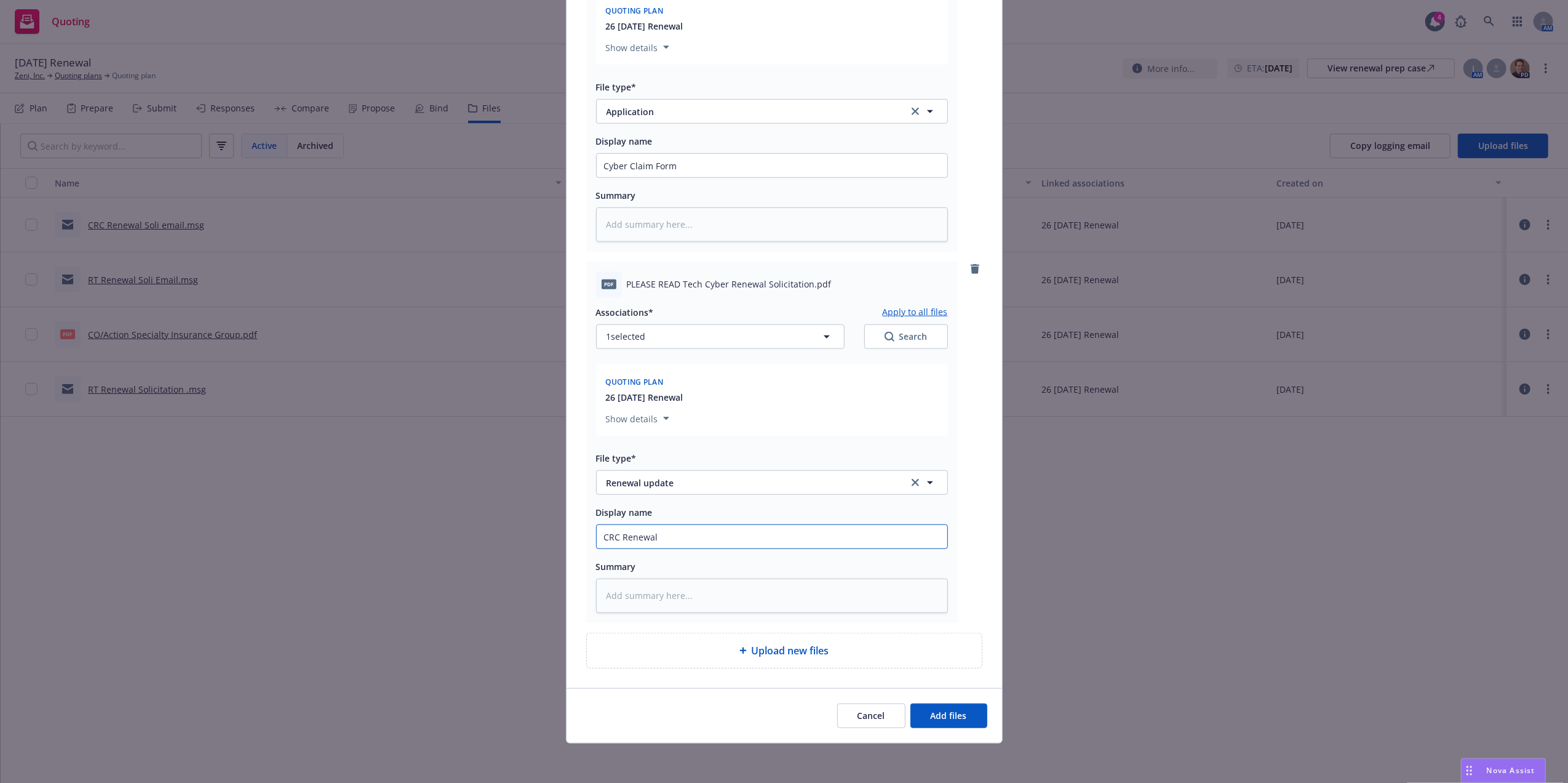
type input "CRC Renewal"
type textarea "x"
type input "CRC Renewal N"
type textarea "x"
type input "CRC Renewal Not"
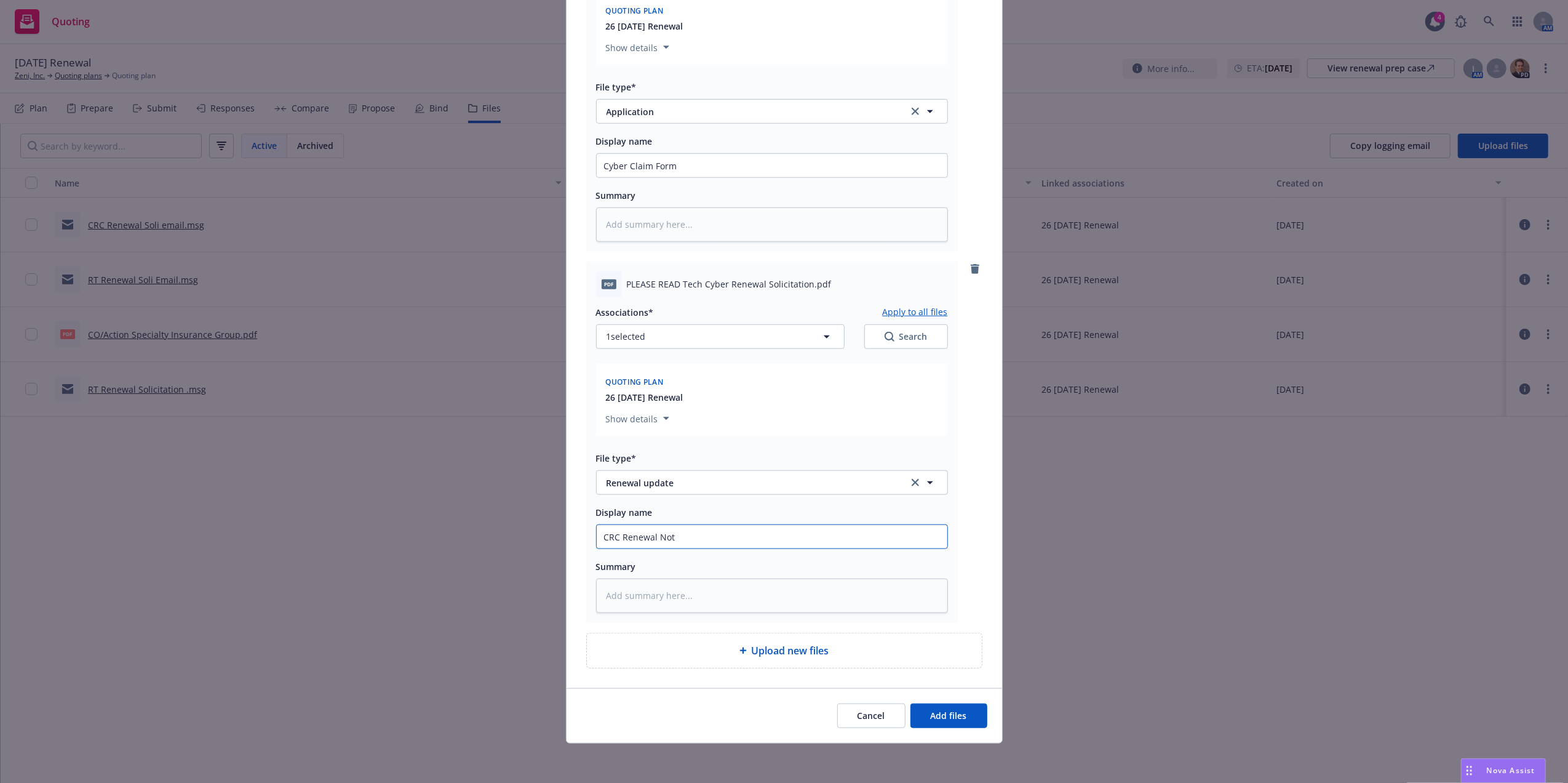
type textarea "x"
type input "CRC Renewal Noti"
type textarea "x"
type input "CRC Renewal Notic"
type textarea "x"
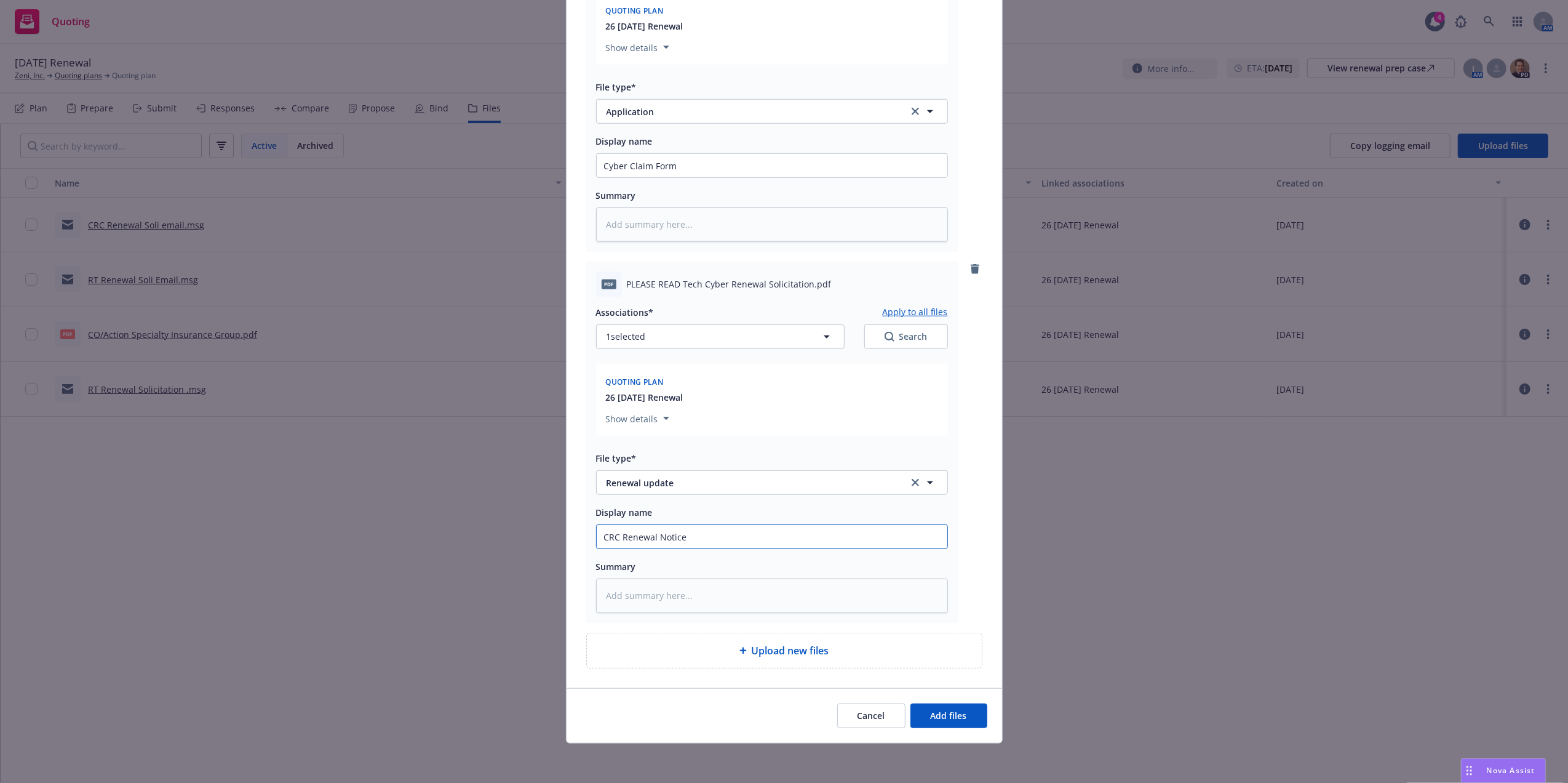
type input "CRC Renewal Notice"
type textarea "x"
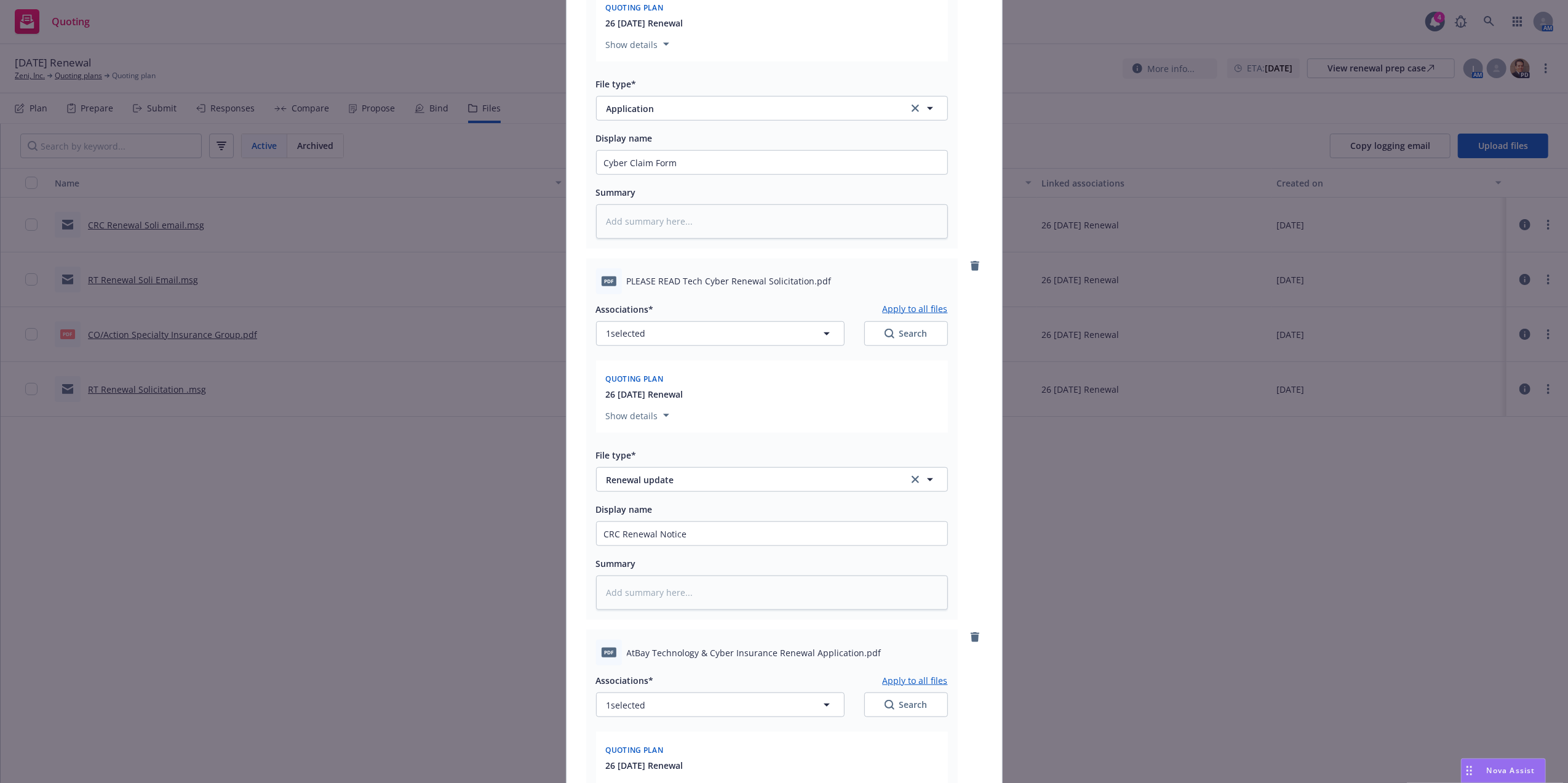
scroll to position [1371, 0]
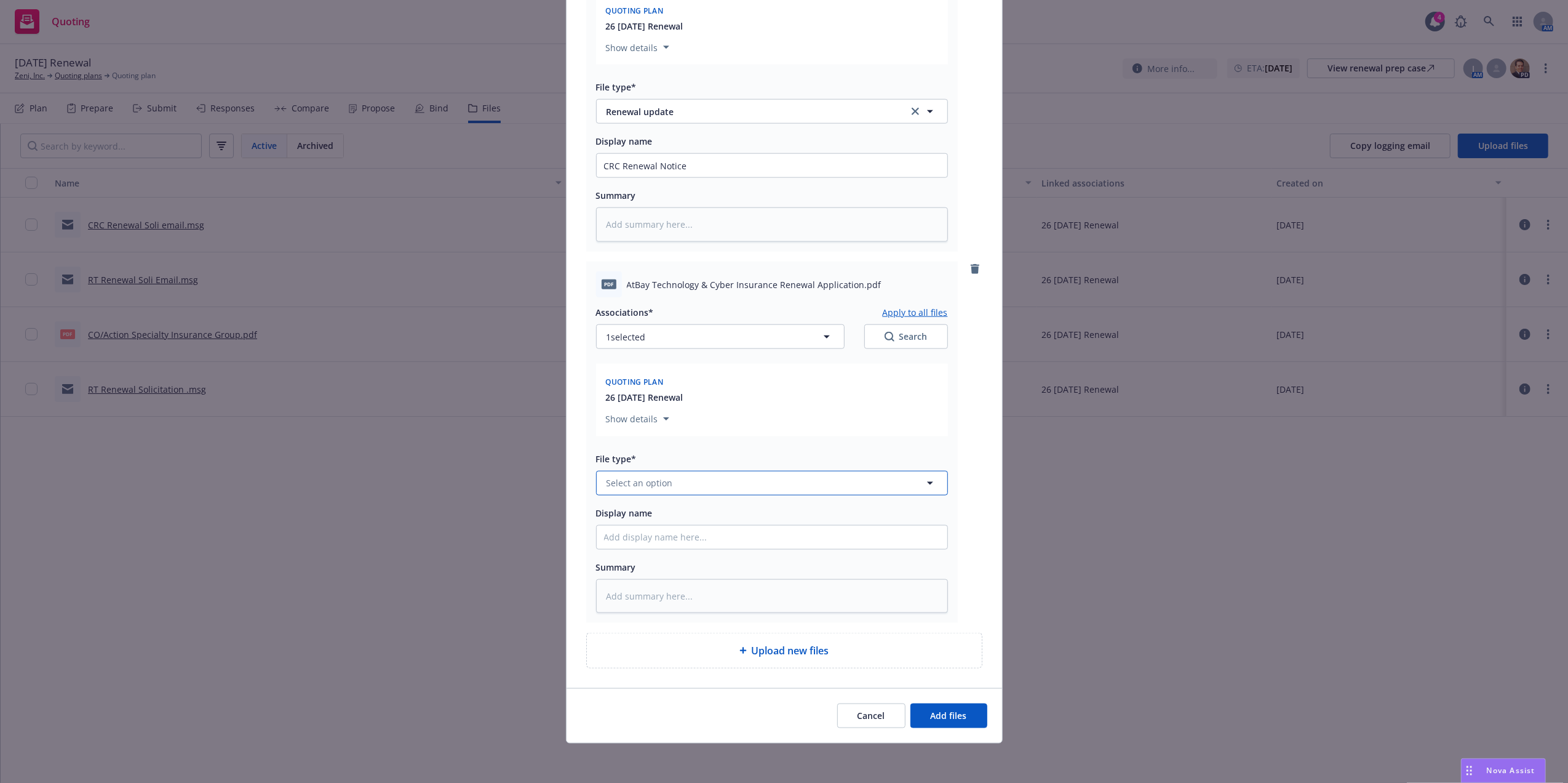
click at [628, 476] on span "Select an option" at bounding box center [640, 482] width 66 height 13
type input "app"
click at [835, 344] on div "Application" at bounding box center [771, 351] width 336 height 18
drag, startPoint x: 694, startPoint y: 535, endPoint x: 721, endPoint y: 530, distance: 27.5
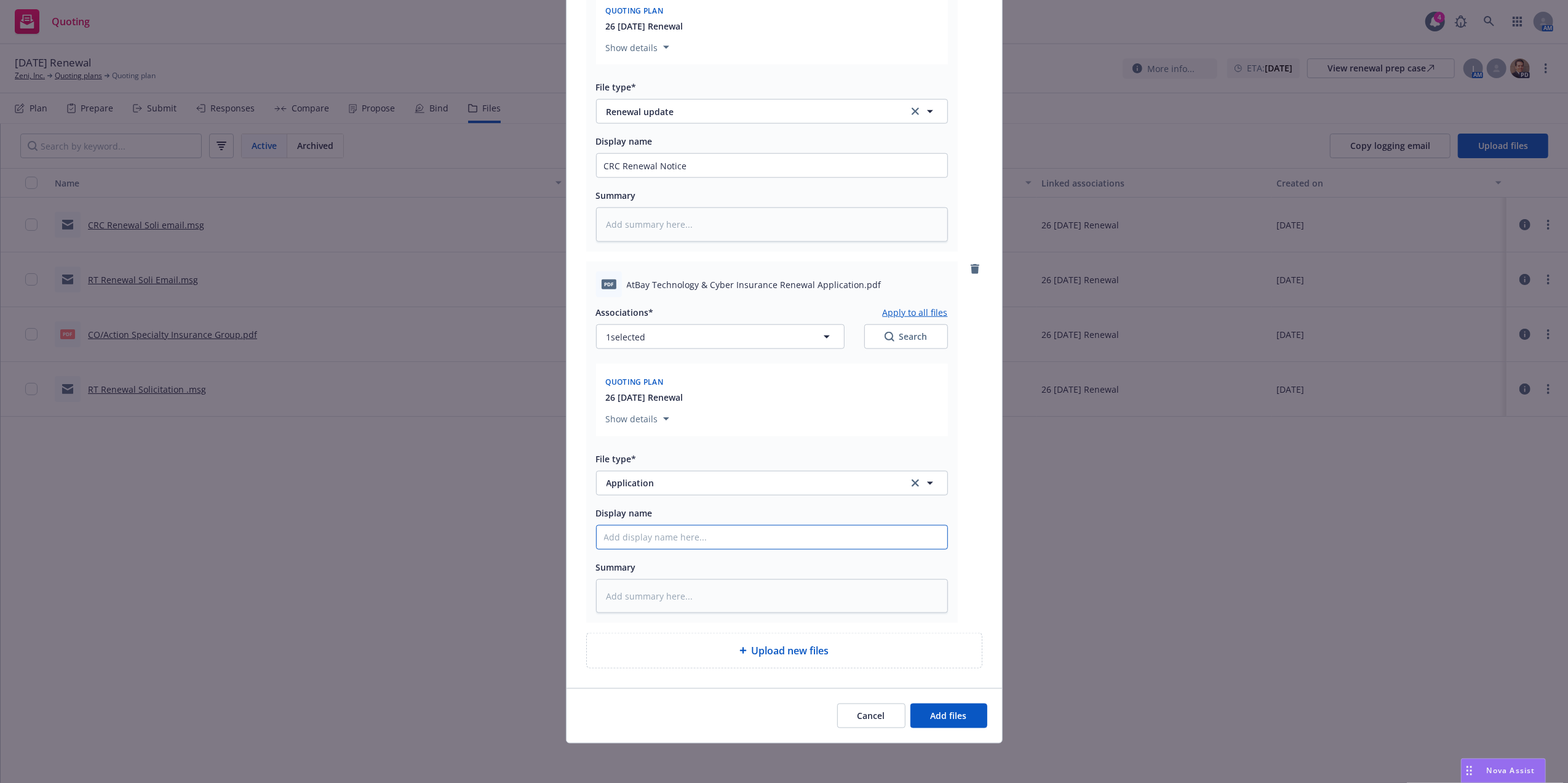
type textarea "x"
type input "A"
type textarea "x"
type input "AT"
type textarea "x"
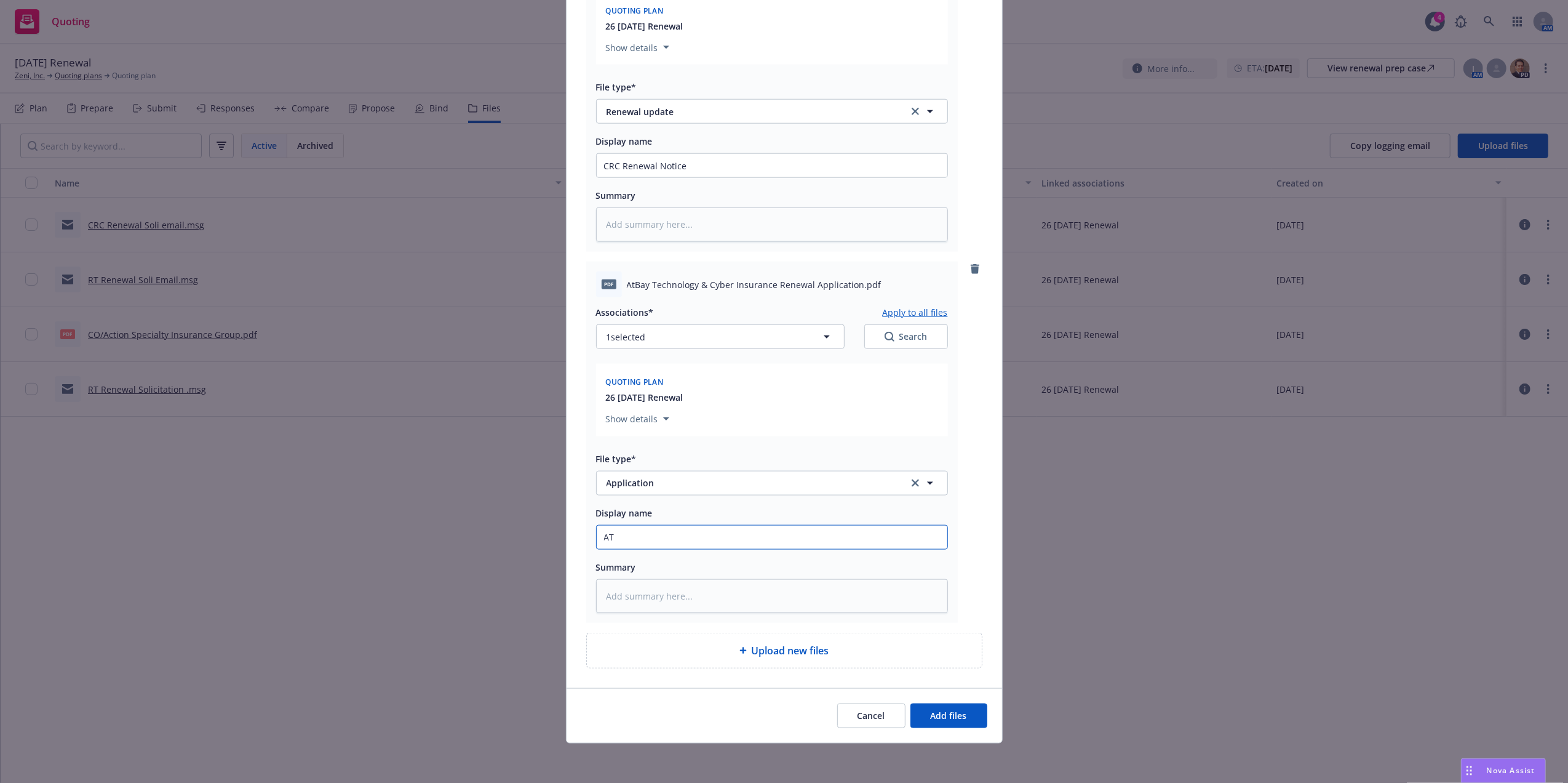
type input "AT-"
type textarea "x"
type input "AT-B"
type textarea "x"
type input "AT-BAY"
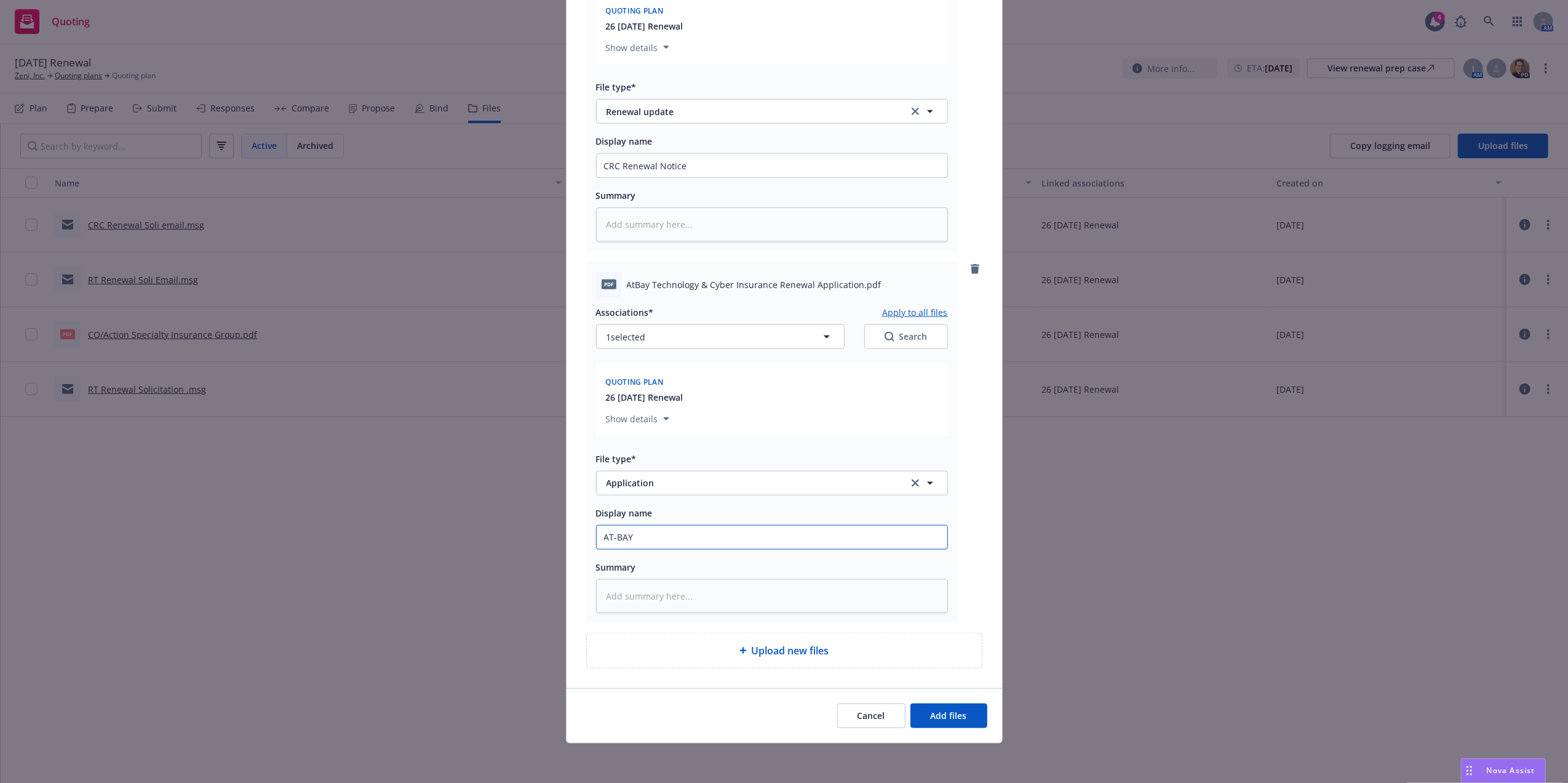
type textarea "x"
type input "AT-BAY"
type textarea "x"
type input "AT-[GEOGRAPHIC_DATA]"
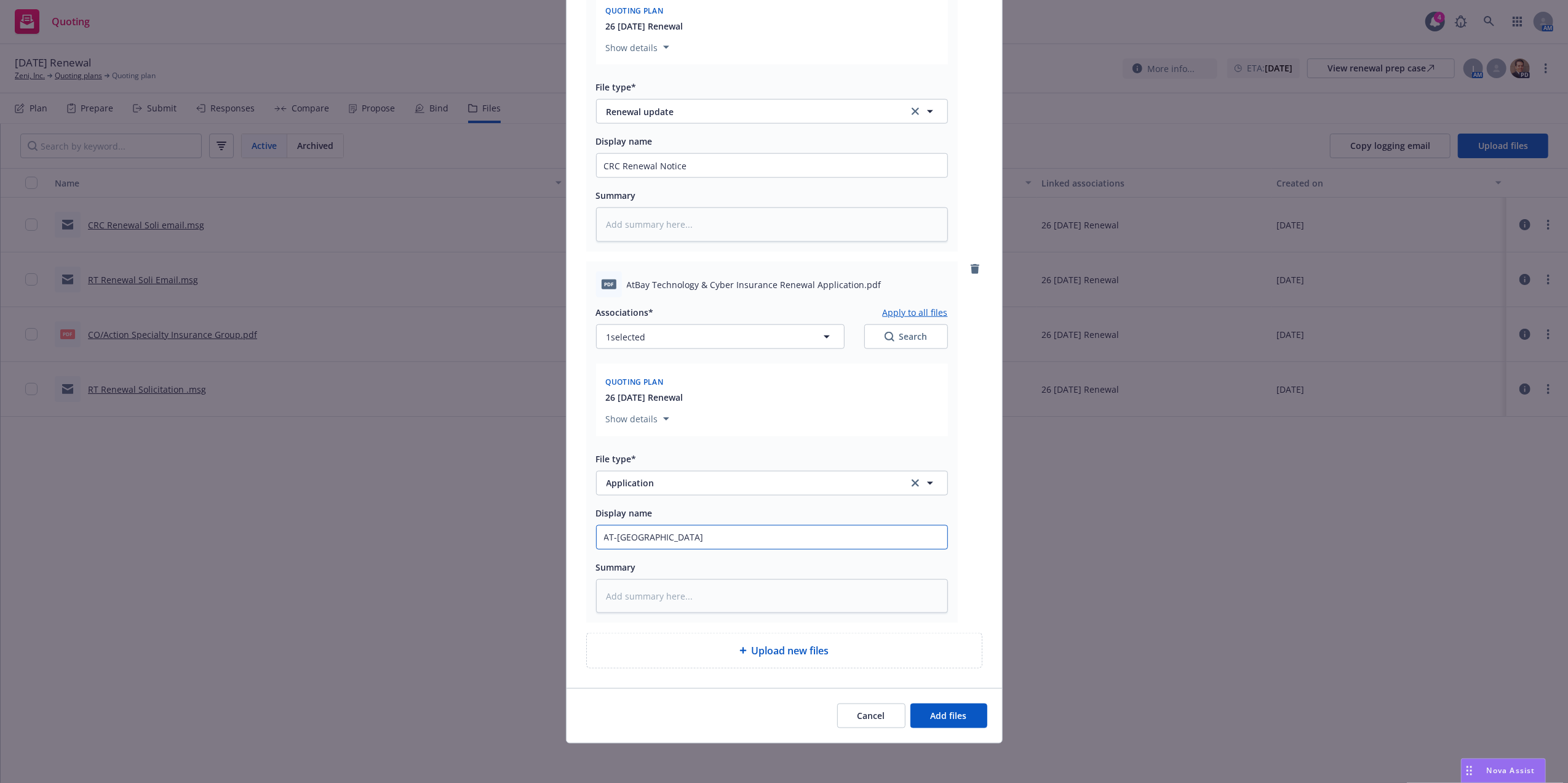
type textarea "x"
type input "AT-[GEOGRAPHIC_DATA]"
type textarea "x"
type input "AT-[GEOGRAPHIC_DATA]"
type textarea "x"
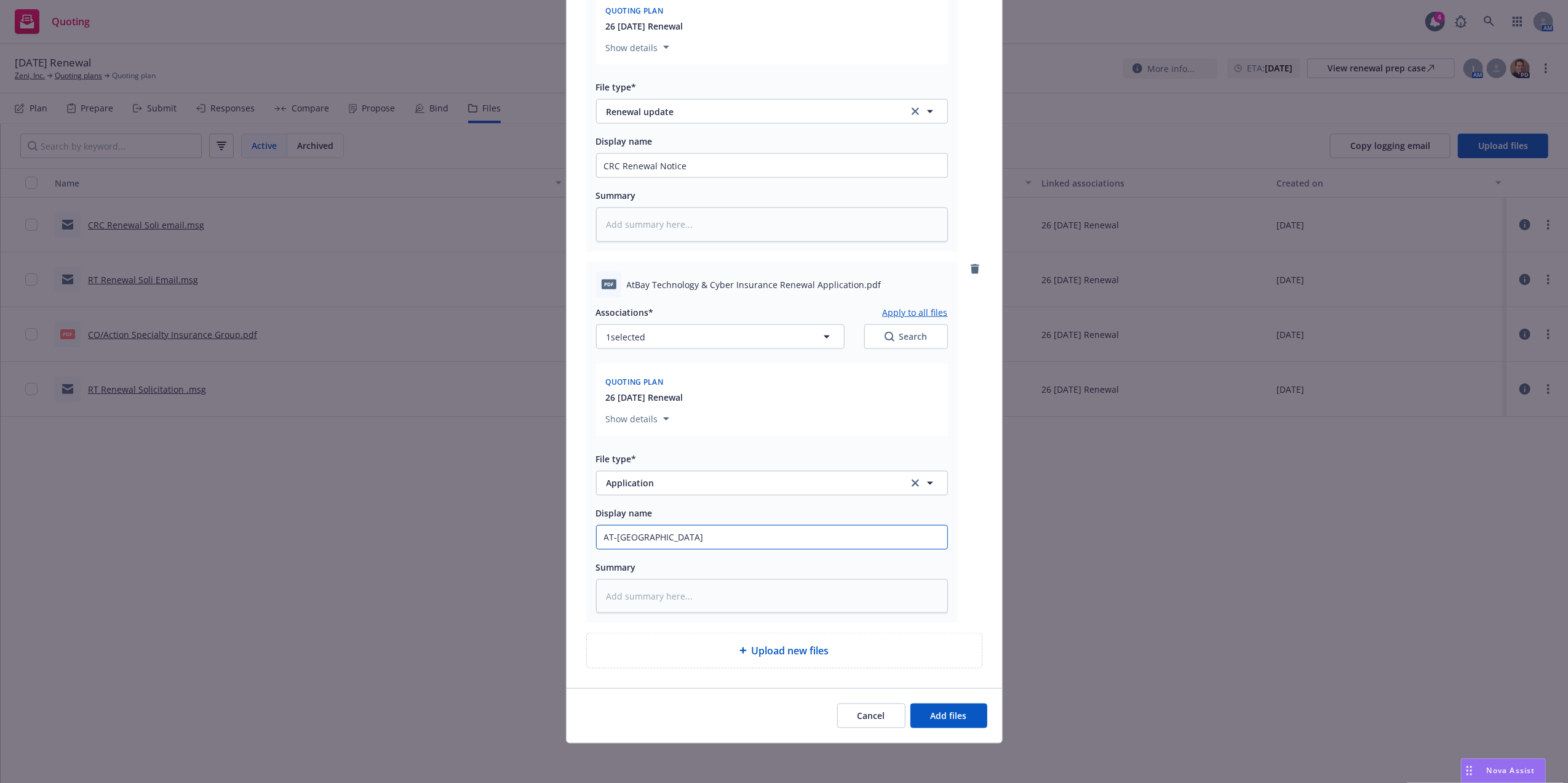
type input "AT-[GEOGRAPHIC_DATA]"
type textarea "x"
type input "AT-BAY Tech &"
type textarea "x"
type input "AT-BAY Tech &"
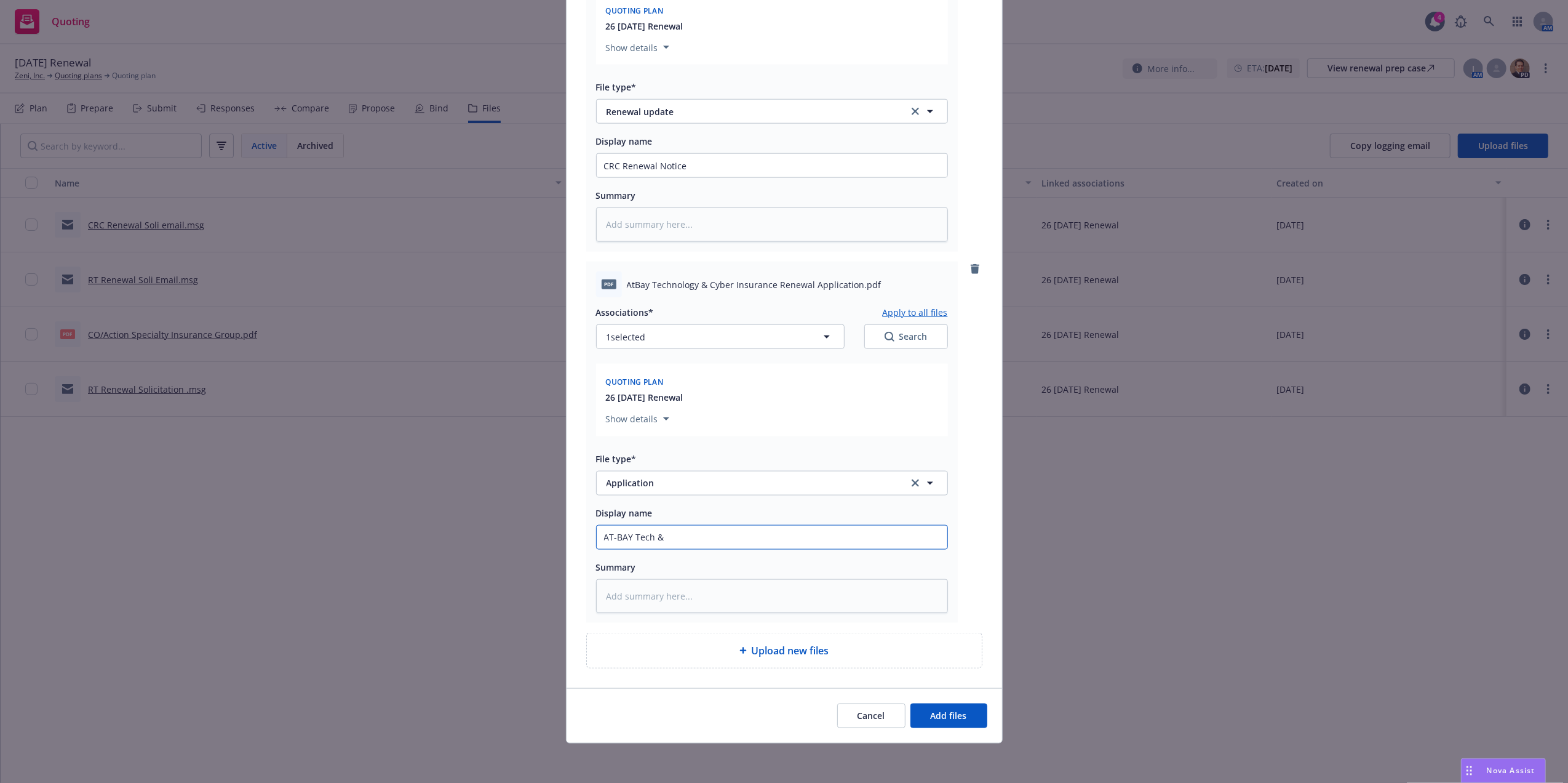
type textarea "x"
type input "AT-BAY Tech & C"
type textarea "x"
type input "AT-BAY Tech & Cy"
type textarea "x"
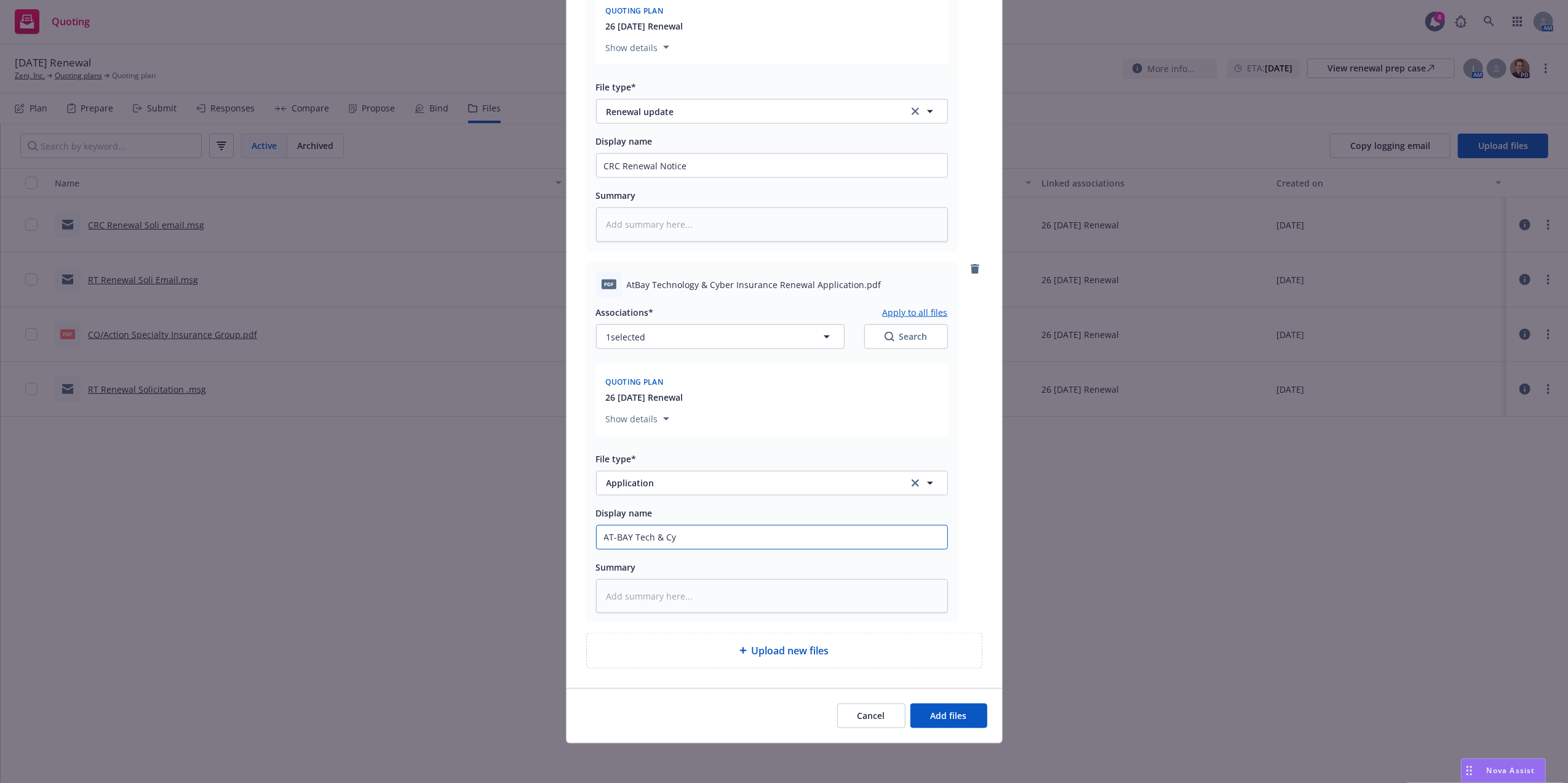
type input "AT-BAY Tech & Cyb"
click at [945, 726] on button "Add files" at bounding box center [948, 715] width 77 height 25
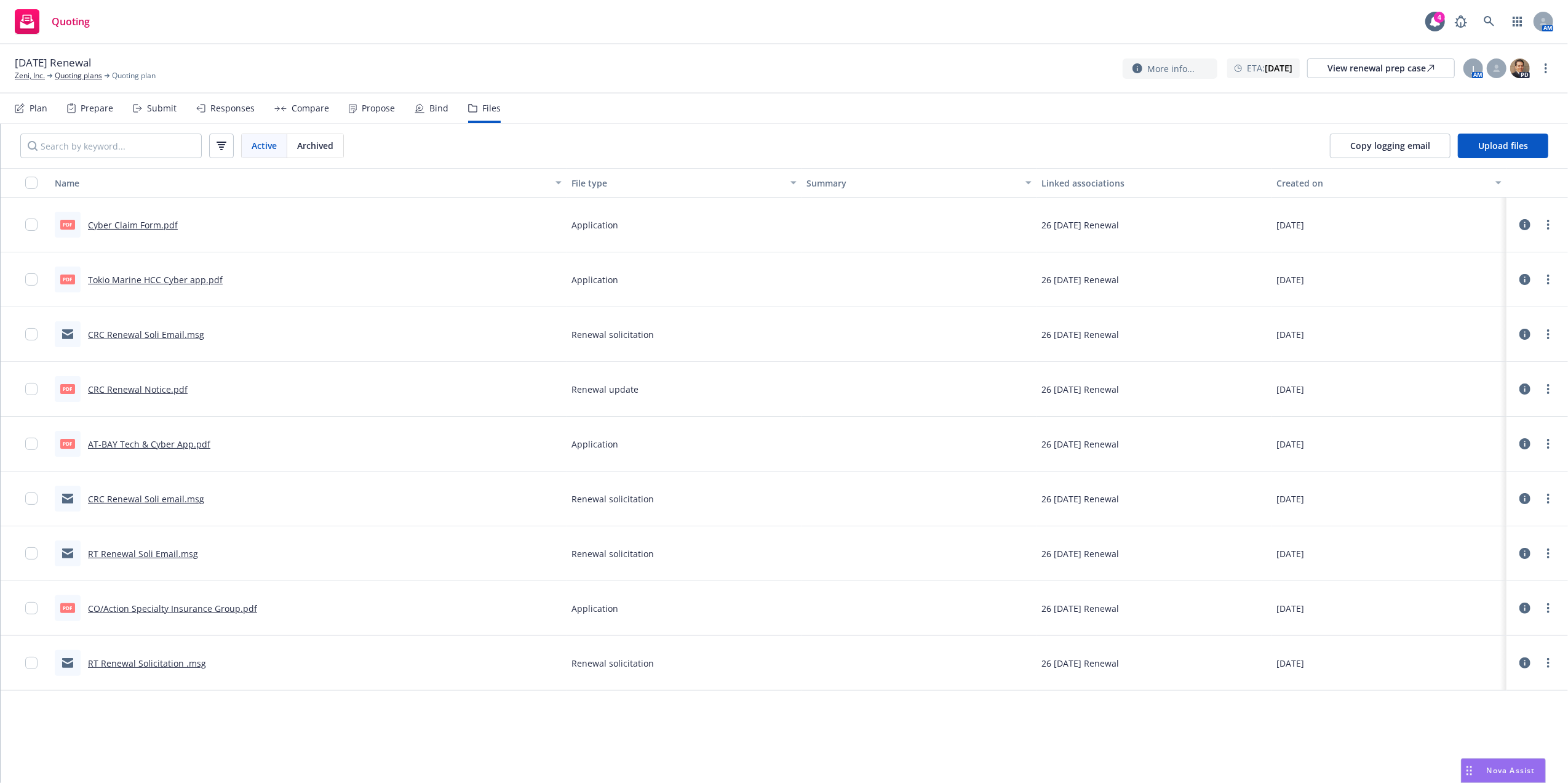
click at [135, 225] on link "Cyber Claim Form.pdf" at bounding box center [133, 225] width 90 height 12
click at [32, 77] on link "Zeni, Inc." at bounding box center [30, 76] width 30 height 11
